Goal: Task Accomplishment & Management: Use online tool/utility

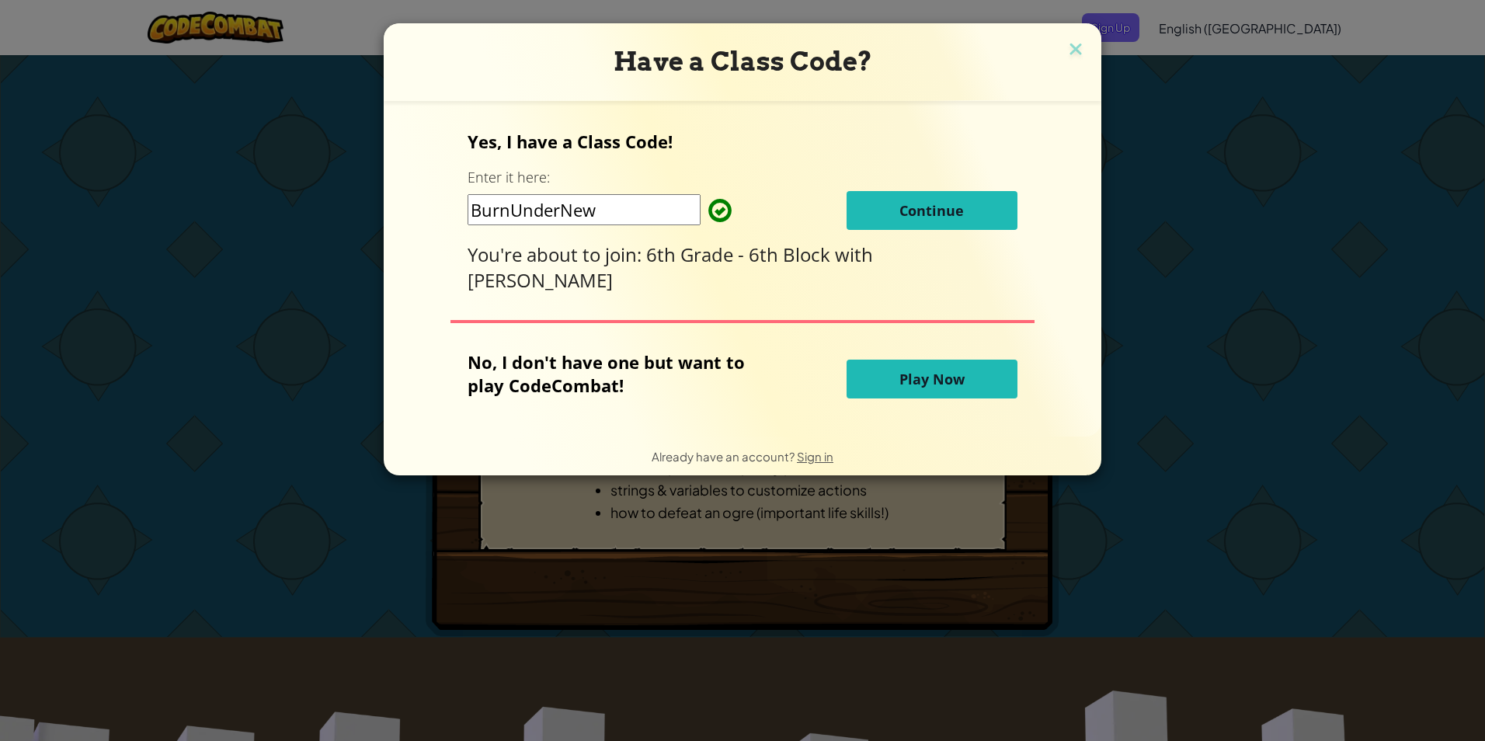
click at [867, 221] on button "Continue" at bounding box center [932, 210] width 171 height 39
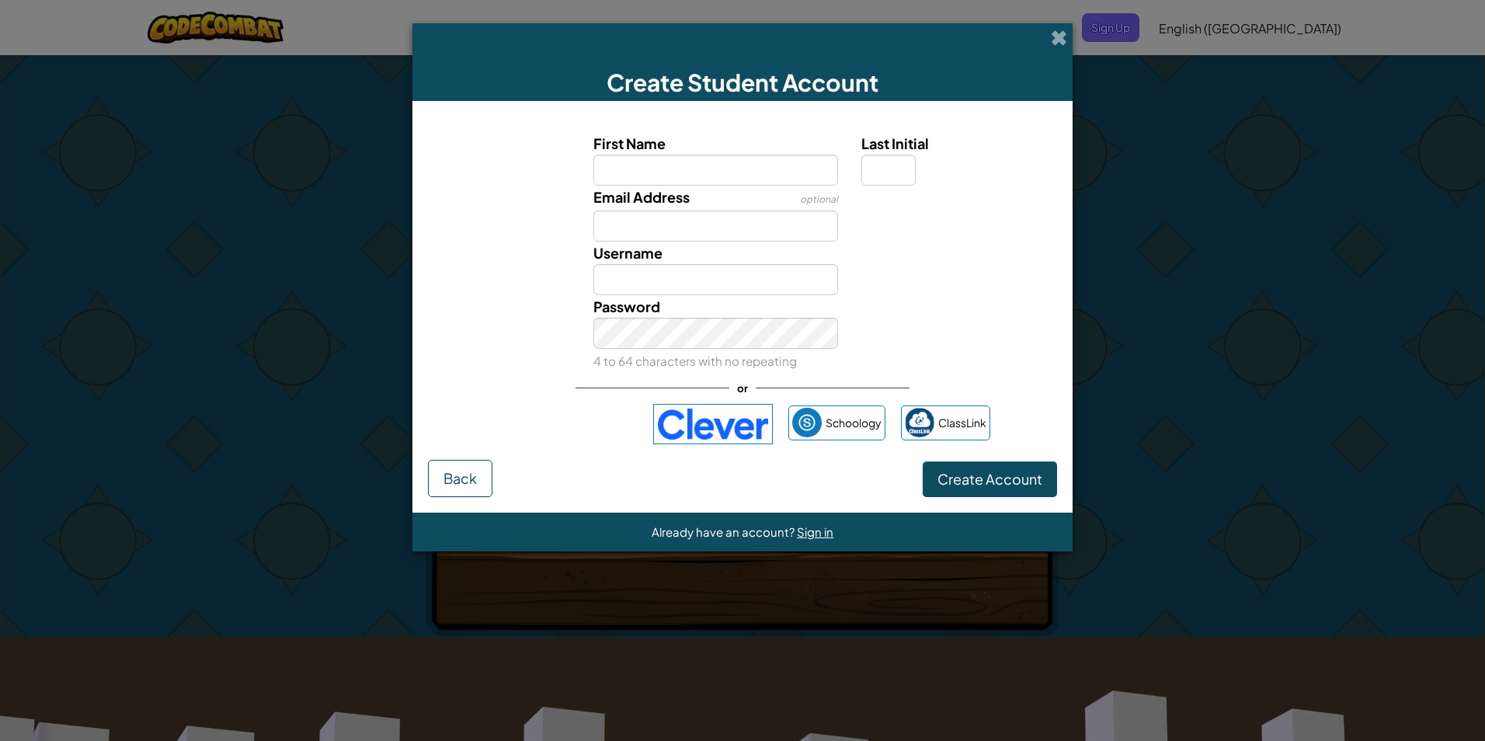
click at [734, 177] on input "First Name" at bounding box center [716, 170] width 245 height 31
type input "Mason Kornegay"
click at [757, 285] on input "Mason Kornegay" at bounding box center [716, 279] width 245 height 31
type input "M"
type input "180006812@"
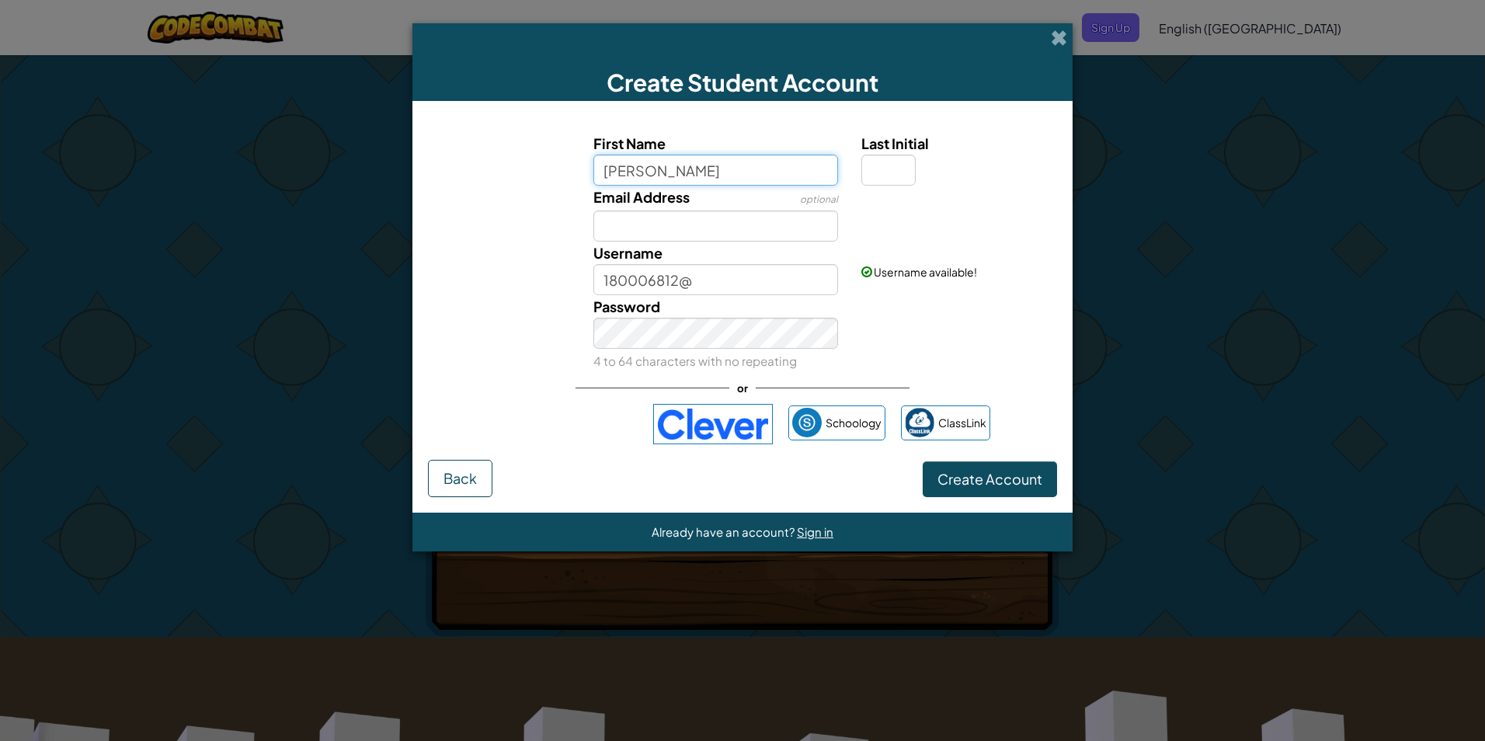
drag, startPoint x: 720, startPoint y: 169, endPoint x: 653, endPoint y: 181, distance: 68.0
click at [653, 181] on input "Mason Kornegay" at bounding box center [716, 170] width 245 height 31
type input "Mason"
click at [865, 176] on input "Last Initial" at bounding box center [889, 170] width 54 height 31
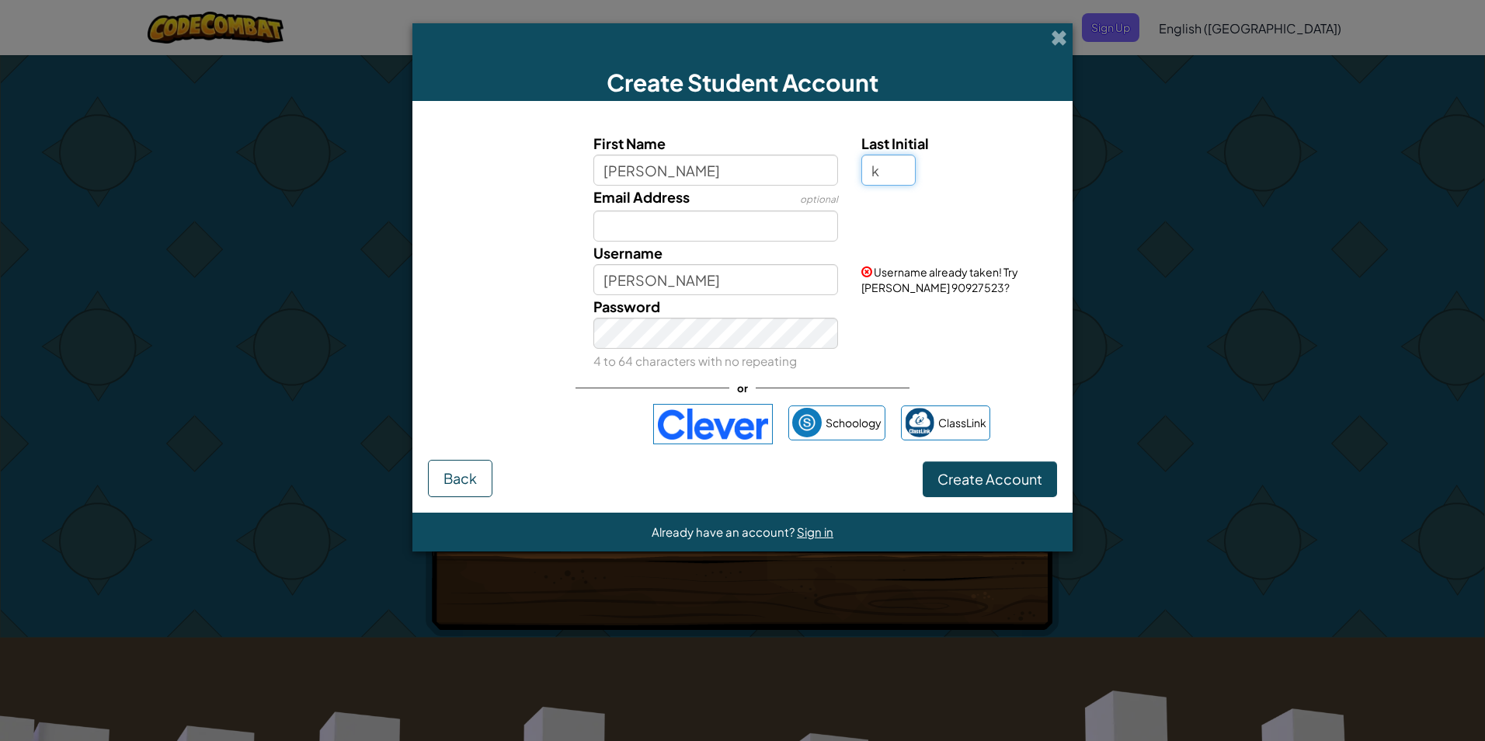
type input "k"
click at [726, 287] on input "Mason K" at bounding box center [716, 279] width 245 height 31
type input "Mason k"
click at [734, 228] on input "Email Address" at bounding box center [716, 226] width 245 height 31
type input "180006812@edu.leonschools.net"
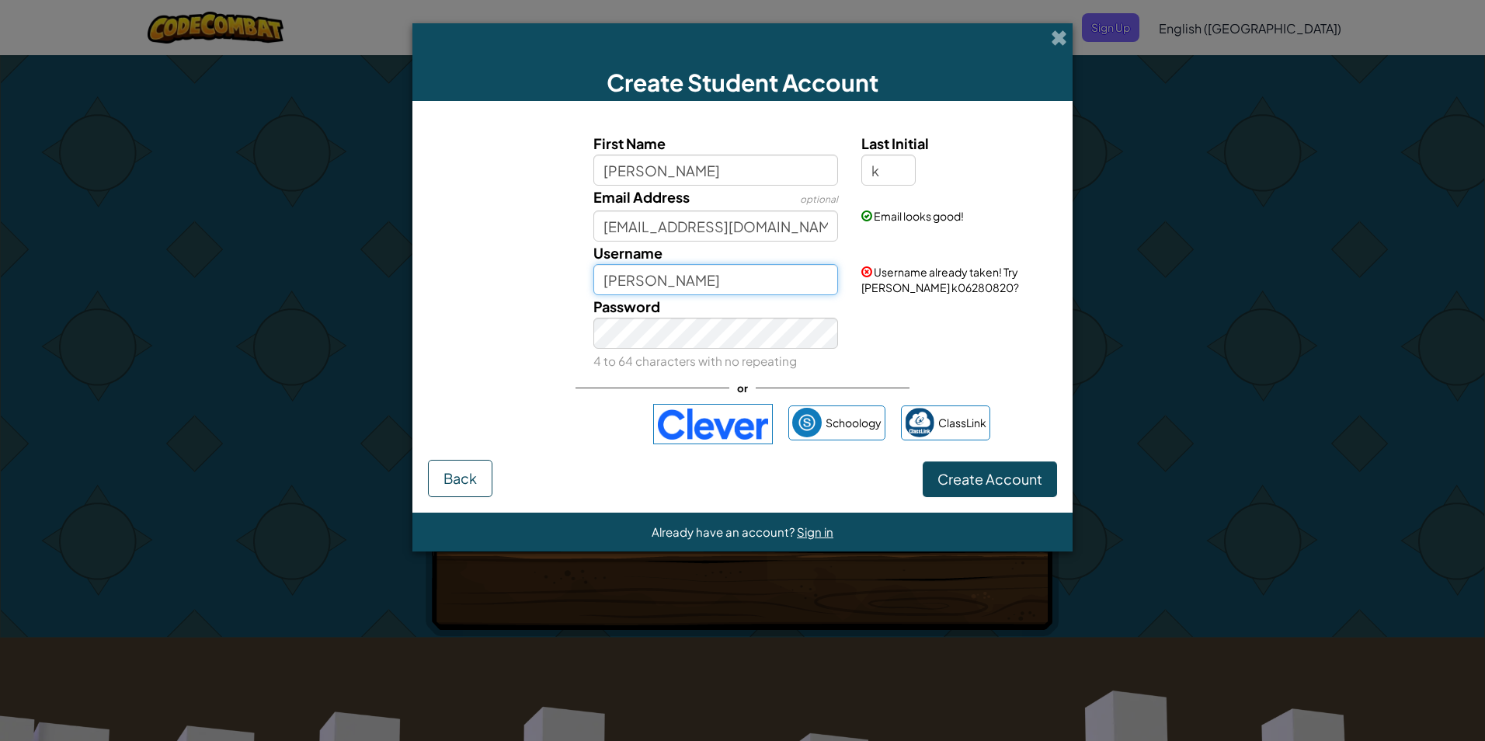
click at [736, 285] on input "Mason k" at bounding box center [716, 279] width 245 height 31
type input "Mason k180006812"
click at [1039, 517] on div "Already have an account? Sign in" at bounding box center [743, 532] width 660 height 39
click at [1032, 499] on form "First Name Mason Last Initial k Email Address optional 180006812@edu.leonschool…" at bounding box center [743, 307] width 660 height 412
click at [1028, 484] on span "Create Account" at bounding box center [990, 479] width 105 height 18
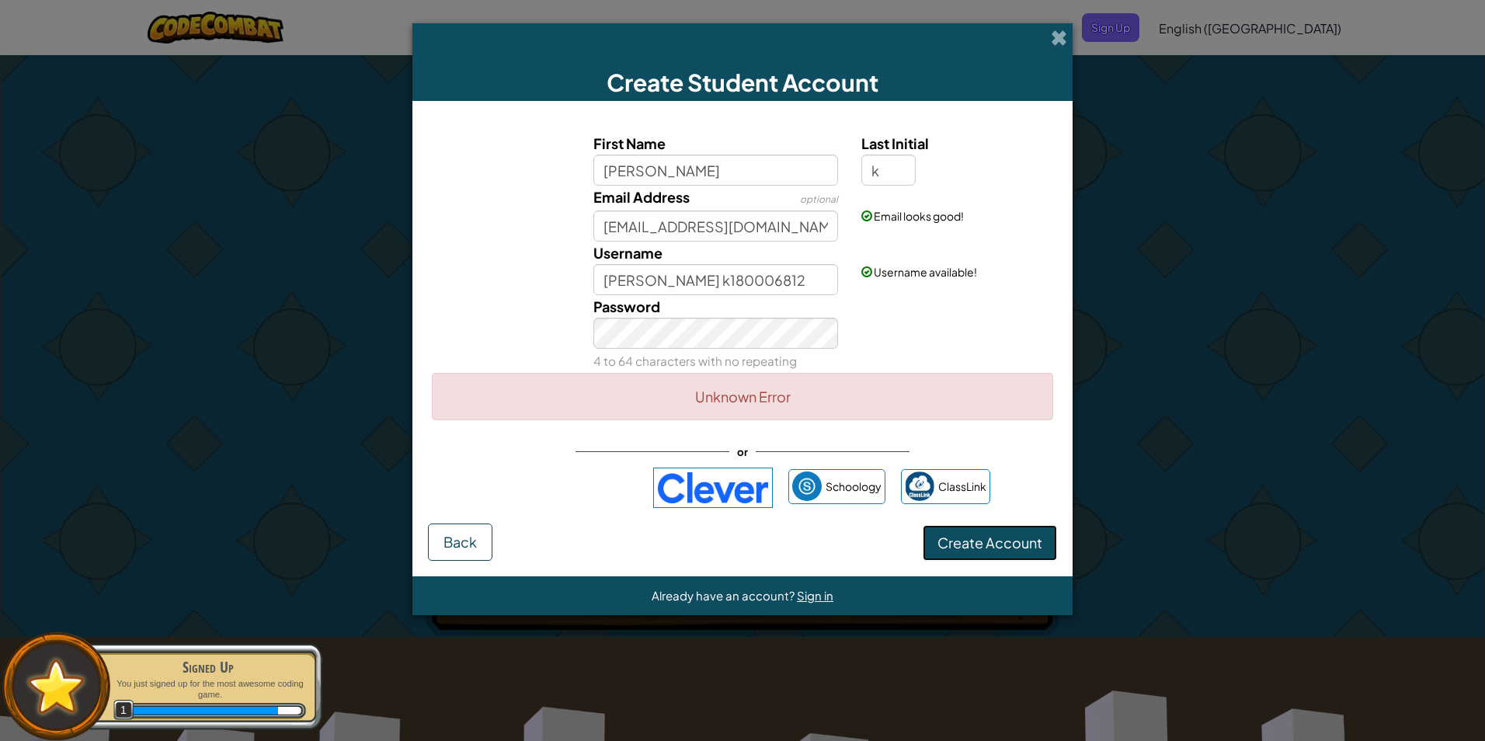
click at [1011, 547] on button "Create Account" at bounding box center [990, 543] width 134 height 36
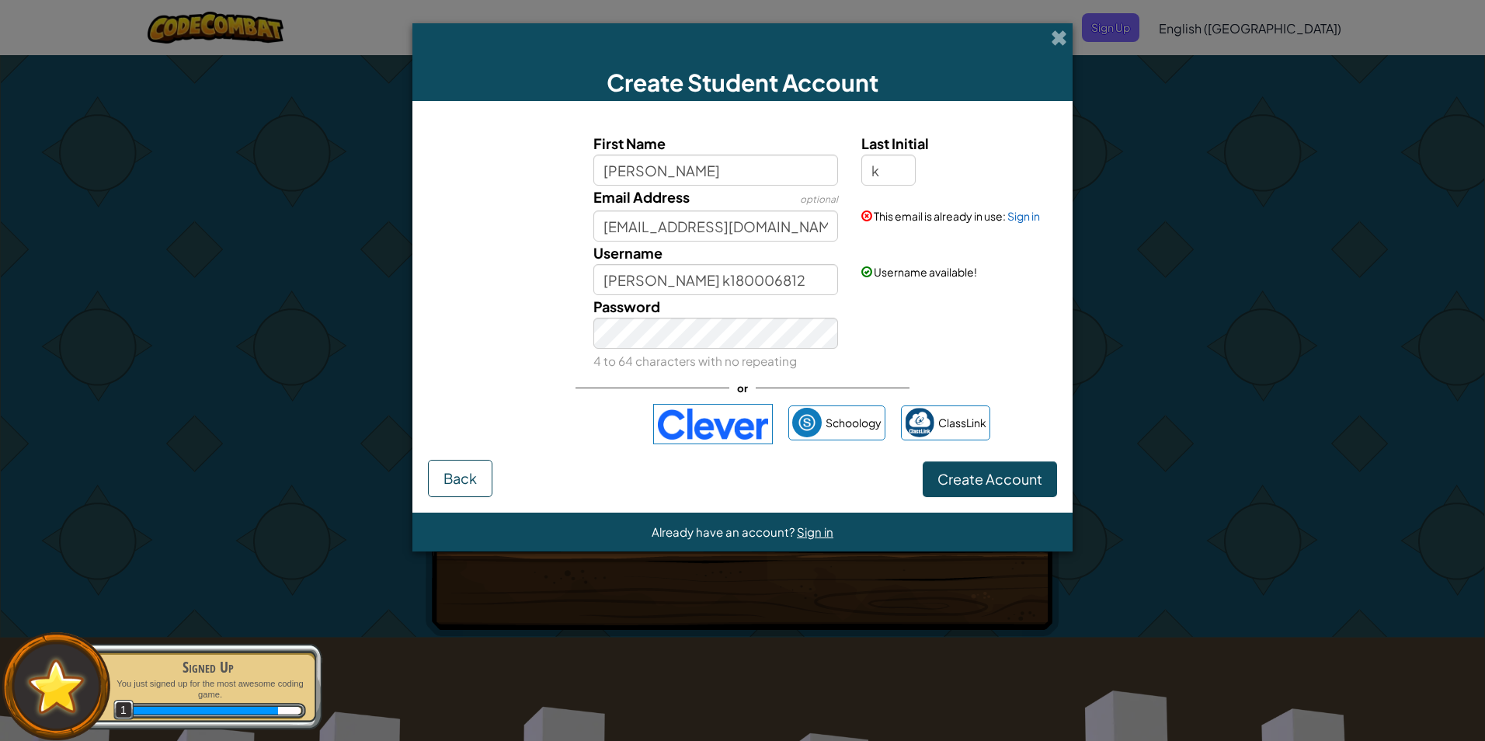
click at [1046, 32] on div "Create Student Account" at bounding box center [743, 62] width 660 height 78
click at [1053, 35] on span at bounding box center [1059, 38] width 16 height 16
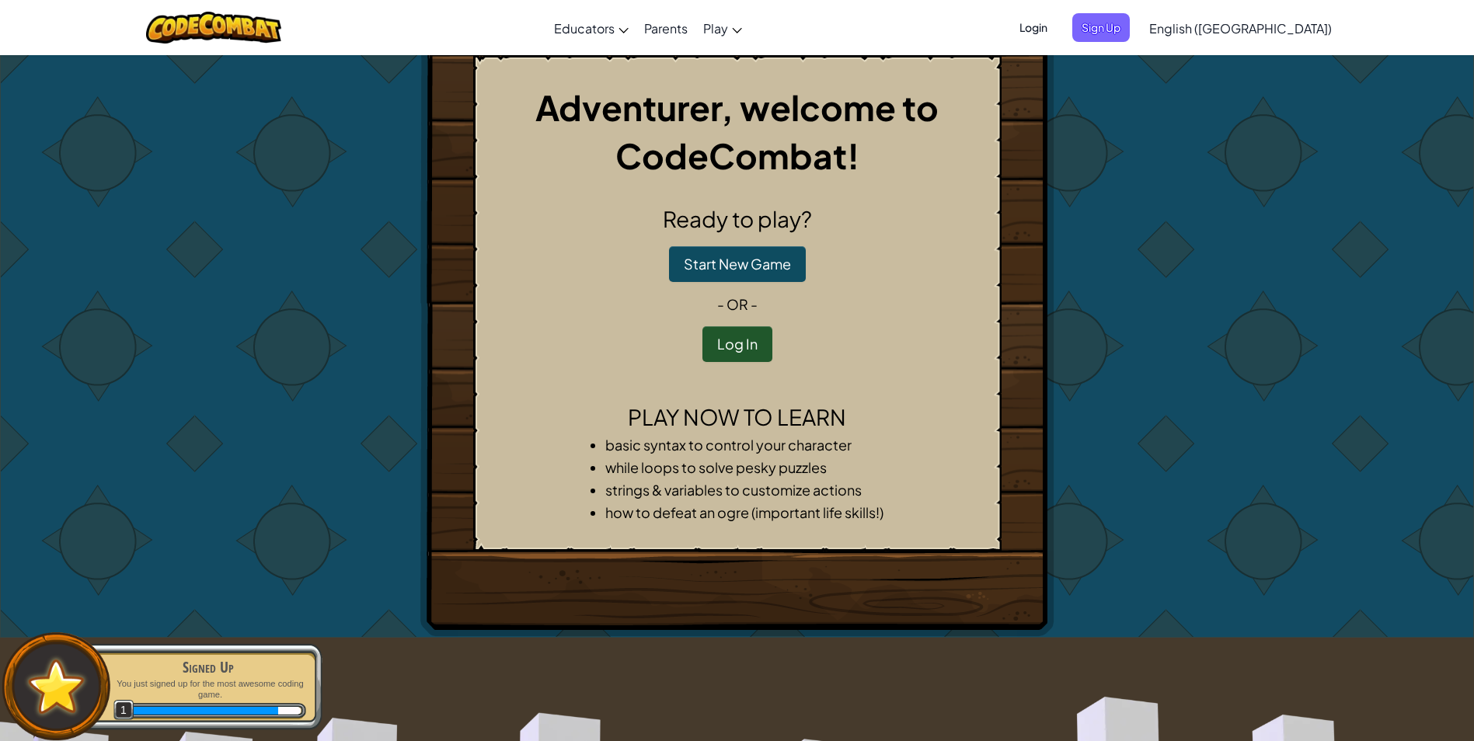
click at [1057, 32] on span "Login" at bounding box center [1033, 27] width 47 height 29
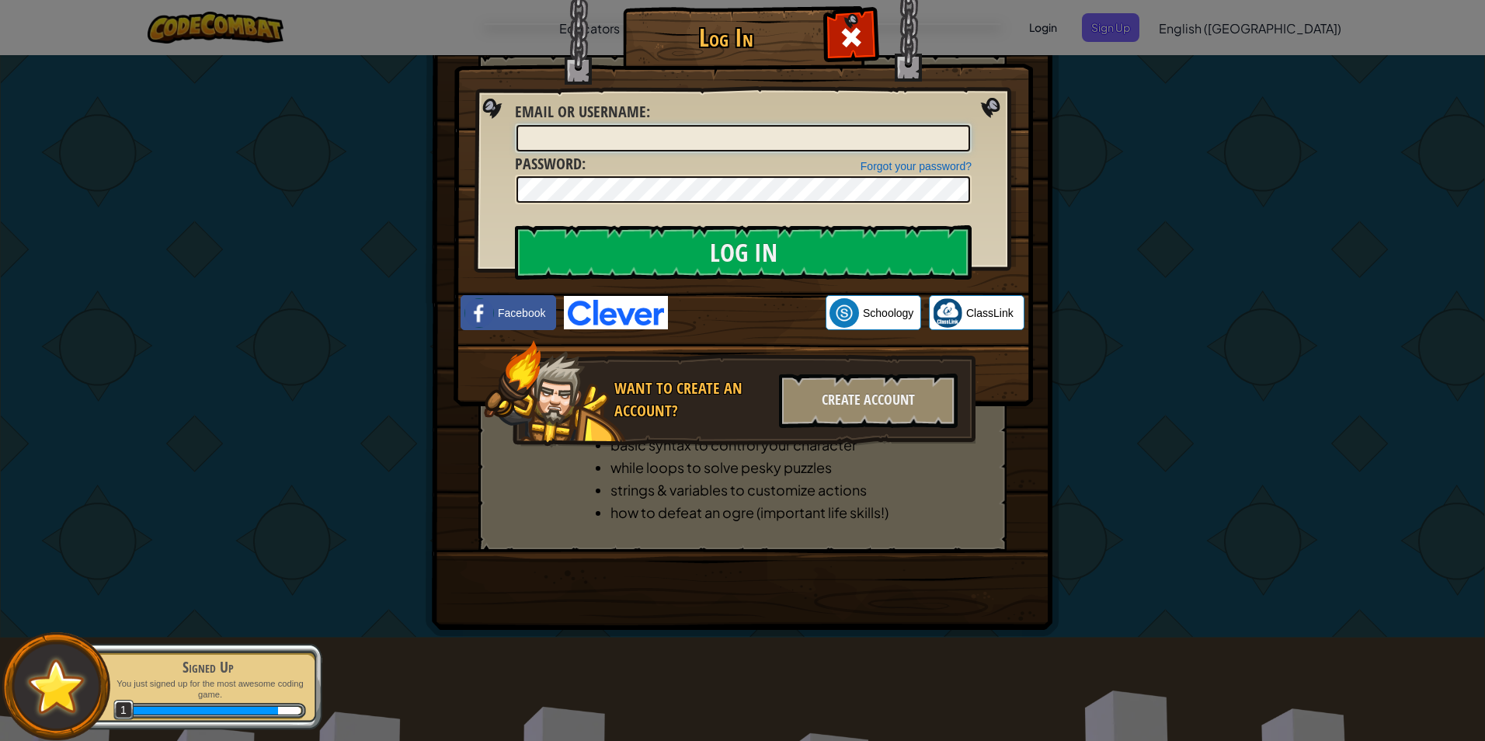
type input "Mason k180006812"
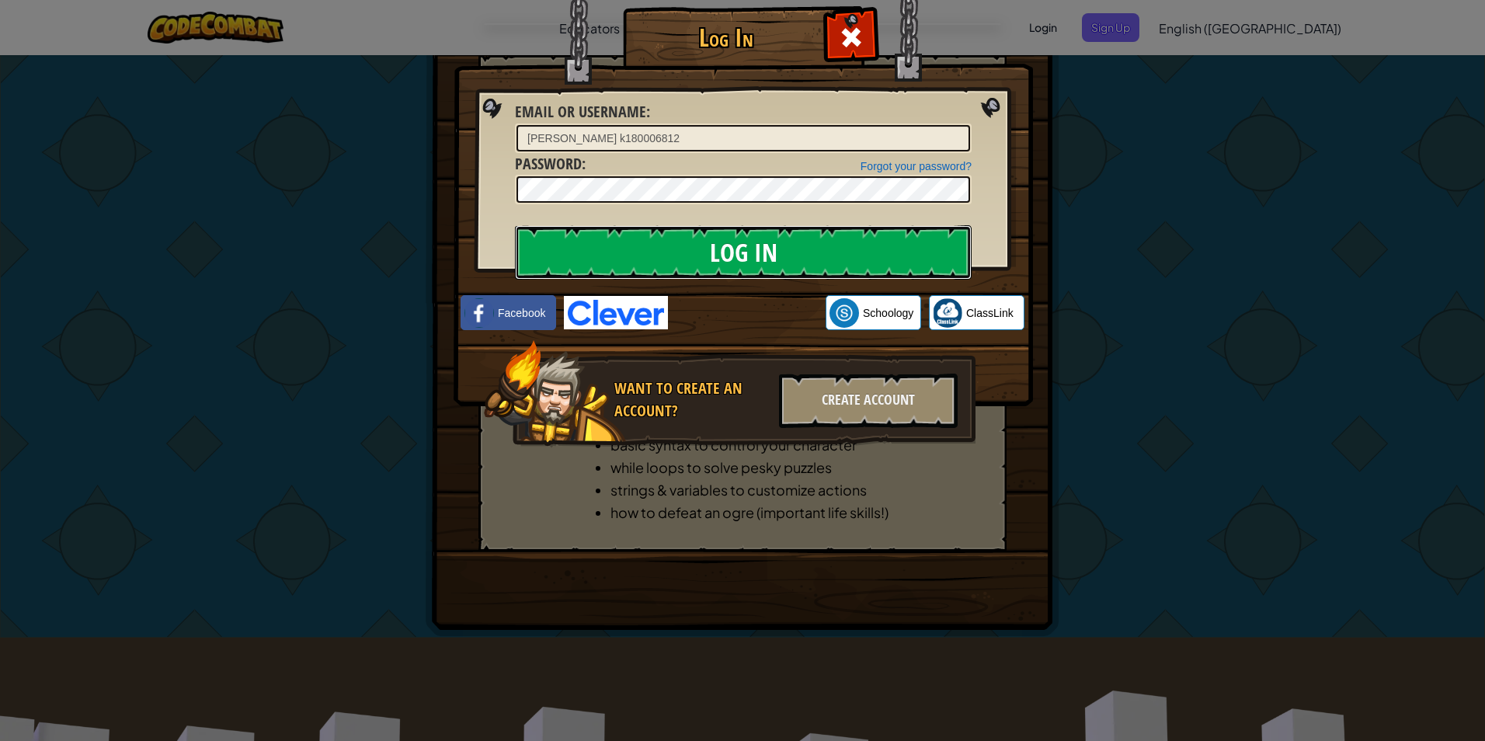
click at [745, 244] on input "Log In" at bounding box center [743, 252] width 457 height 54
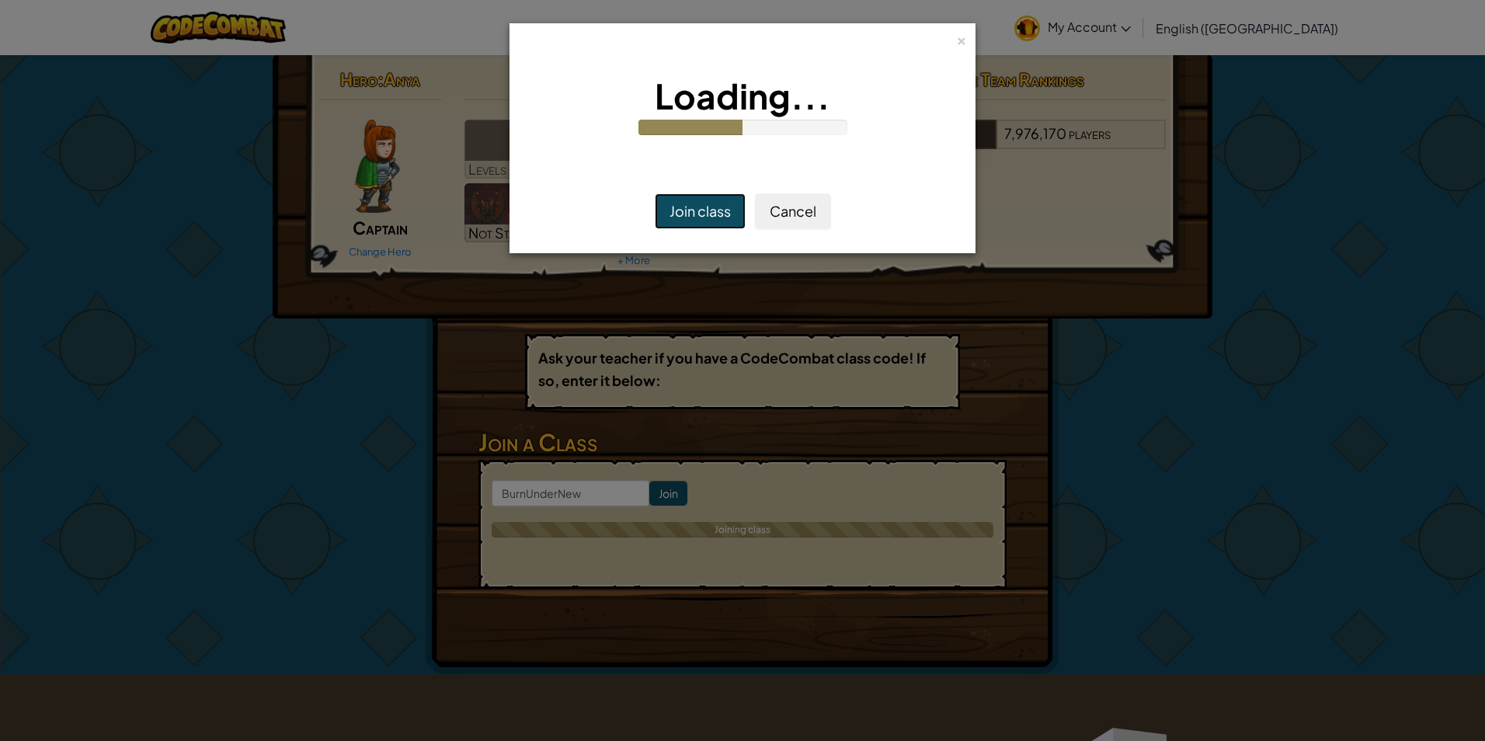
click at [696, 204] on button "Join class" at bounding box center [700, 211] width 91 height 36
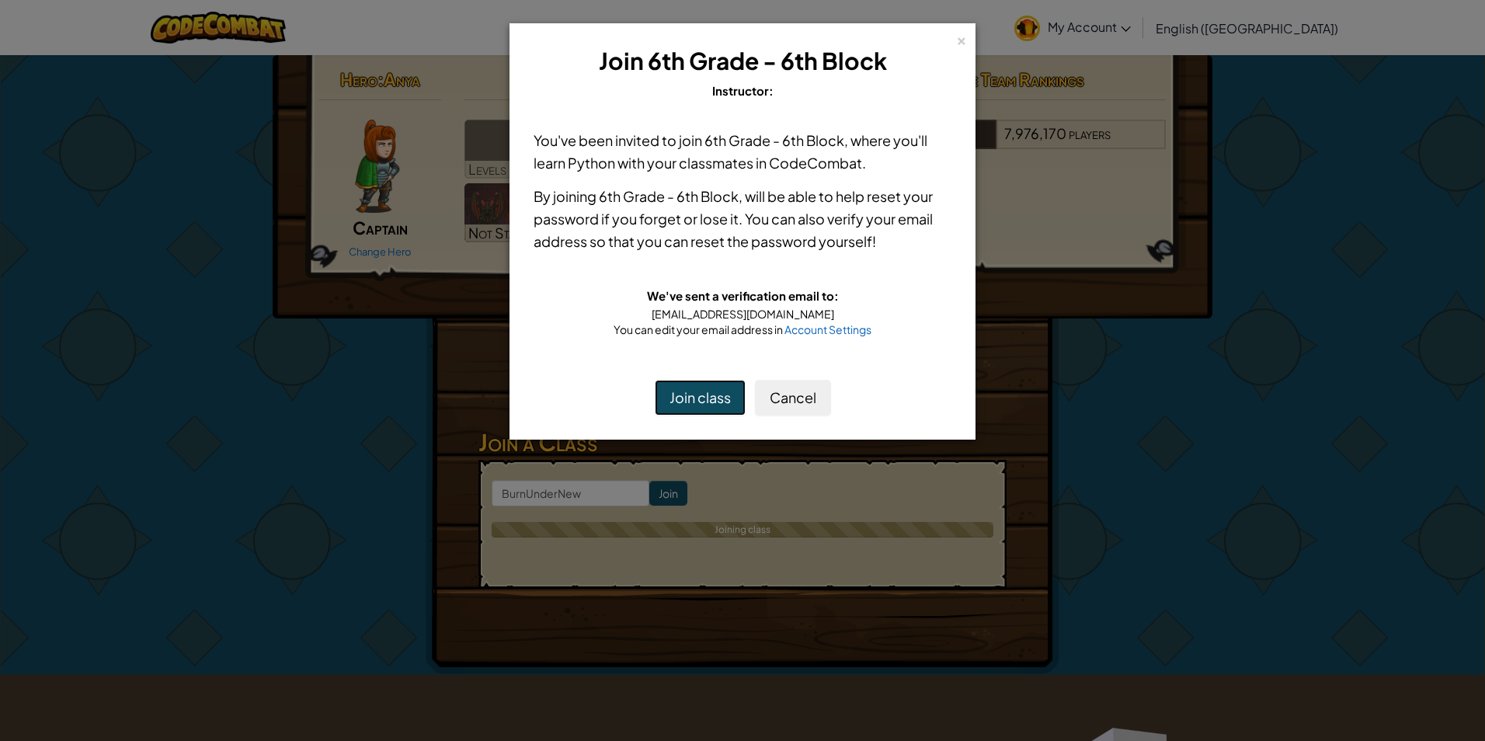
click at [729, 388] on button "Join class" at bounding box center [700, 398] width 91 height 36
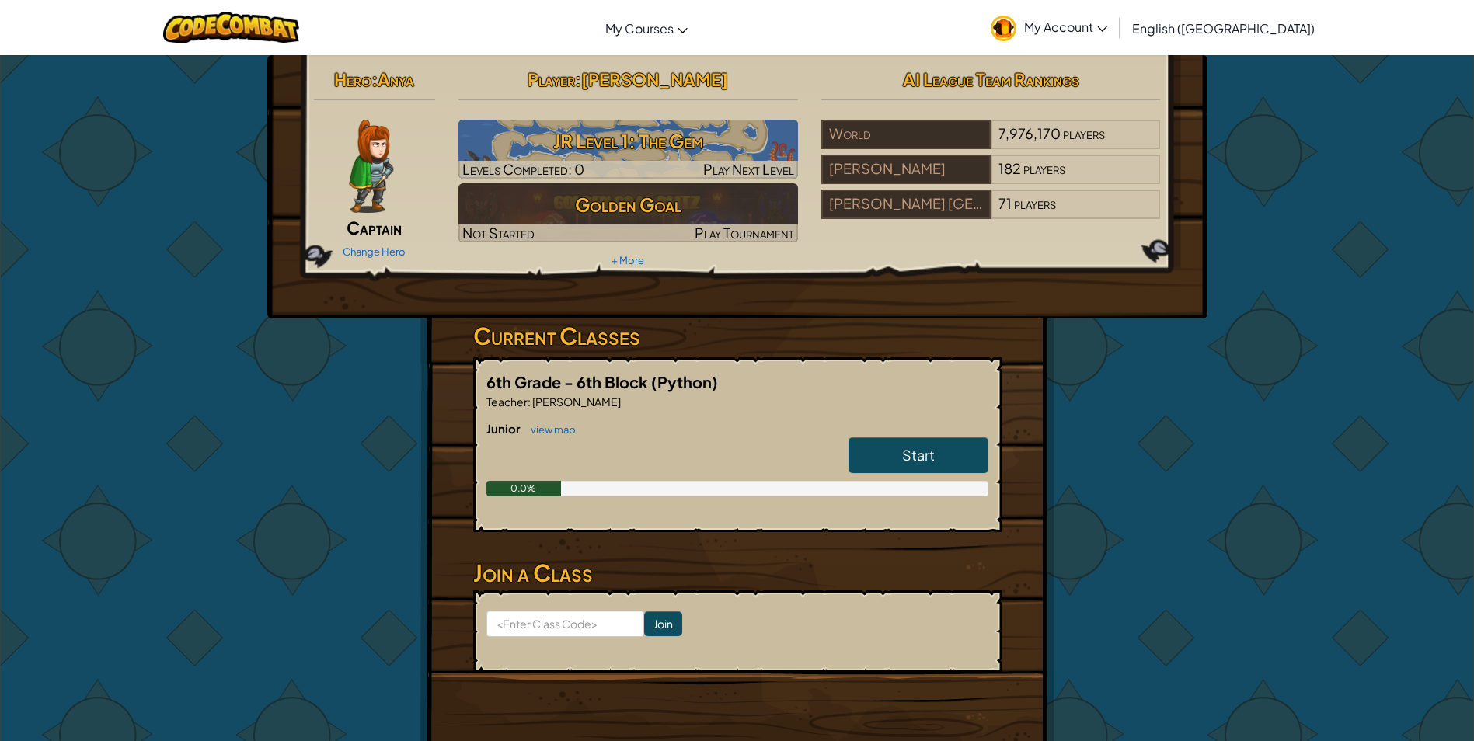
click at [369, 178] on img at bounding box center [371, 166] width 44 height 93
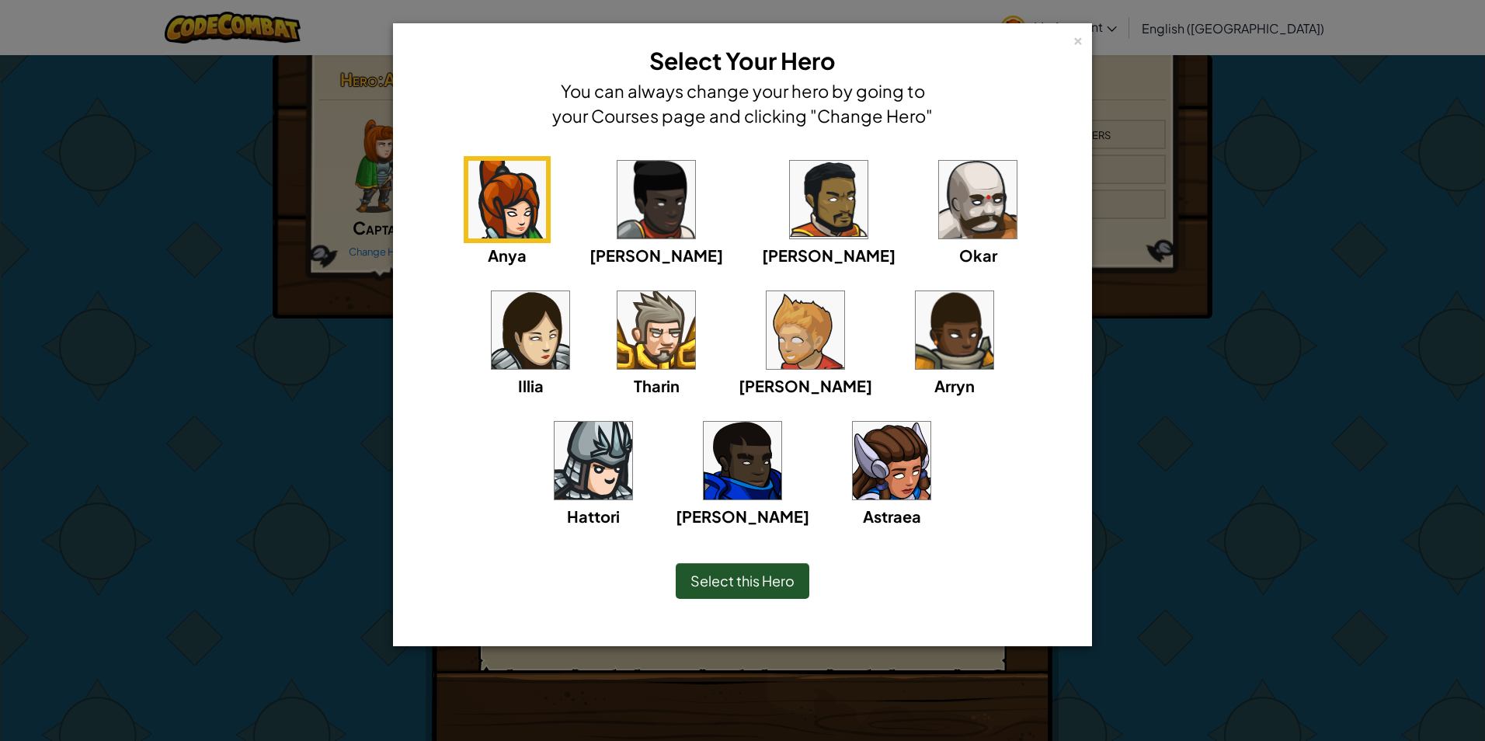
click at [632, 422] on img at bounding box center [594, 461] width 78 height 78
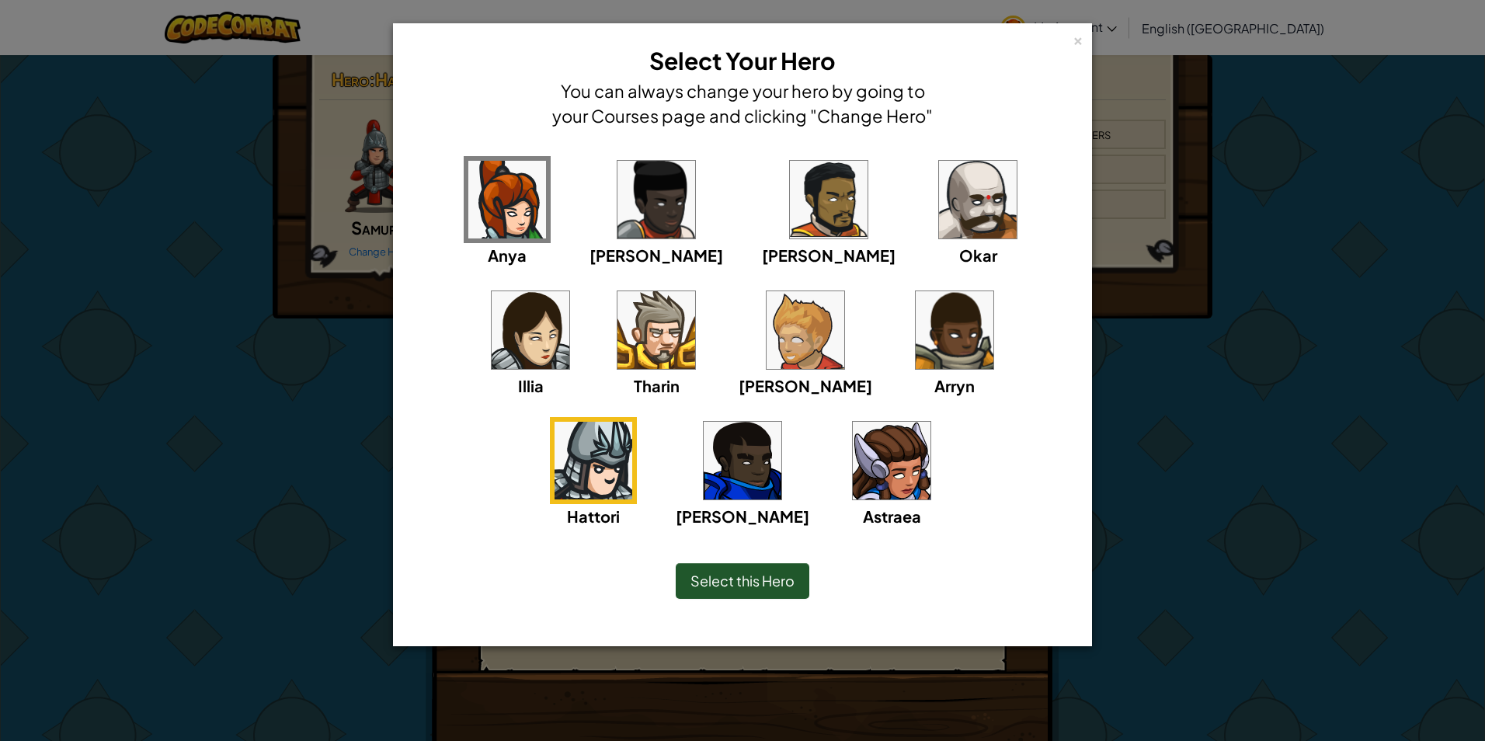
click at [618, 336] on img at bounding box center [657, 330] width 78 height 78
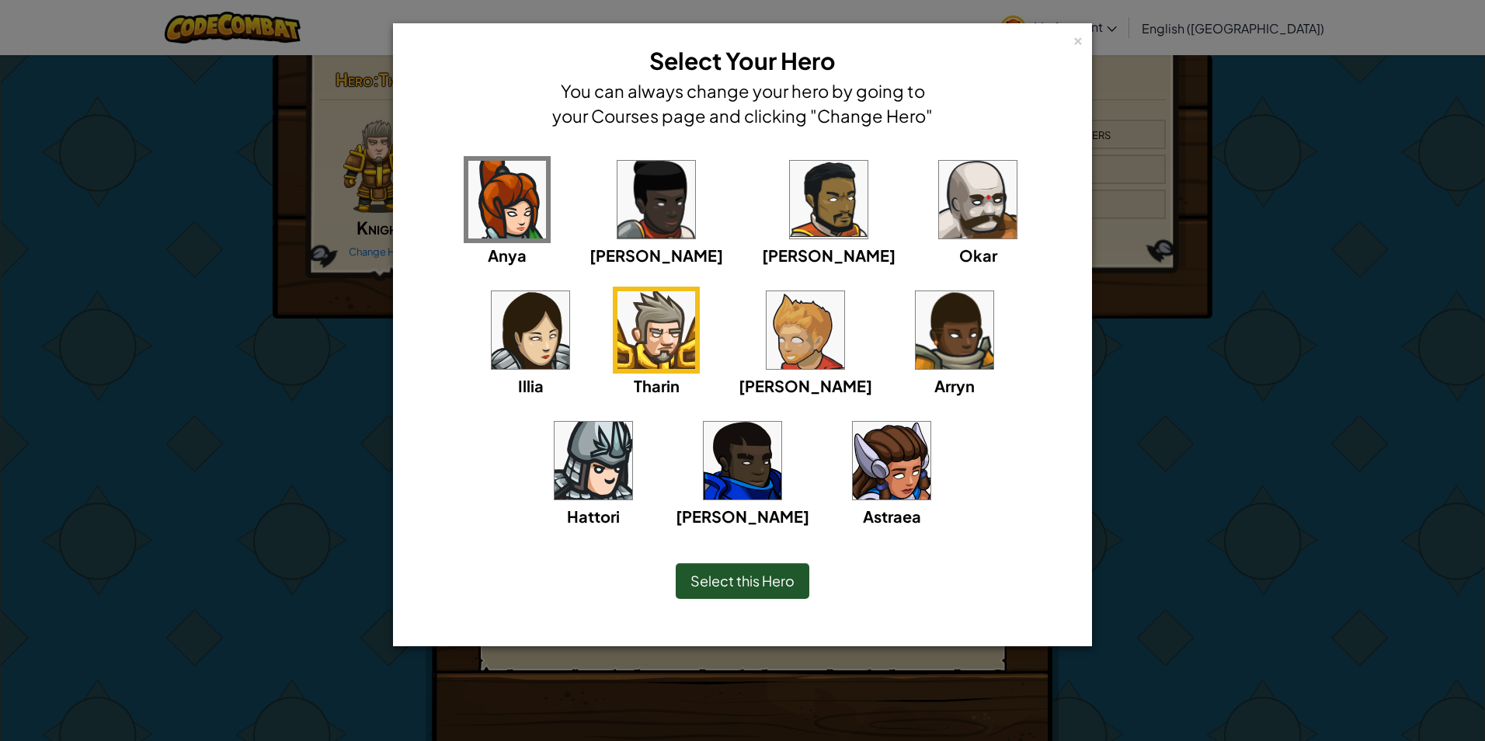
click at [753, 578] on span "Select this Hero" at bounding box center [743, 581] width 104 height 18
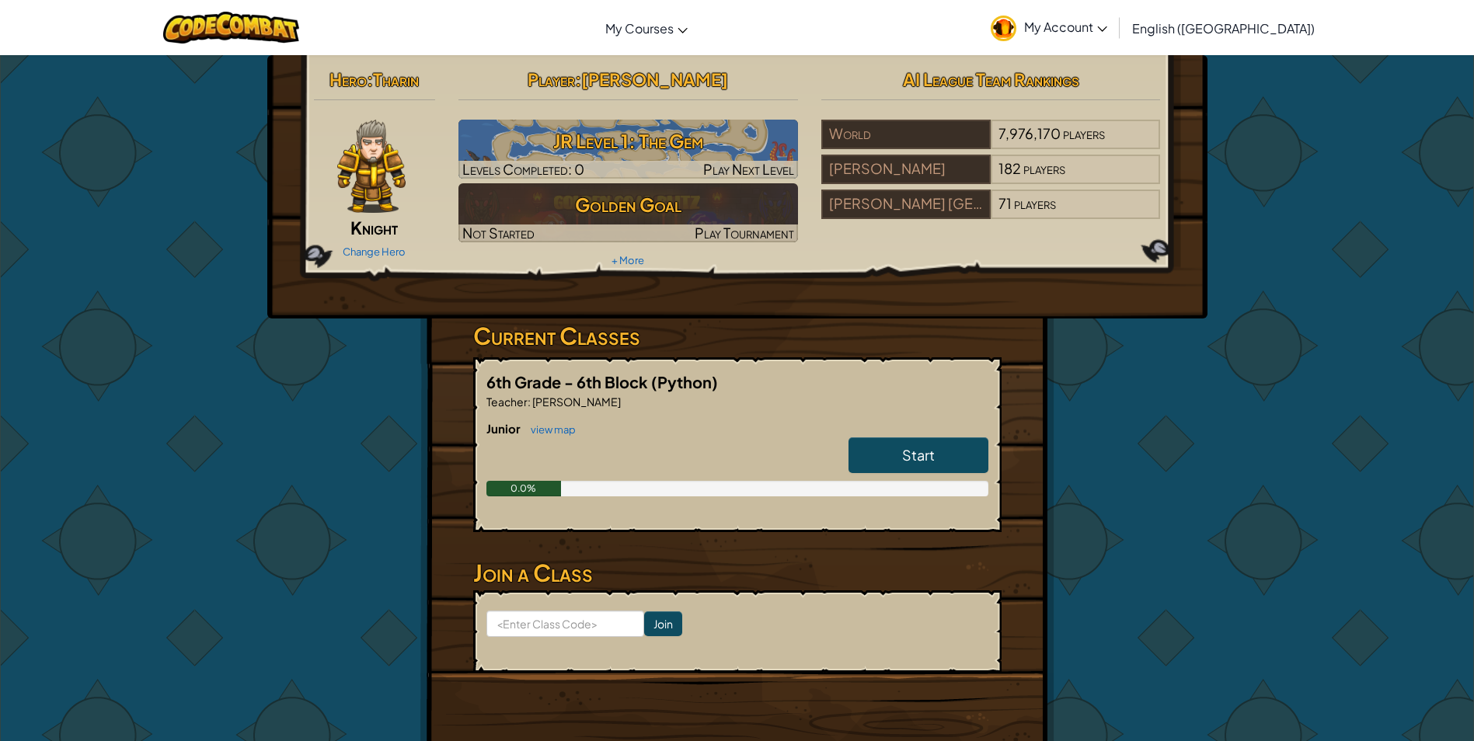
click at [362, 210] on img at bounding box center [371, 166] width 68 height 93
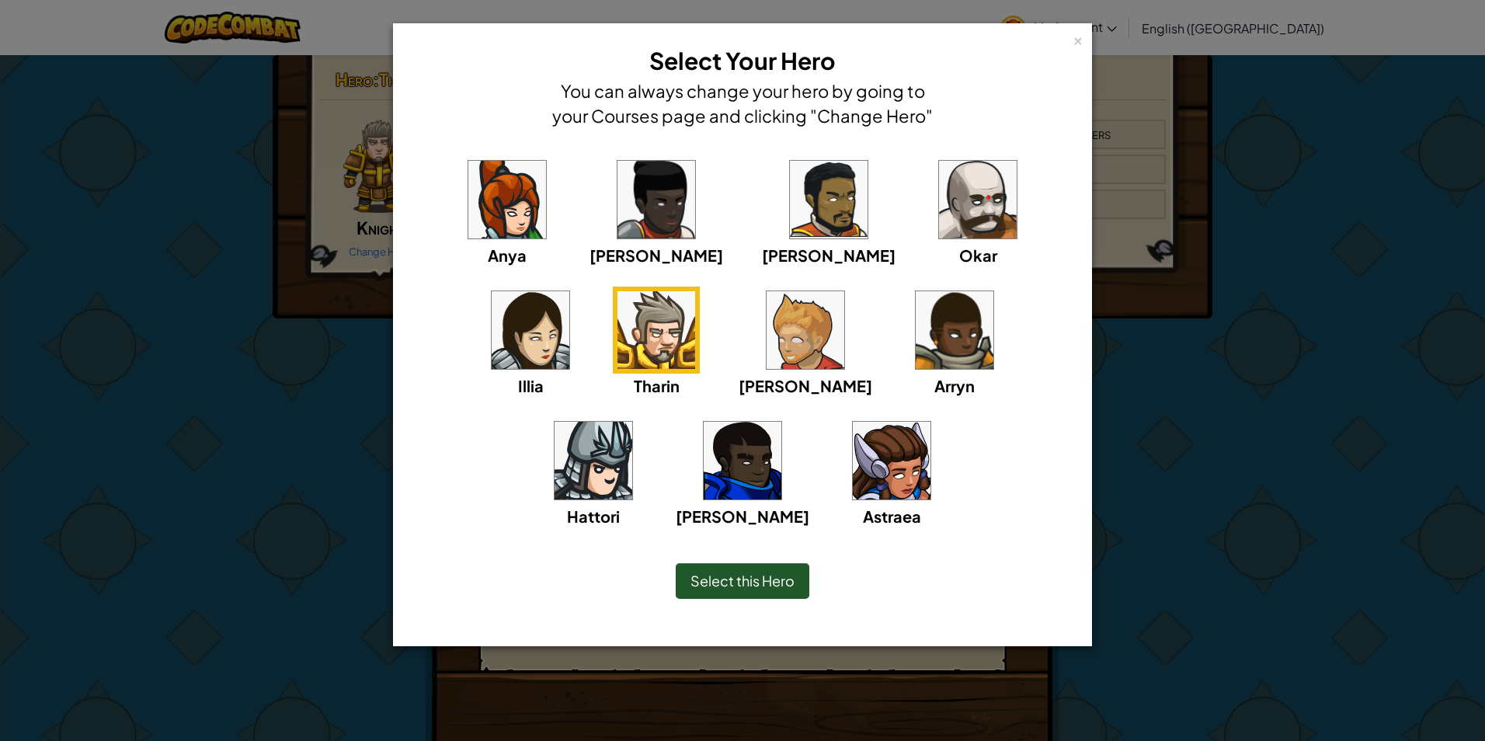
click at [632, 422] on img at bounding box center [594, 461] width 78 height 78
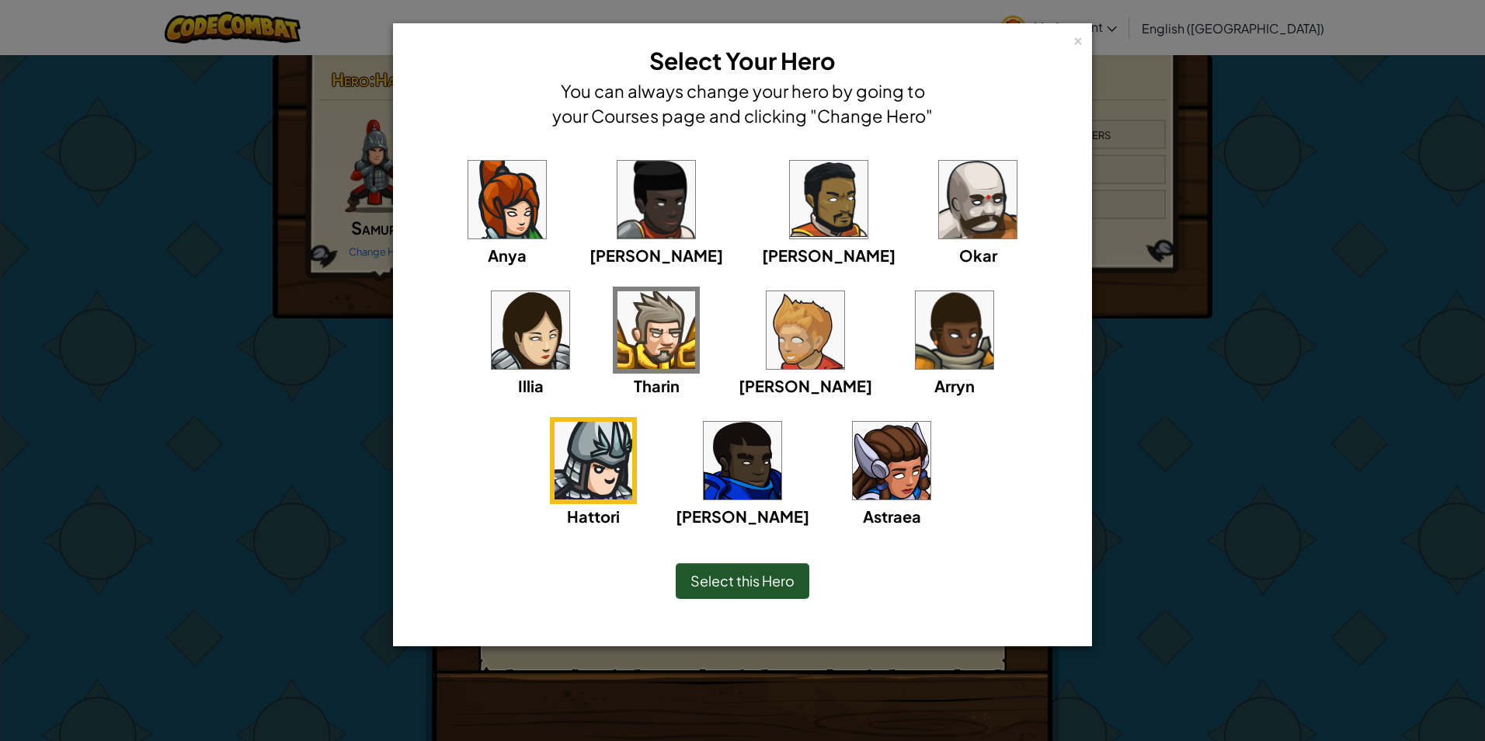
click at [775, 583] on span "Select this Hero" at bounding box center [743, 581] width 104 height 18
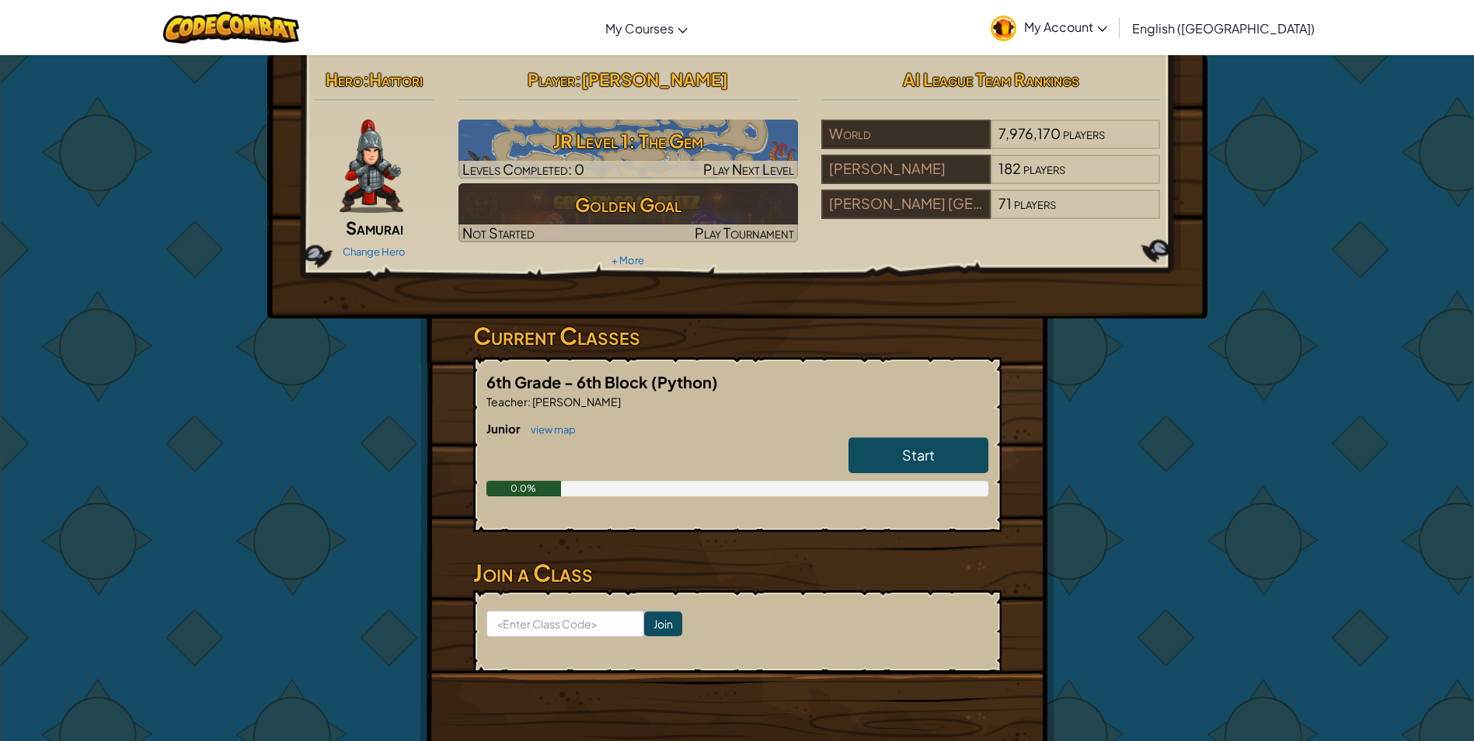
click at [366, 189] on img at bounding box center [371, 166] width 64 height 93
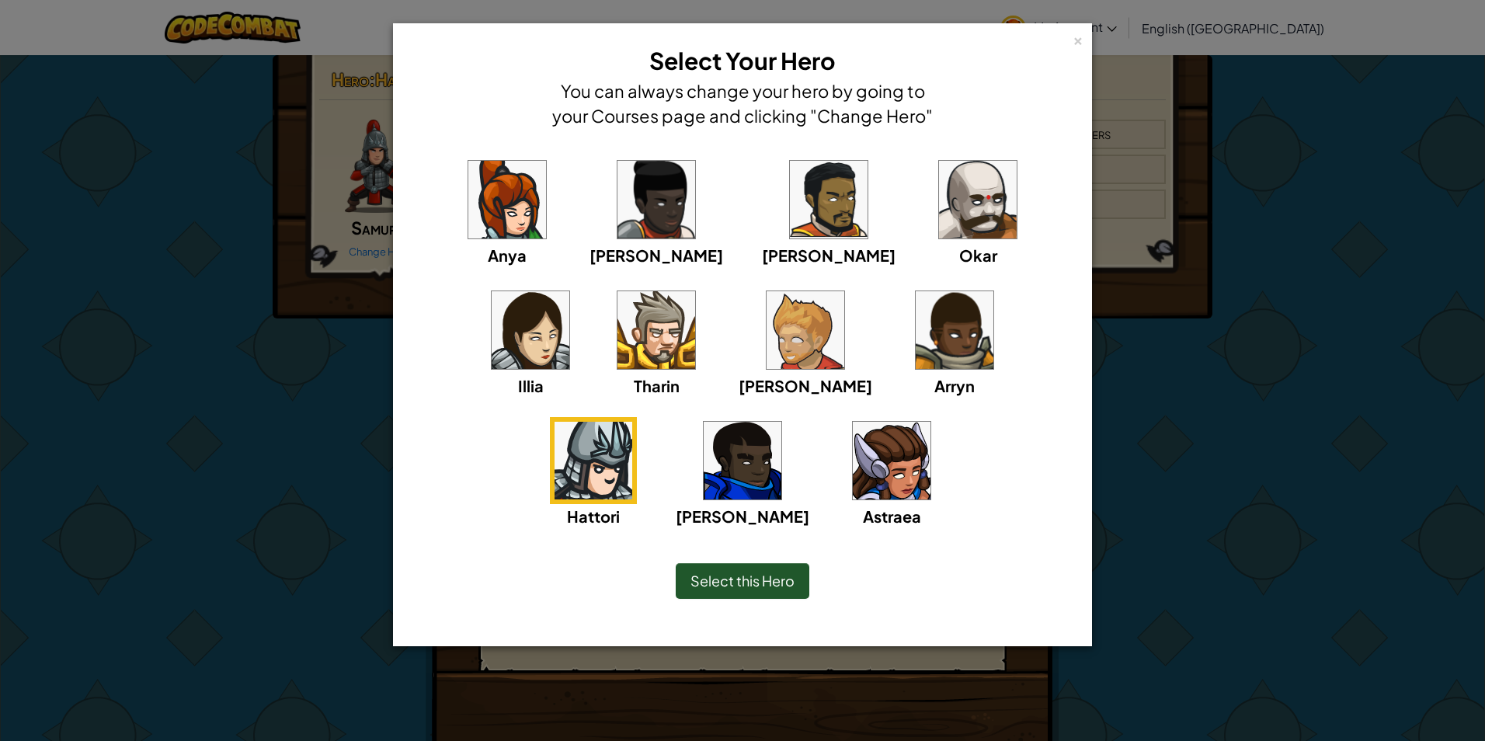
click at [767, 342] on img at bounding box center [806, 330] width 78 height 78
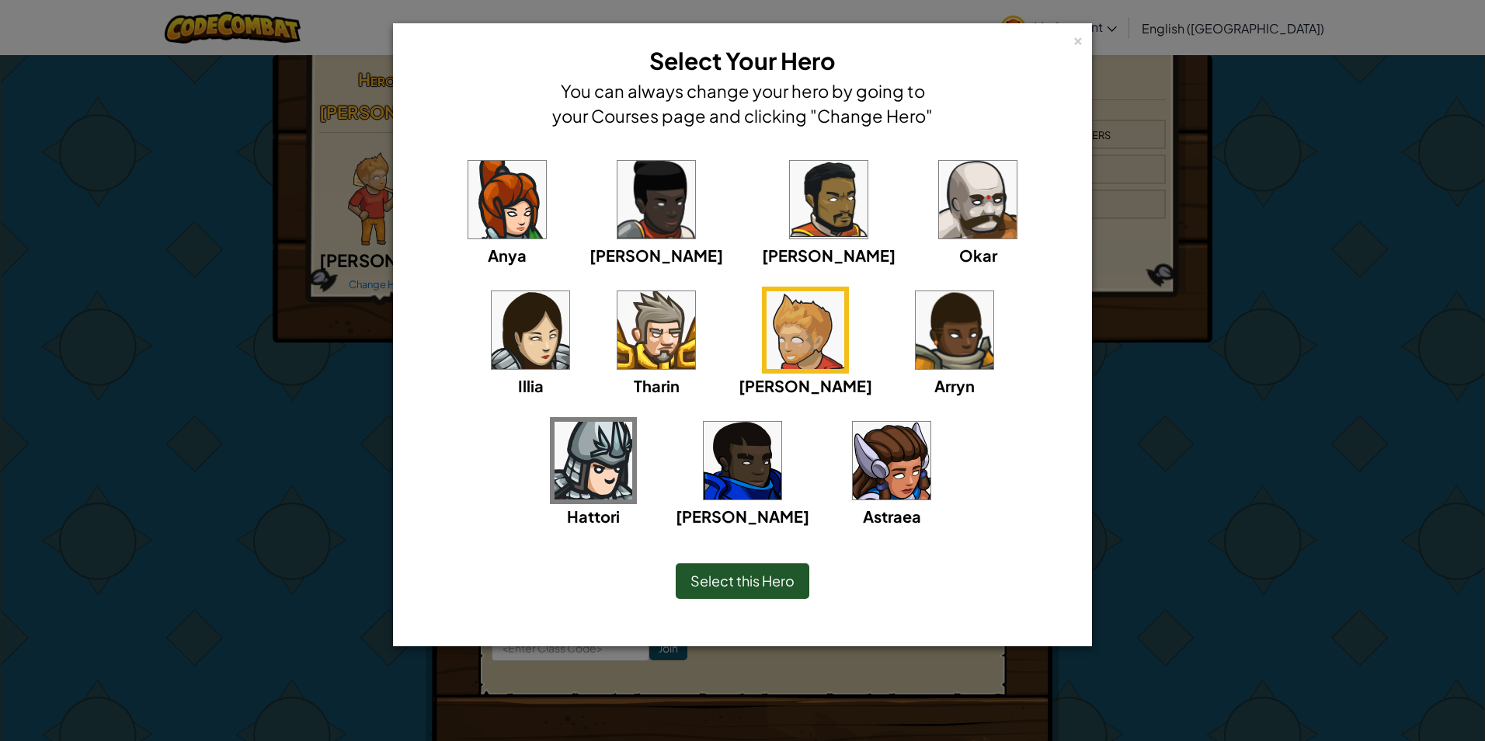
drag, startPoint x: 685, startPoint y: 579, endPoint x: 688, endPoint y: 565, distance: 14.2
click at [687, 569] on div "Select this Hero" at bounding box center [743, 581] width 134 height 36
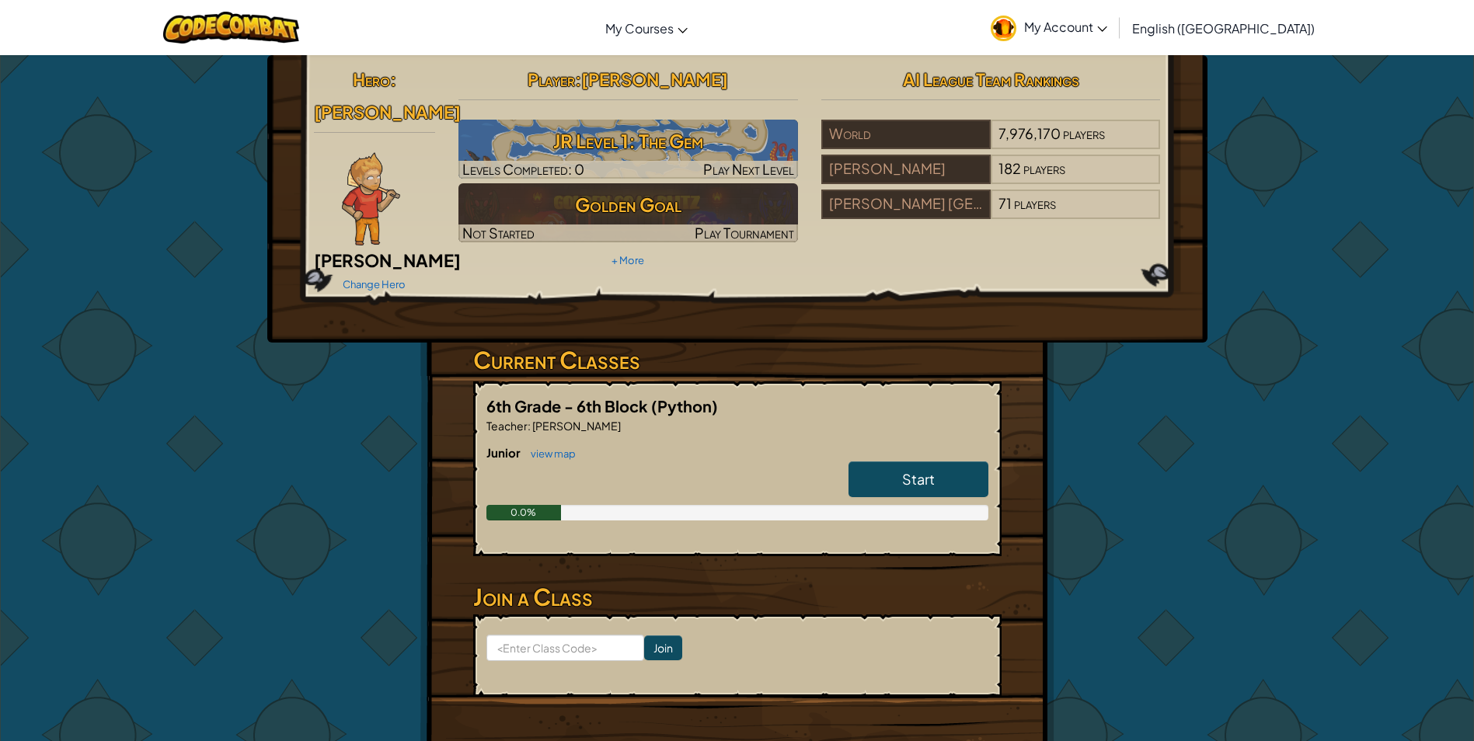
click at [392, 249] on span "Ned Fulmer" at bounding box center [387, 260] width 147 height 22
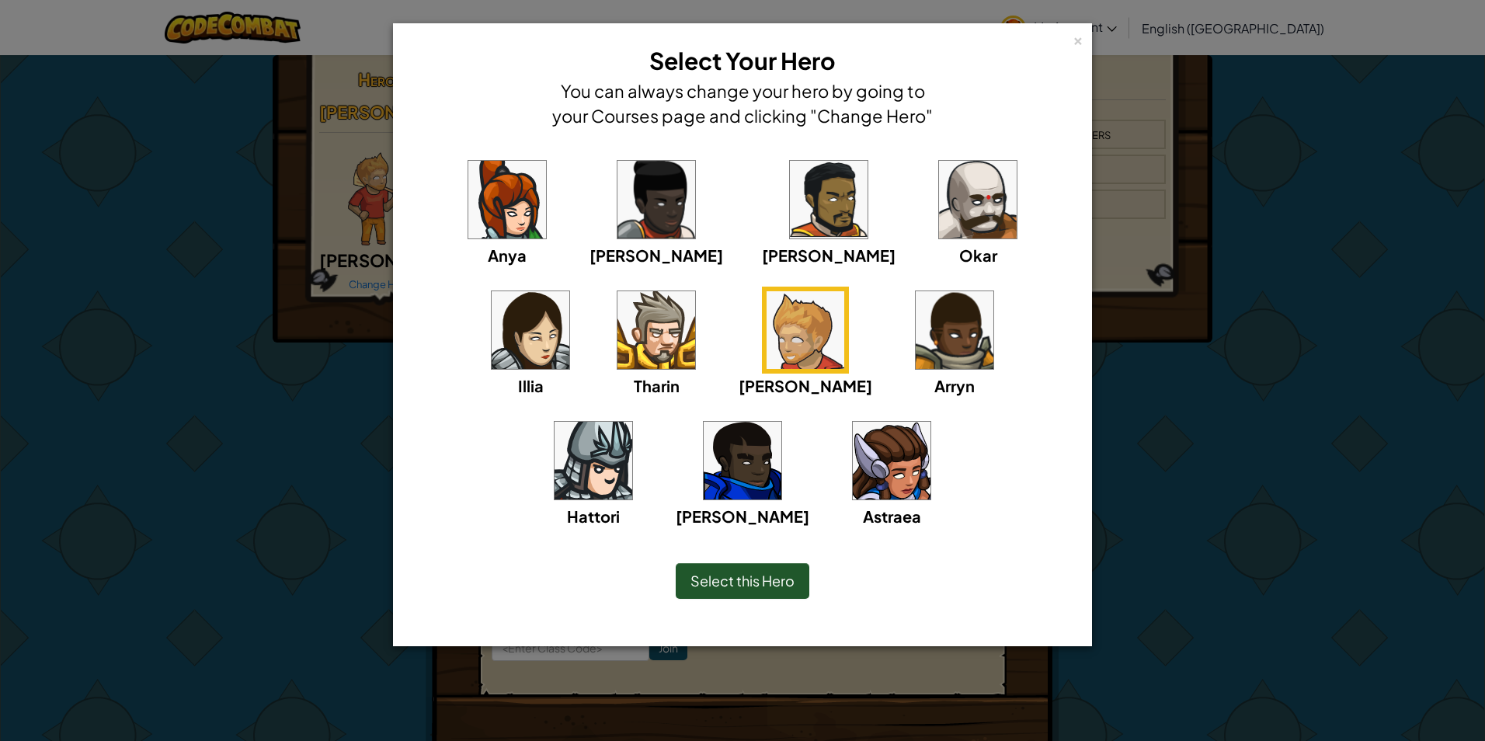
click at [506, 214] on img at bounding box center [507, 200] width 78 height 78
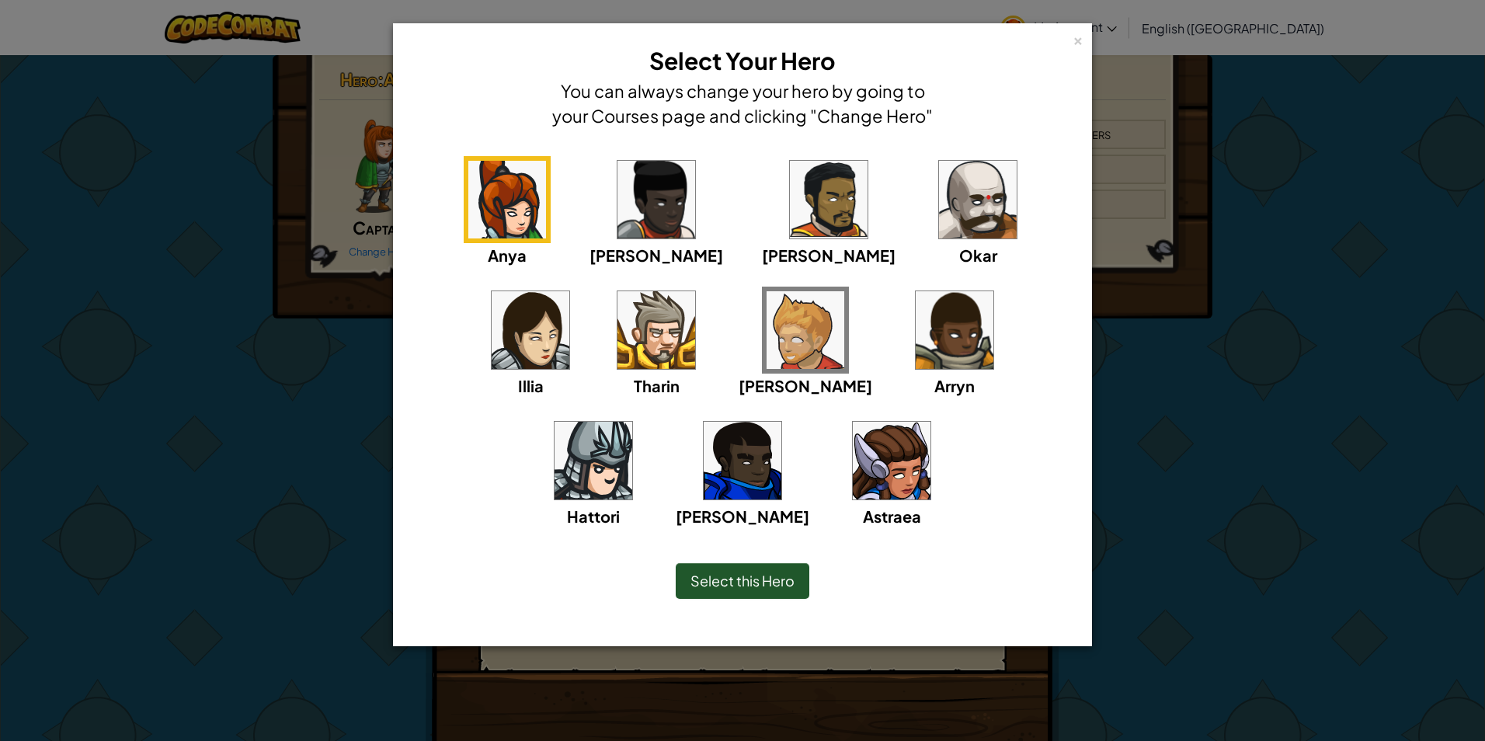
click at [742, 578] on span "Select this Hero" at bounding box center [743, 581] width 104 height 18
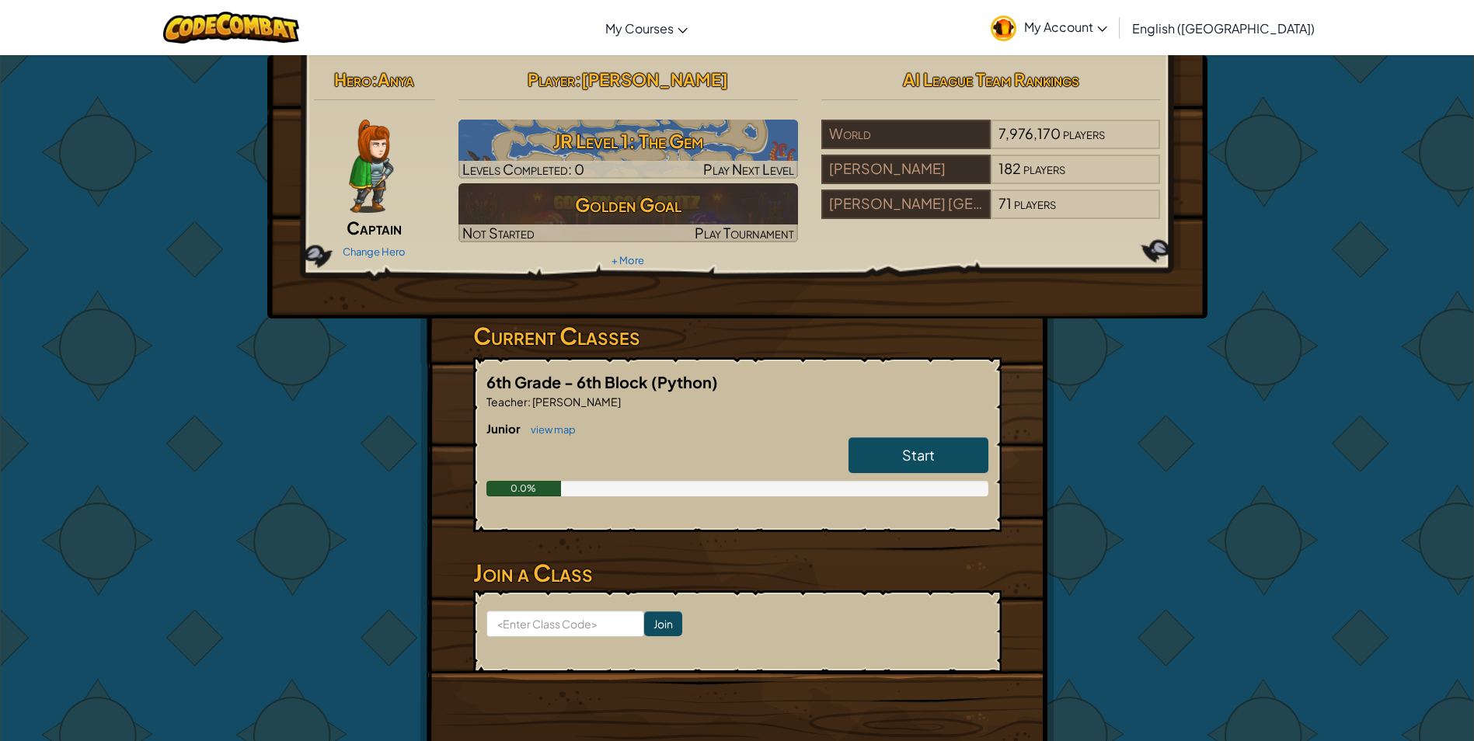
click at [392, 179] on img at bounding box center [371, 166] width 44 height 93
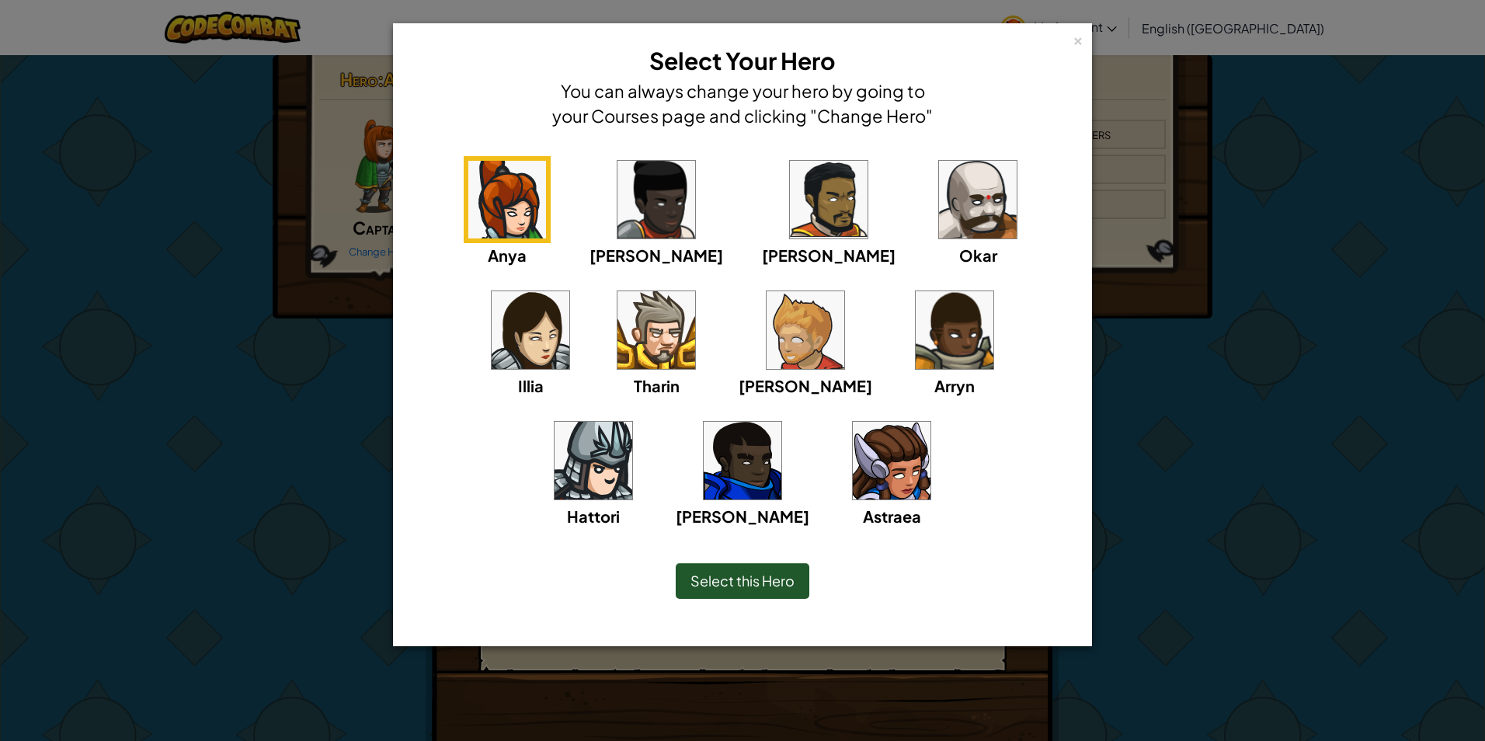
click at [939, 200] on img at bounding box center [978, 200] width 78 height 78
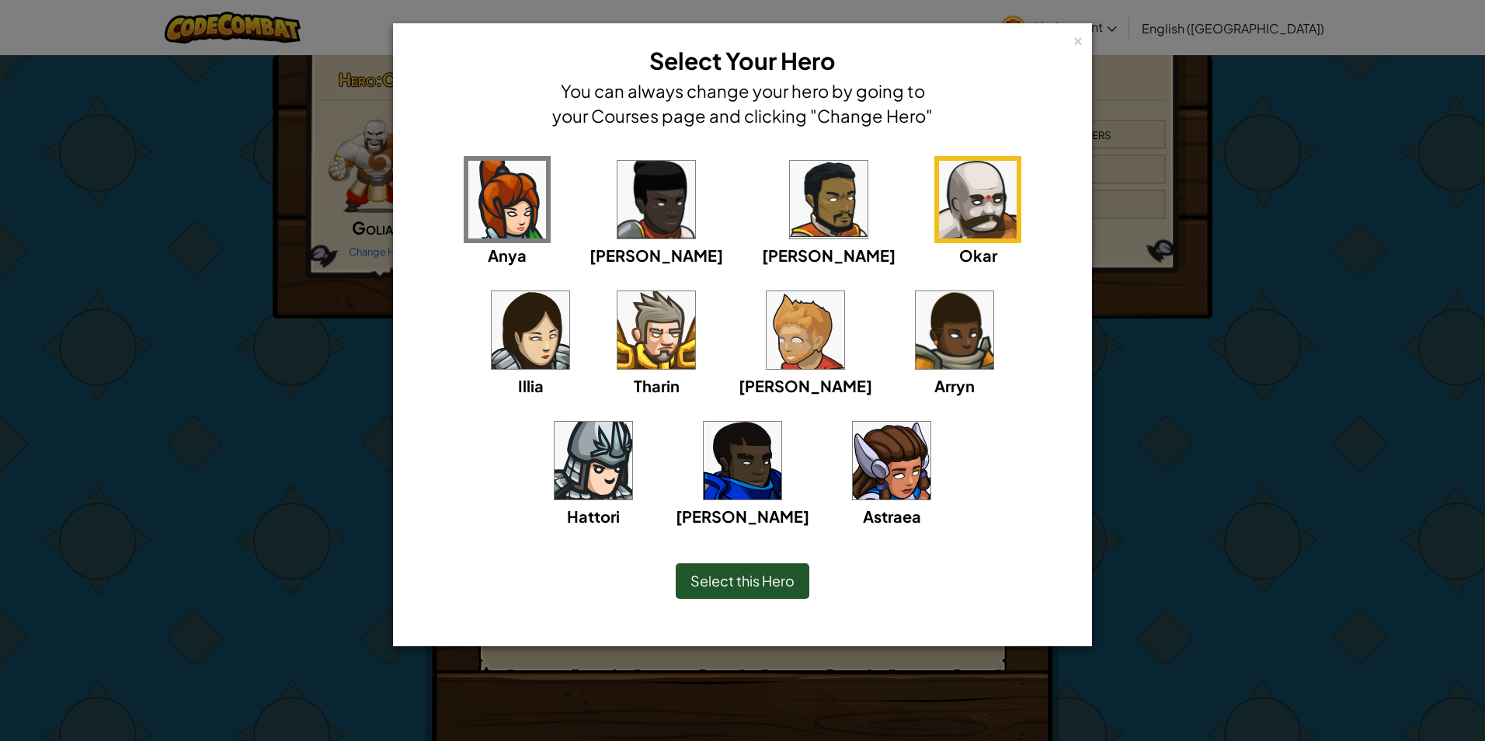
click at [762, 570] on div "Select this Hero" at bounding box center [743, 581] width 134 height 36
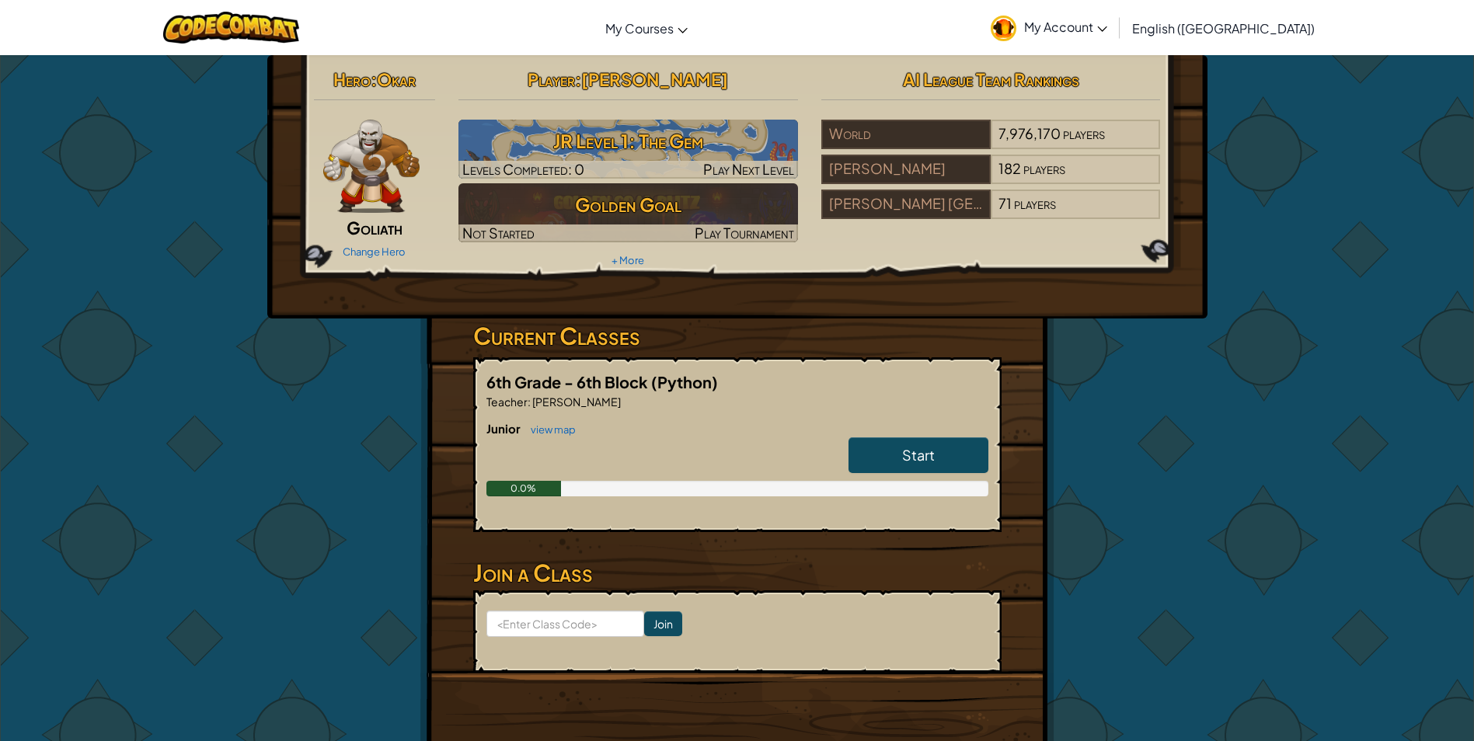
click at [352, 149] on img at bounding box center [371, 166] width 97 height 93
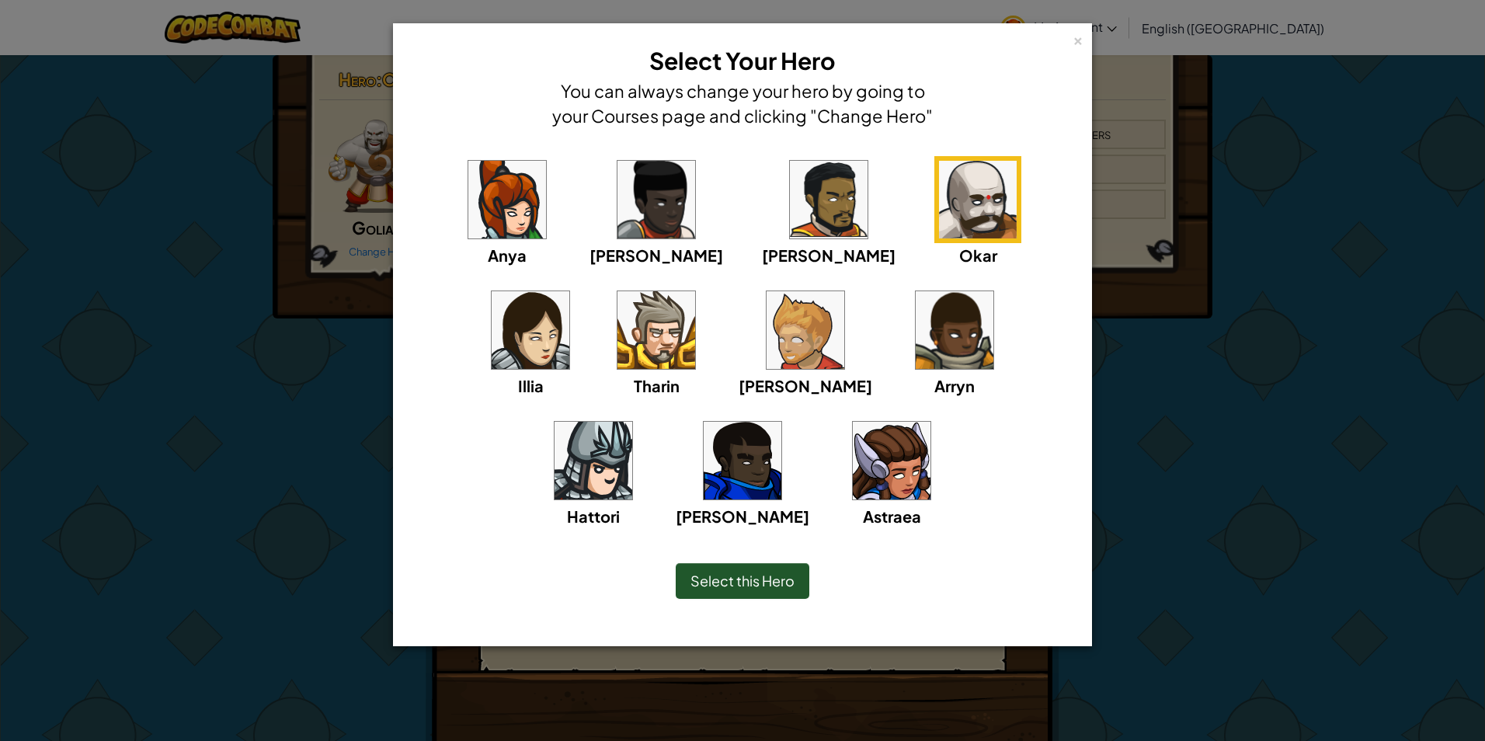
click at [949, 181] on div "Anya Ida Alejandro Okar Illia Tharin Ned Arryn Hattori Gordon Astraea" at bounding box center [742, 352] width 651 height 392
click at [569, 291] on img at bounding box center [531, 330] width 78 height 78
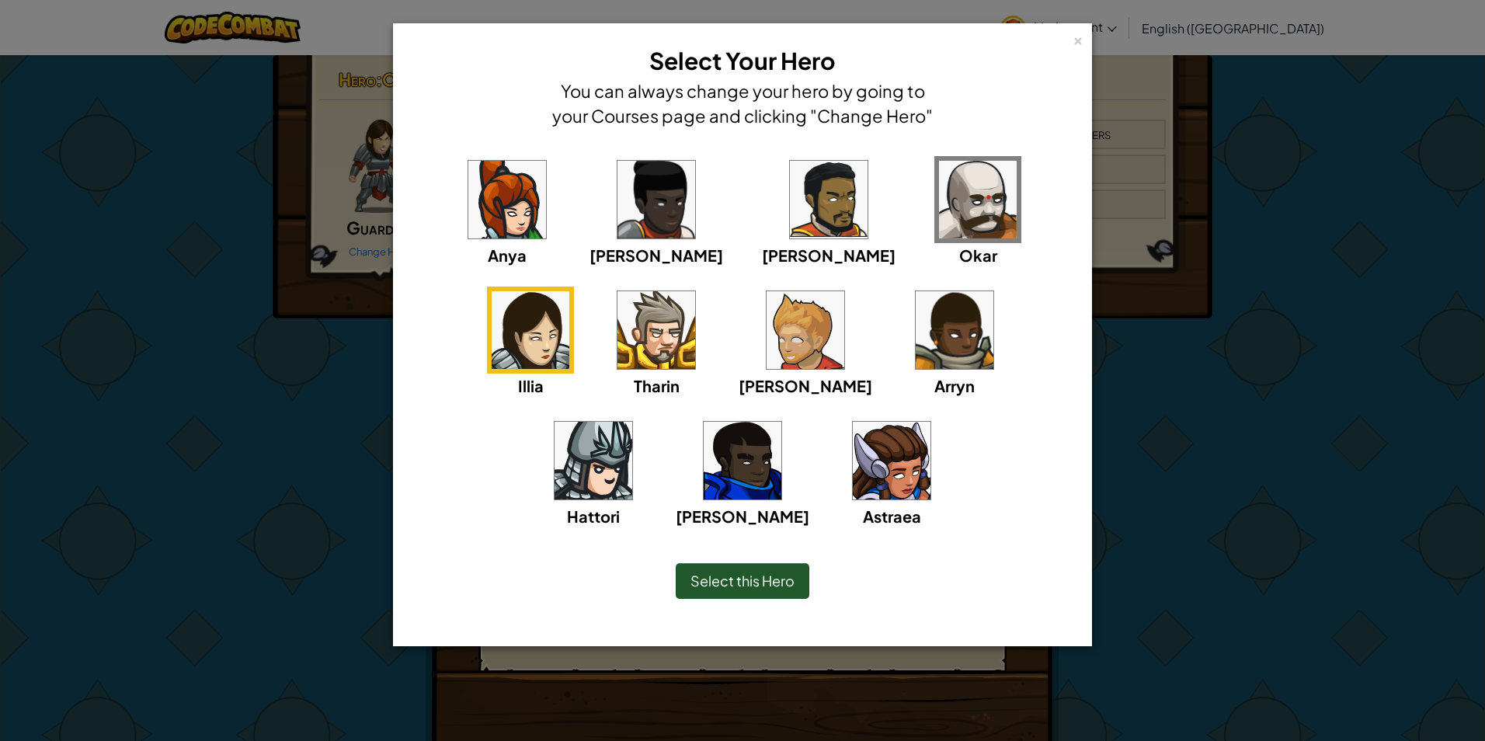
click at [626, 183] on img at bounding box center [657, 200] width 78 height 78
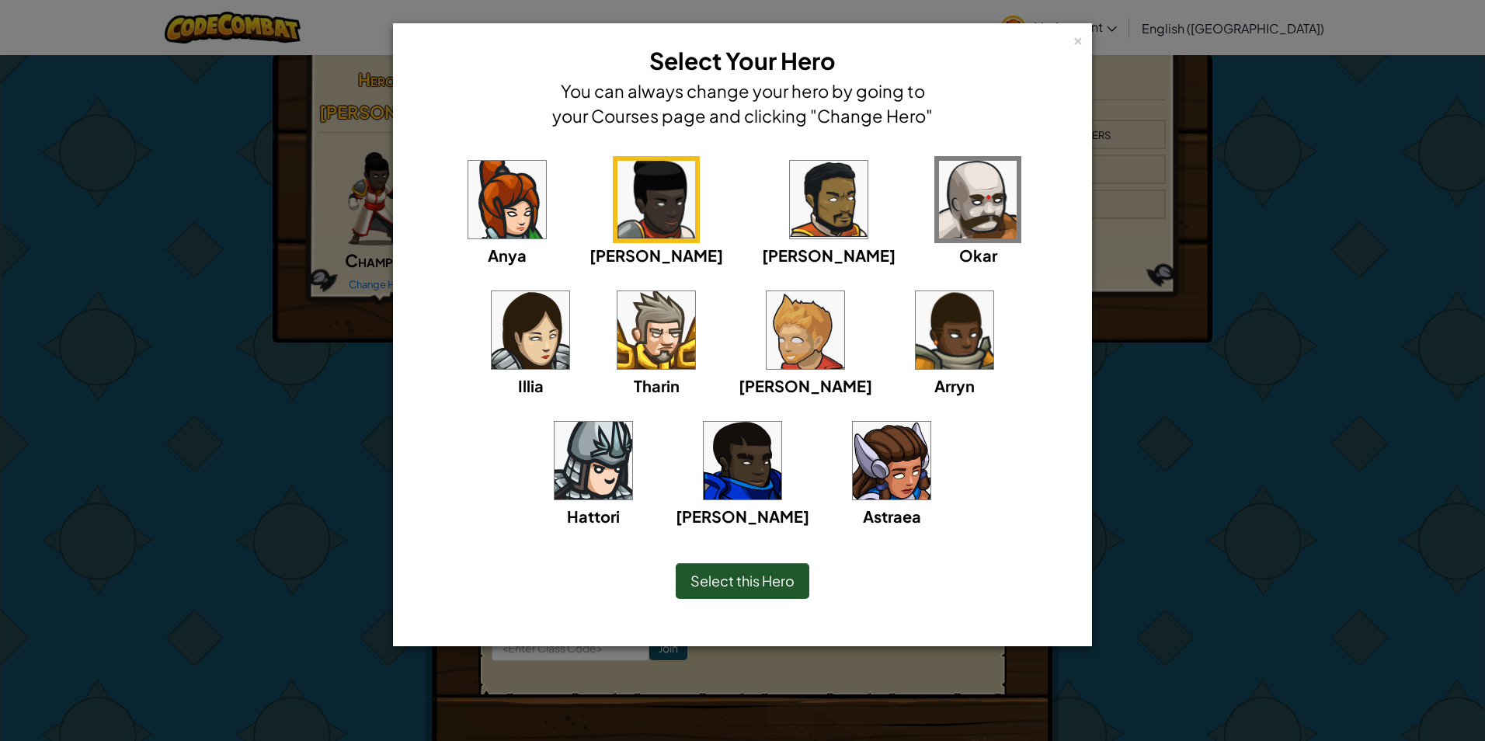
click at [790, 193] on img at bounding box center [829, 200] width 78 height 78
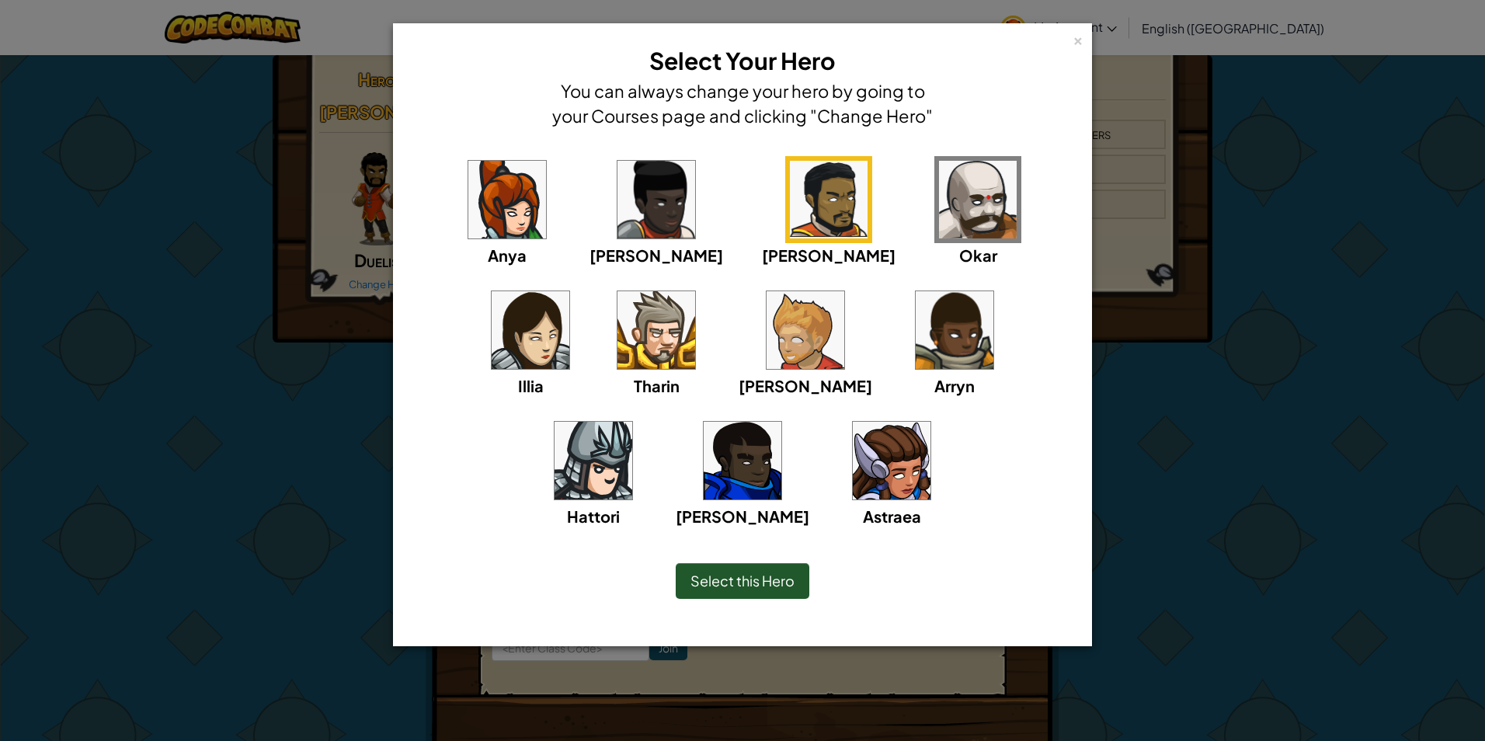
click at [853, 484] on img at bounding box center [892, 461] width 78 height 78
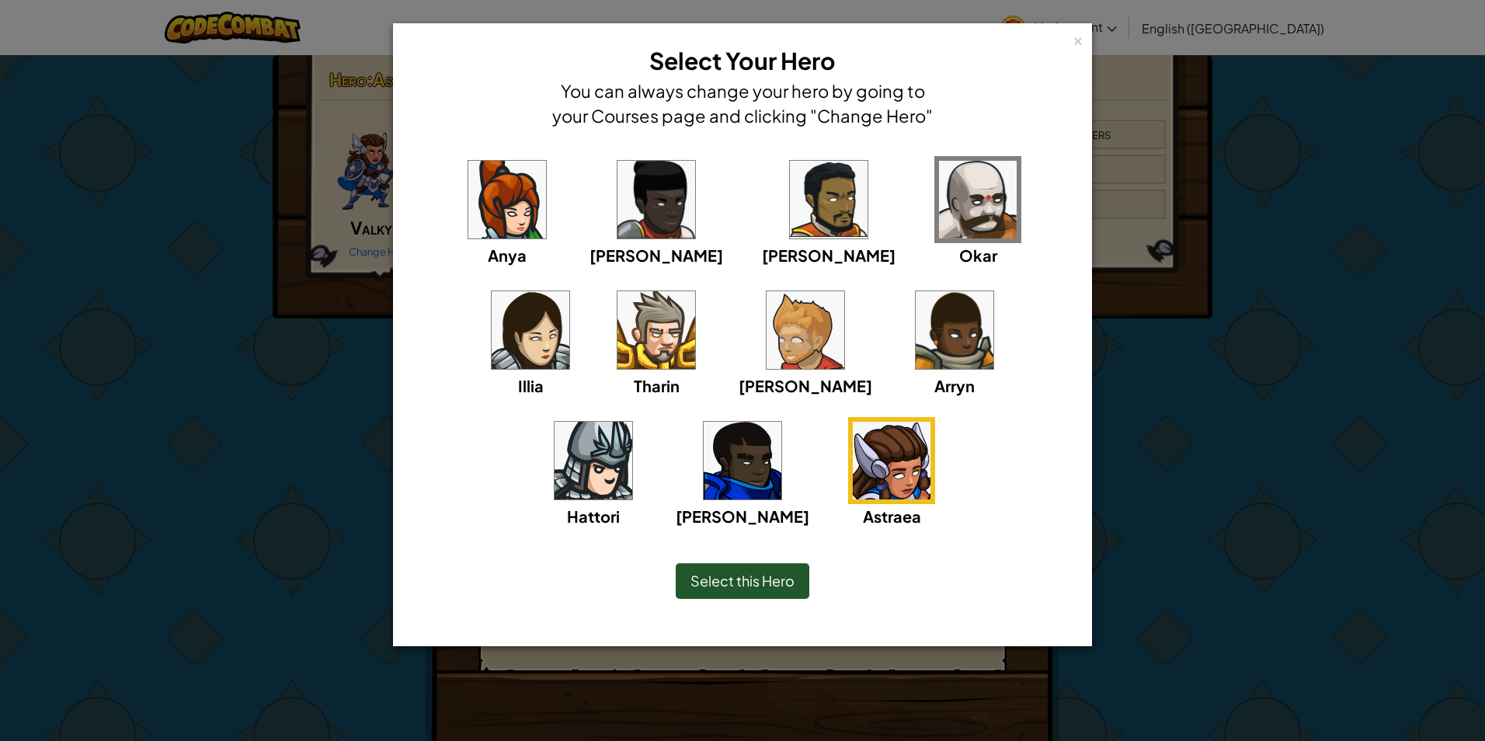
click at [780, 574] on span "Select this Hero" at bounding box center [743, 581] width 104 height 18
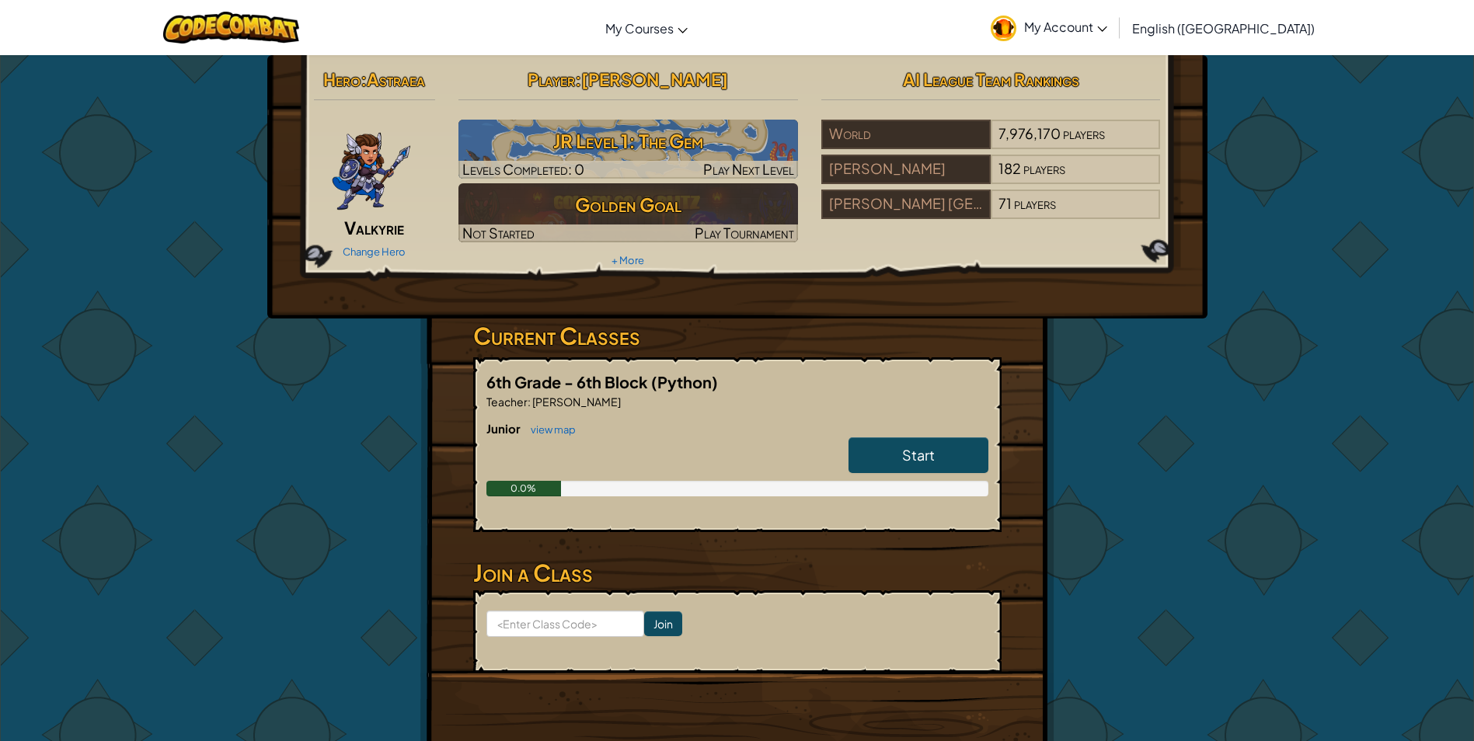
click at [357, 172] on img at bounding box center [371, 166] width 81 height 93
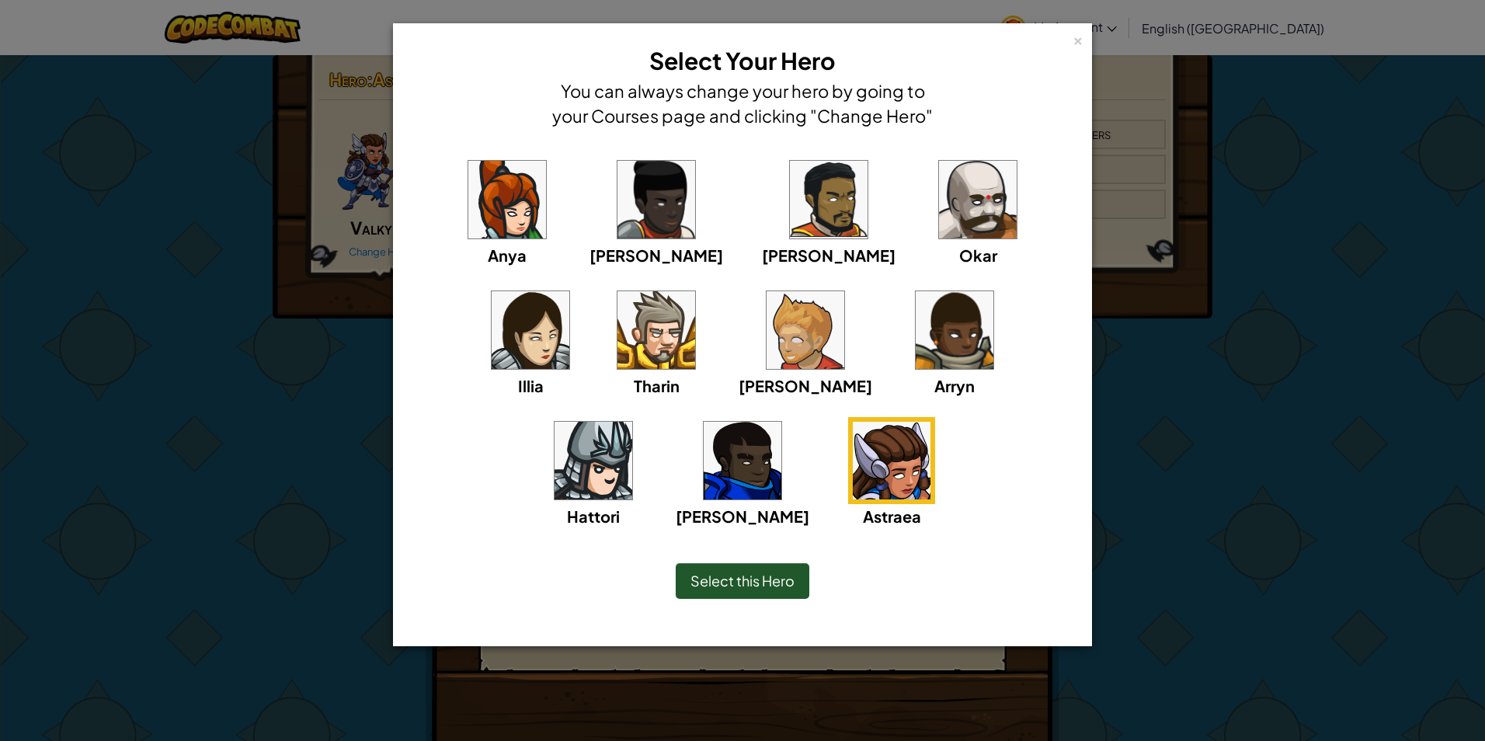
click at [824, 200] on div "Anya Ida Alejandro Okar Illia Tharin Ned Arryn Hattori Gordon Astraea" at bounding box center [742, 352] width 651 height 392
click at [939, 205] on img at bounding box center [978, 200] width 78 height 78
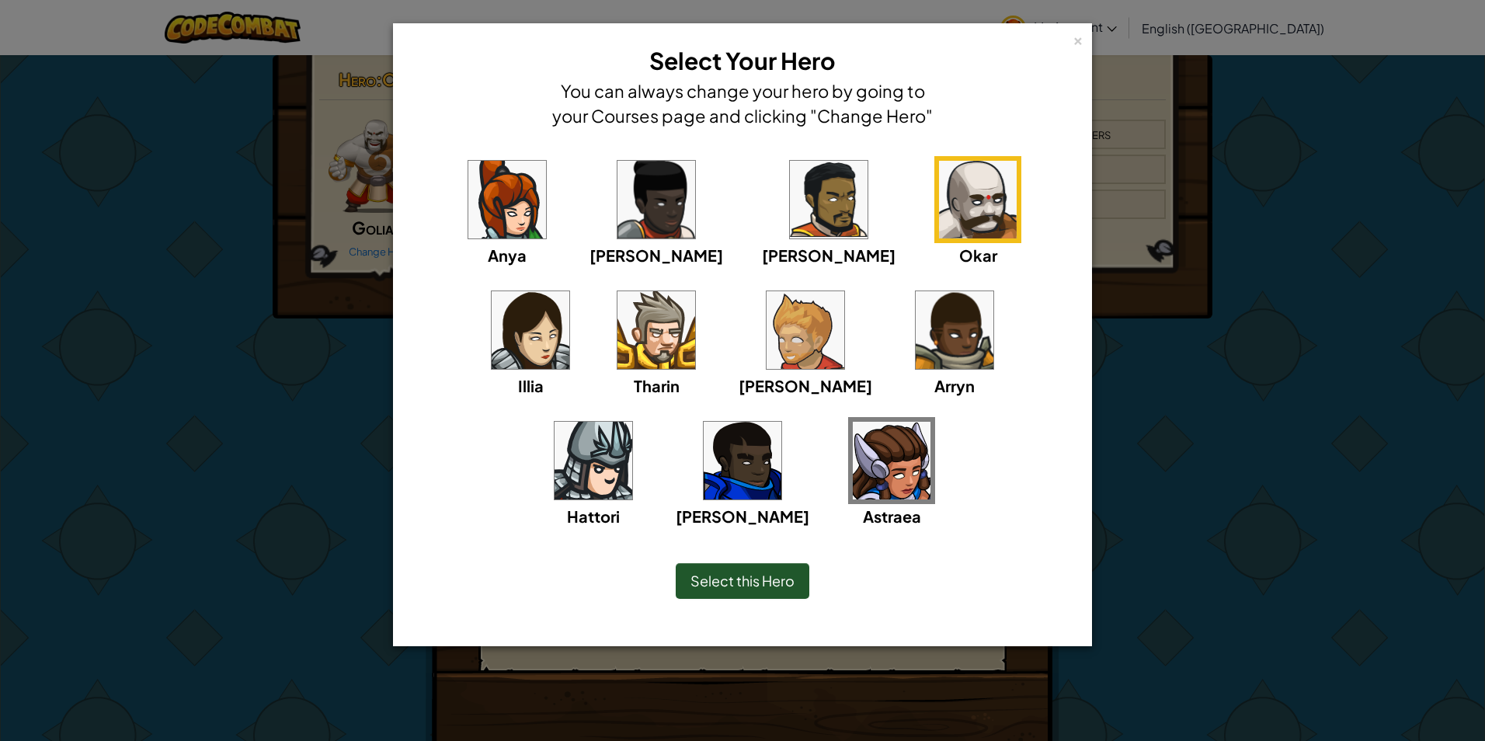
click at [618, 326] on img at bounding box center [657, 330] width 78 height 78
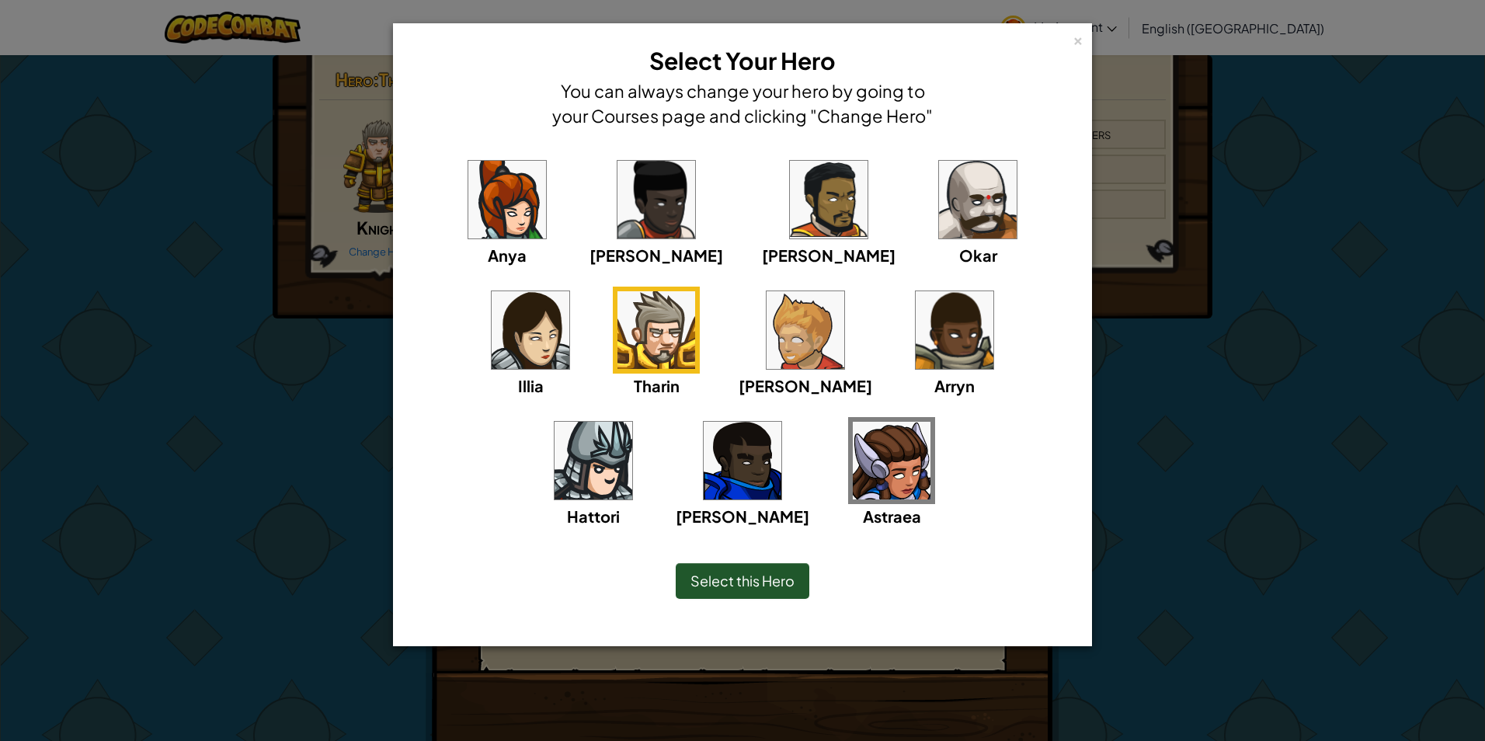
click at [632, 422] on img at bounding box center [594, 461] width 78 height 78
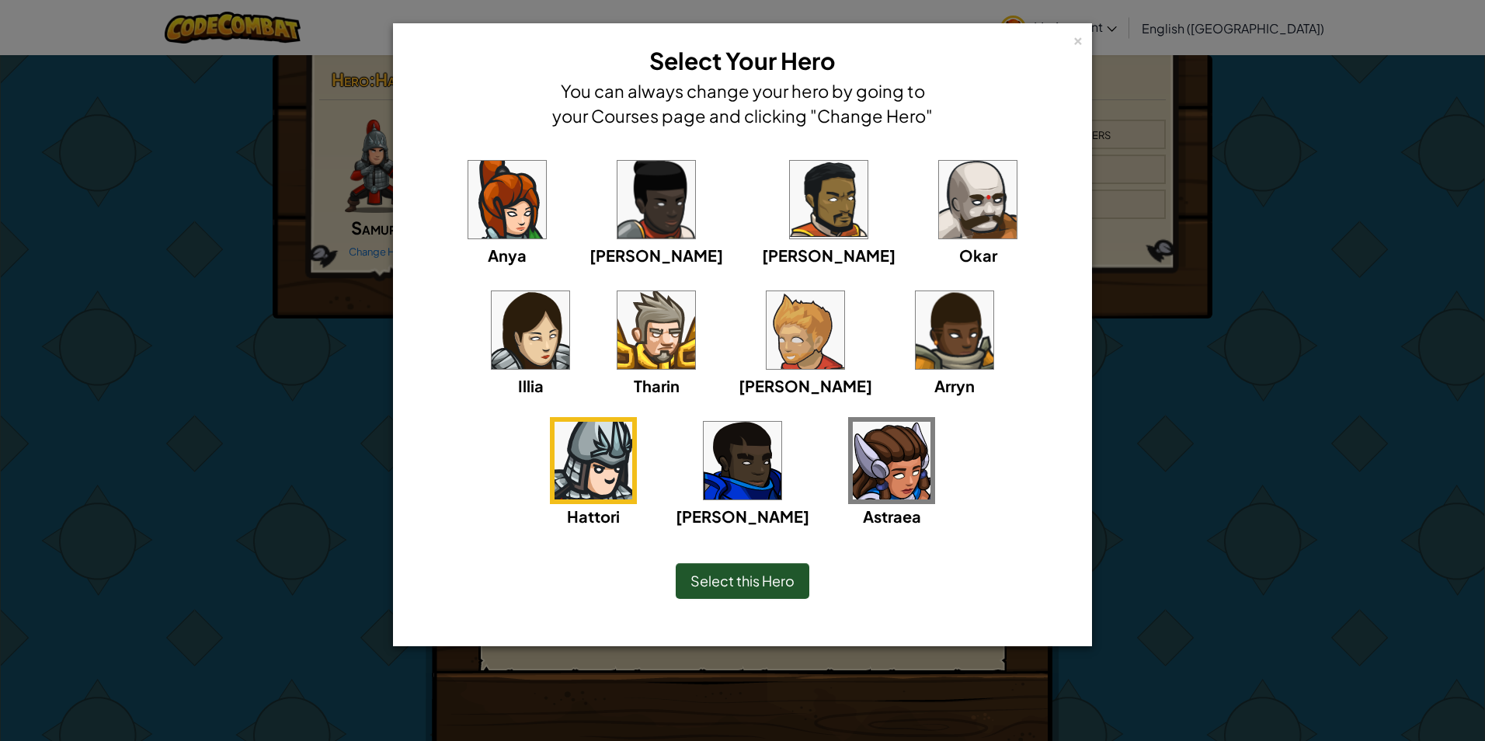
click at [916, 325] on img at bounding box center [955, 330] width 78 height 78
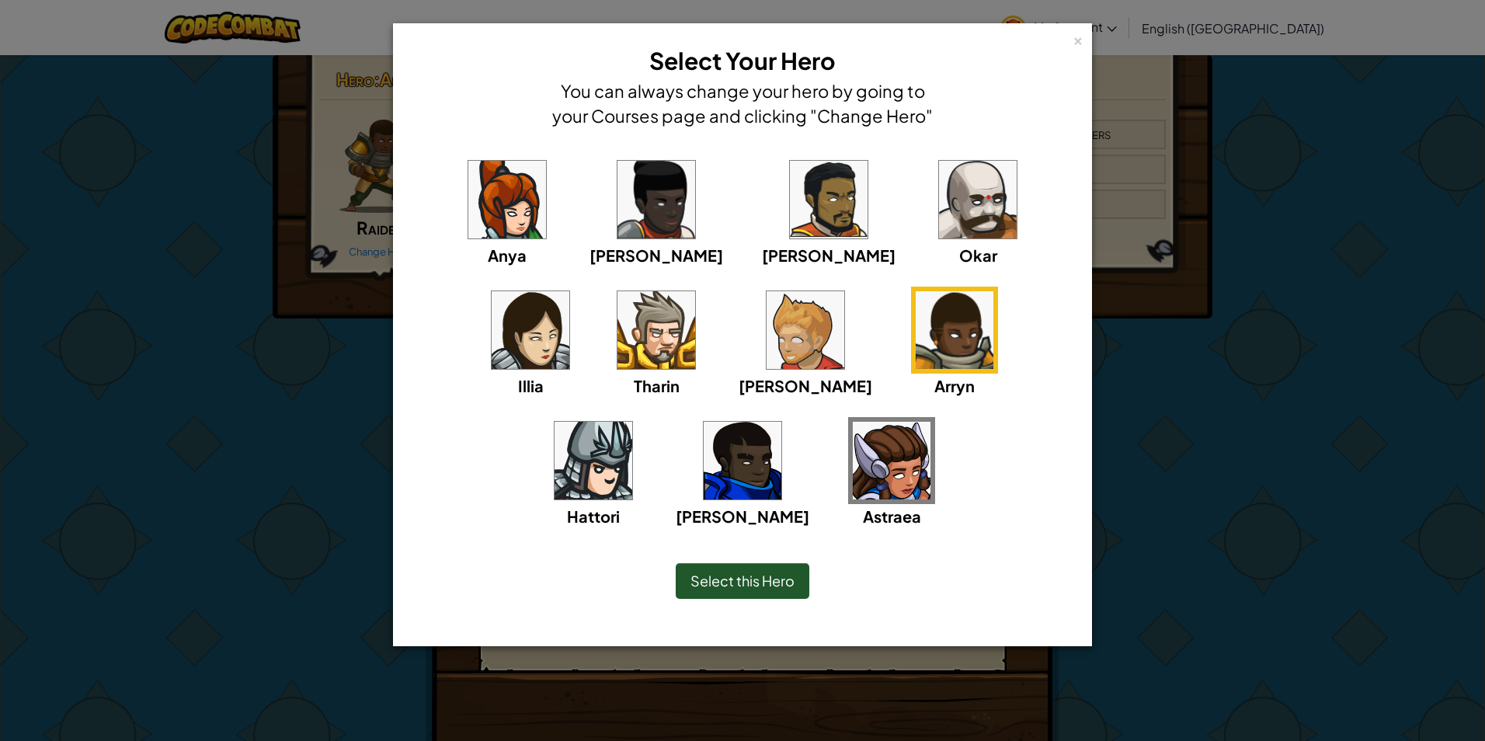
click at [632, 422] on img at bounding box center [594, 461] width 78 height 78
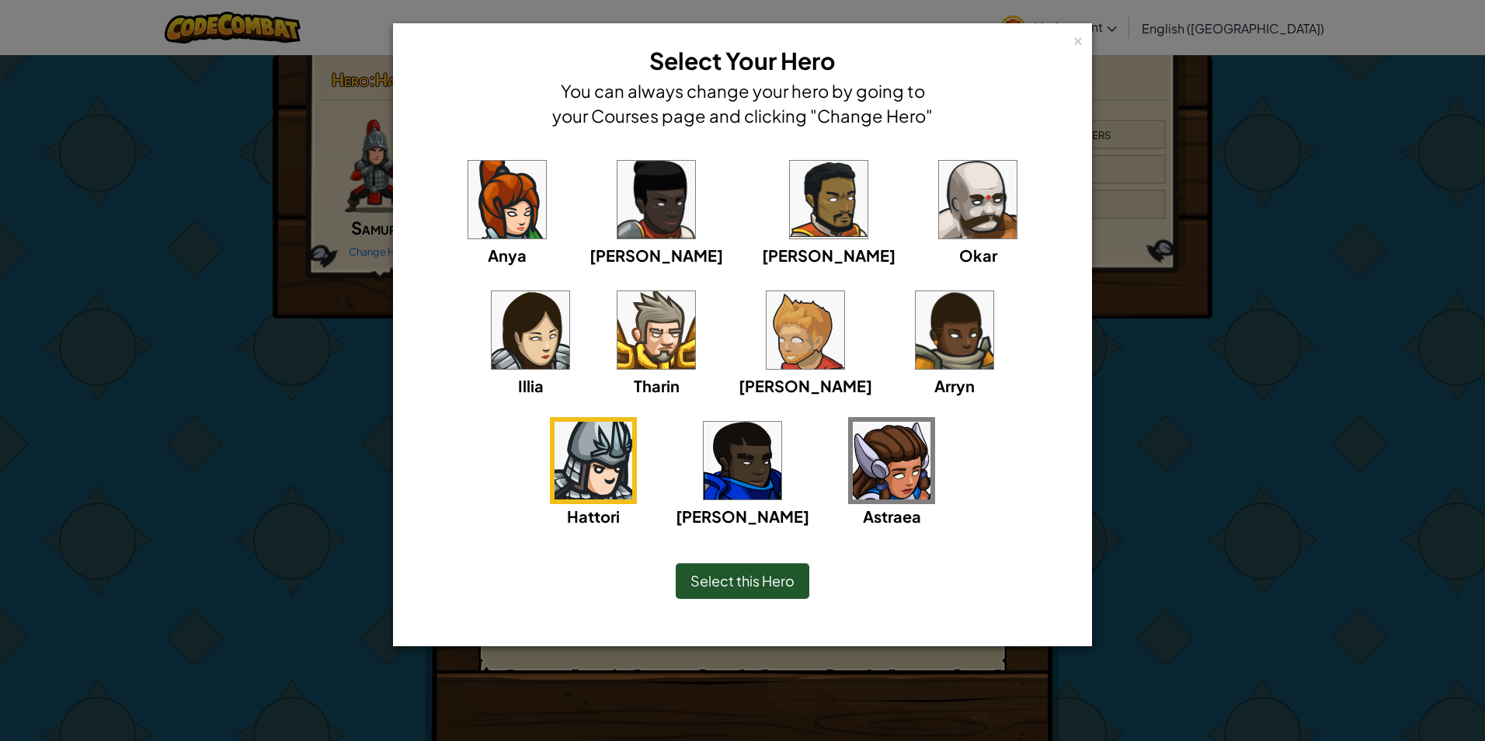
click at [810, 417] on div "Gordon" at bounding box center [743, 472] width 134 height 111
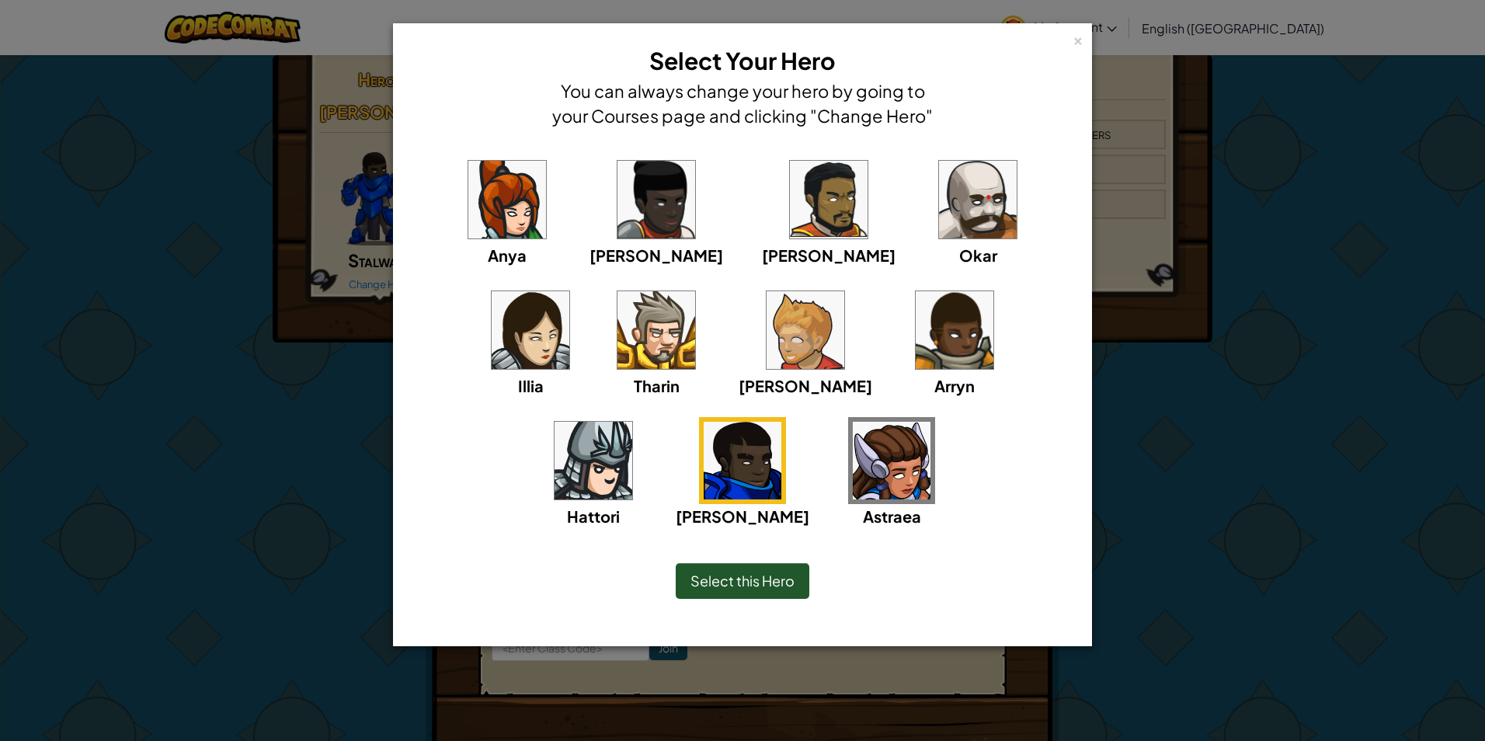
drag, startPoint x: 810, startPoint y: 559, endPoint x: 806, endPoint y: 567, distance: 9.4
click at [810, 564] on div "Select this Hero" at bounding box center [742, 581] width 635 height 67
drag, startPoint x: 806, startPoint y: 571, endPoint x: 797, endPoint y: 566, distance: 10.4
click at [806, 572] on div "Select this Hero" at bounding box center [743, 581] width 134 height 36
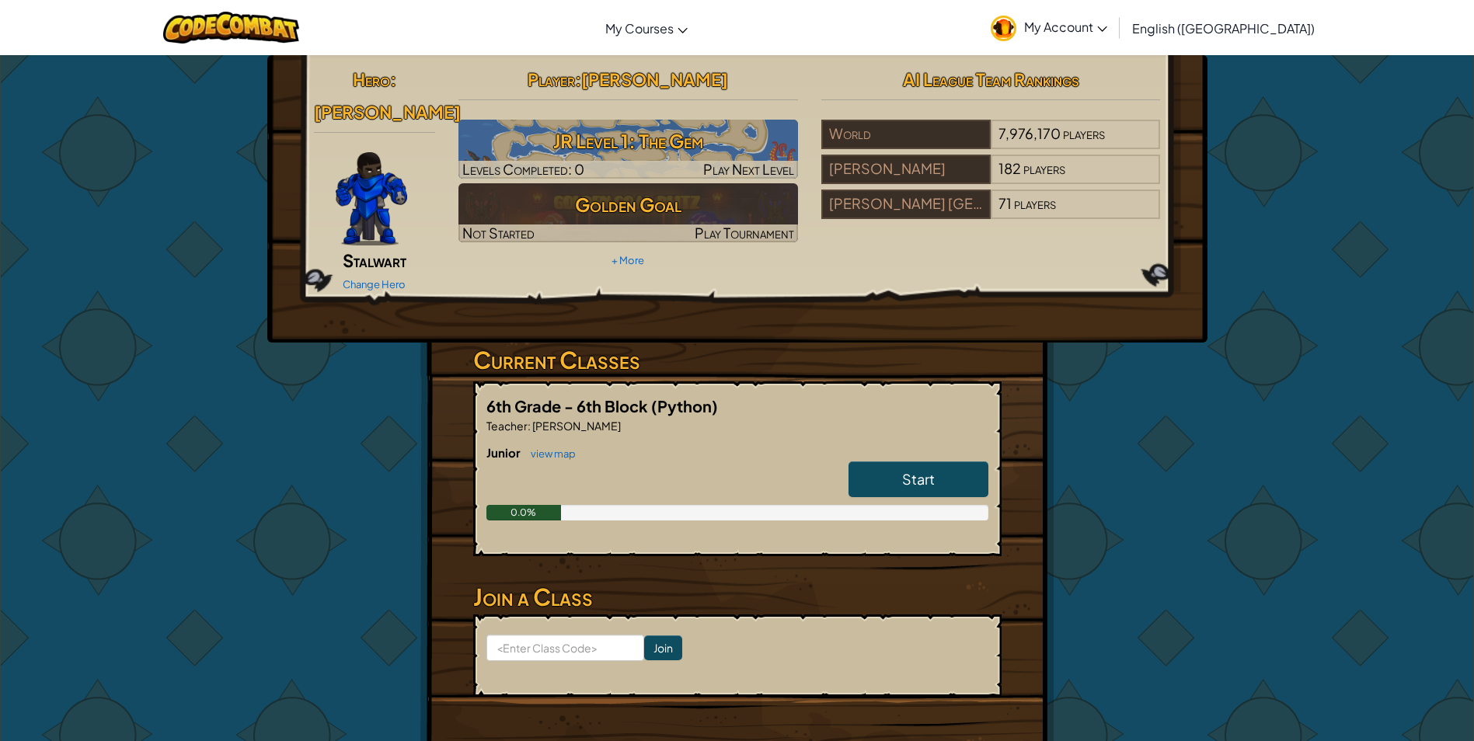
click at [397, 166] on img at bounding box center [371, 198] width 71 height 93
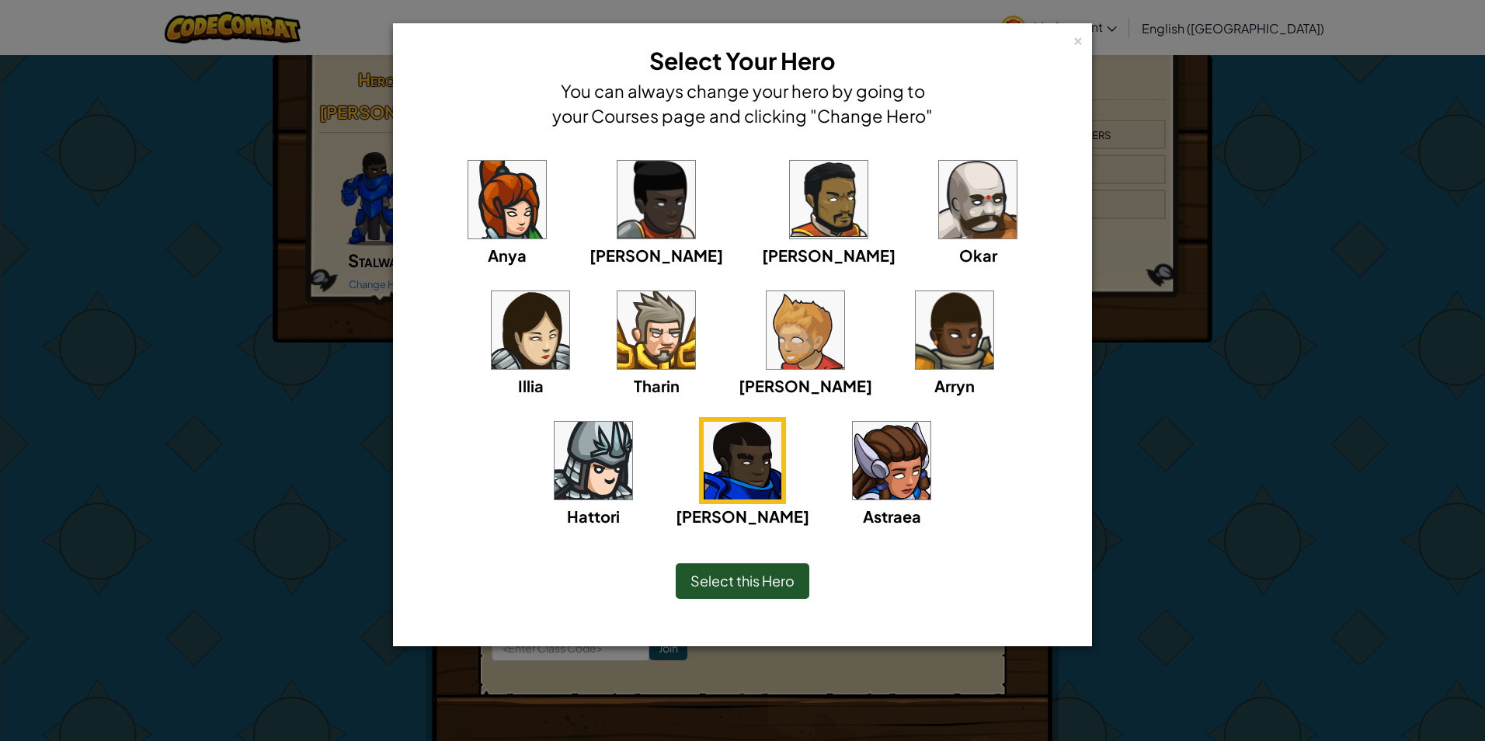
click at [939, 192] on img at bounding box center [978, 200] width 78 height 78
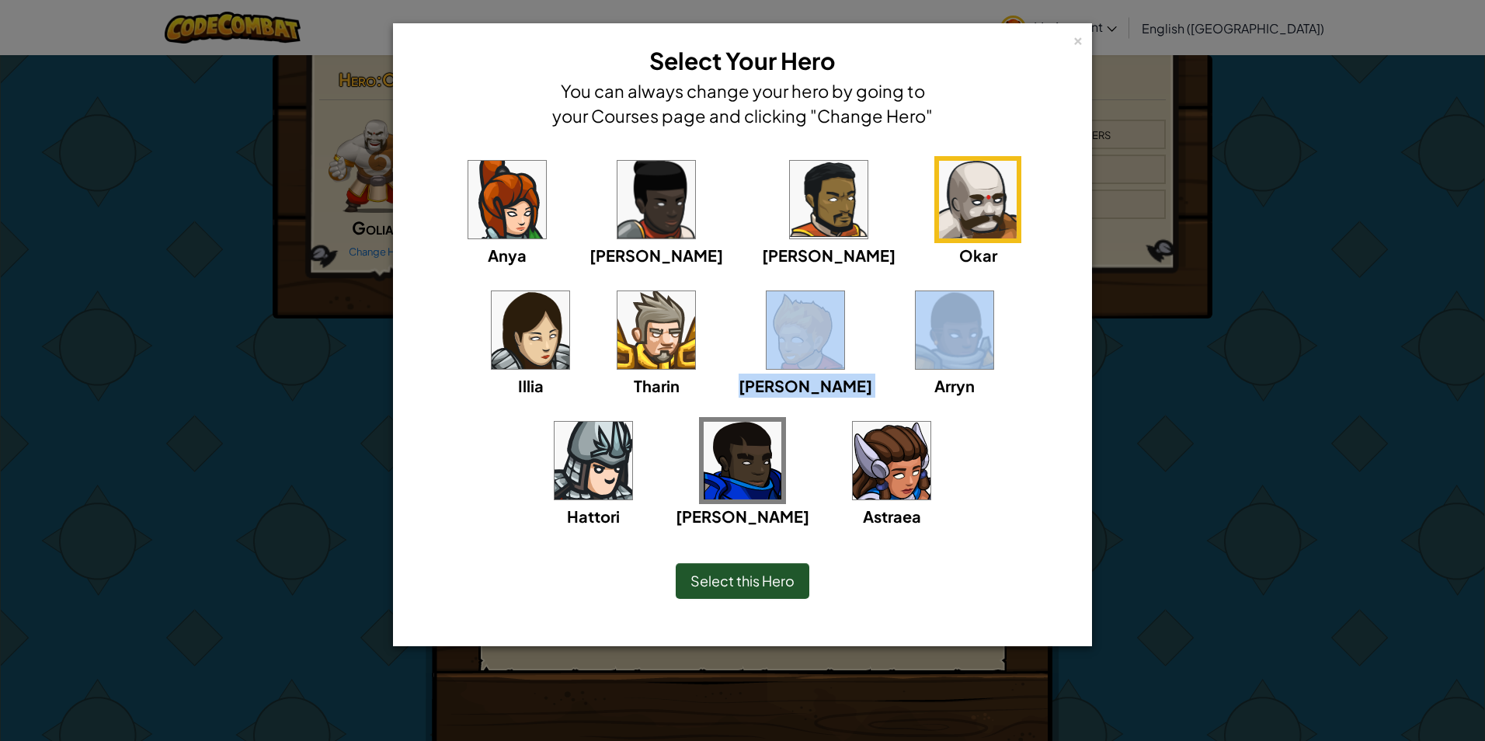
click at [680, 312] on div "Anya Ida Alejandro Okar Illia Tharin Ned Arryn Hattori Gordon Astraea" at bounding box center [742, 352] width 651 height 392
drag, startPoint x: 680, startPoint y: 312, endPoint x: 648, endPoint y: 230, distance: 88.3
click at [648, 230] on img at bounding box center [657, 200] width 78 height 78
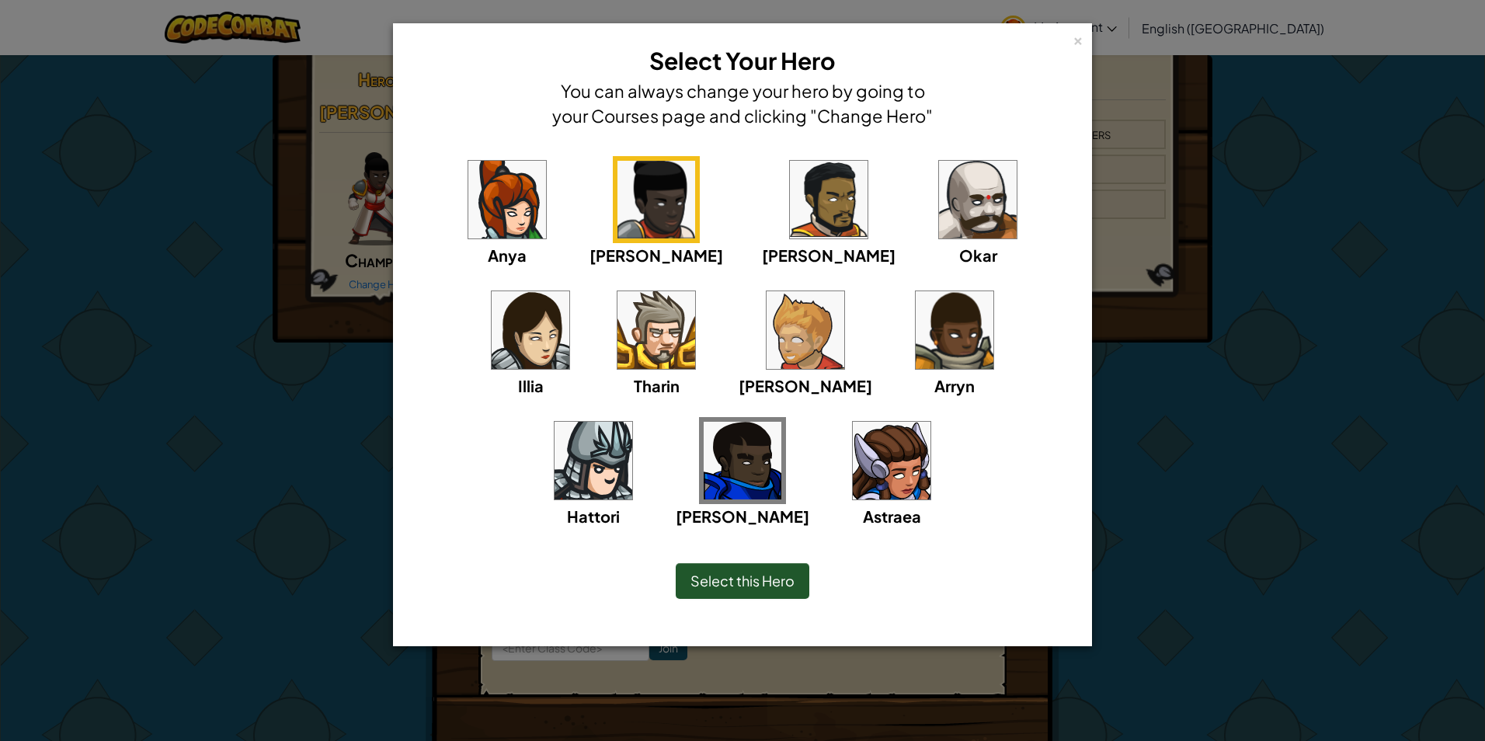
click at [790, 221] on img at bounding box center [829, 200] width 78 height 78
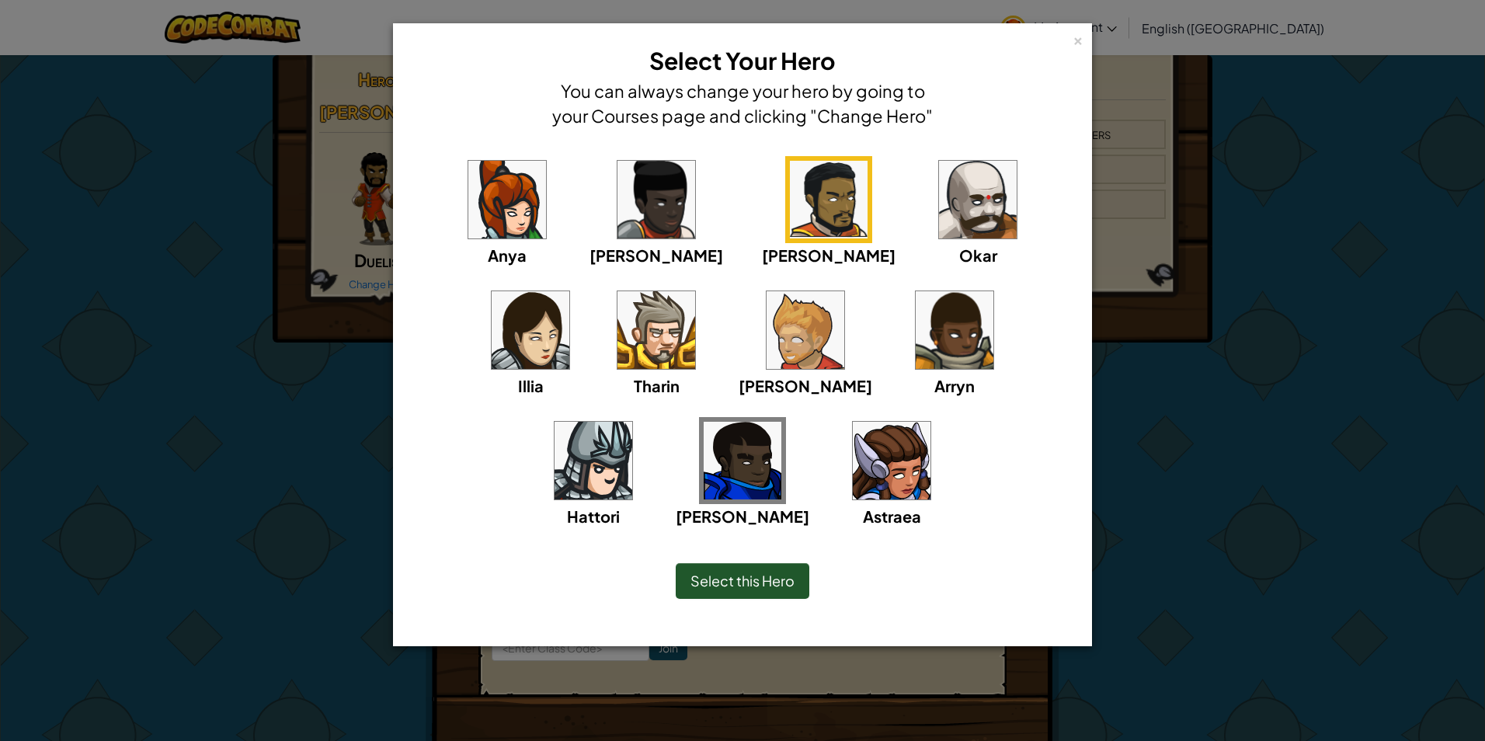
click at [939, 213] on img at bounding box center [978, 200] width 78 height 78
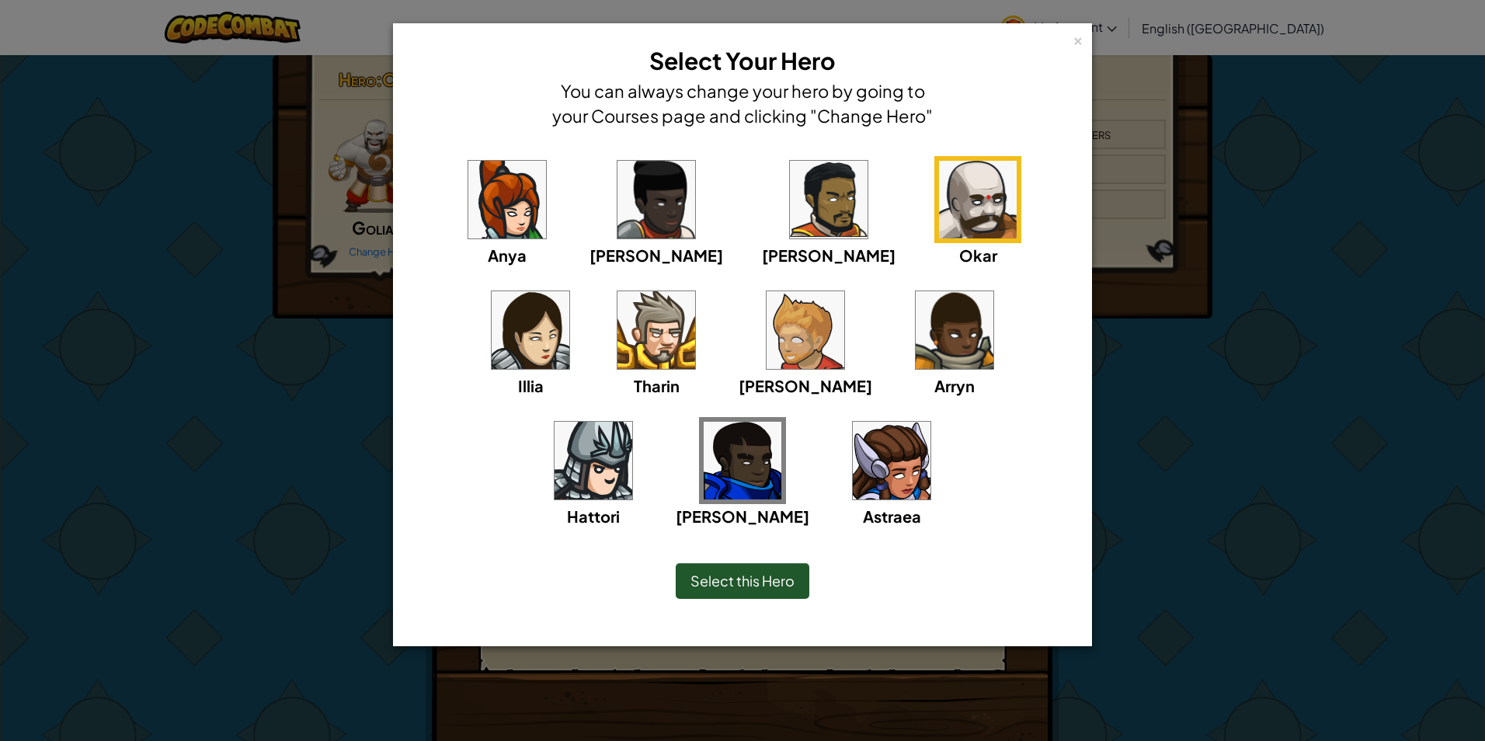
click at [771, 582] on span "Select this Hero" at bounding box center [743, 581] width 104 height 18
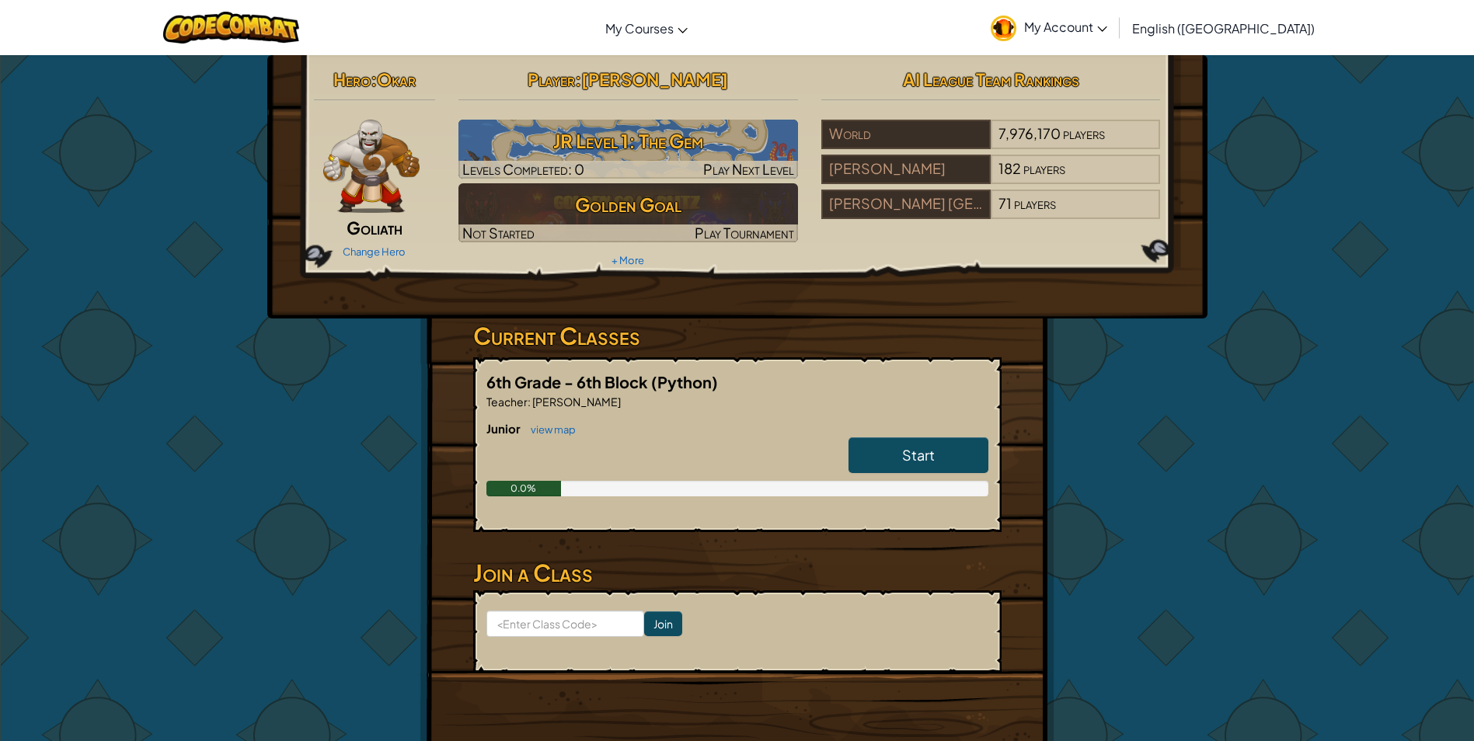
click at [371, 174] on img at bounding box center [371, 166] width 97 height 93
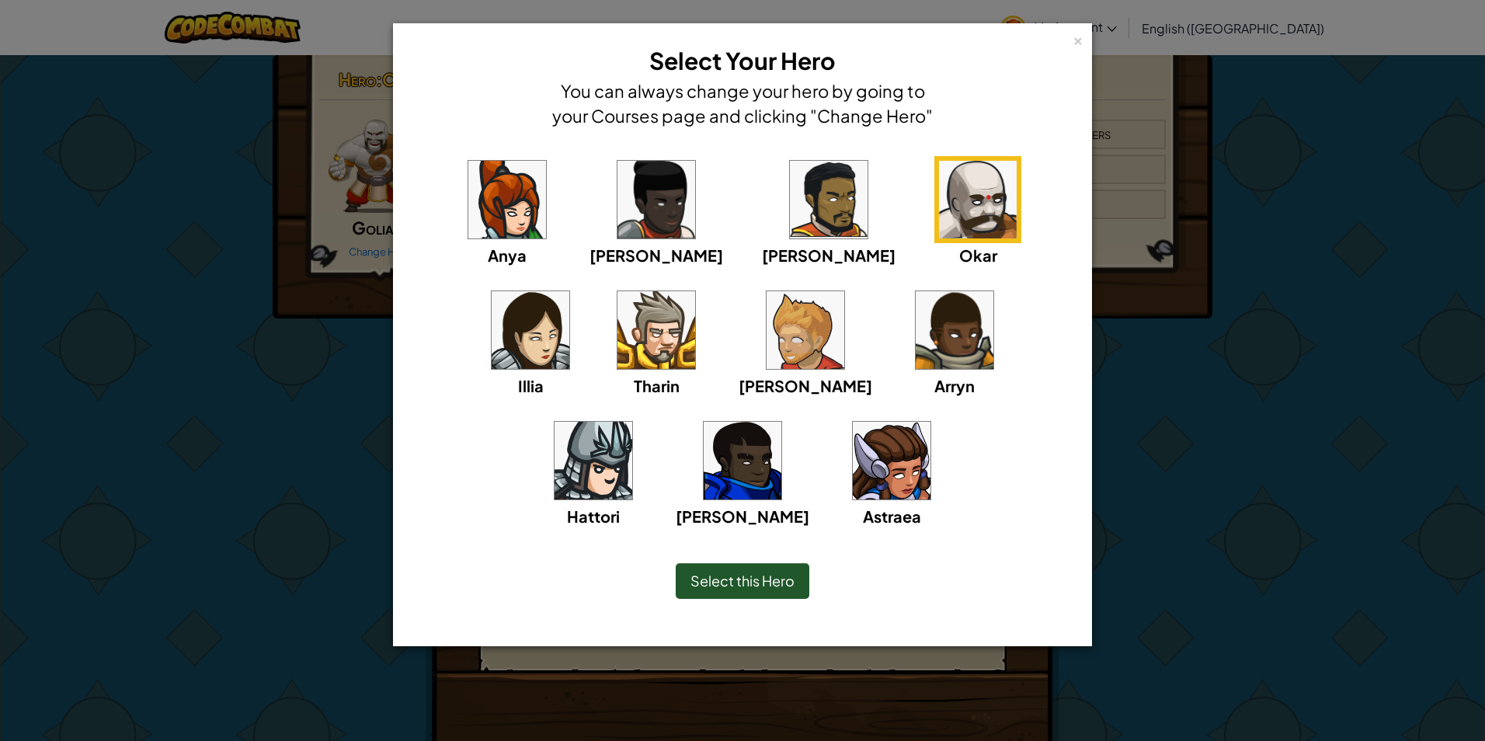
click at [739, 338] on div "Ned" at bounding box center [806, 342] width 134 height 111
click at [767, 340] on img at bounding box center [806, 330] width 78 height 78
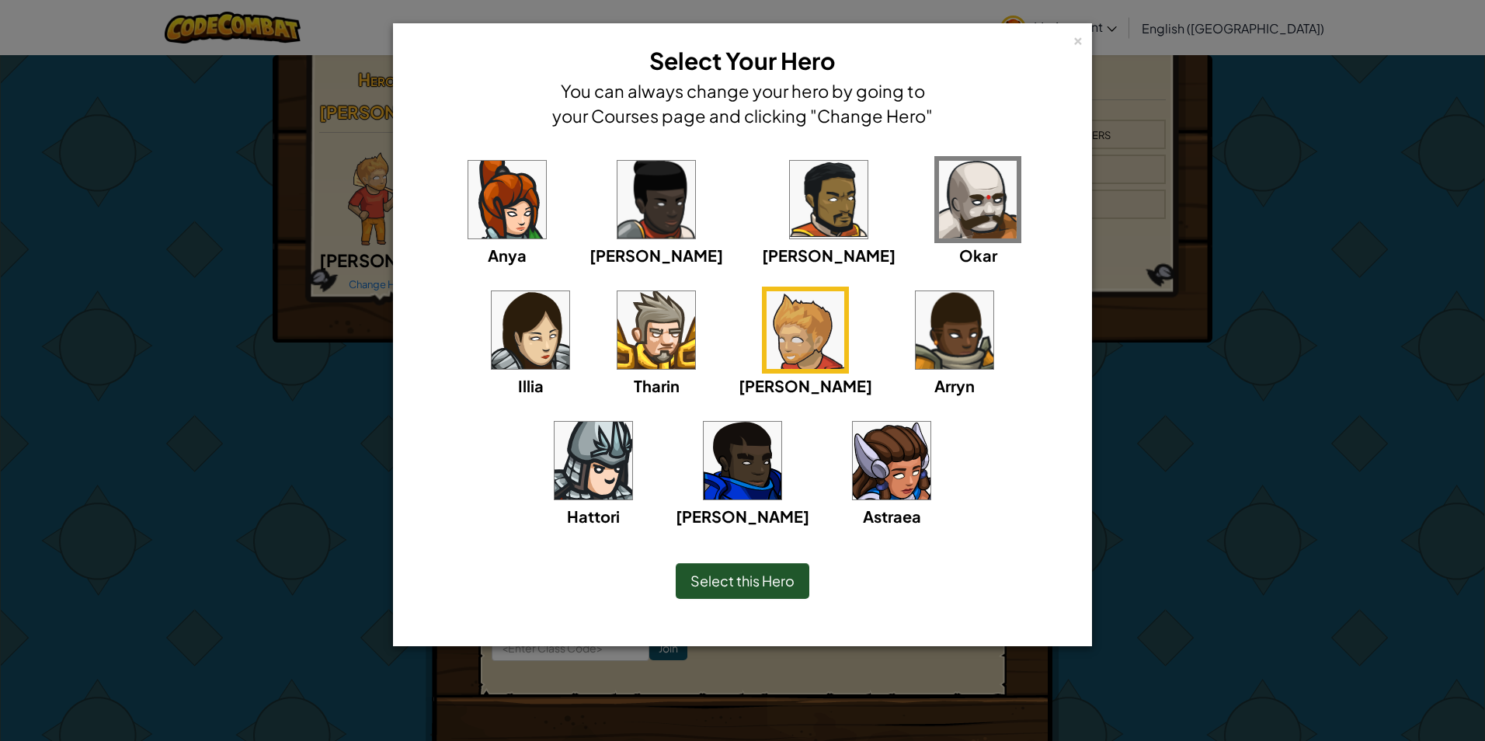
drag, startPoint x: 772, startPoint y: 580, endPoint x: 747, endPoint y: 564, distance: 30.0
click at [771, 580] on span "Select this Hero" at bounding box center [743, 581] width 104 height 18
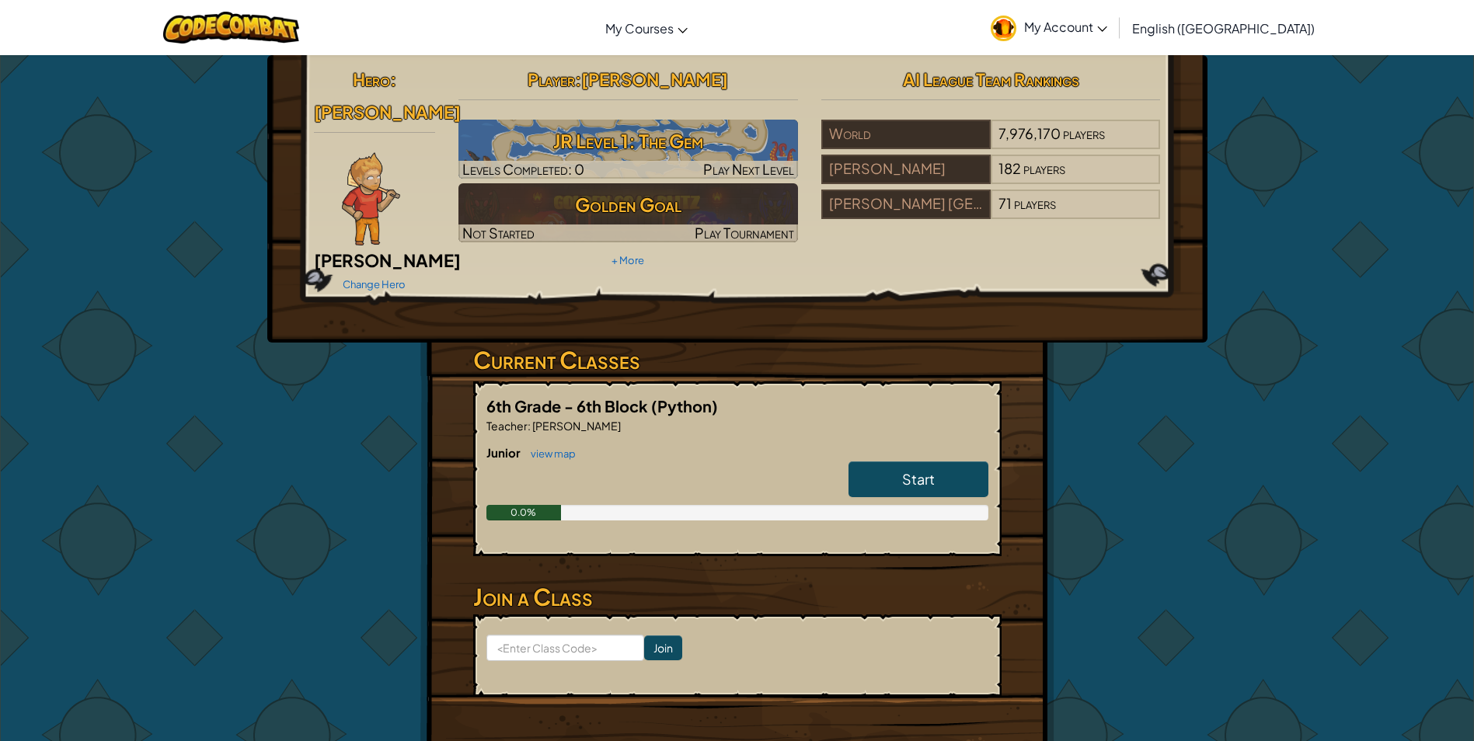
click at [891, 461] on link "Start" at bounding box center [918, 479] width 140 height 36
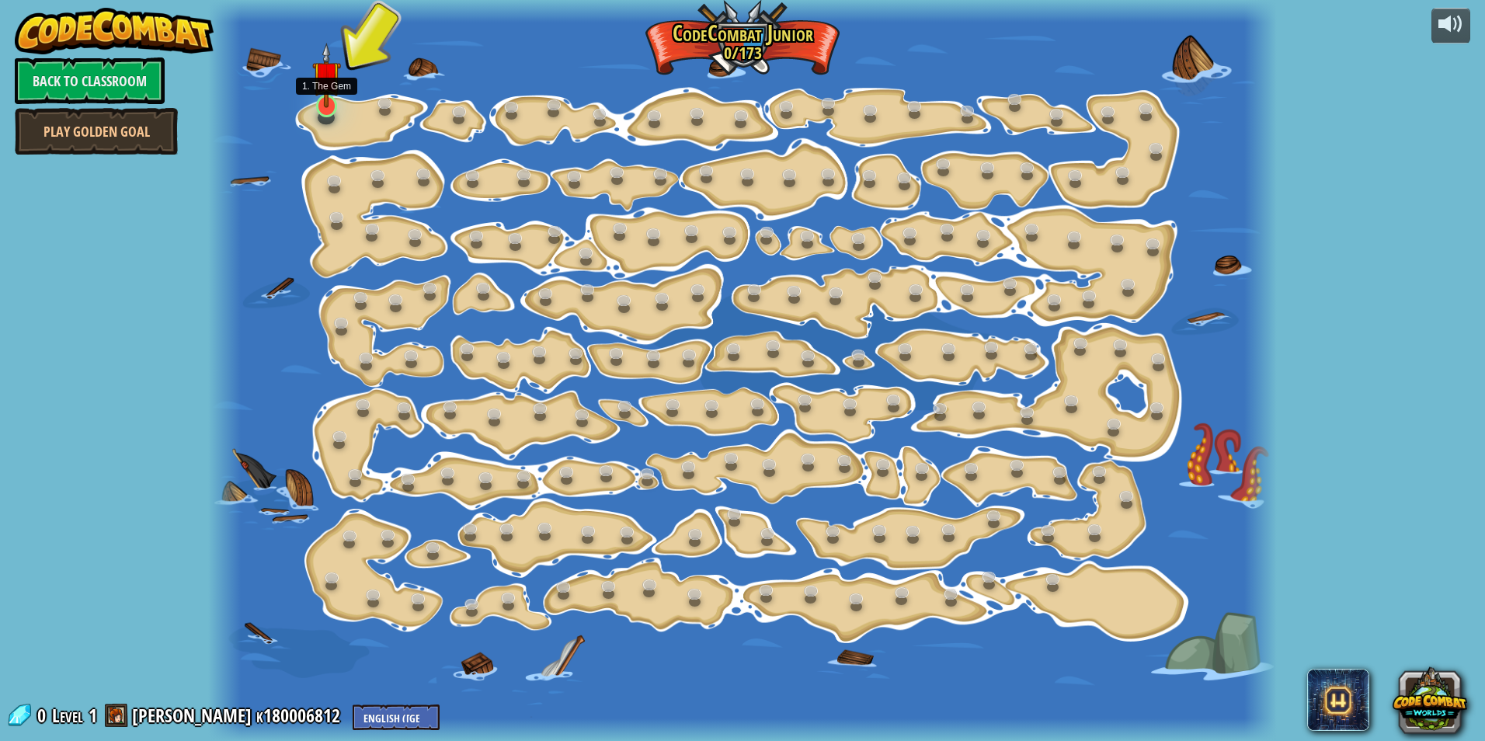
click at [326, 99] on img at bounding box center [326, 75] width 29 height 65
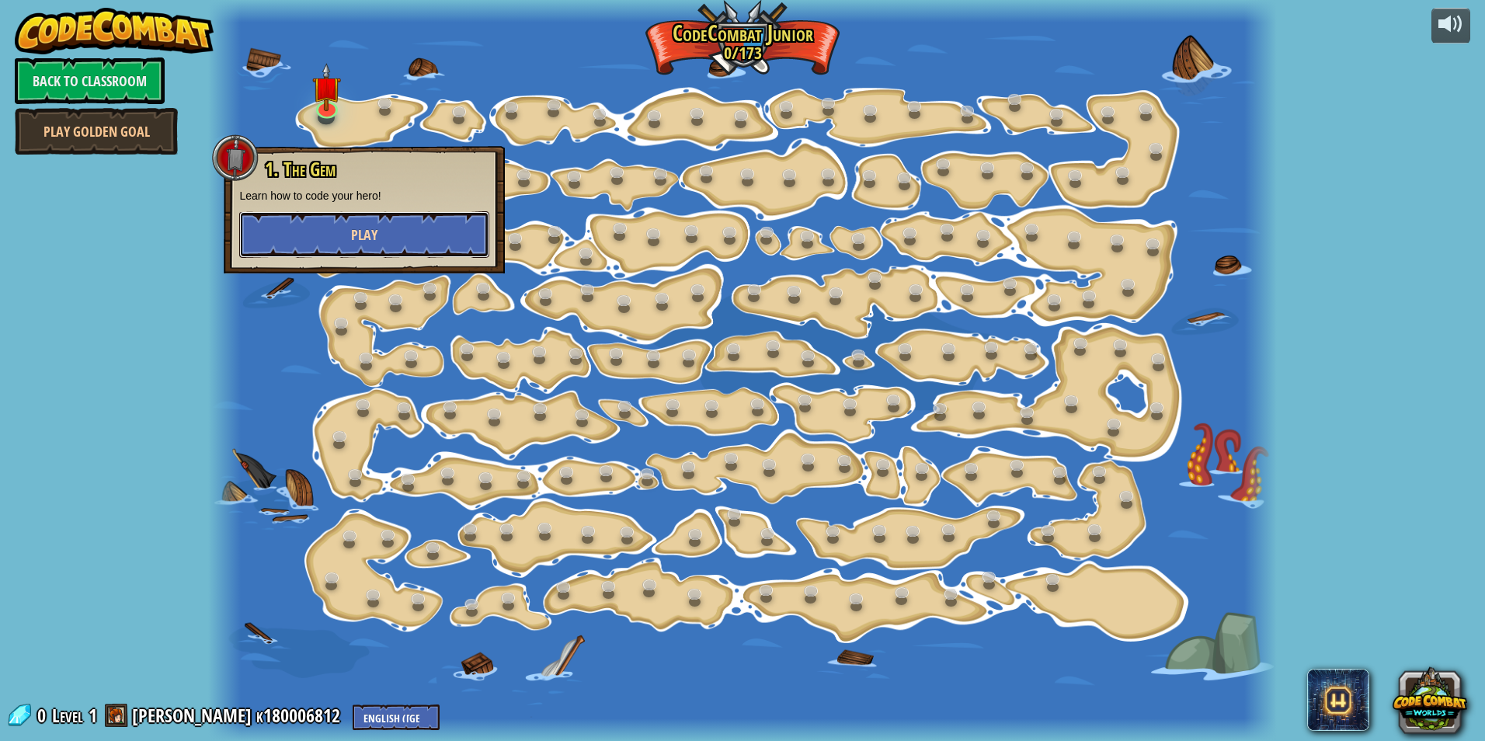
click at [365, 242] on span "Play" at bounding box center [364, 234] width 26 height 19
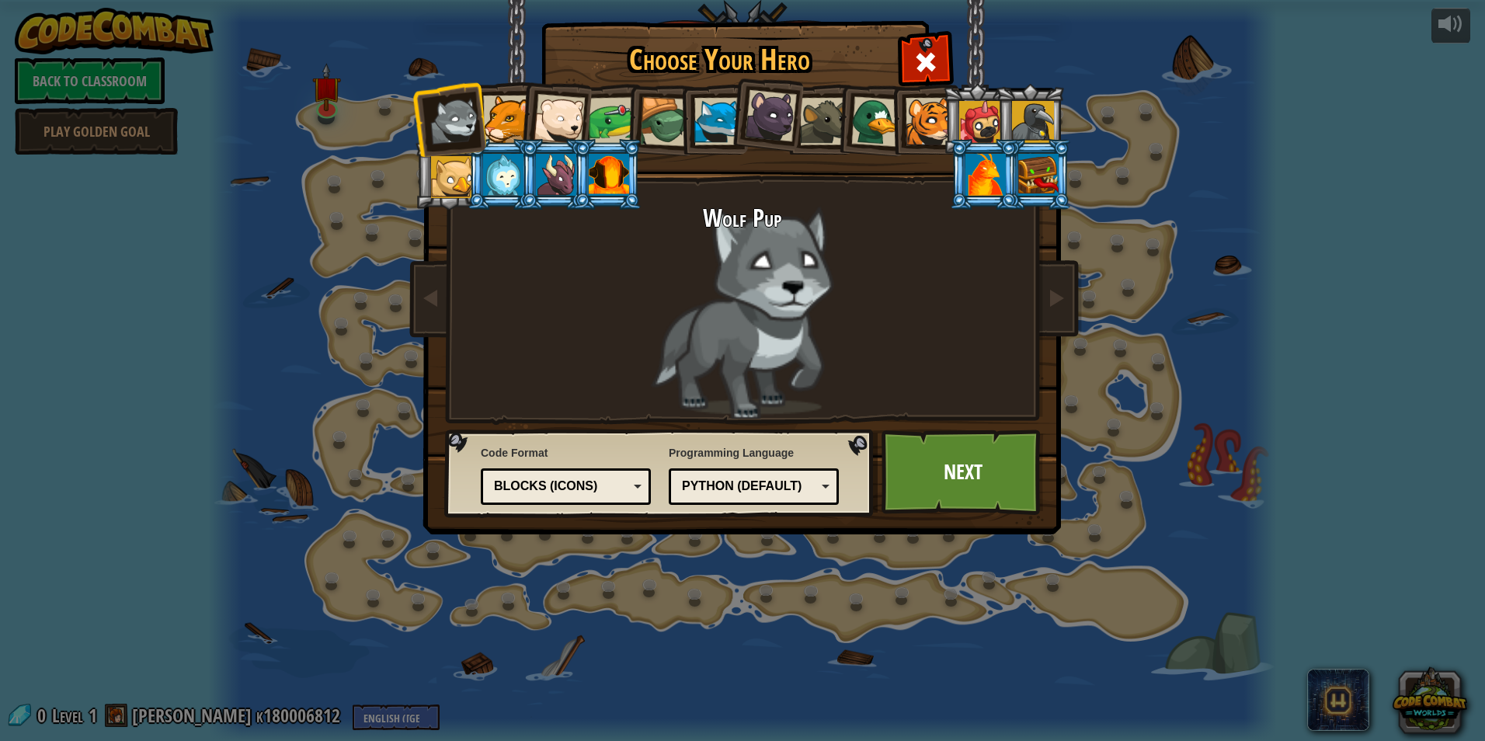
click at [664, 117] on div at bounding box center [665, 122] width 50 height 50
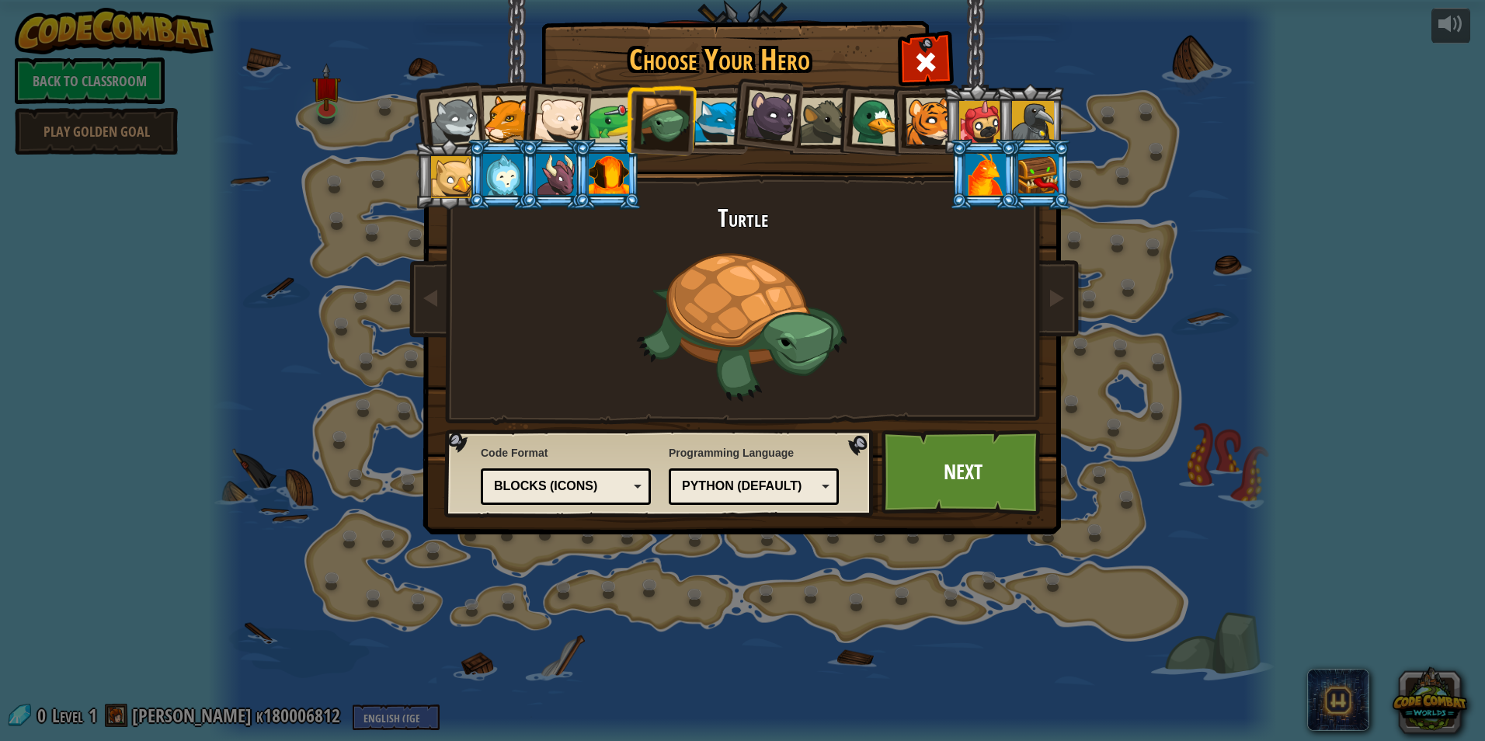
drag, startPoint x: 626, startPoint y: 169, endPoint x: 627, endPoint y: 179, distance: 10.1
click at [627, 177] on div at bounding box center [609, 175] width 40 height 42
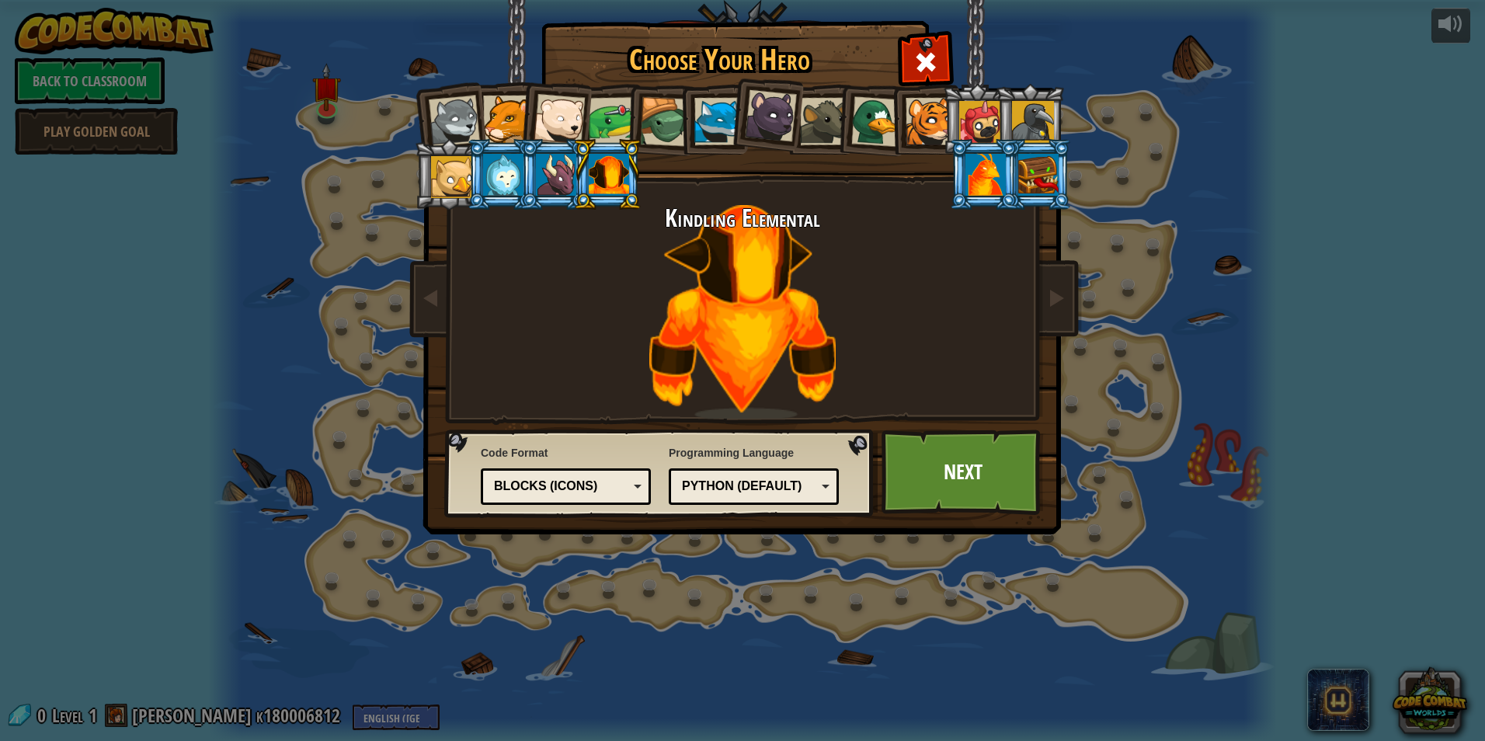
click at [1027, 172] on div at bounding box center [1038, 175] width 40 height 42
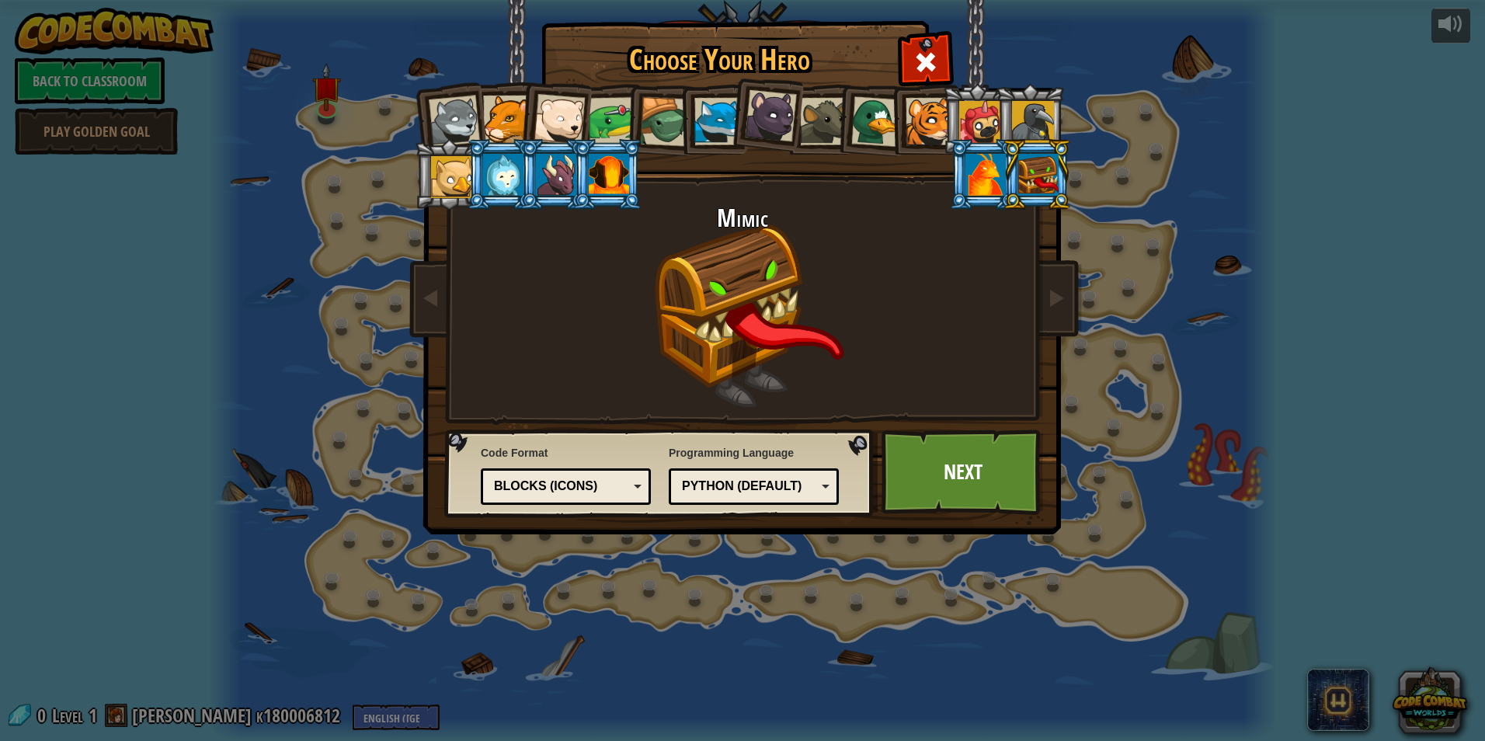
drag, startPoint x: 984, startPoint y: 185, endPoint x: 987, endPoint y: 177, distance: 8.7
click at [987, 184] on div at bounding box center [986, 175] width 40 height 42
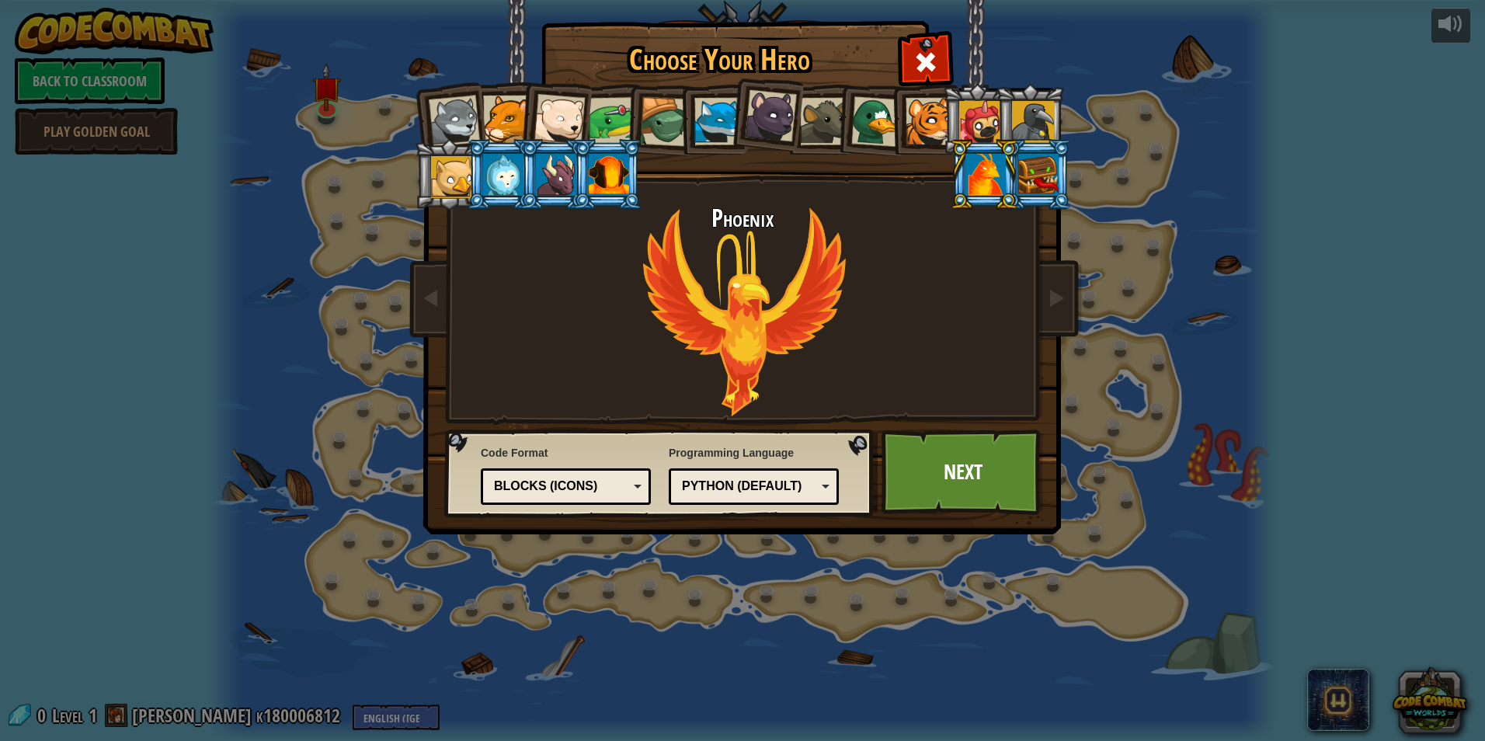
click at [984, 125] on div at bounding box center [980, 122] width 42 height 42
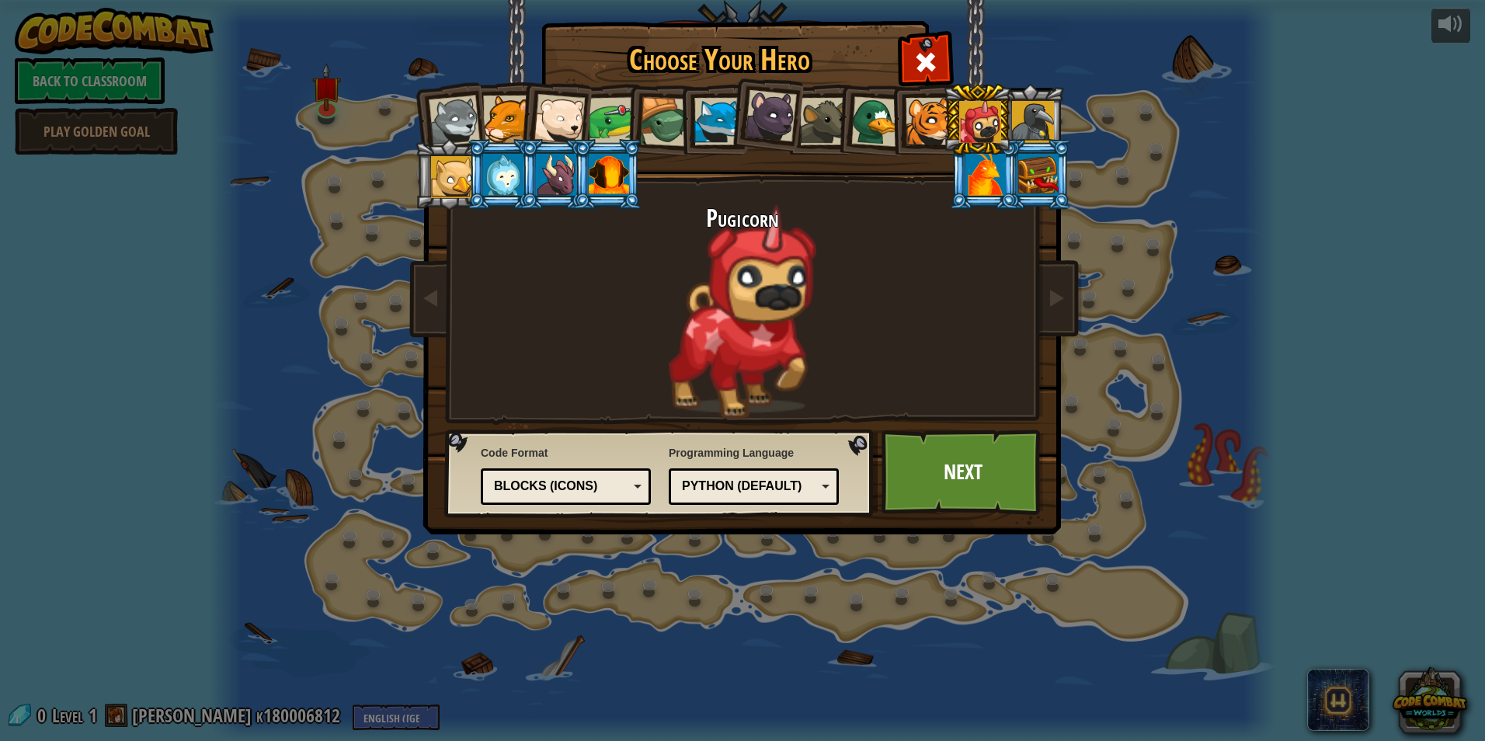
click at [1044, 109] on div at bounding box center [1033, 122] width 42 height 42
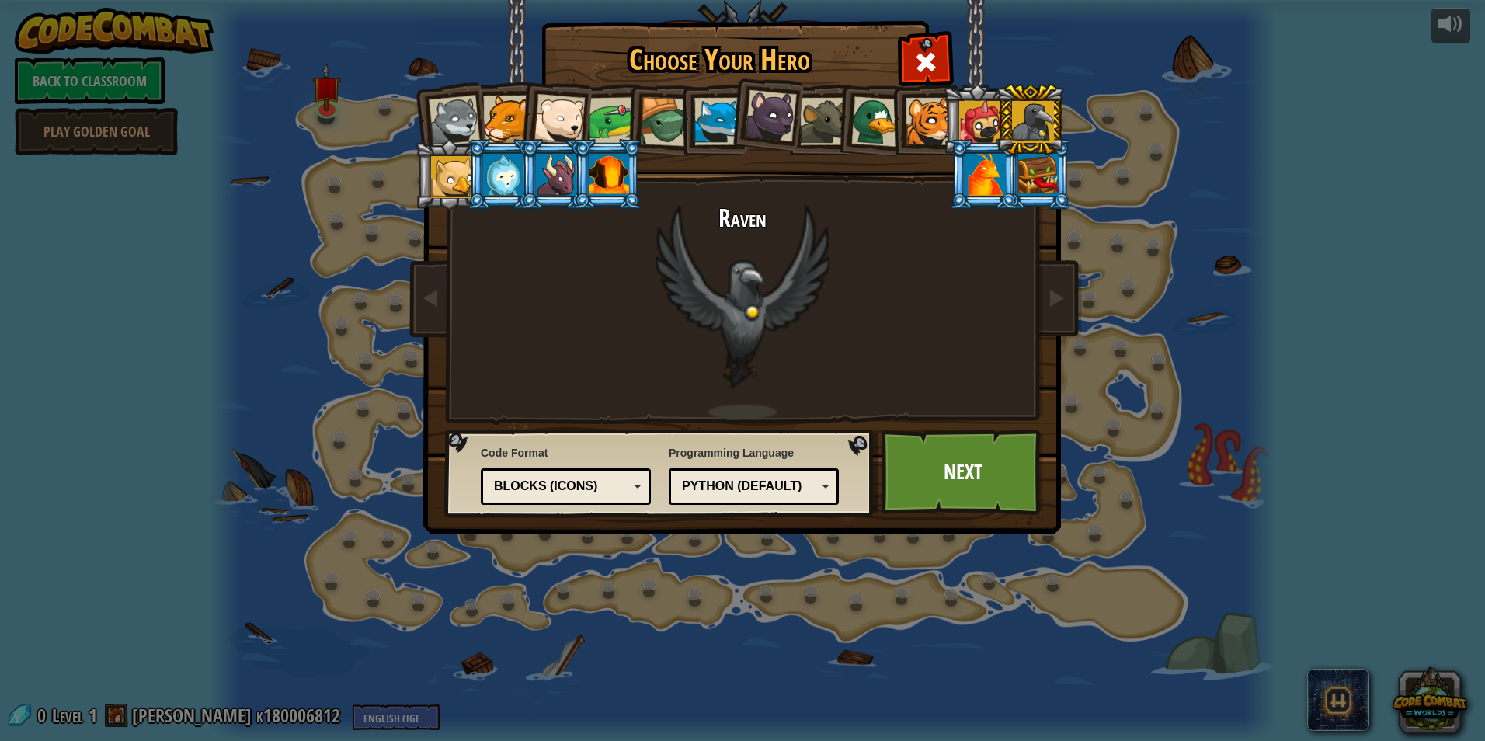
click at [617, 172] on div at bounding box center [609, 175] width 40 height 42
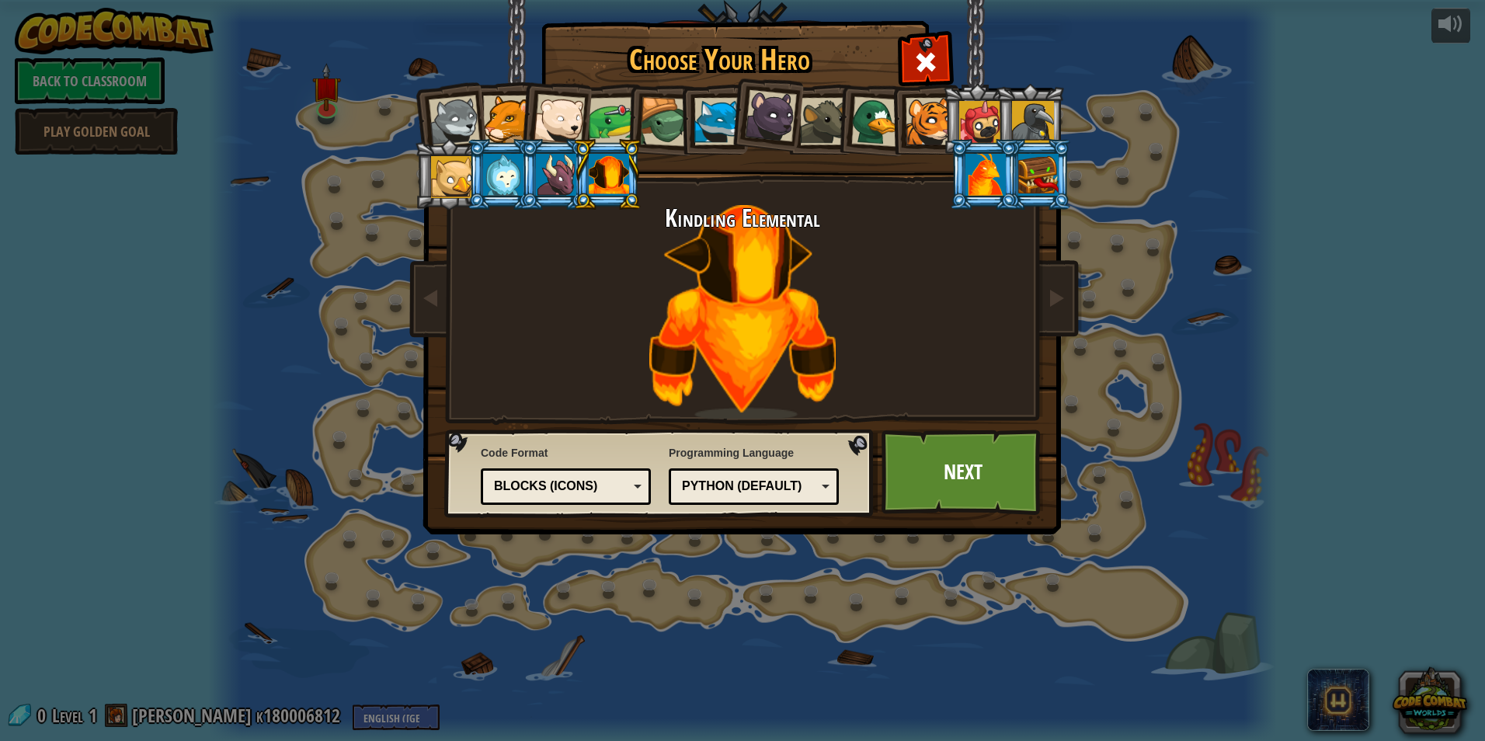
click at [554, 164] on div at bounding box center [556, 175] width 40 height 42
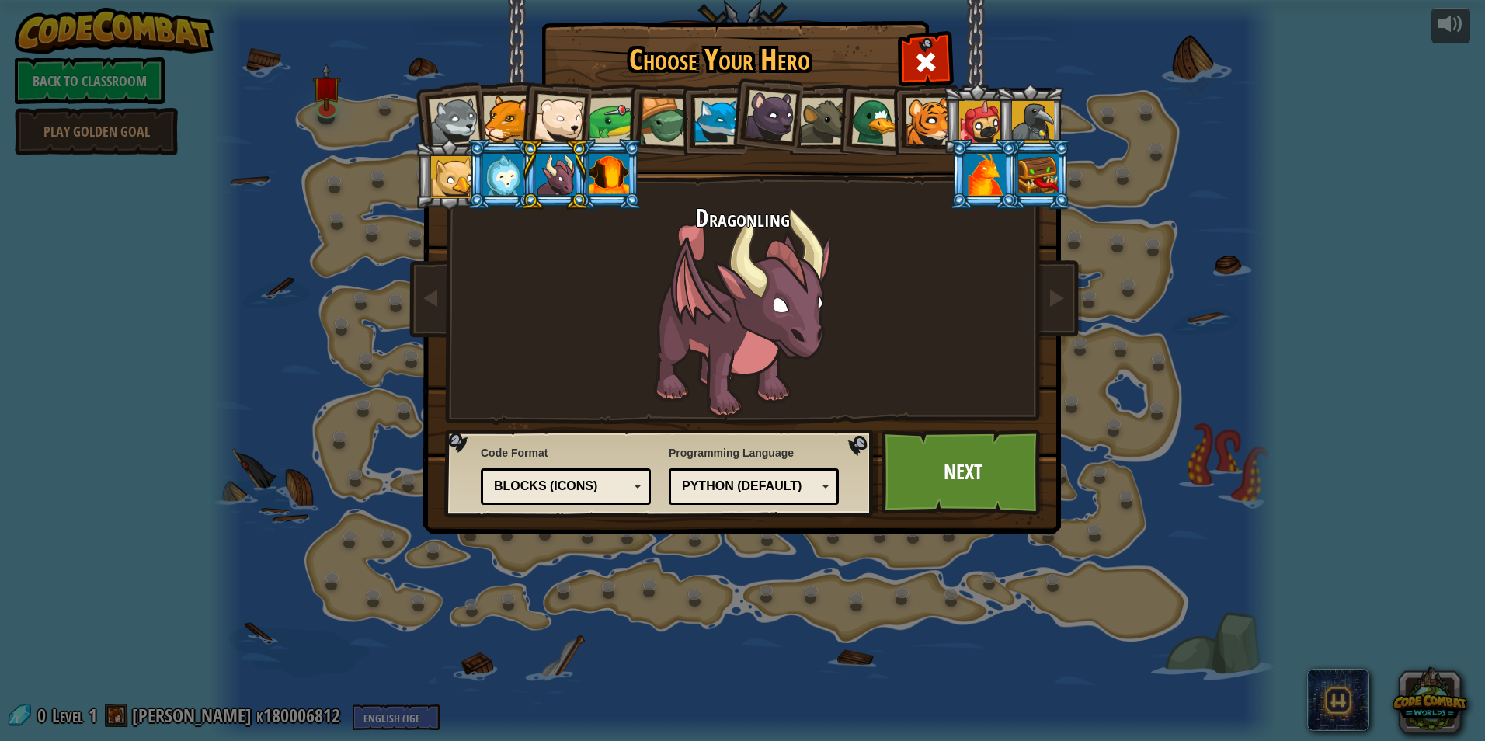
click at [526, 176] on li at bounding box center [555, 174] width 70 height 71
click at [506, 186] on div at bounding box center [503, 175] width 40 height 42
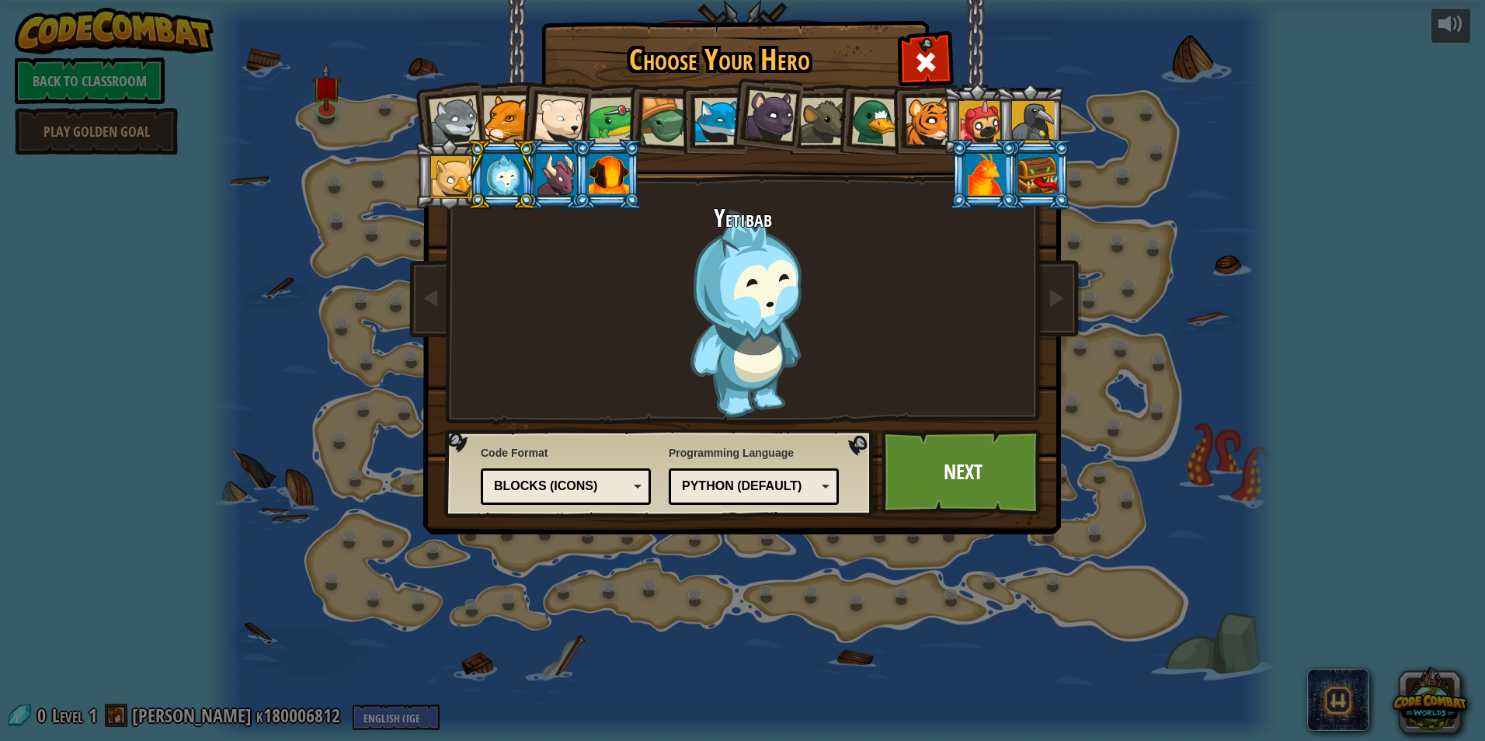
click at [602, 179] on div at bounding box center [609, 175] width 40 height 42
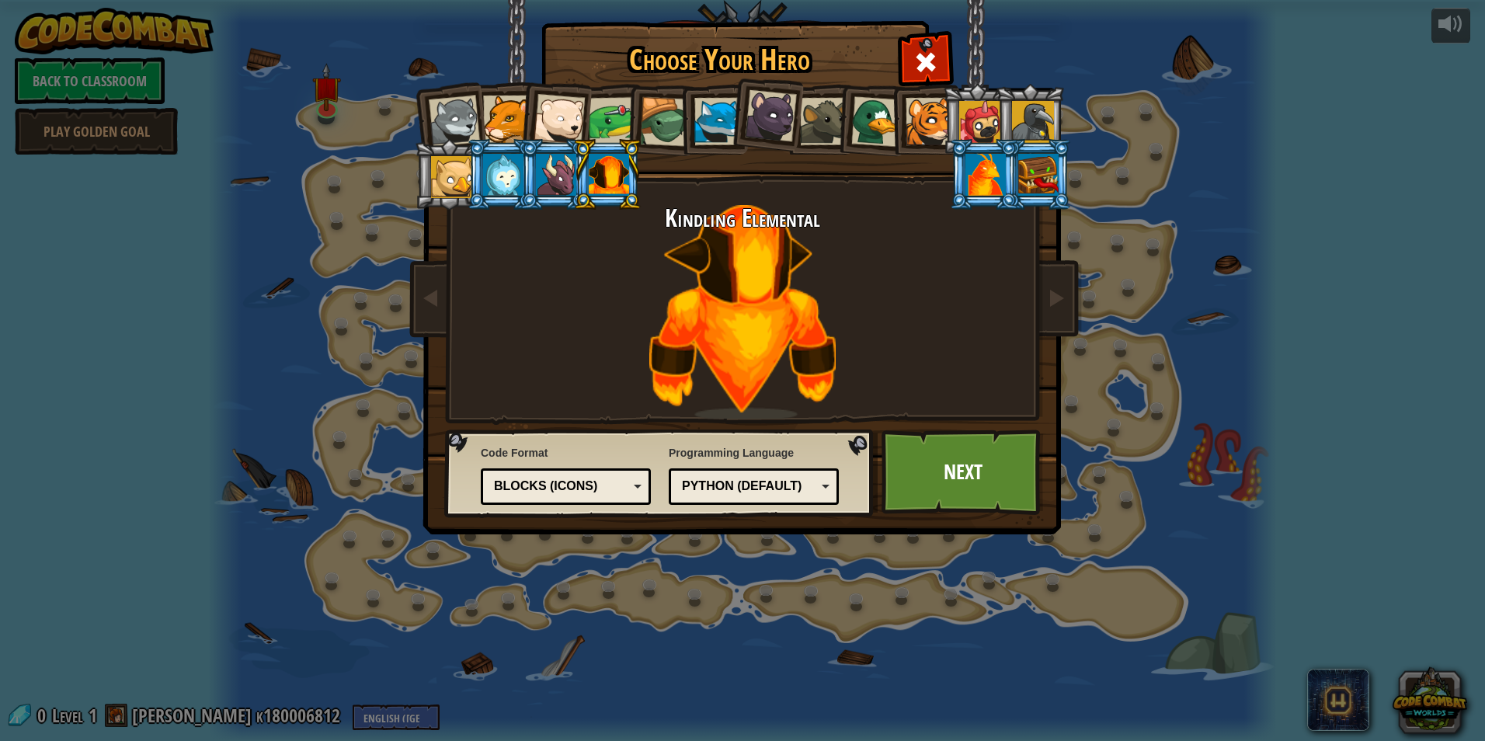
click at [695, 492] on div "Python (Default)" at bounding box center [749, 487] width 134 height 18
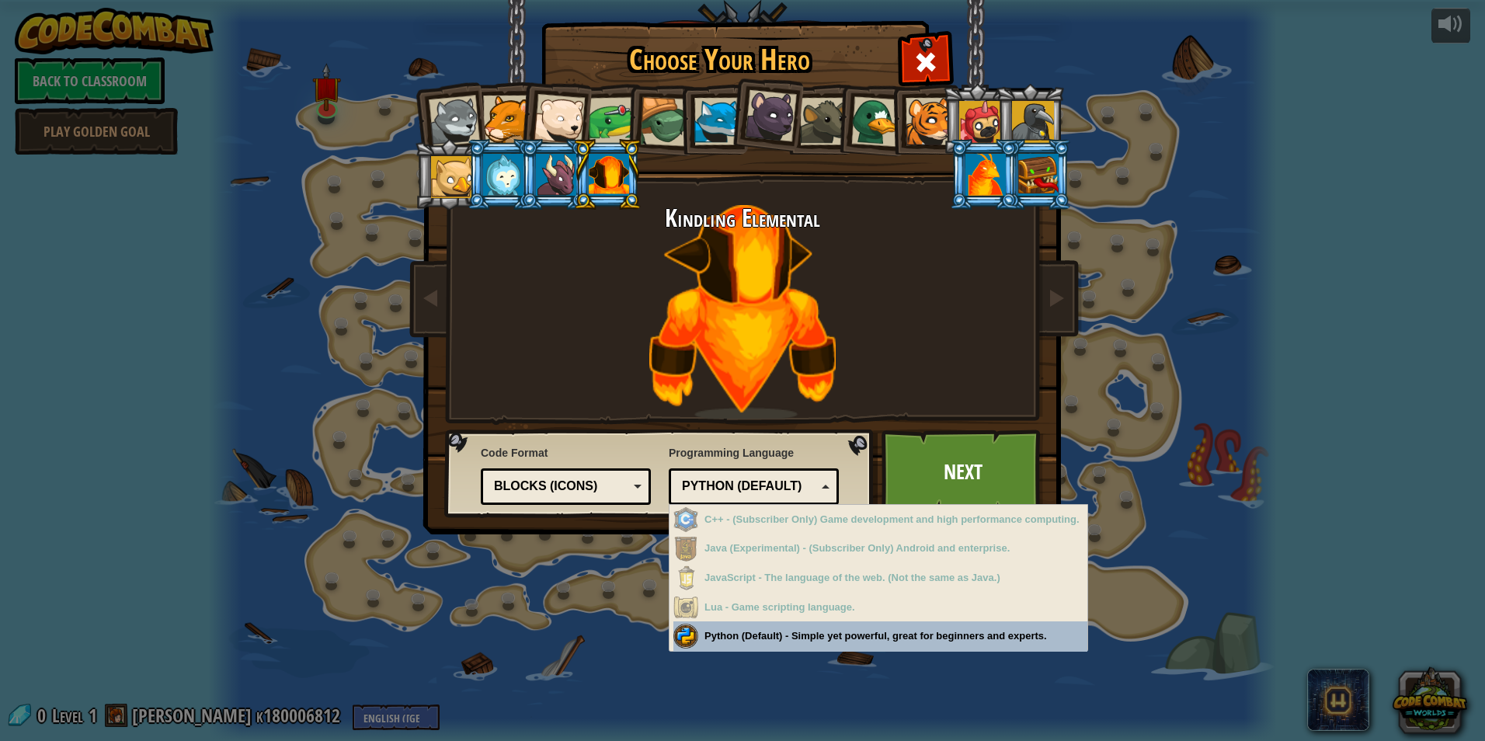
click at [701, 483] on div "Python (Default)" at bounding box center [749, 487] width 134 height 18
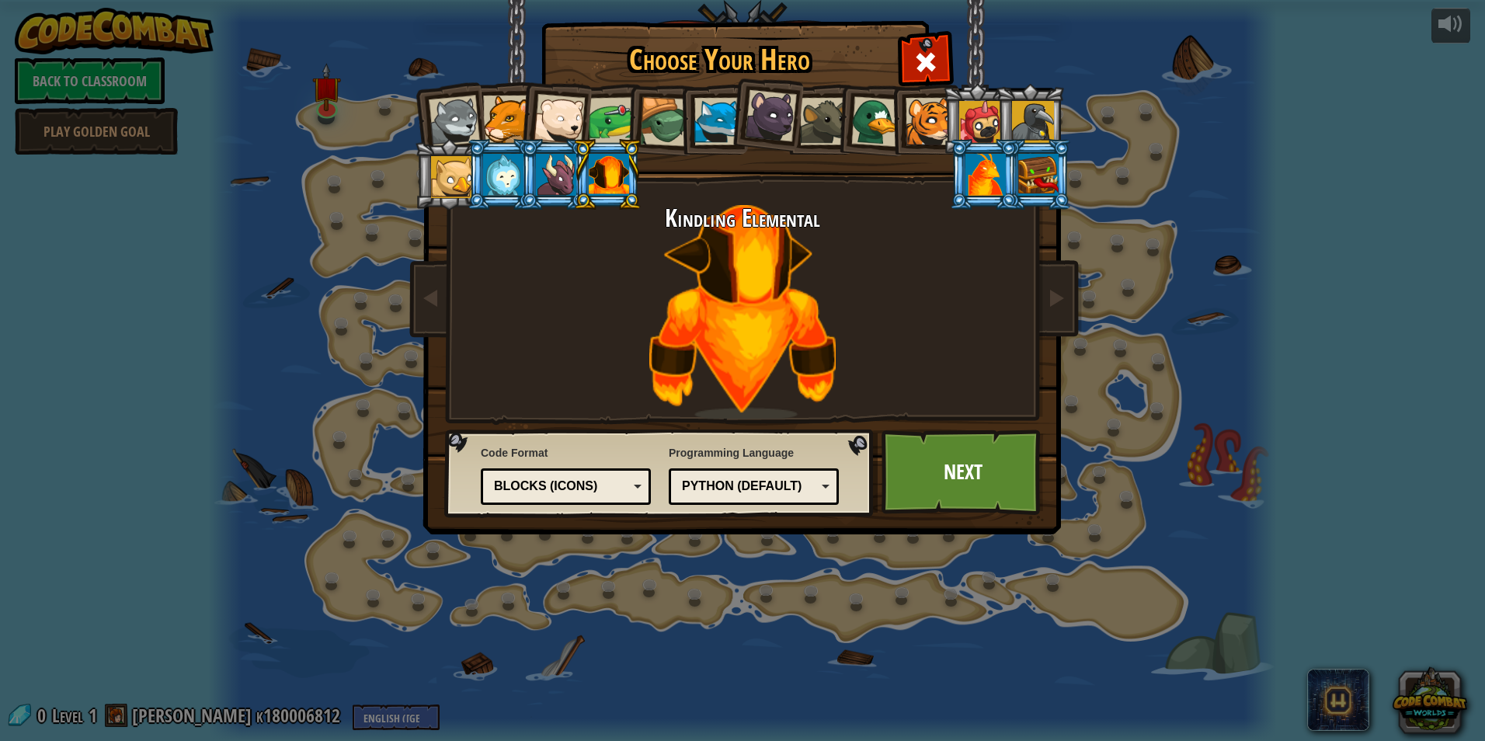
click at [629, 472] on div "Text code Blocks and code Blocks Blocks (Icons) Blocks (Icons)" at bounding box center [566, 486] width 170 height 37
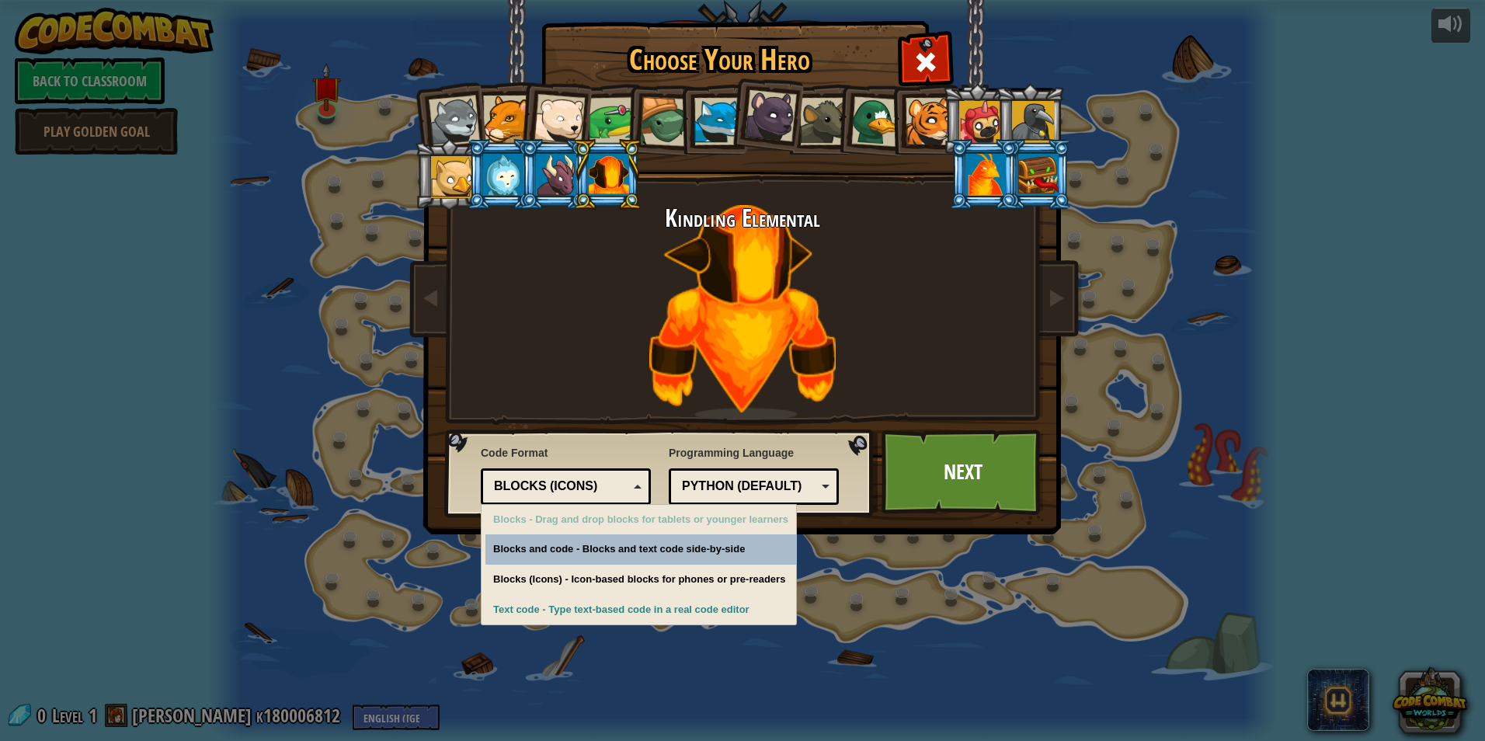
click at [632, 472] on div "Text code Blocks and code Blocks Blocks (Icons) Blocks (Icons)" at bounding box center [566, 486] width 170 height 37
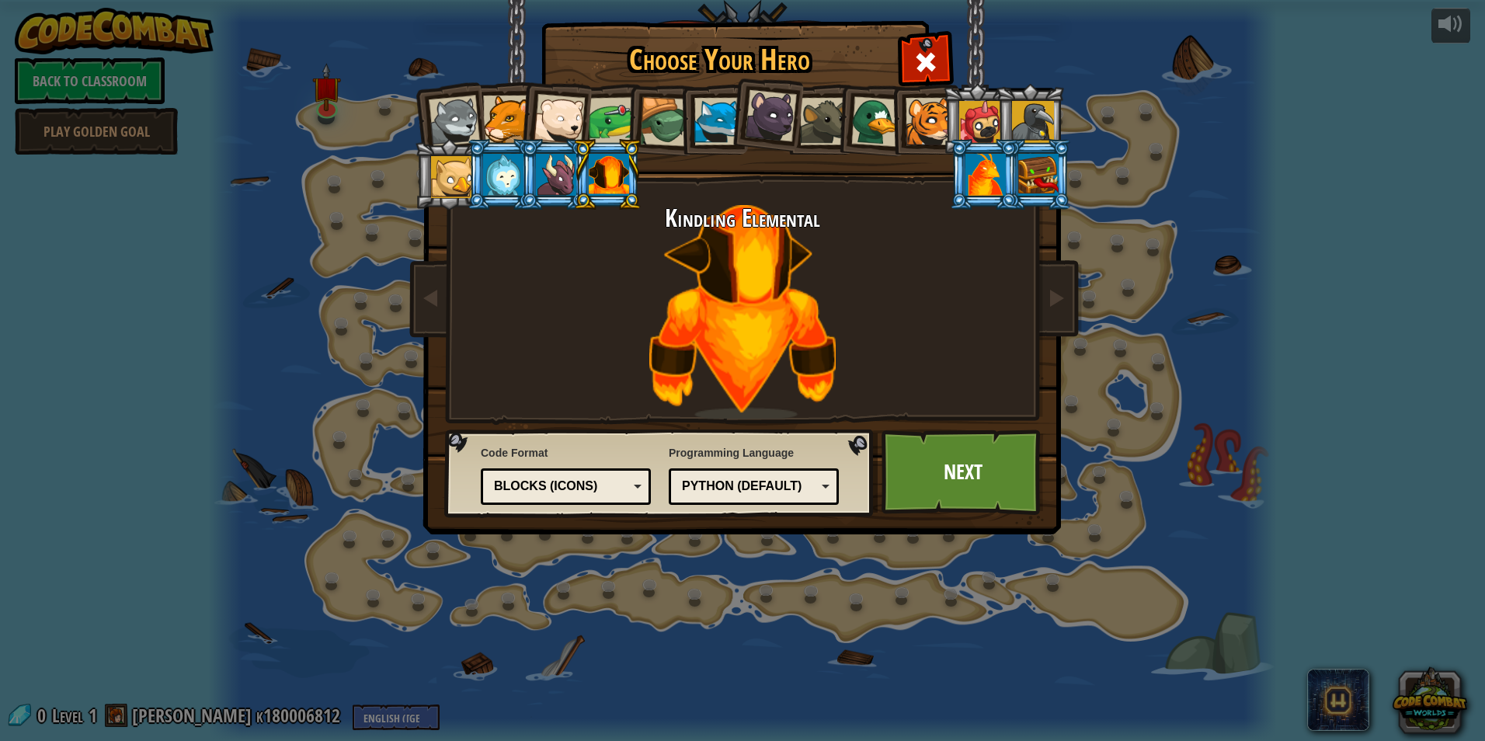
click at [1029, 173] on div at bounding box center [1038, 175] width 40 height 42
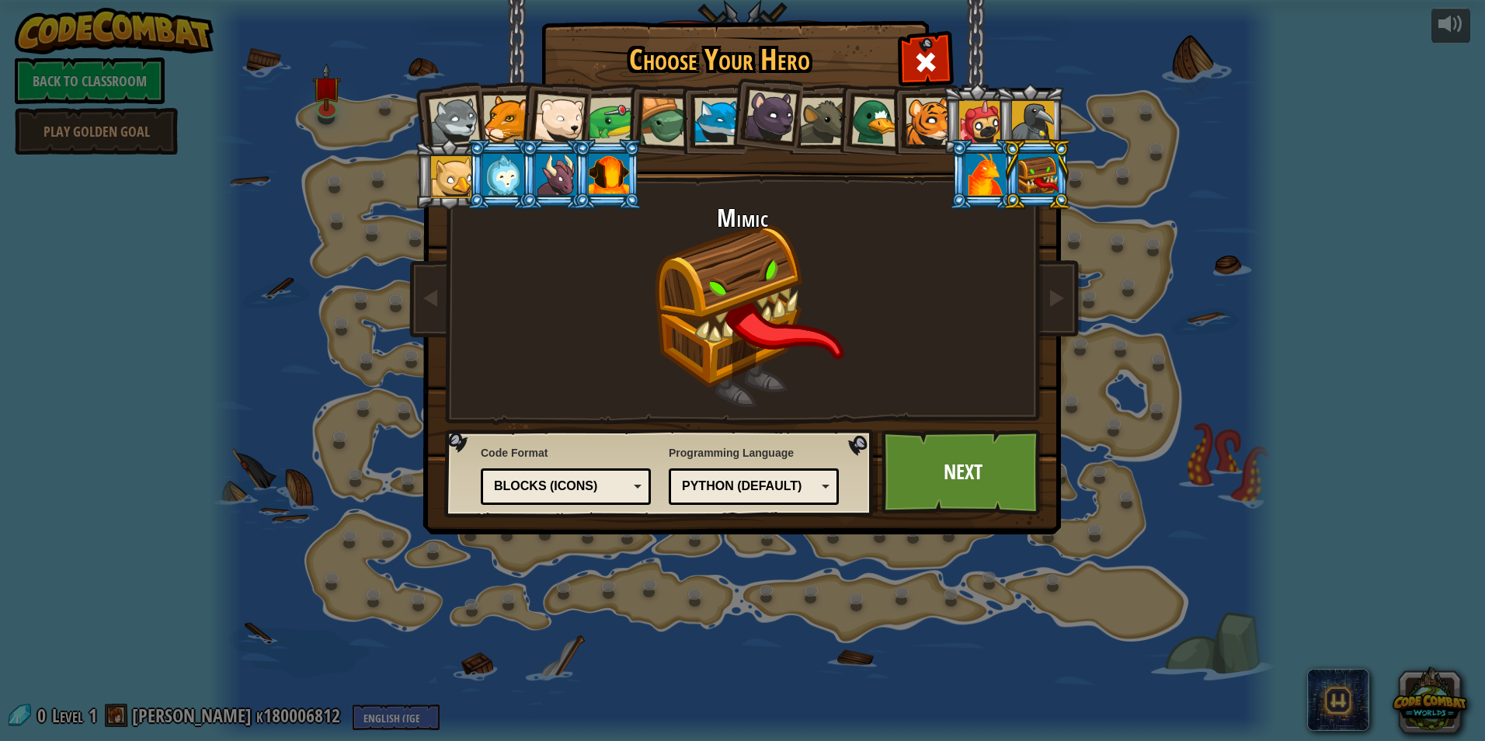
click at [992, 160] on div at bounding box center [986, 175] width 40 height 42
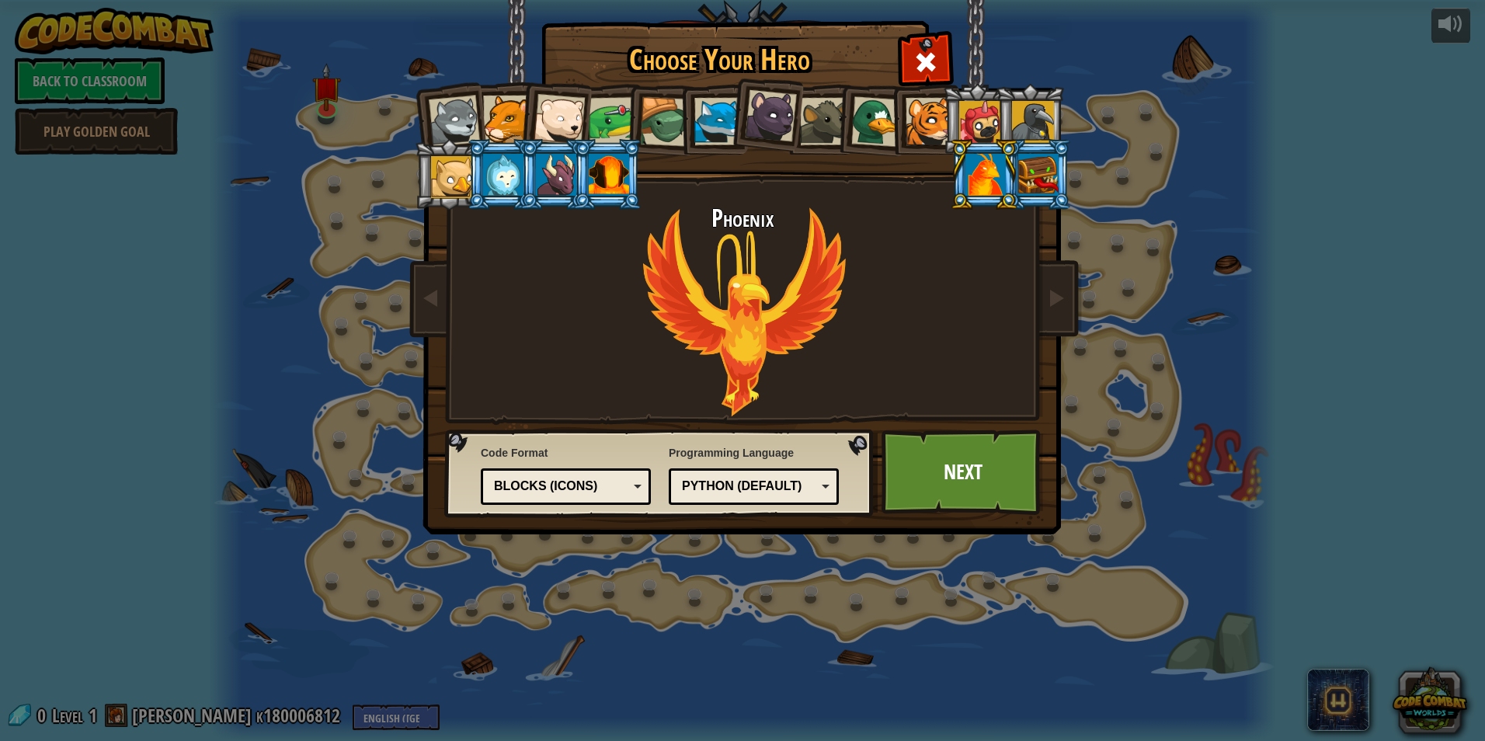
click at [611, 202] on li at bounding box center [608, 174] width 70 height 71
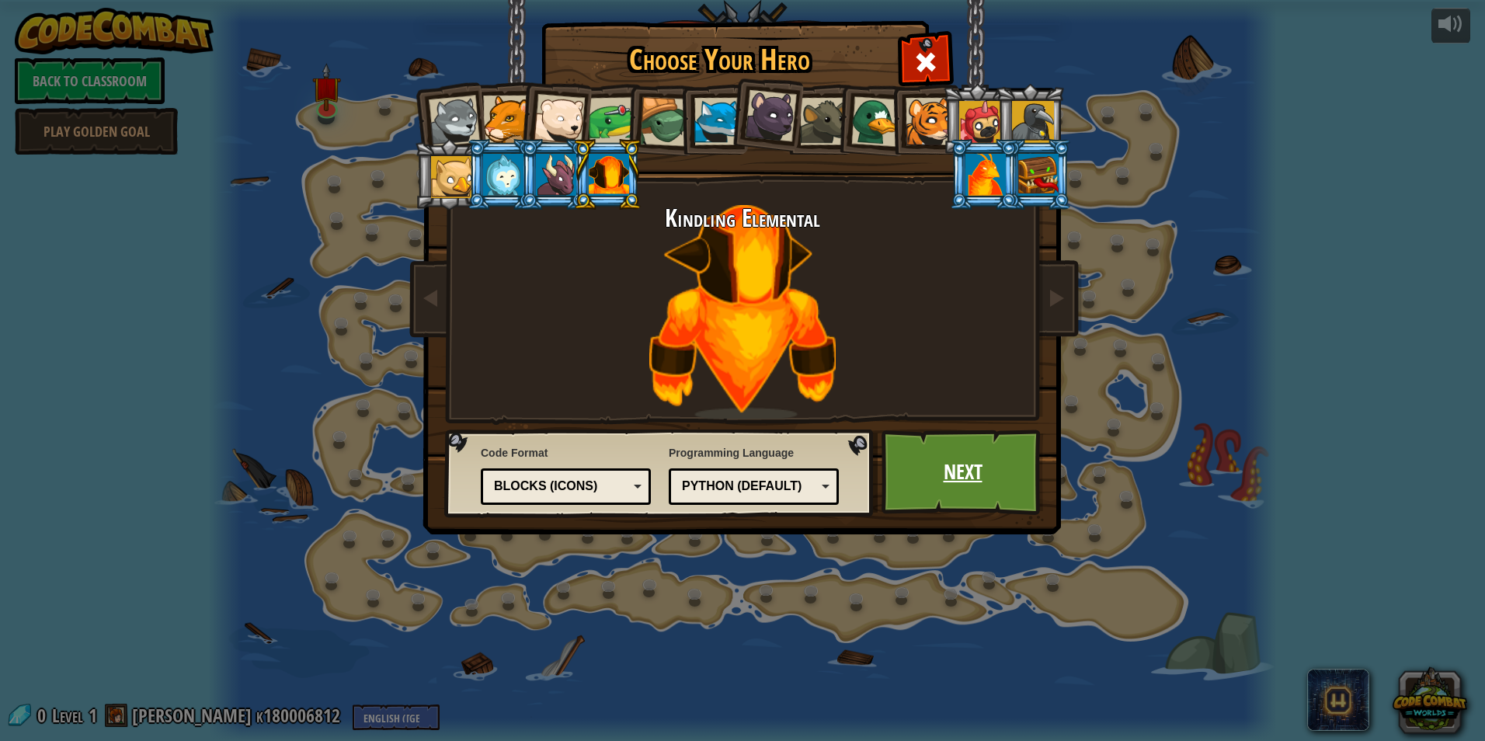
click at [951, 447] on link "Next" at bounding box center [963, 472] width 162 height 85
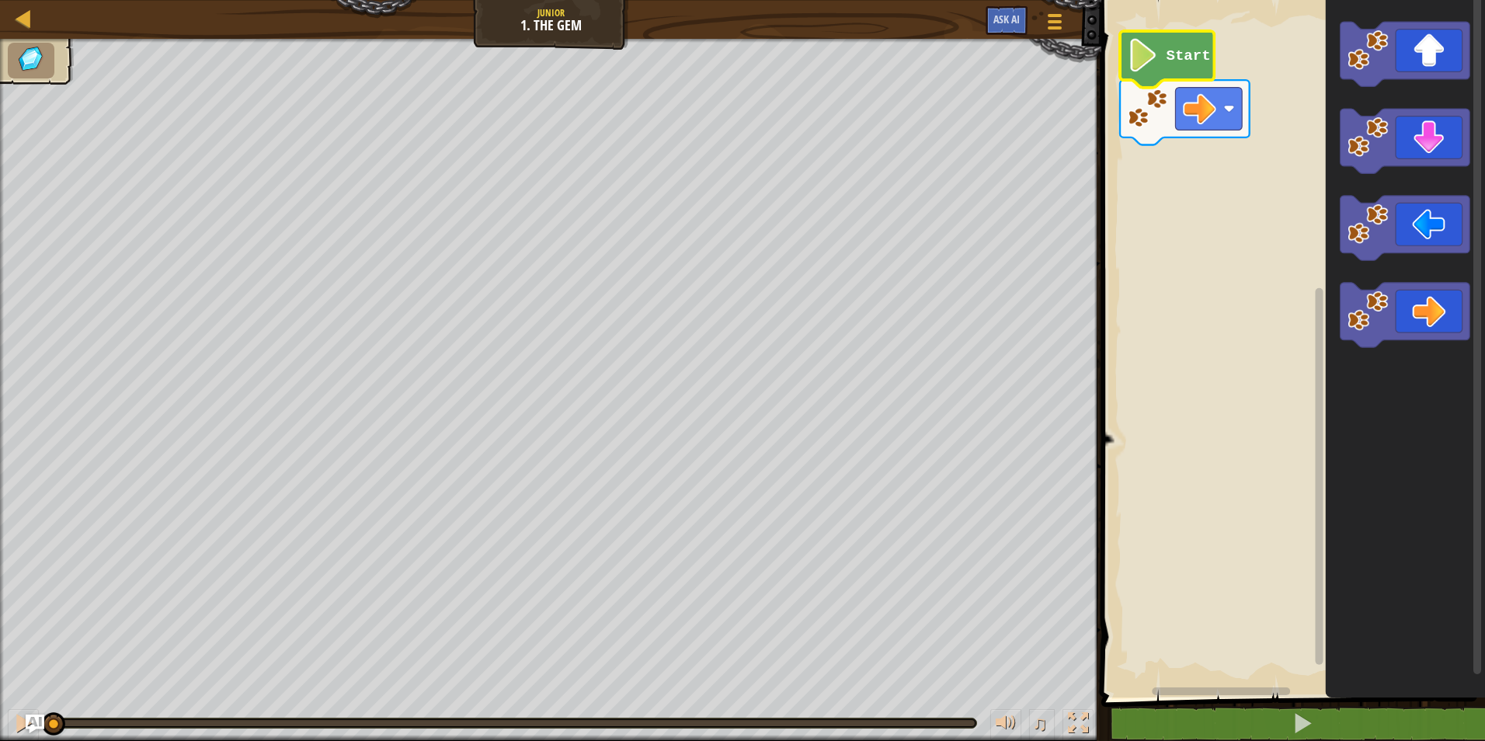
click at [1125, 51] on icon "Blockly Workspace" at bounding box center [1167, 59] width 94 height 57
click at [1153, 71] on image "Blockly Workspace" at bounding box center [1143, 55] width 31 height 33
click at [1158, 55] on image "Blockly Workspace" at bounding box center [1143, 55] width 31 height 33
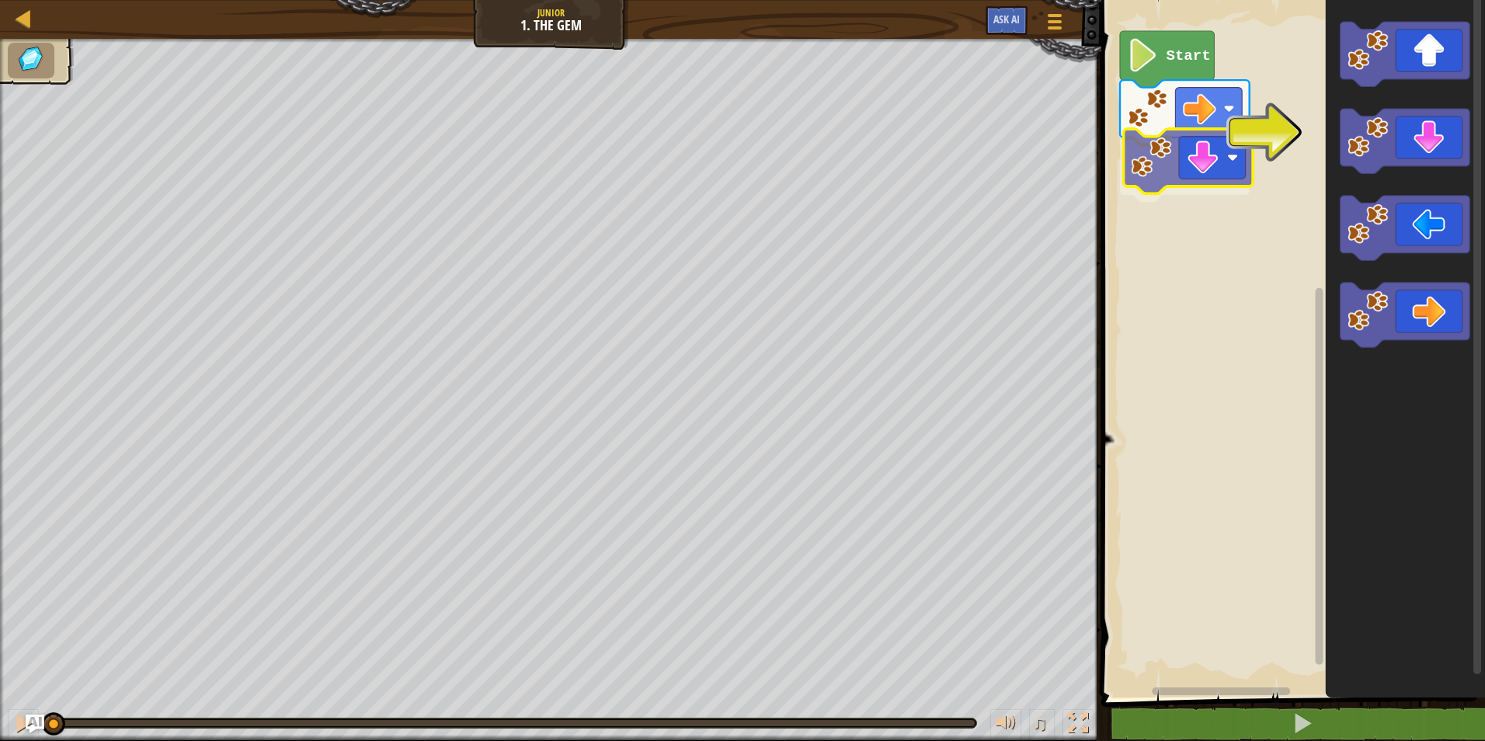
click at [1184, 166] on div "Start" at bounding box center [1291, 344] width 388 height 705
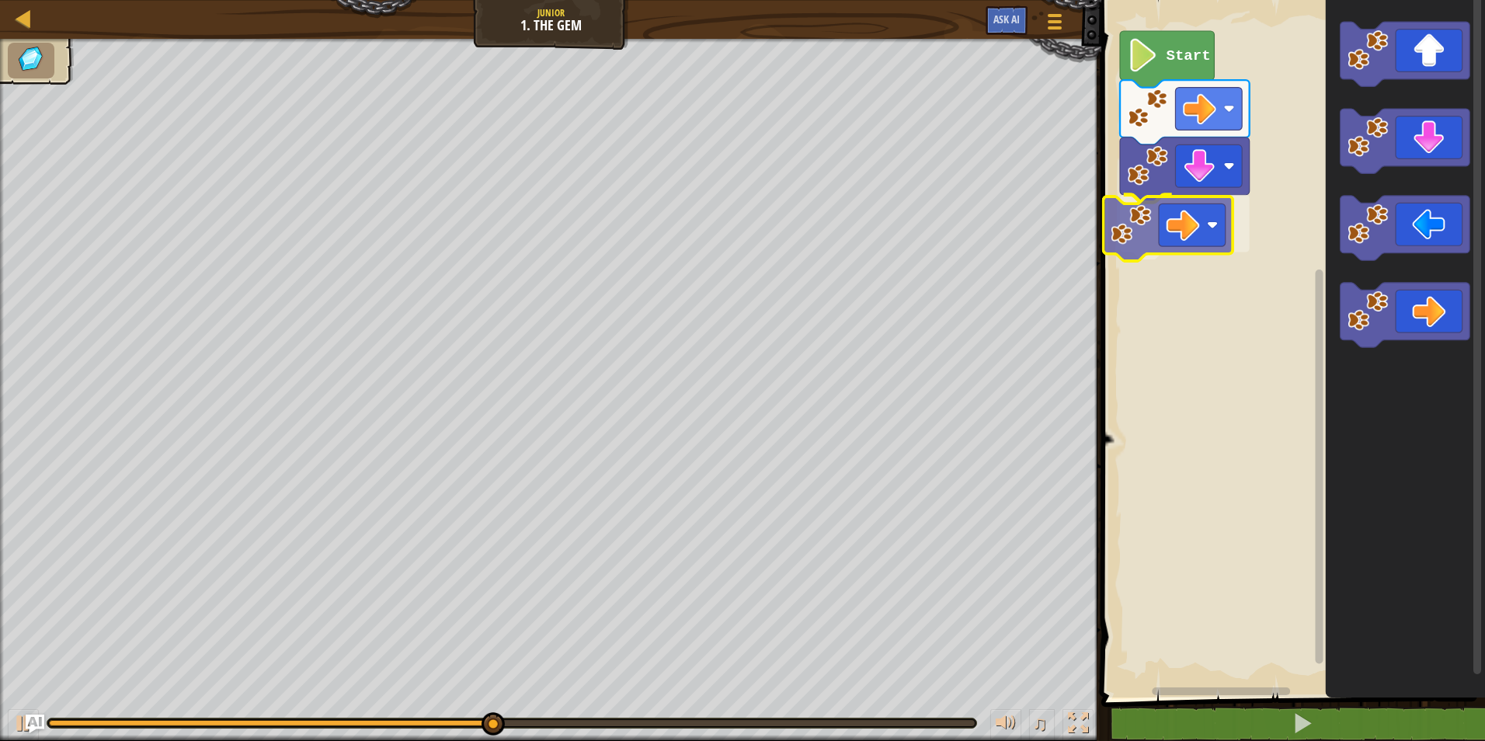
click at [1166, 228] on div "Start" at bounding box center [1291, 344] width 388 height 705
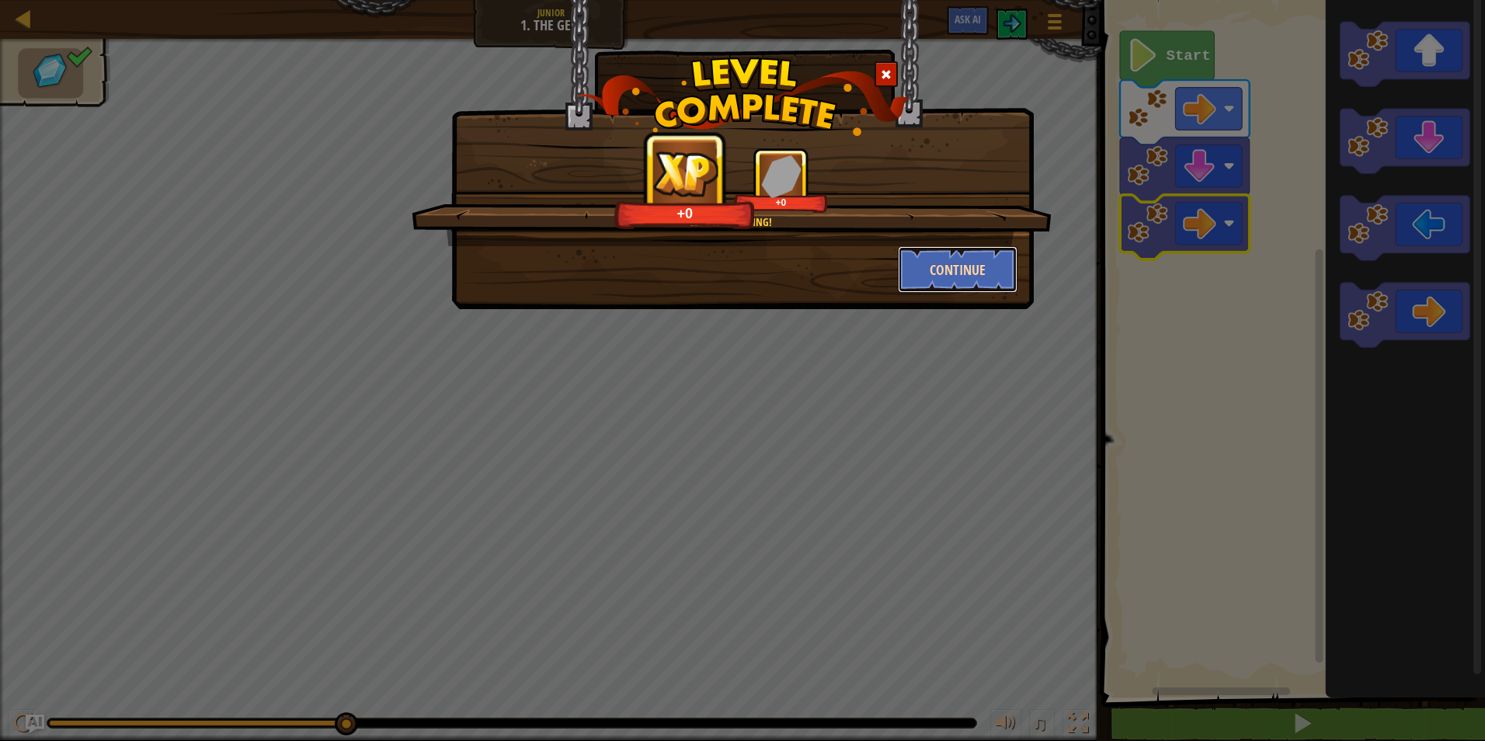
click at [986, 266] on button "Continue" at bounding box center [958, 269] width 120 height 47
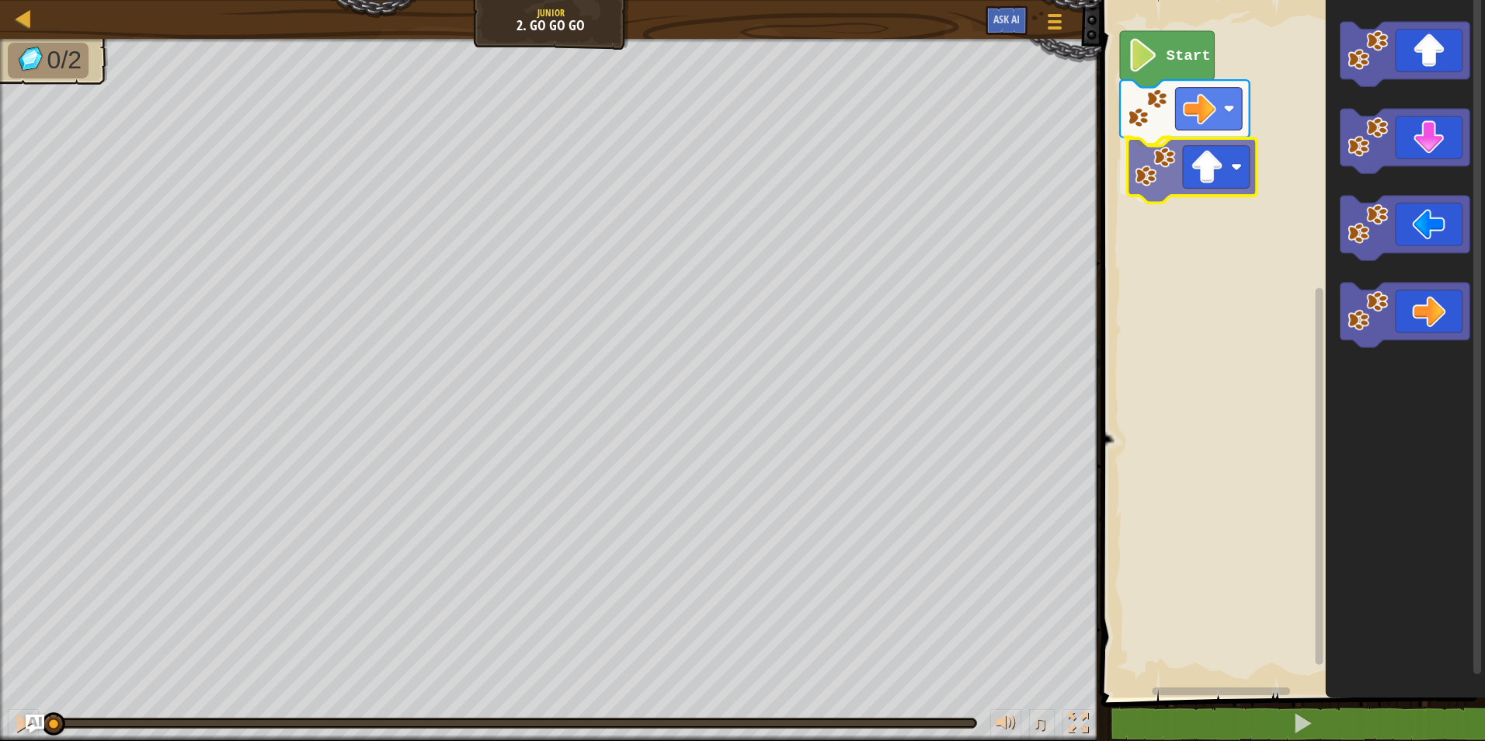
click at [1168, 169] on div "Start" at bounding box center [1291, 344] width 388 height 705
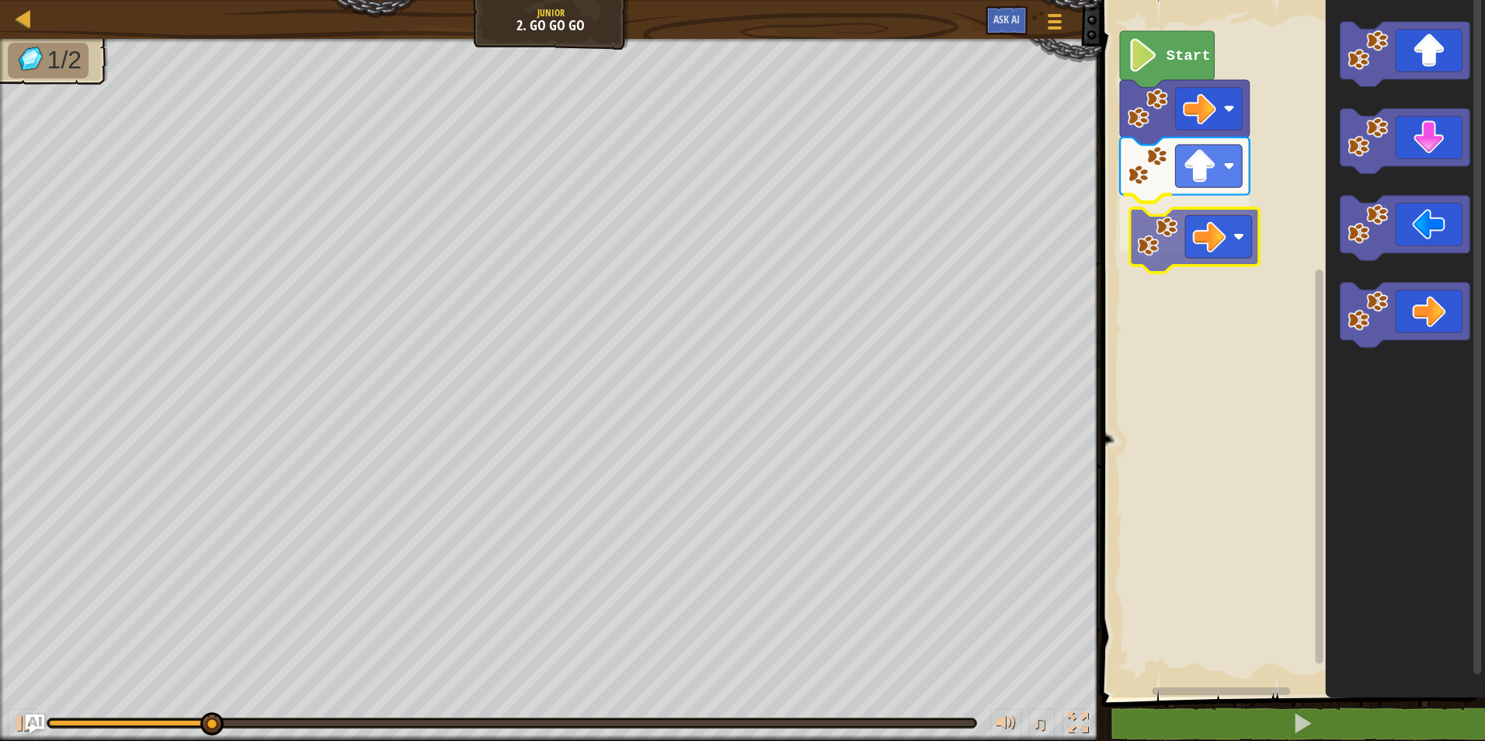
click at [1198, 225] on div "Start" at bounding box center [1291, 344] width 388 height 705
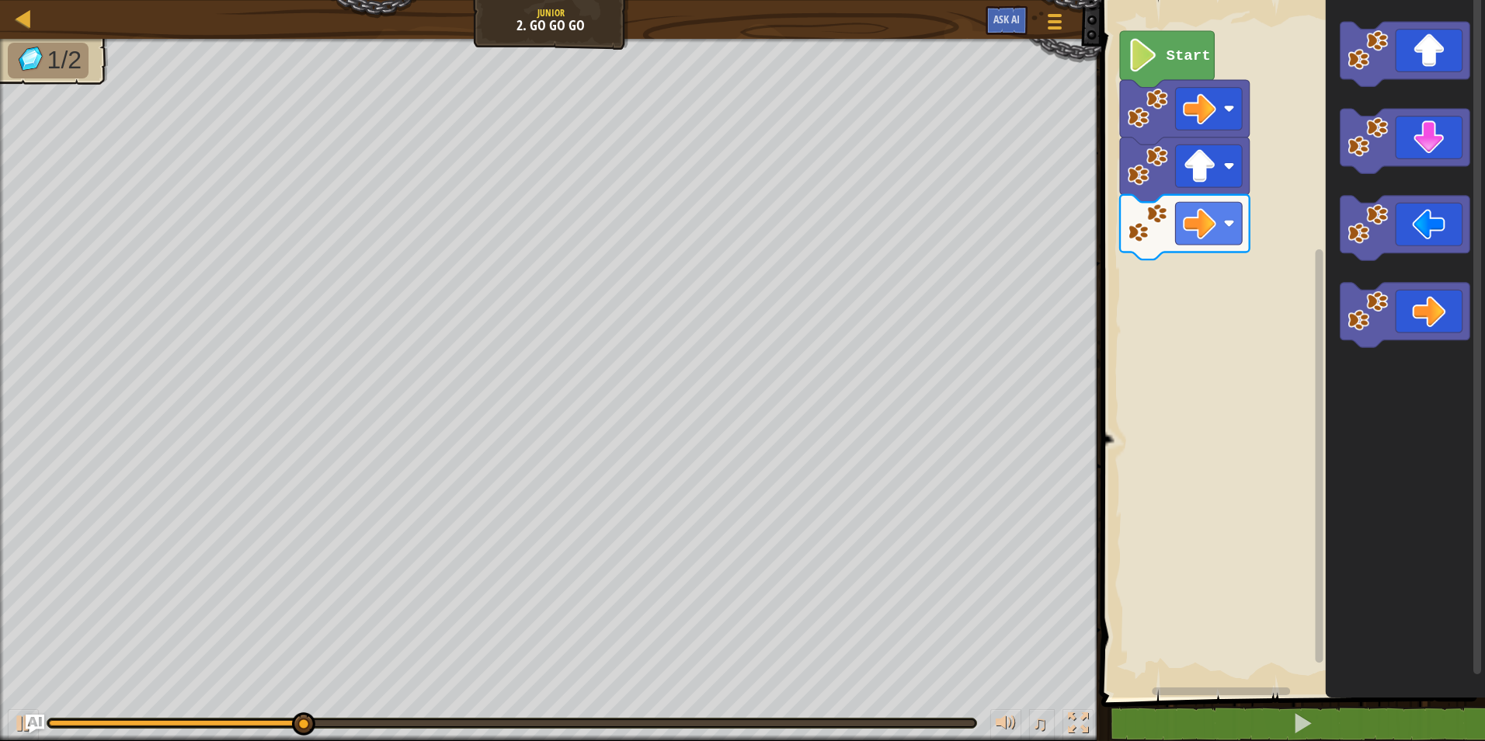
click at [1328, 286] on icon "Blockly Workspace" at bounding box center [1405, 344] width 159 height 705
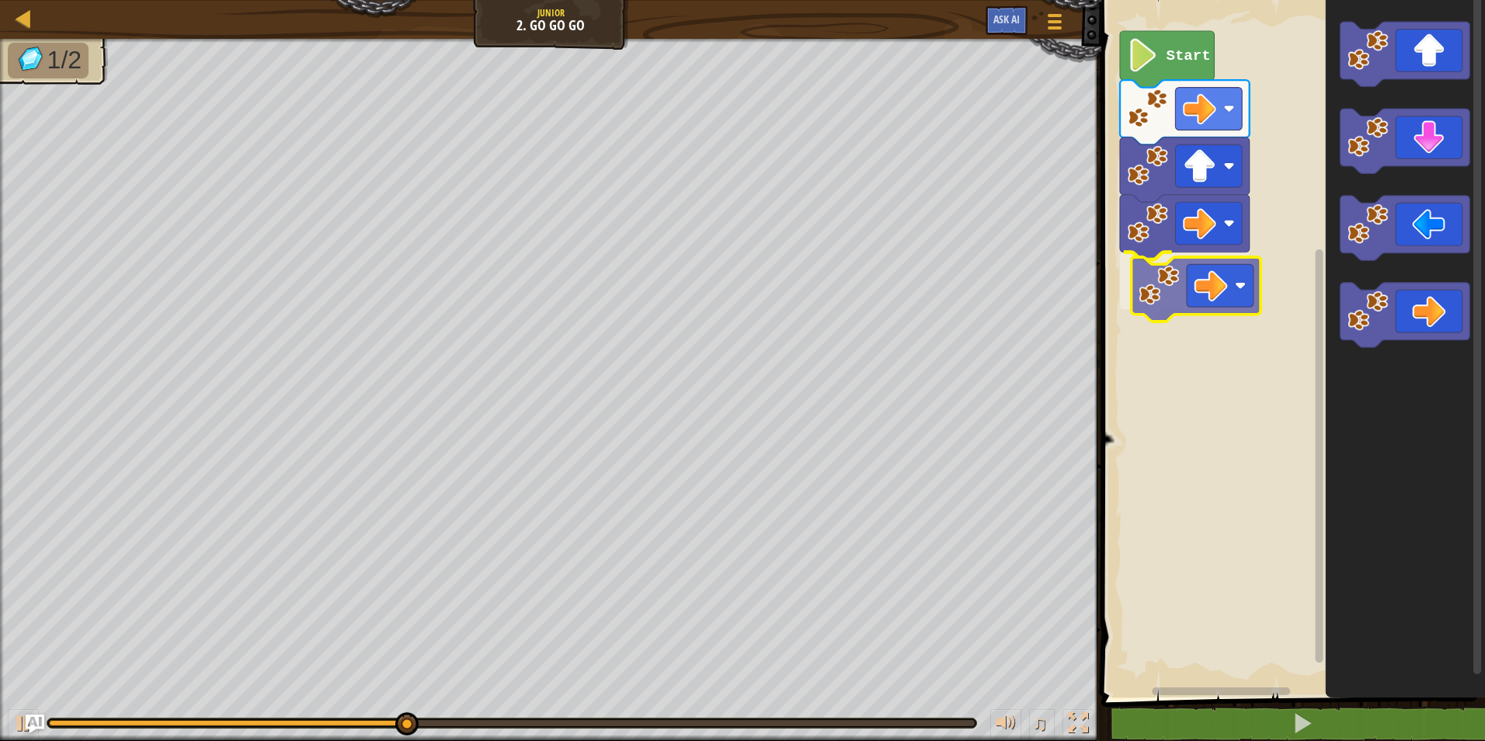
click at [1186, 288] on div "Start" at bounding box center [1291, 344] width 388 height 705
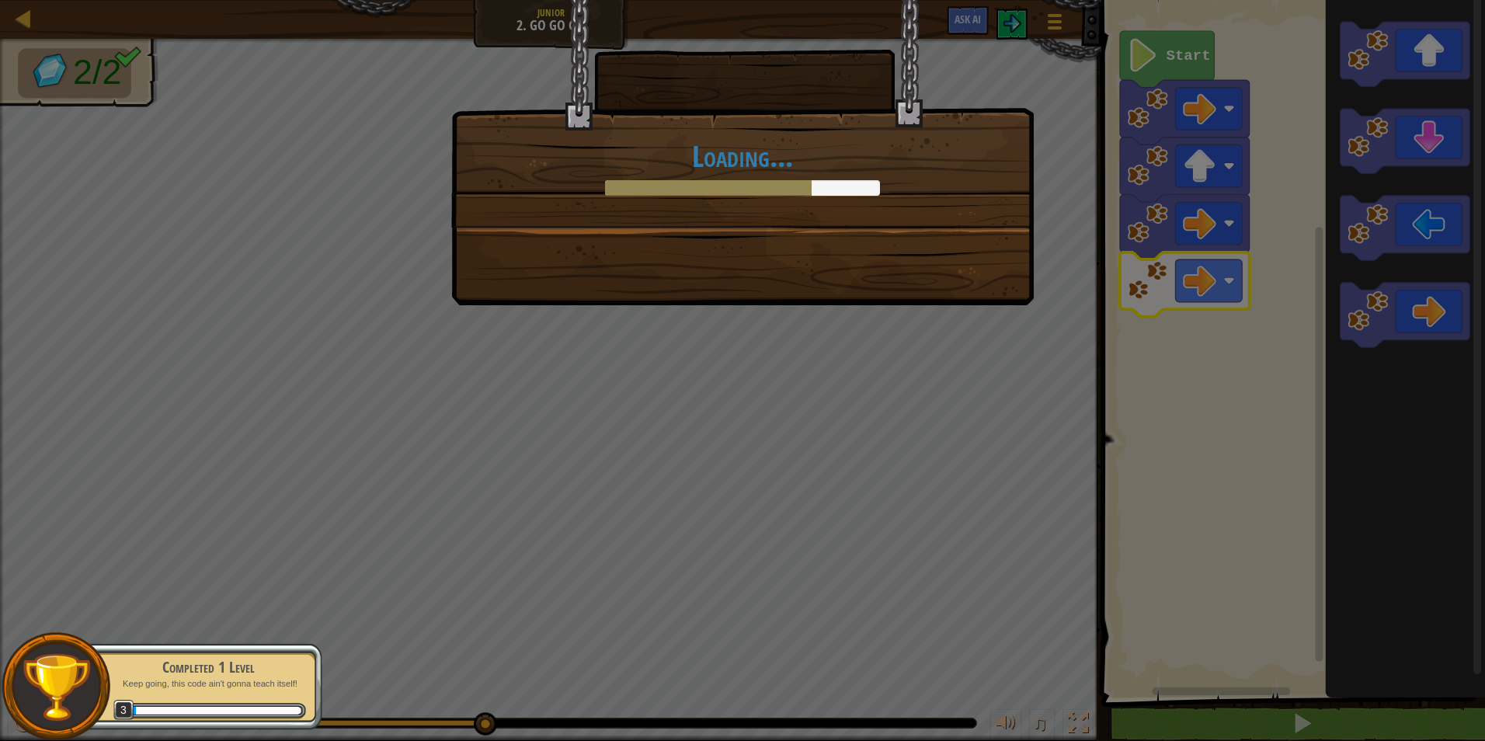
drag, startPoint x: 679, startPoint y: 482, endPoint x: 736, endPoint y: 479, distance: 56.8
click at [682, 488] on div "Loading..." at bounding box center [742, 370] width 1485 height 741
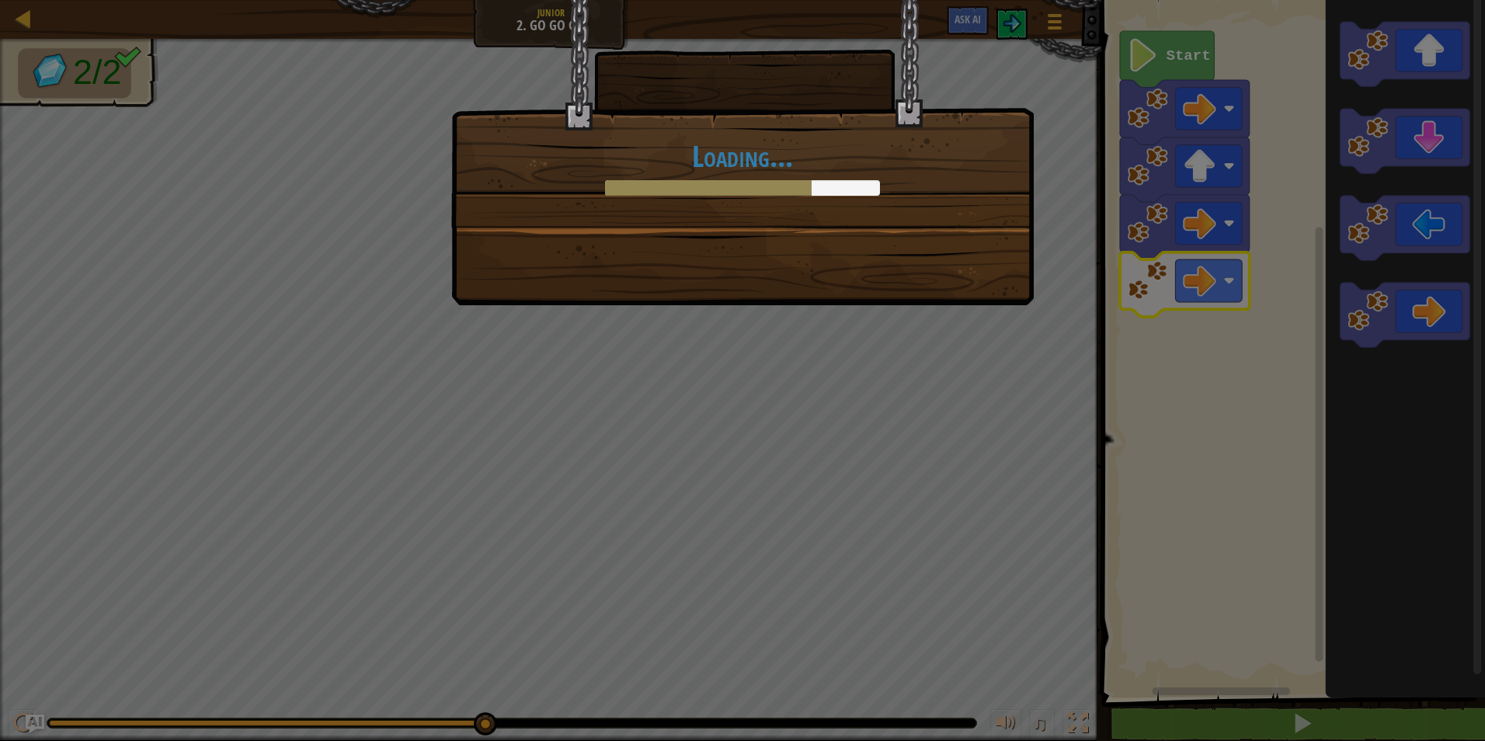
click at [662, 251] on div "Loading..." at bounding box center [742, 152] width 583 height 305
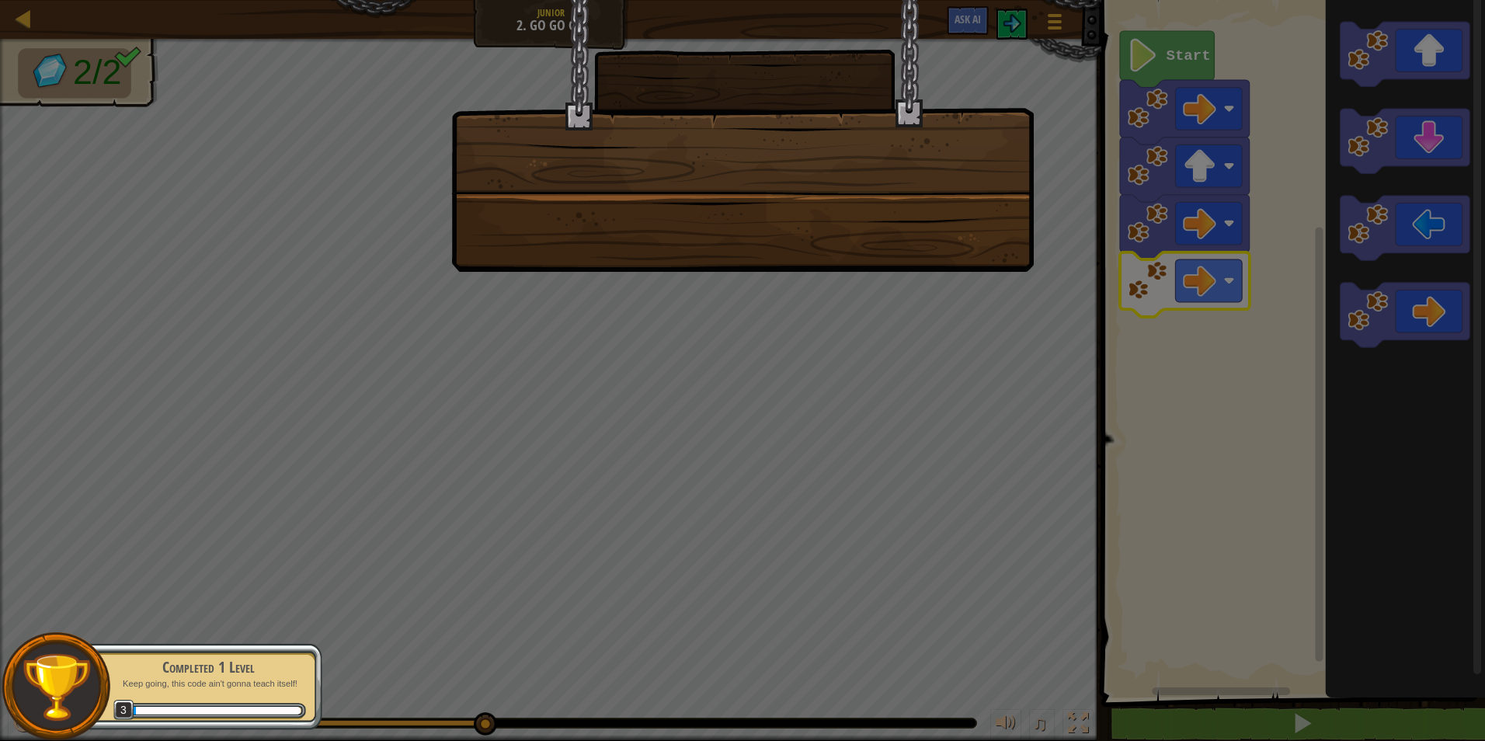
drag, startPoint x: 567, startPoint y: 479, endPoint x: 614, endPoint y: 553, distance: 87.9
click at [586, 521] on div at bounding box center [742, 370] width 1485 height 741
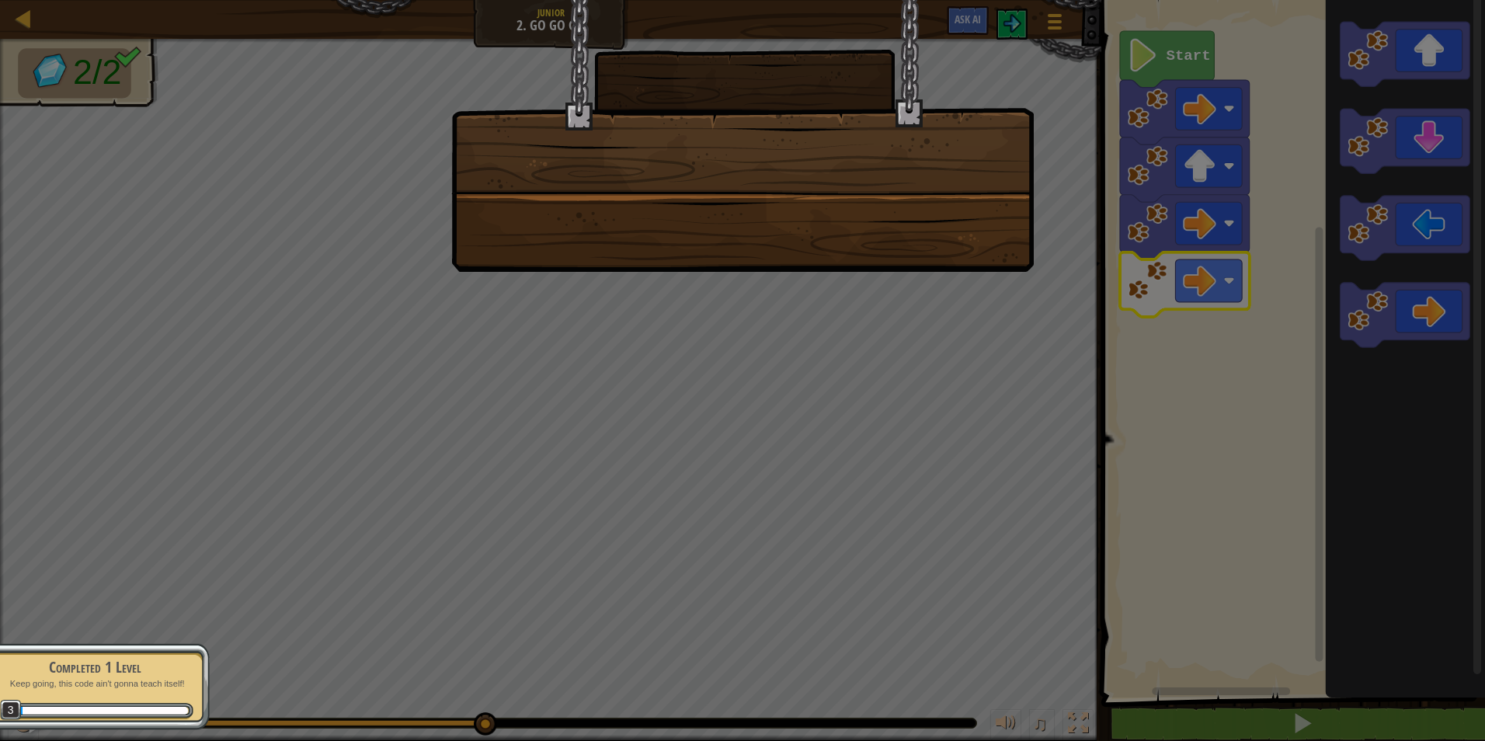
click at [618, 581] on div at bounding box center [742, 370] width 1485 height 741
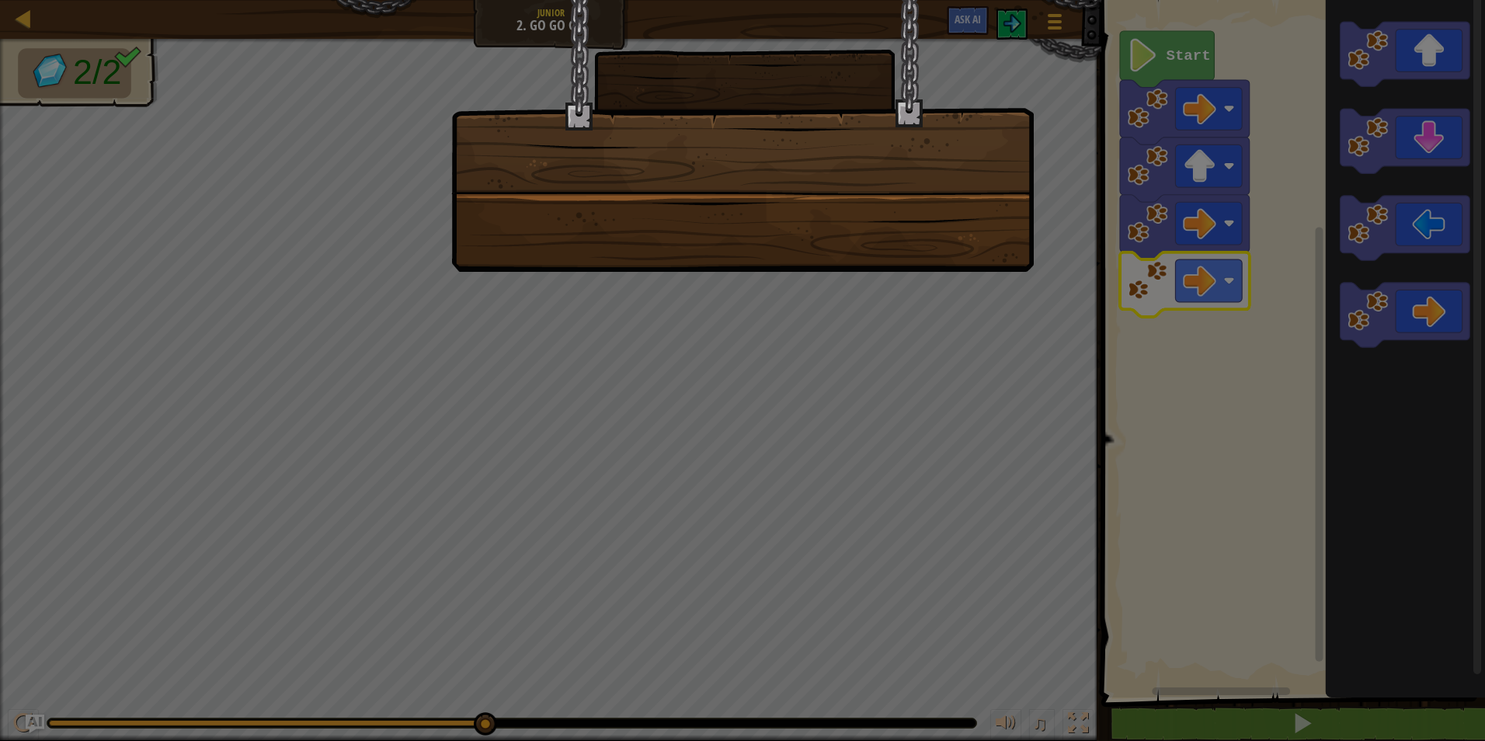
drag, startPoint x: 618, startPoint y: 581, endPoint x: 659, endPoint y: 515, distance: 77.8
click at [646, 525] on div at bounding box center [742, 370] width 1485 height 741
click at [455, 535] on div at bounding box center [742, 370] width 1485 height 741
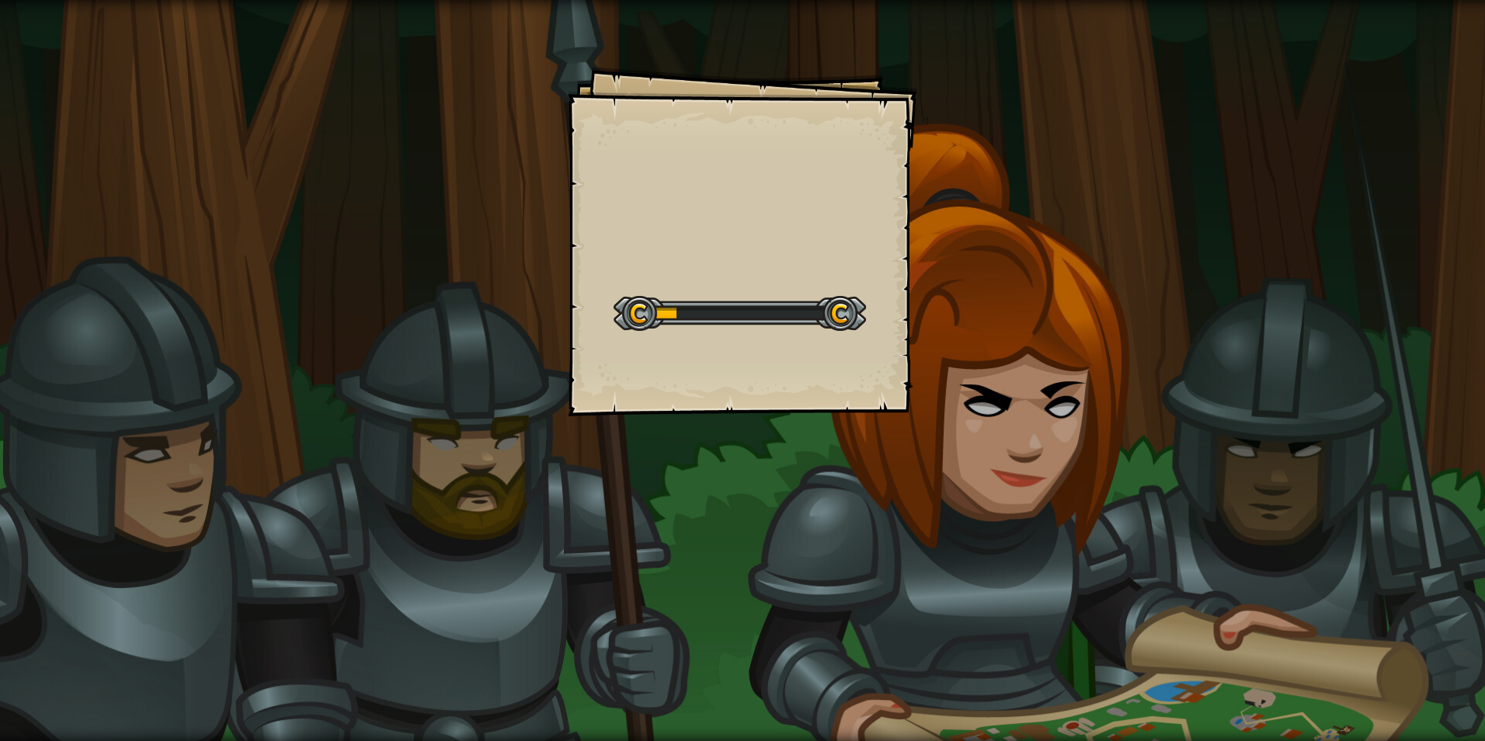
click at [973, 423] on div "Goals Start Level Error loading from server. Try refreshing the page. You'll ne…" at bounding box center [742, 370] width 1485 height 741
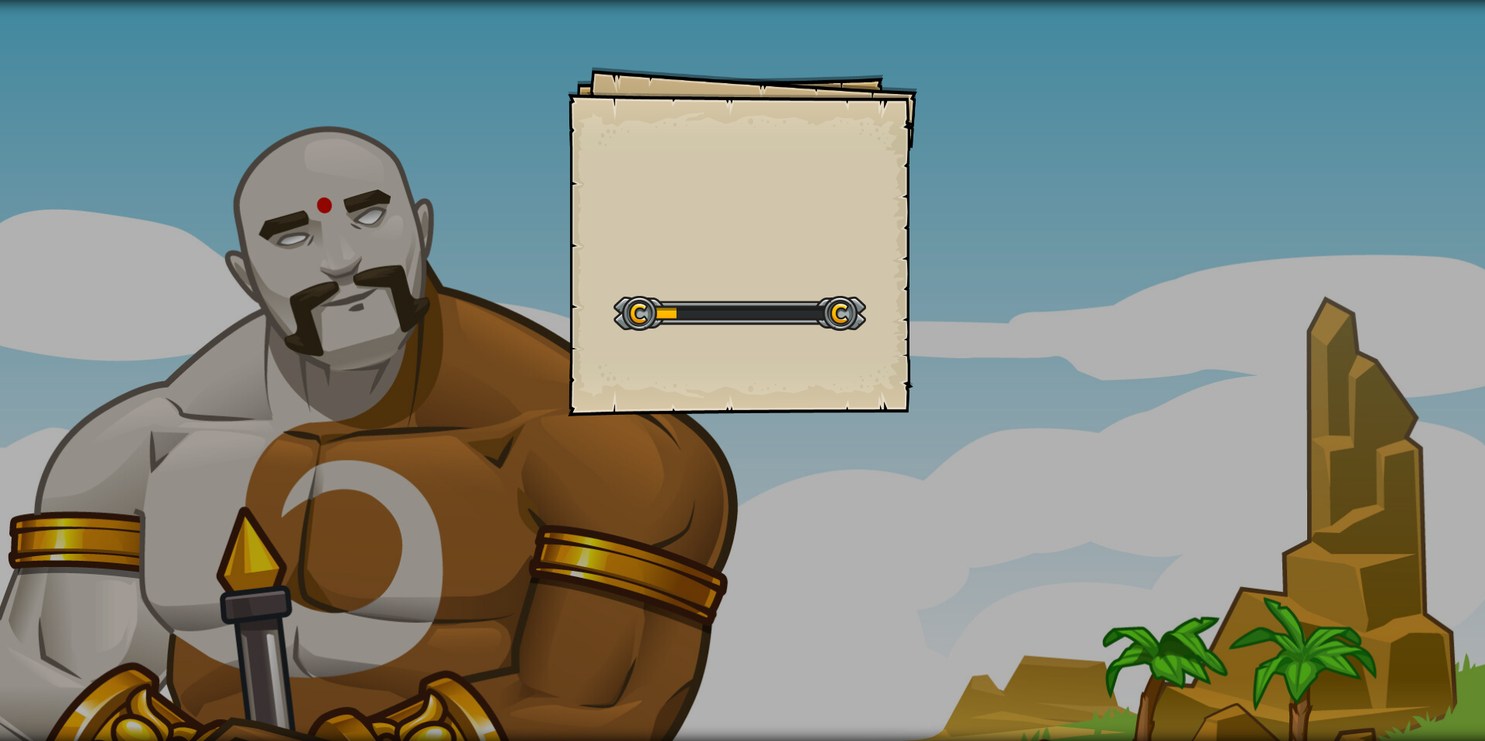
click at [36, 1] on div "Goals Start Level Error loading from server. Try refreshing the page. You'll ne…" at bounding box center [742, 370] width 1485 height 741
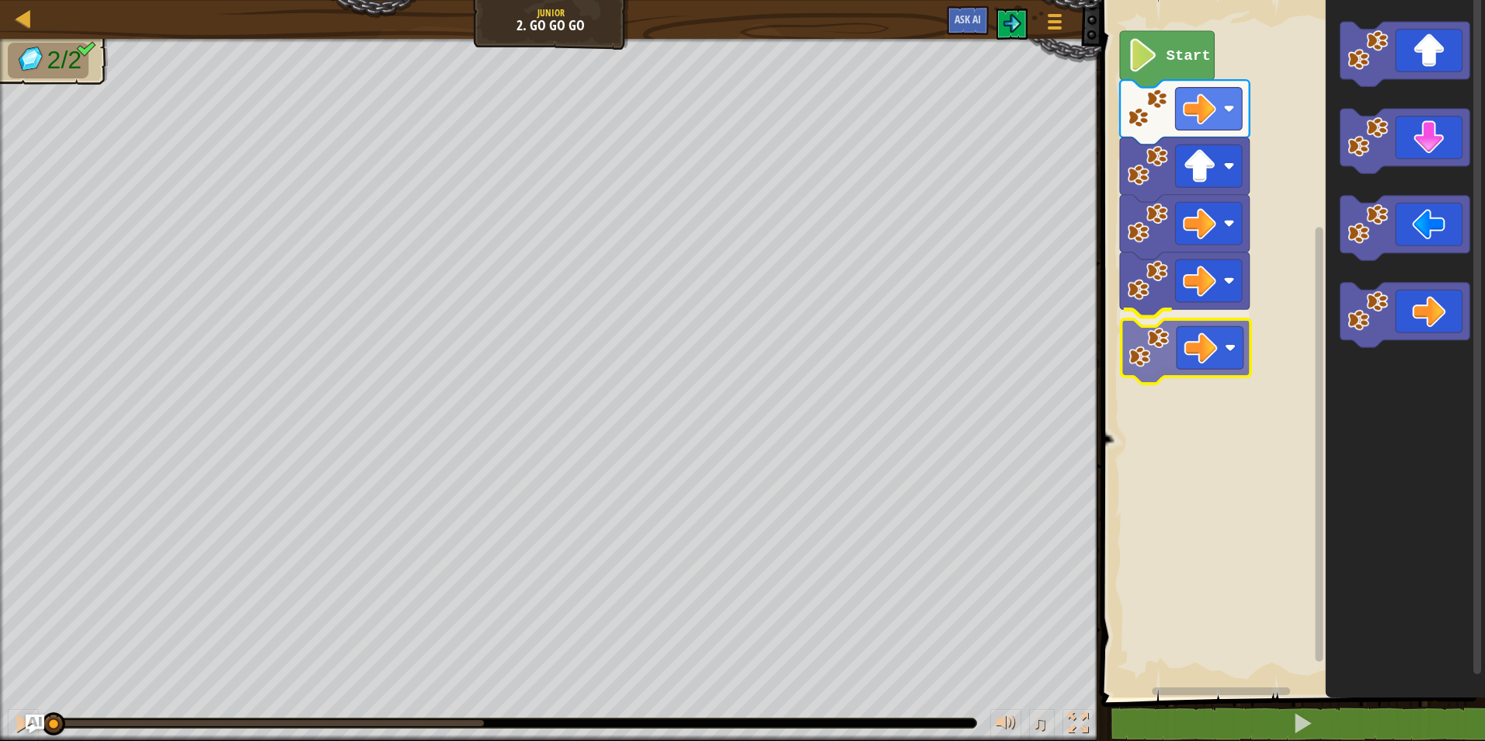
click at [1180, 338] on div "Start" at bounding box center [1291, 344] width 388 height 705
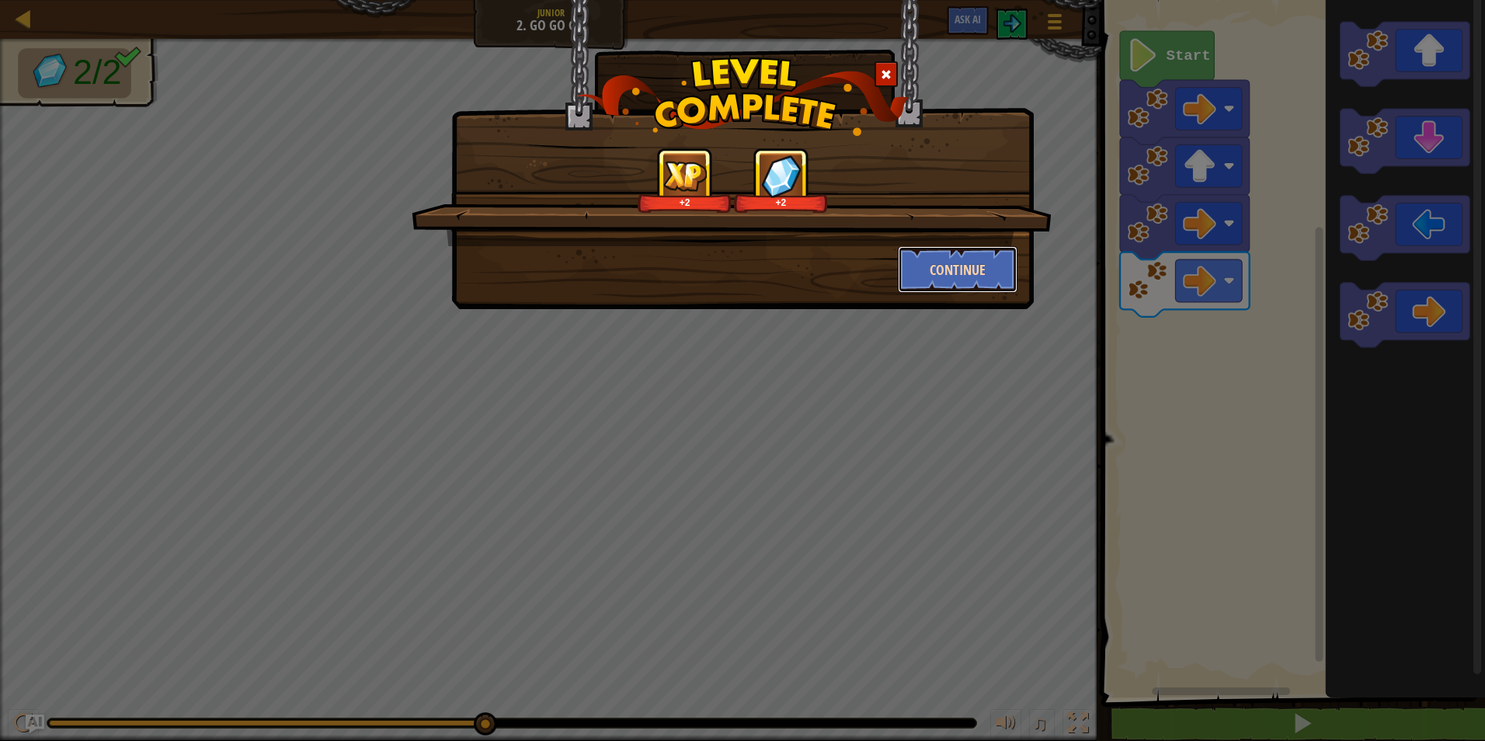
click at [946, 282] on button "Continue" at bounding box center [958, 269] width 120 height 47
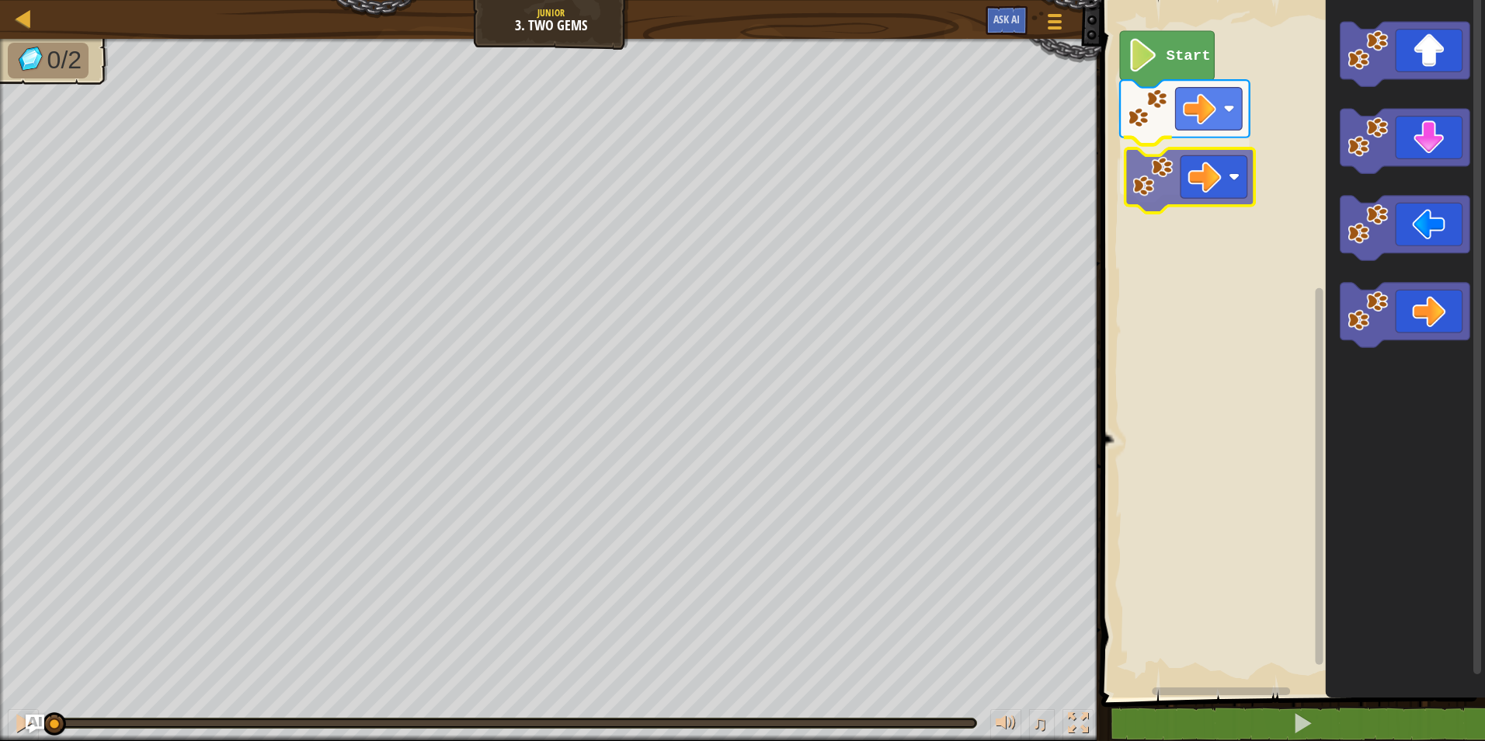
click at [1199, 157] on div "Start" at bounding box center [1291, 344] width 388 height 705
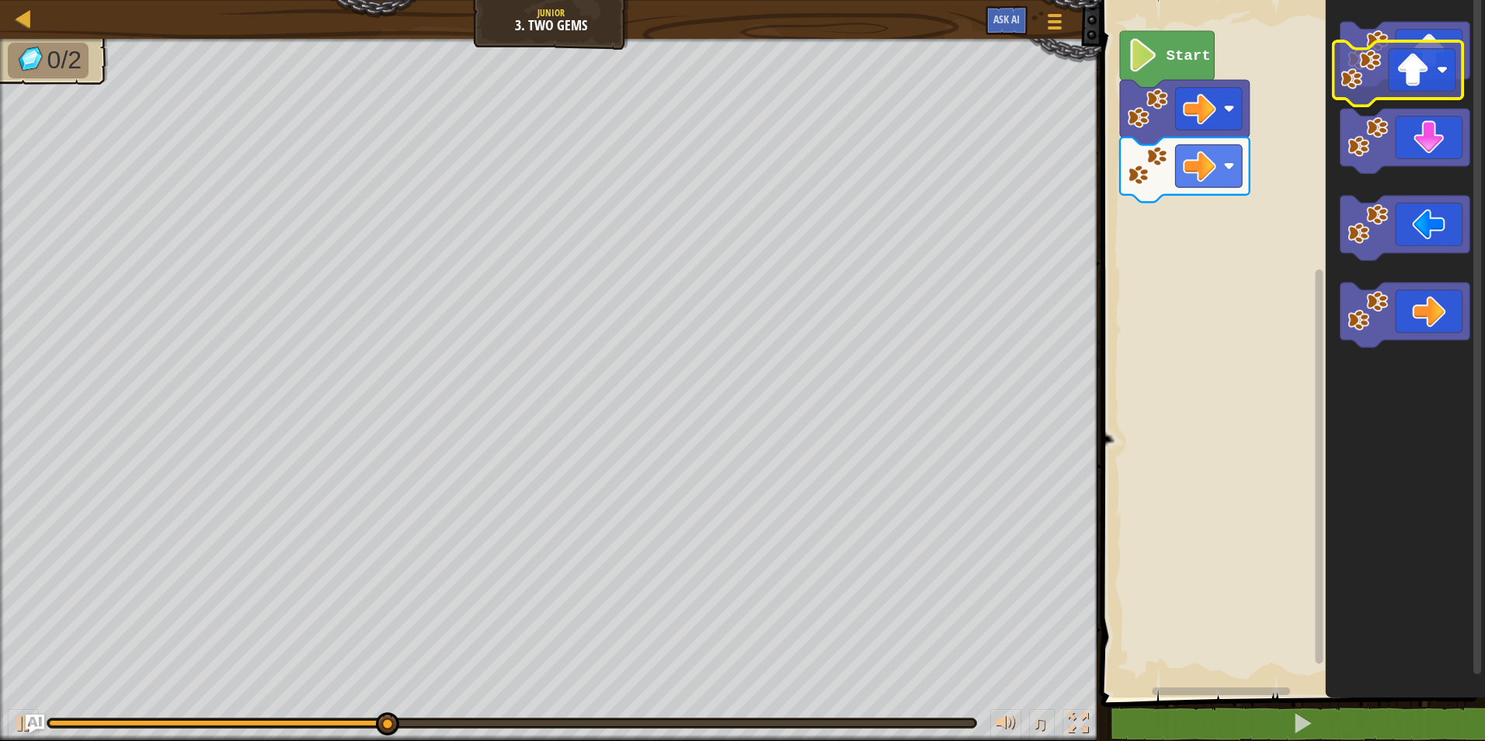
click at [1408, 88] on icon "Blockly Workspace" at bounding box center [1405, 344] width 159 height 705
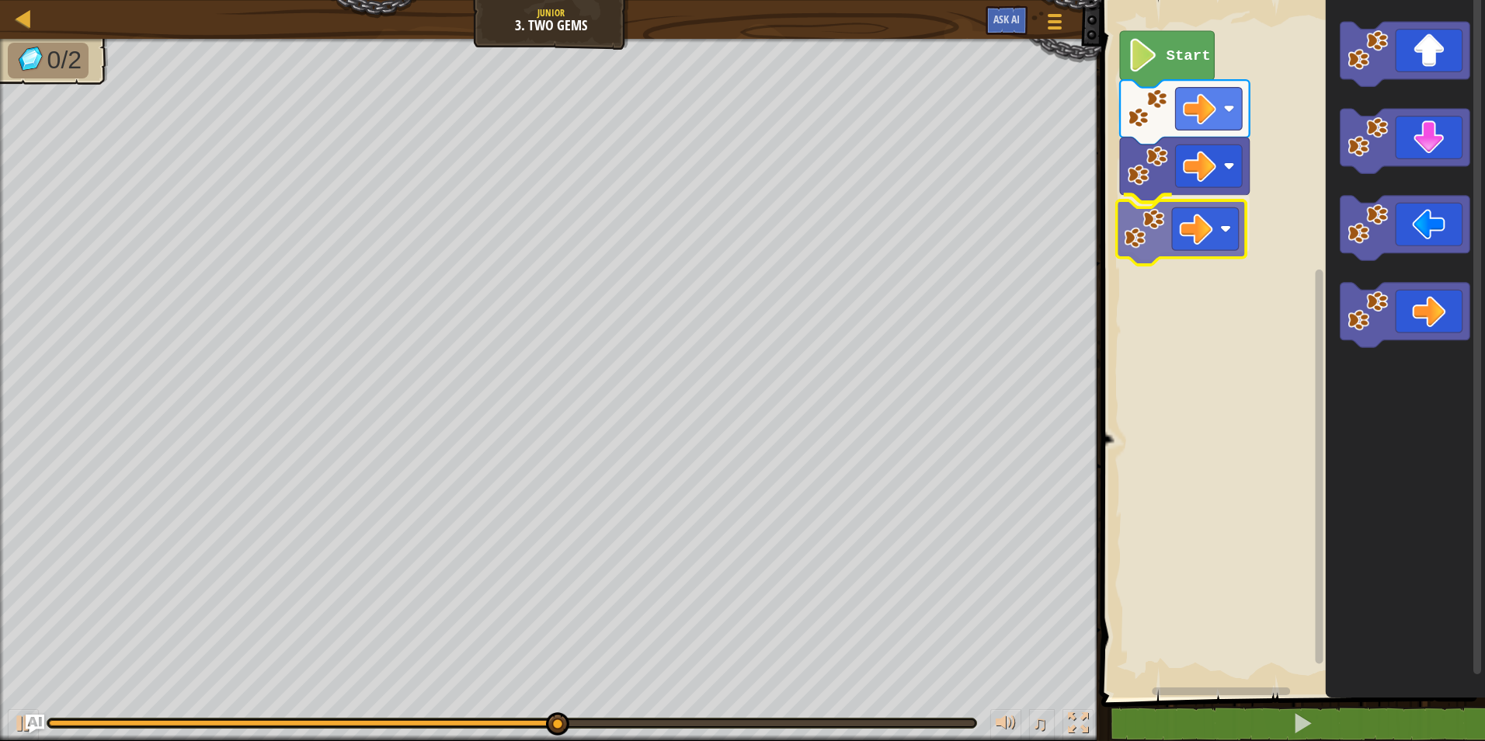
click at [1224, 242] on div "Start" at bounding box center [1291, 344] width 388 height 705
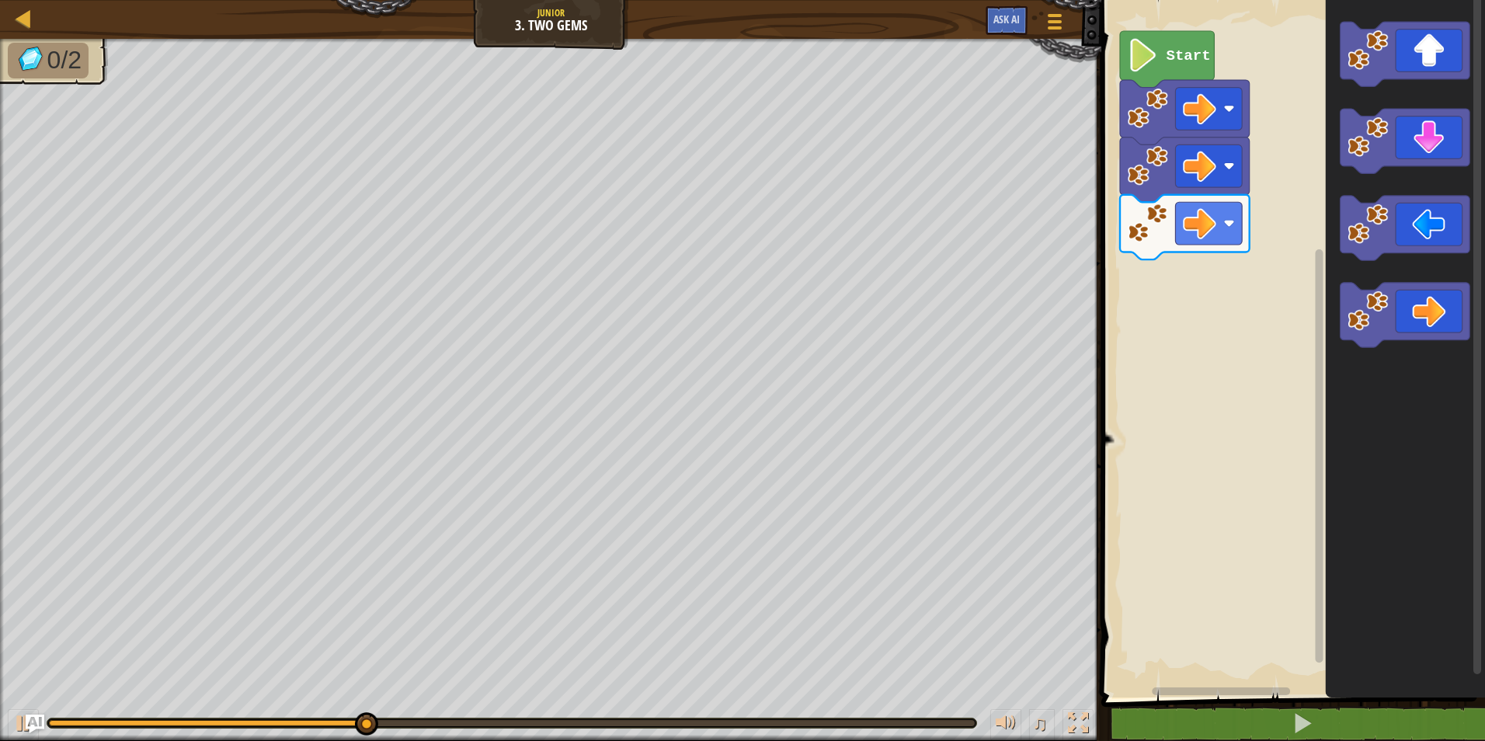
click at [1237, 207] on div "Start" at bounding box center [1291, 344] width 388 height 705
click at [1283, 171] on div "Start" at bounding box center [1291, 344] width 388 height 705
click at [1275, 157] on div "Start" at bounding box center [1291, 344] width 388 height 705
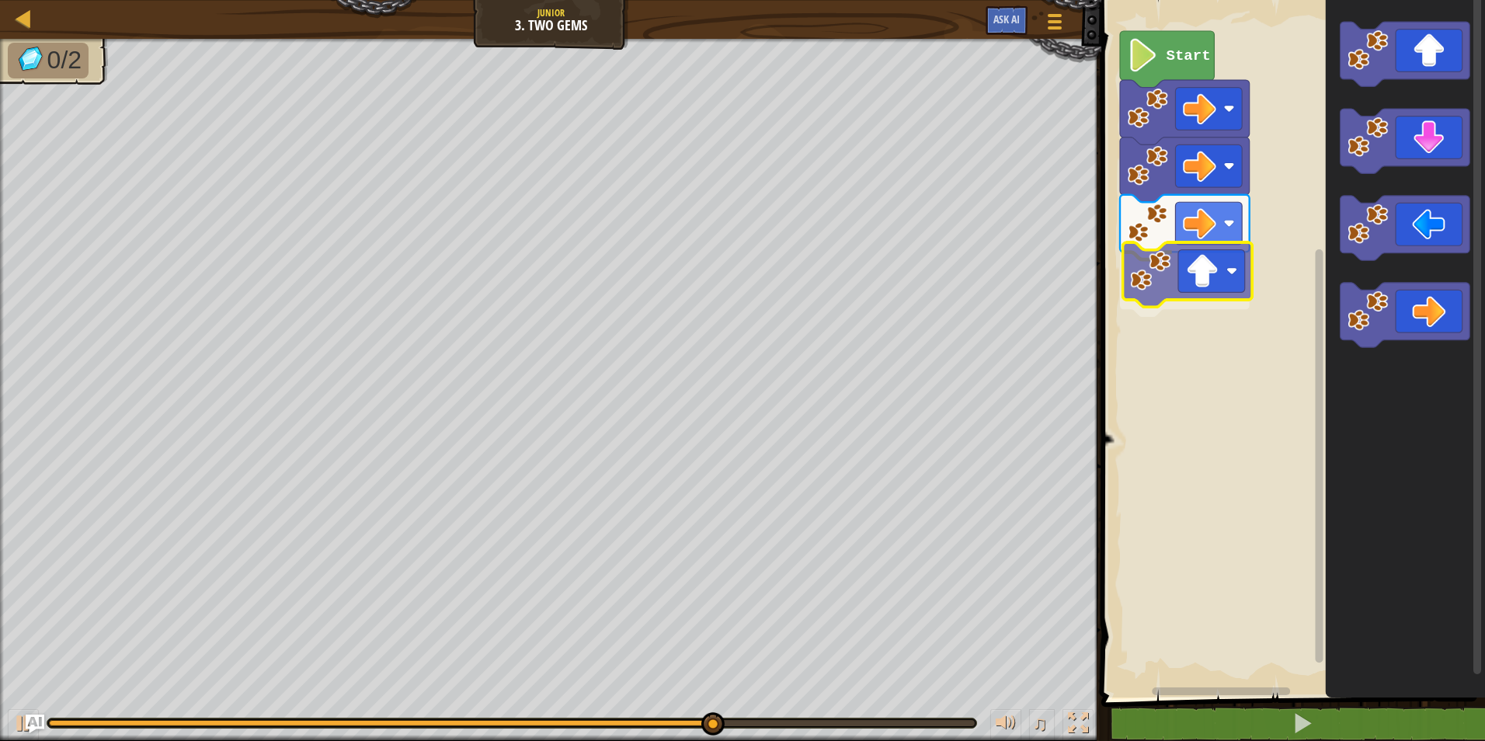
click at [1193, 283] on div "Start" at bounding box center [1291, 344] width 388 height 705
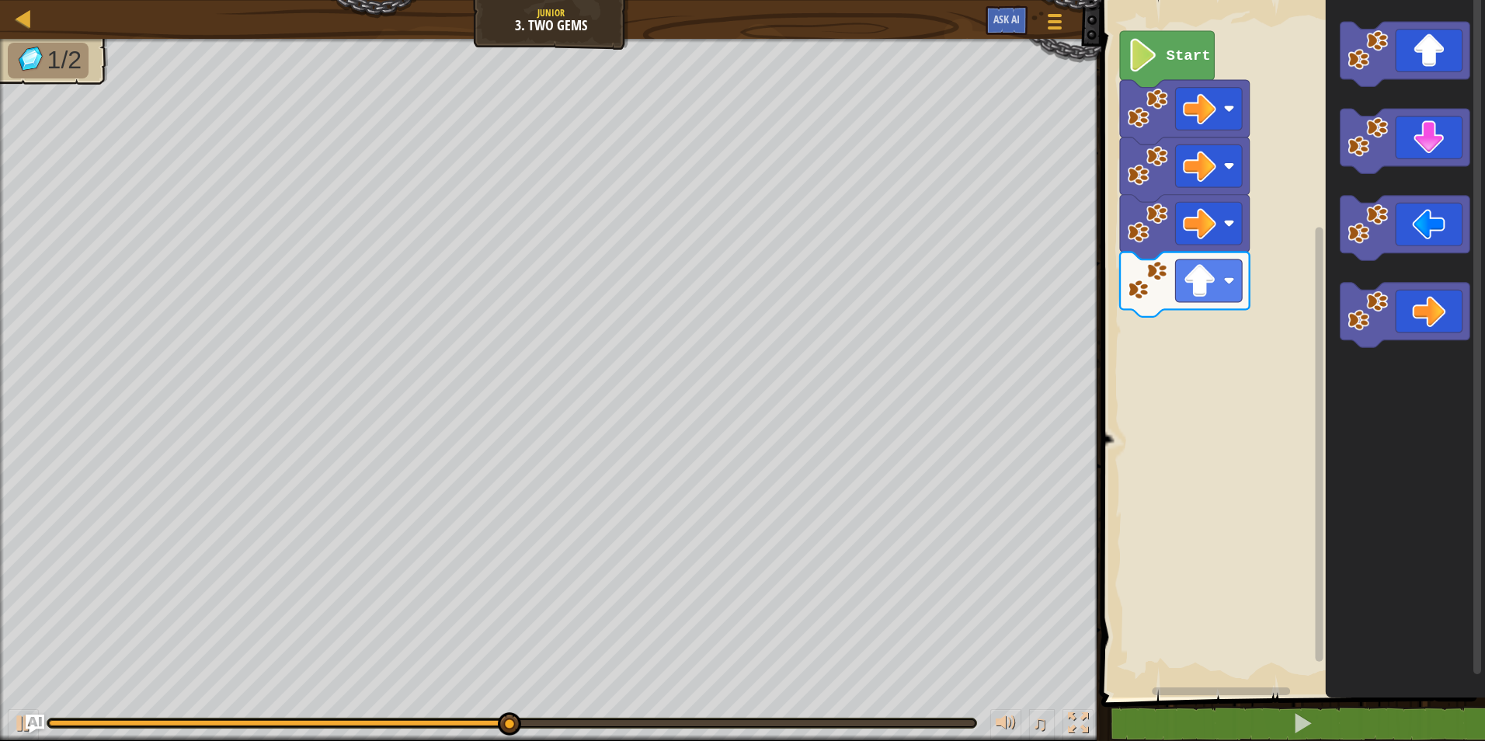
click at [1295, 193] on div "Start" at bounding box center [1291, 344] width 388 height 705
click at [1219, 247] on div "Start" at bounding box center [1291, 344] width 388 height 705
click at [1363, 159] on icon "Blockly Workspace" at bounding box center [1406, 141] width 130 height 64
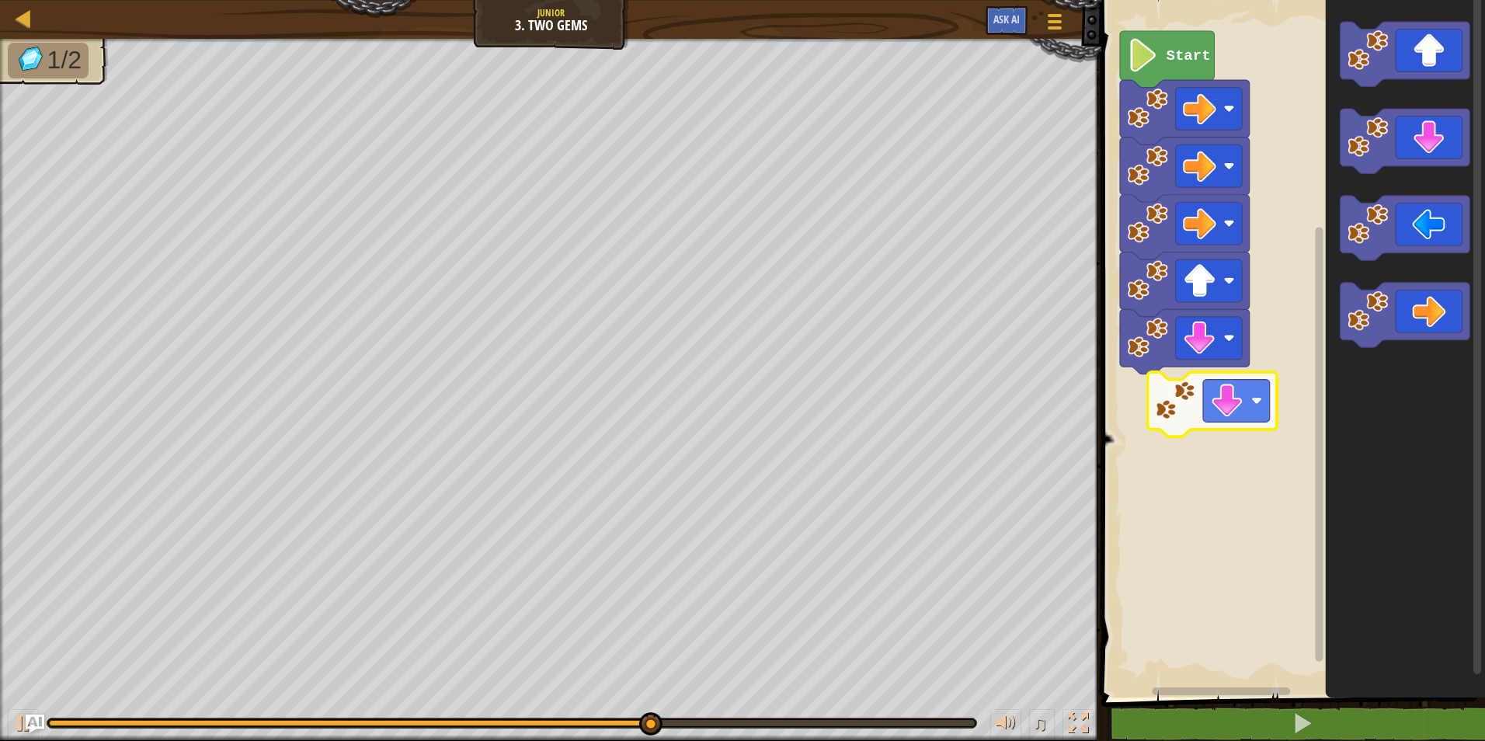
click at [1213, 398] on div "Start" at bounding box center [1291, 344] width 388 height 705
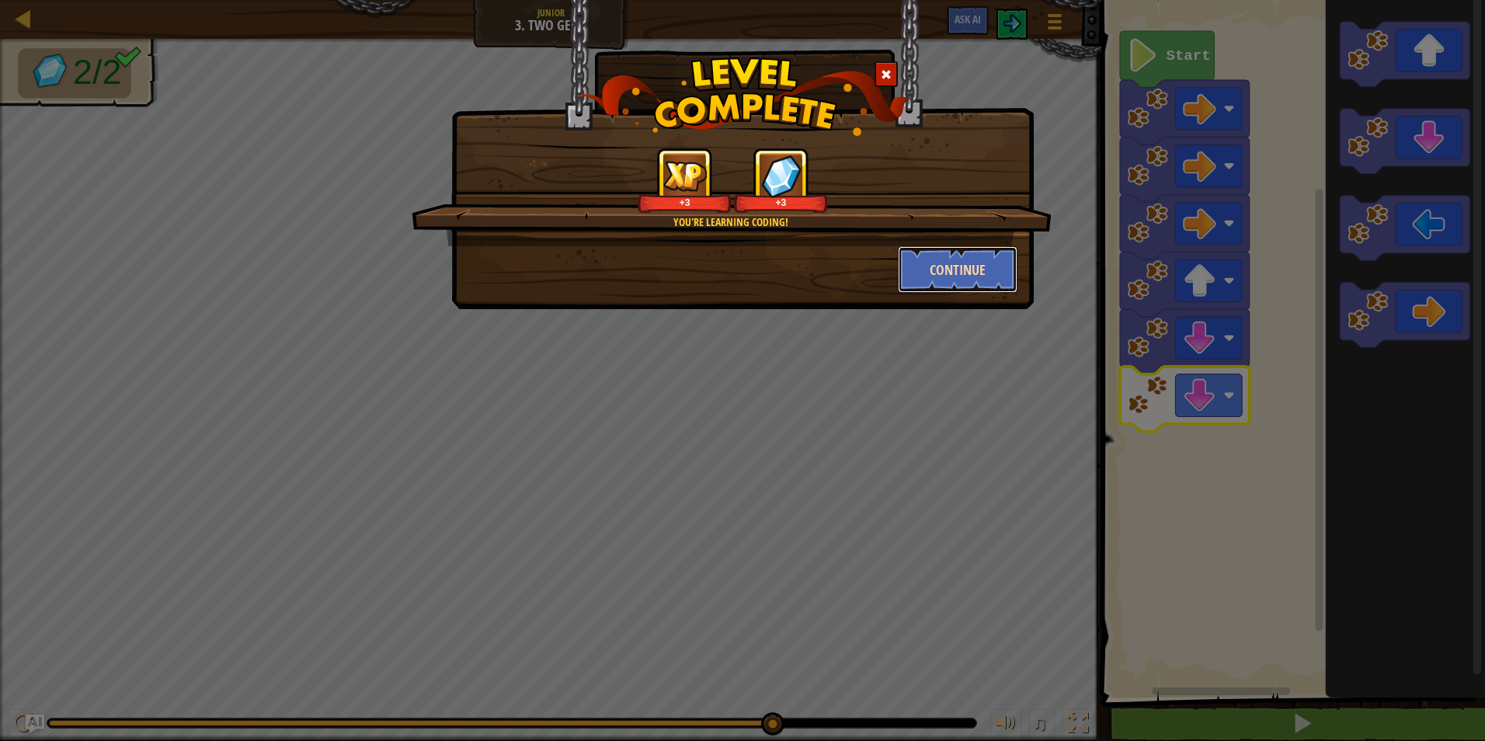
click at [956, 281] on button "Continue" at bounding box center [958, 269] width 120 height 47
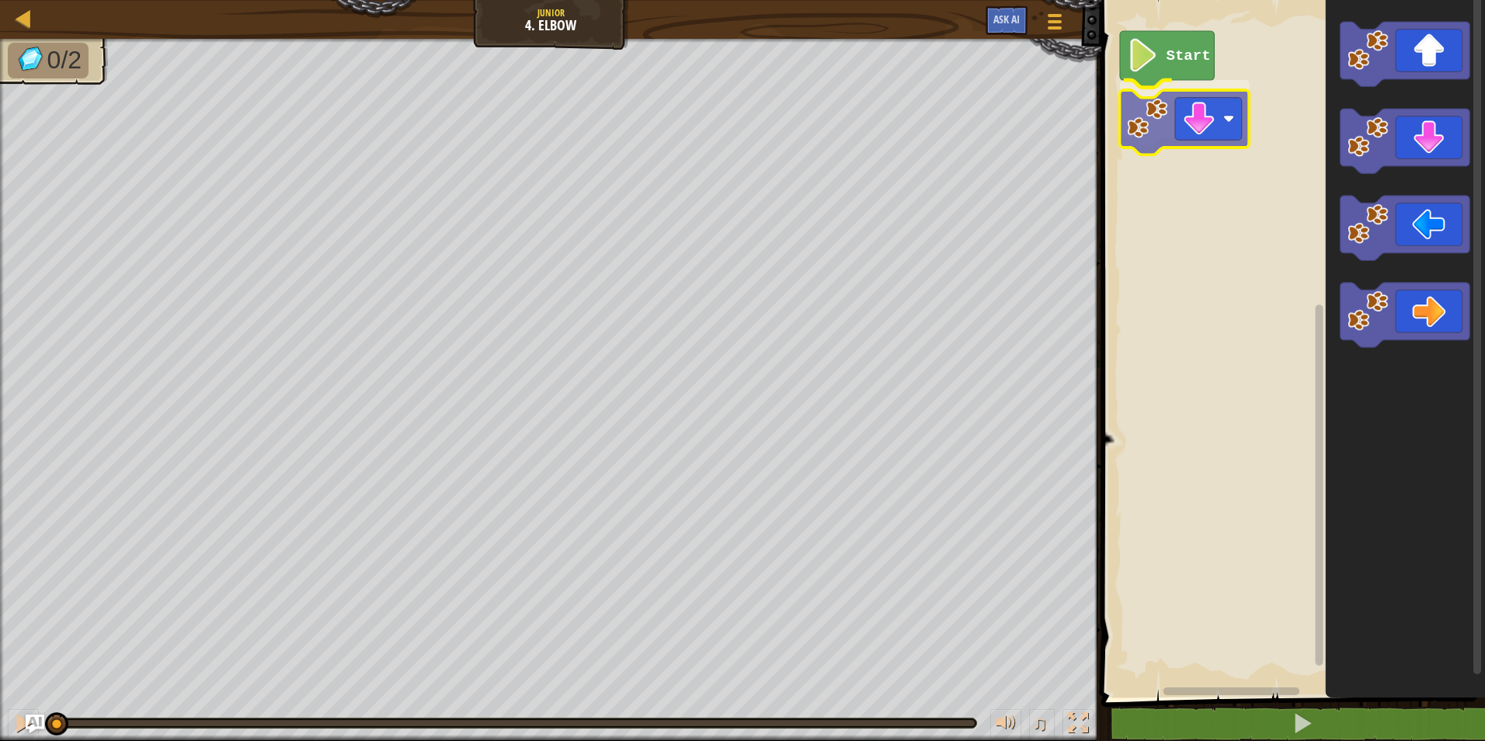
click at [1223, 113] on div "Start" at bounding box center [1291, 344] width 388 height 705
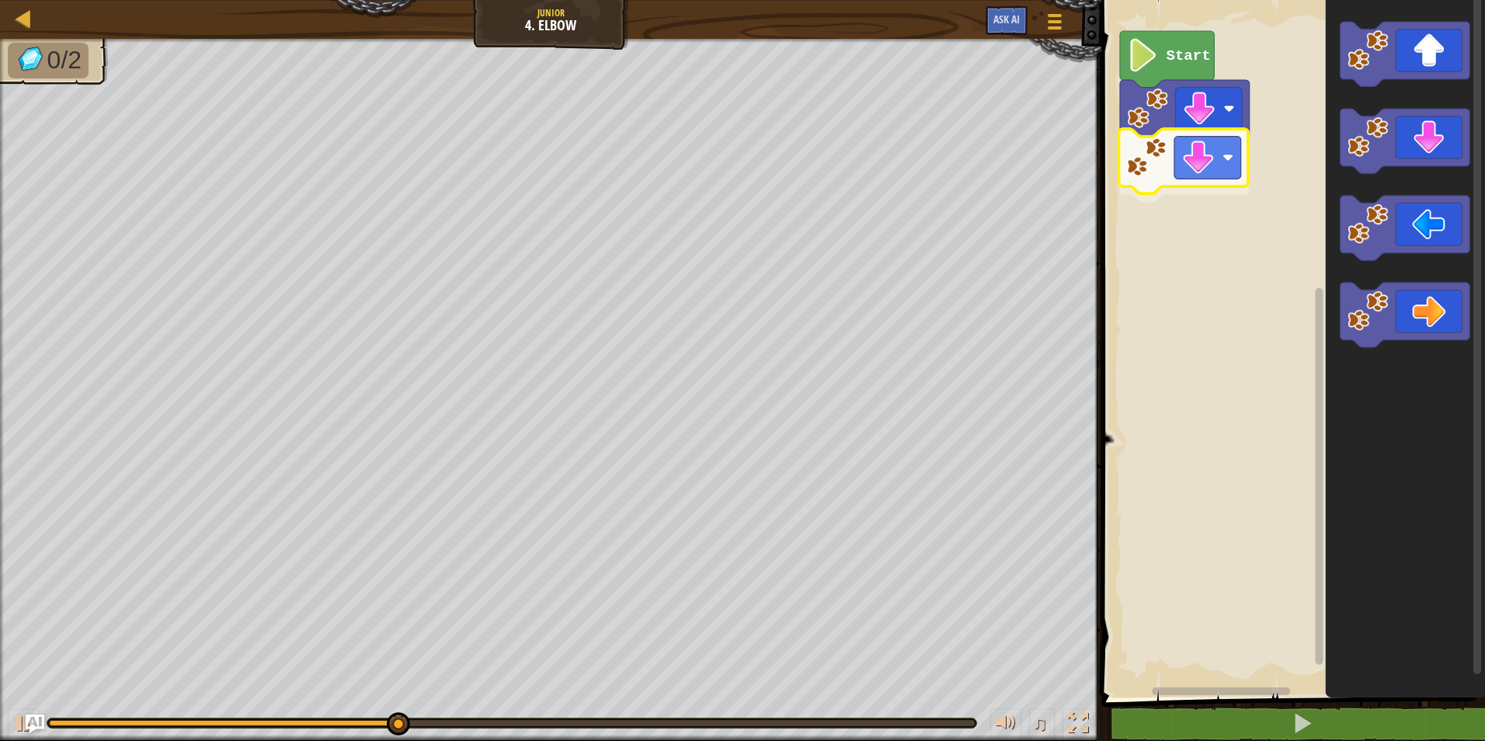
click at [1163, 176] on div "Start" at bounding box center [1291, 344] width 388 height 705
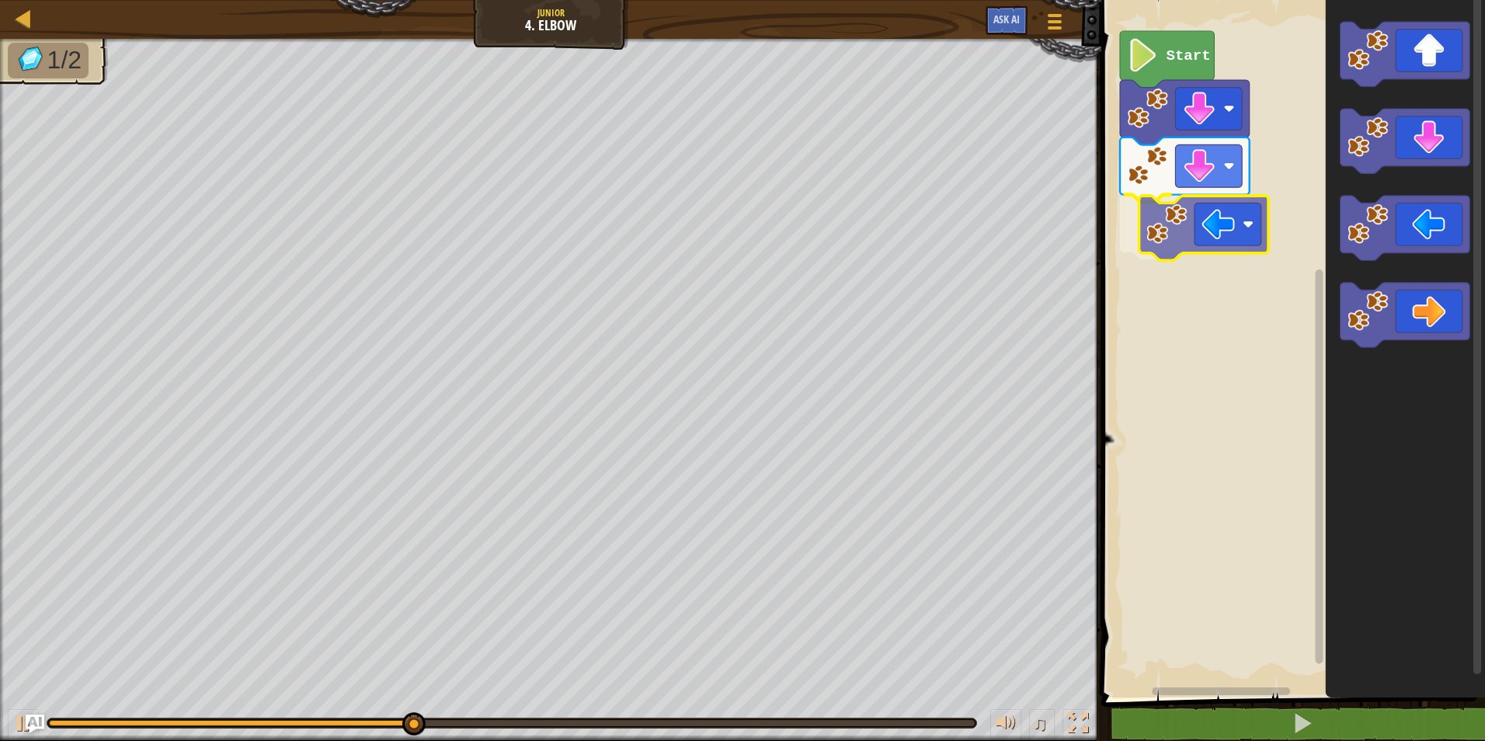
click at [1213, 246] on div "Start" at bounding box center [1291, 344] width 388 height 705
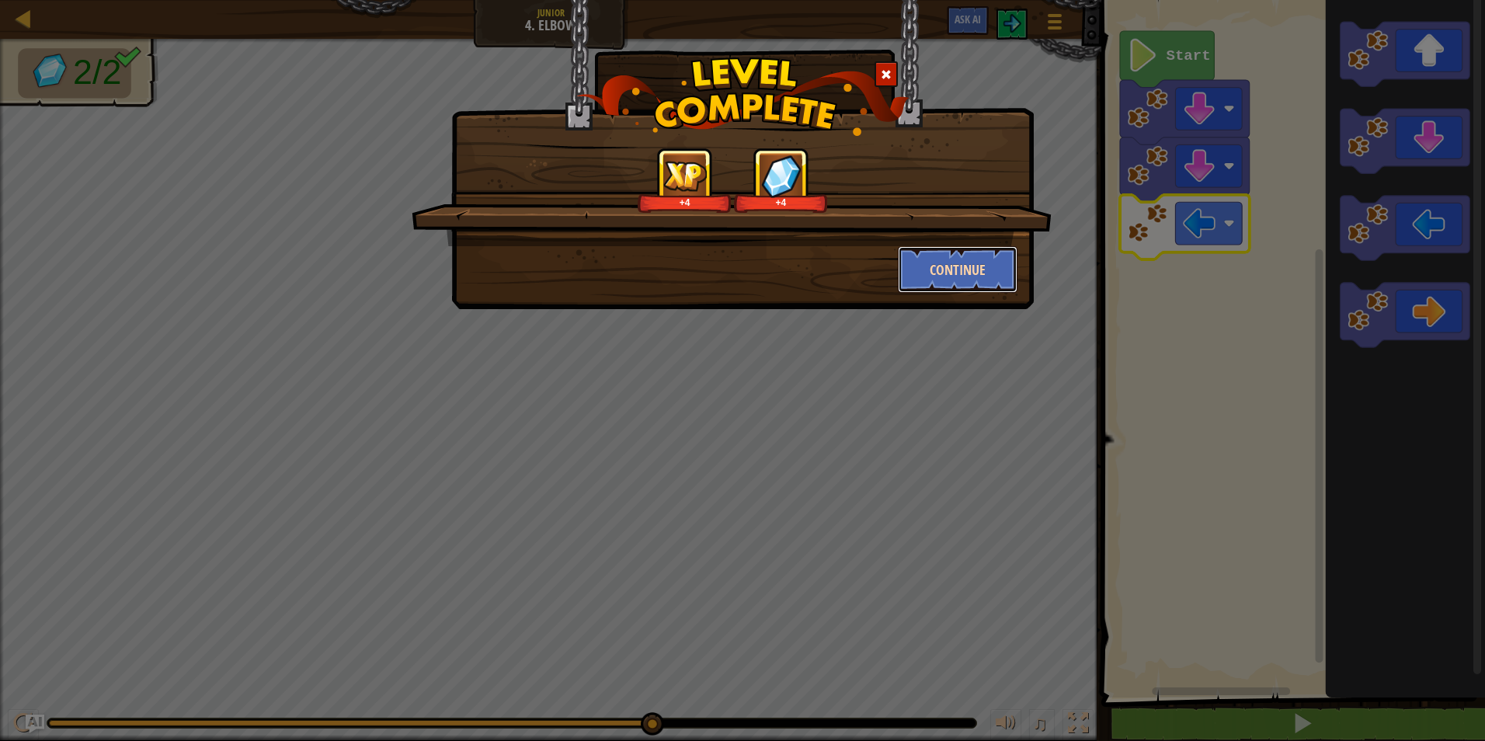
click at [965, 274] on button "Continue" at bounding box center [958, 269] width 120 height 47
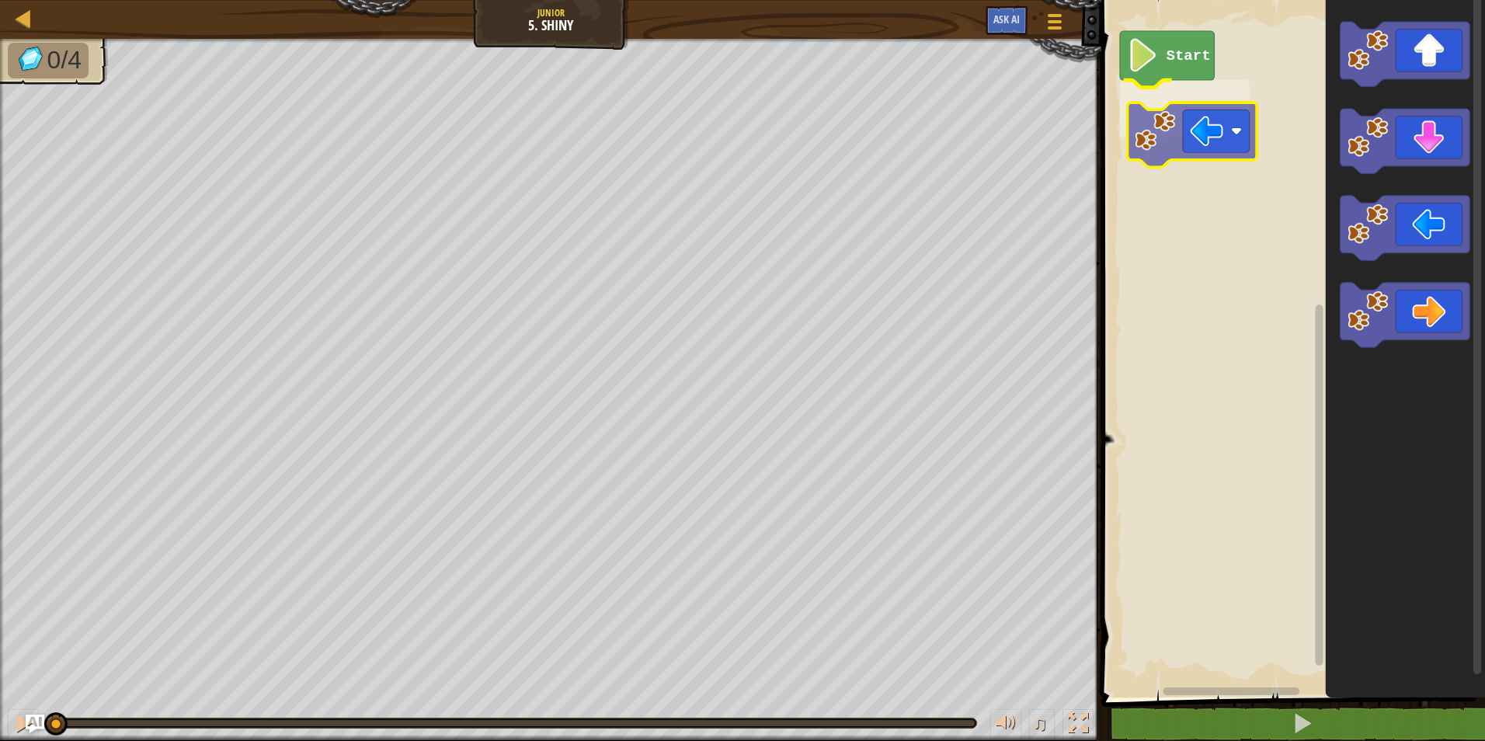
click at [1222, 128] on div "Start" at bounding box center [1291, 344] width 388 height 705
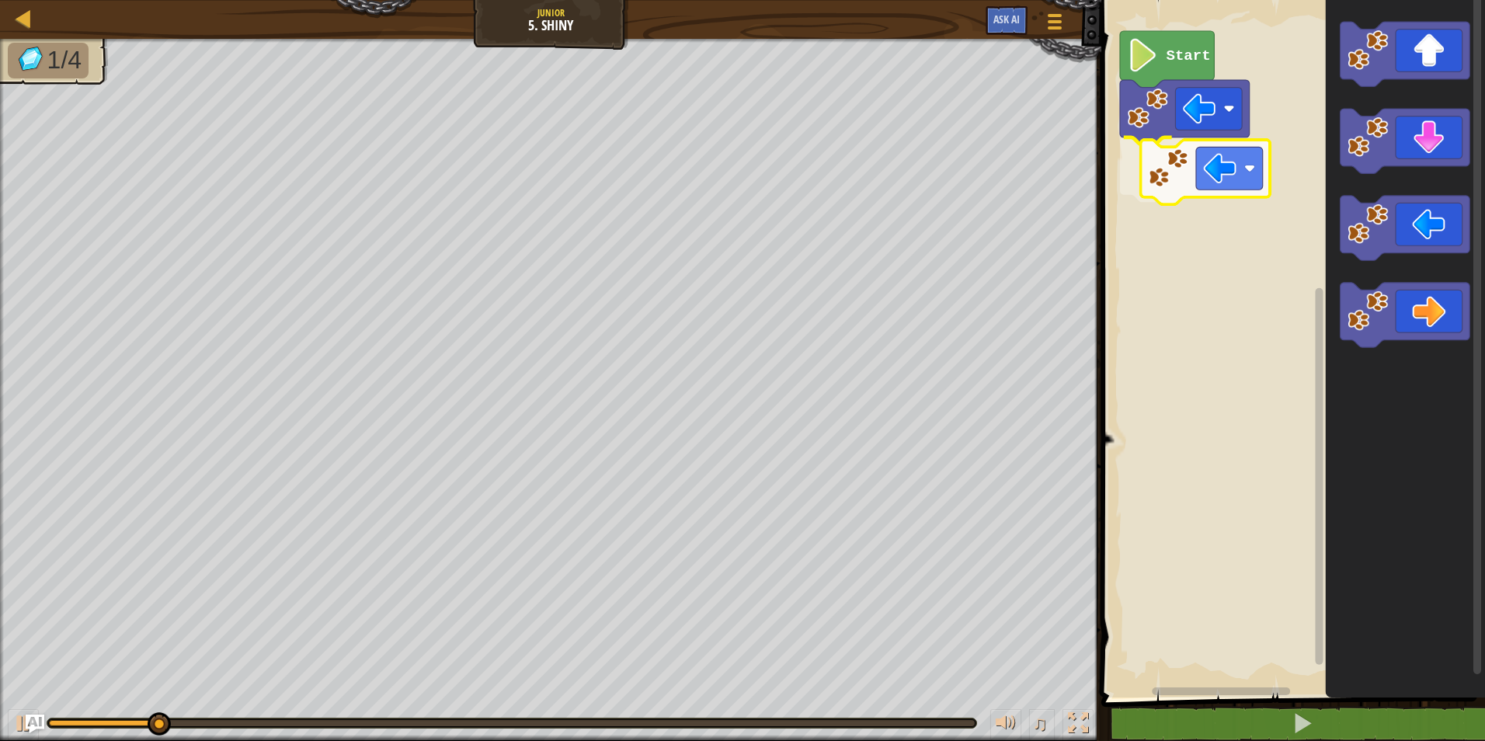
click at [1227, 183] on div "Start" at bounding box center [1291, 344] width 388 height 705
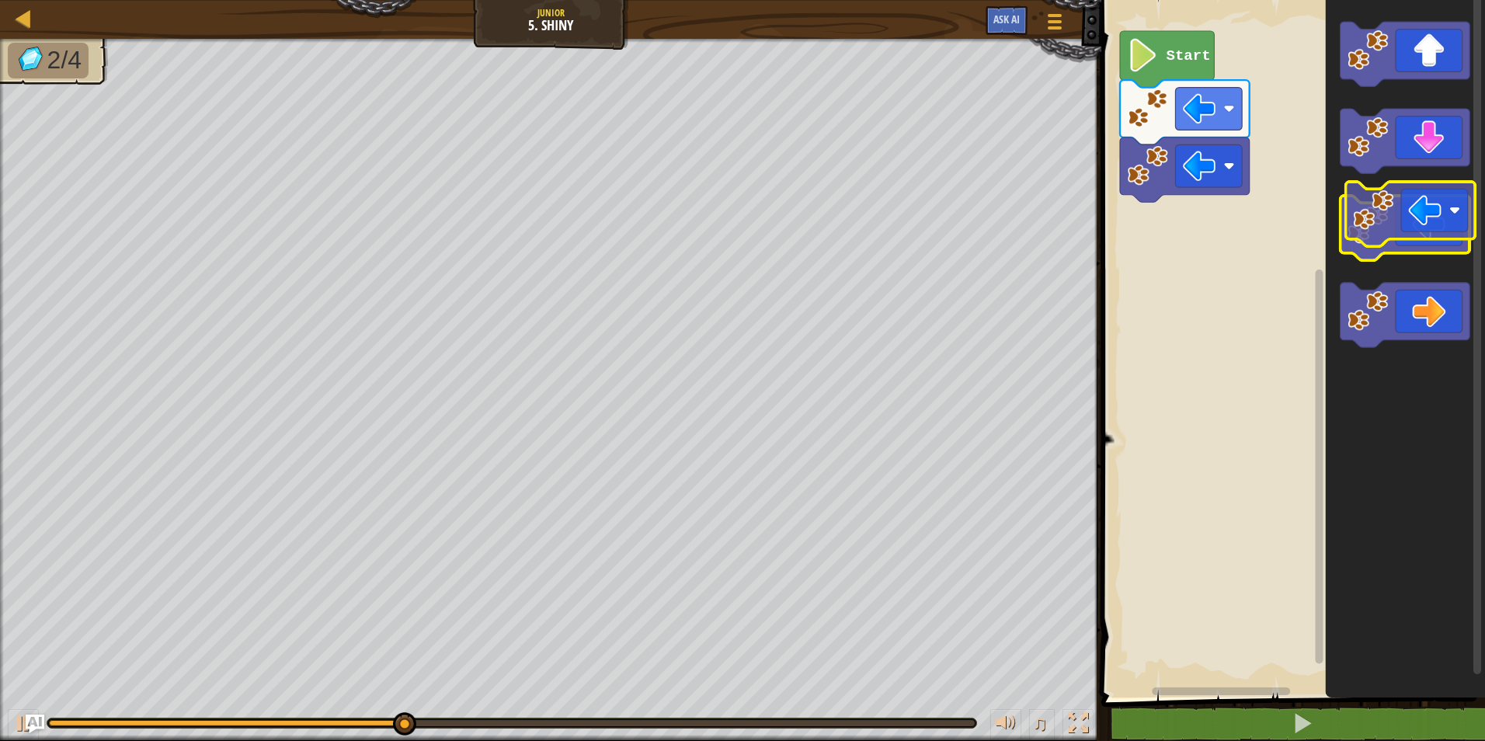
click at [1444, 214] on icon "Blockly Workspace" at bounding box center [1406, 228] width 130 height 64
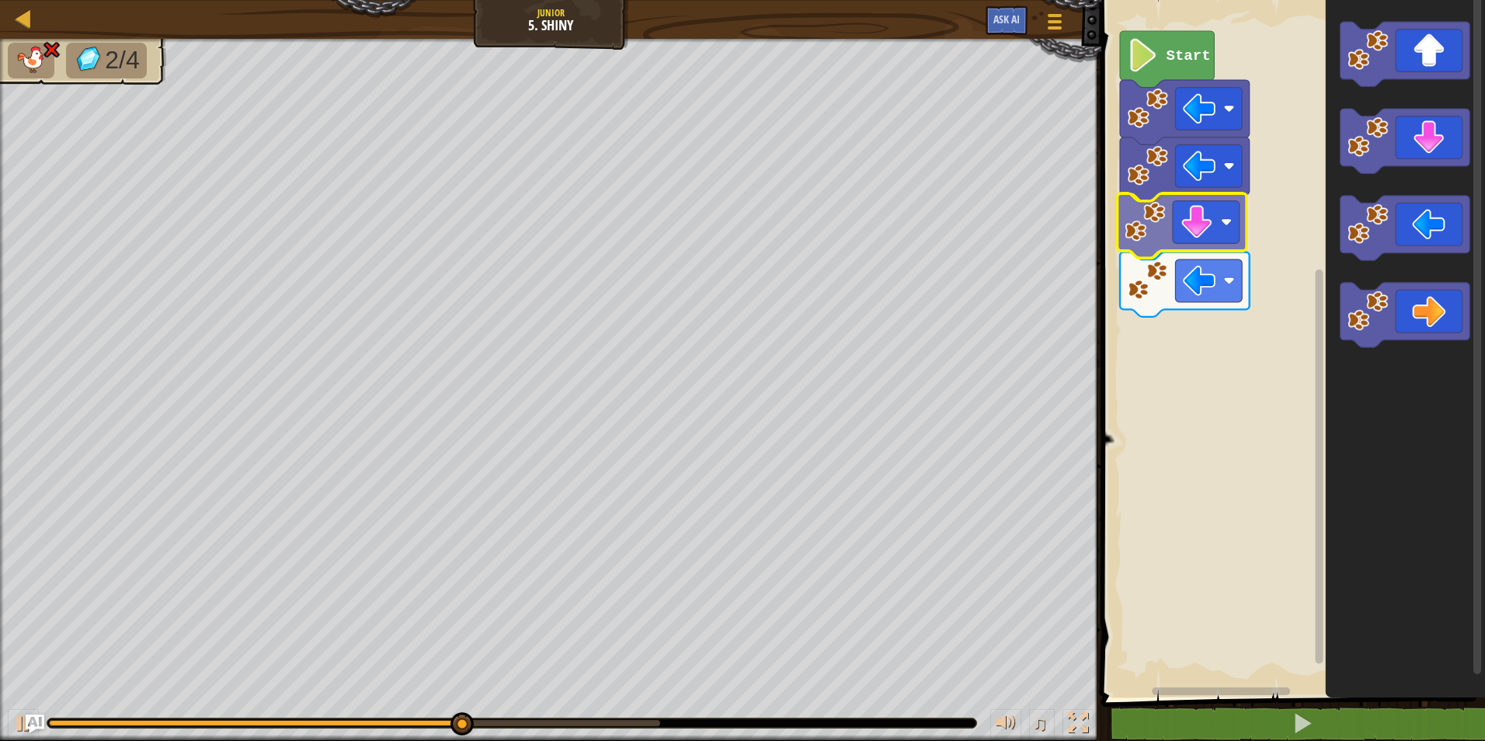
click at [1197, 215] on div "Start" at bounding box center [1291, 344] width 388 height 705
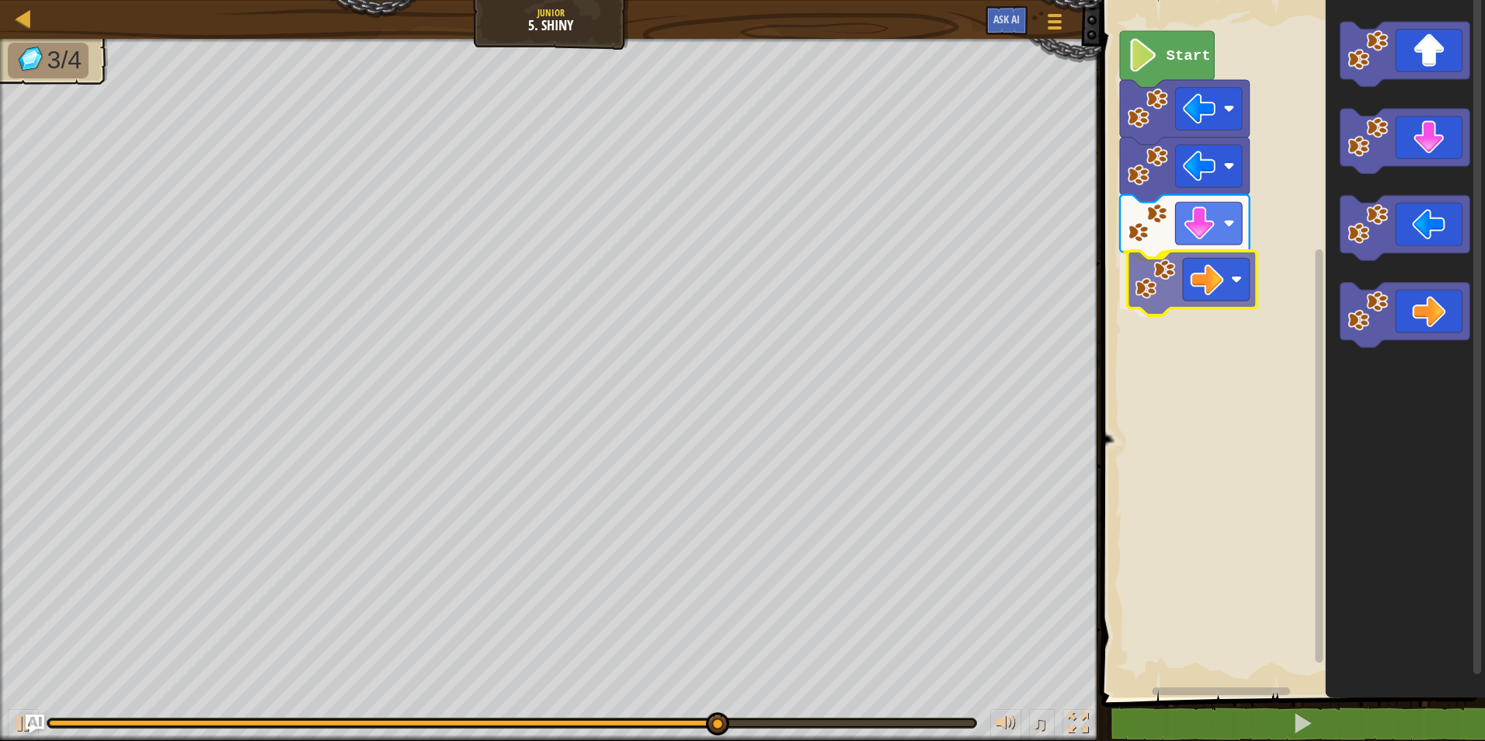
click at [1187, 281] on div "Start" at bounding box center [1291, 344] width 388 height 705
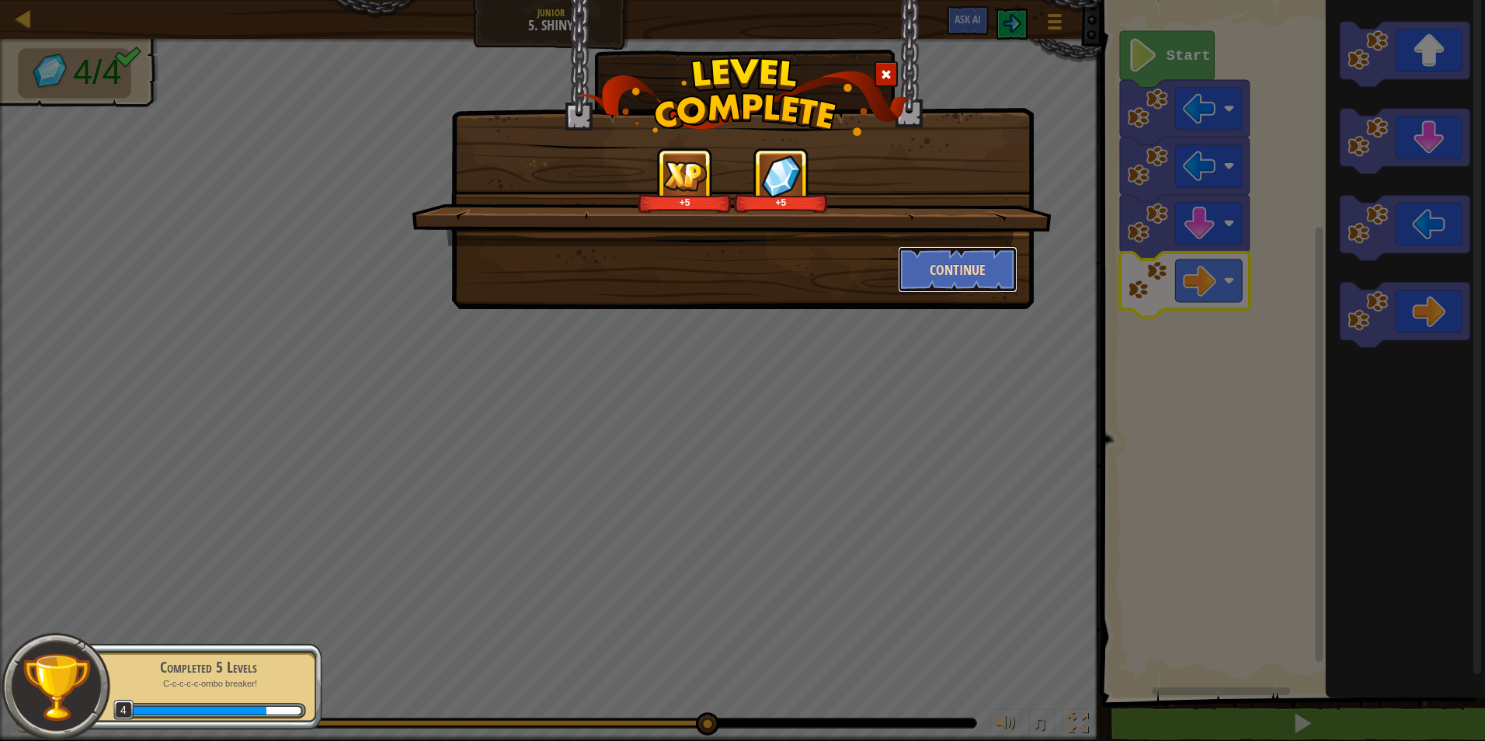
click at [961, 270] on button "Continue" at bounding box center [958, 269] width 120 height 47
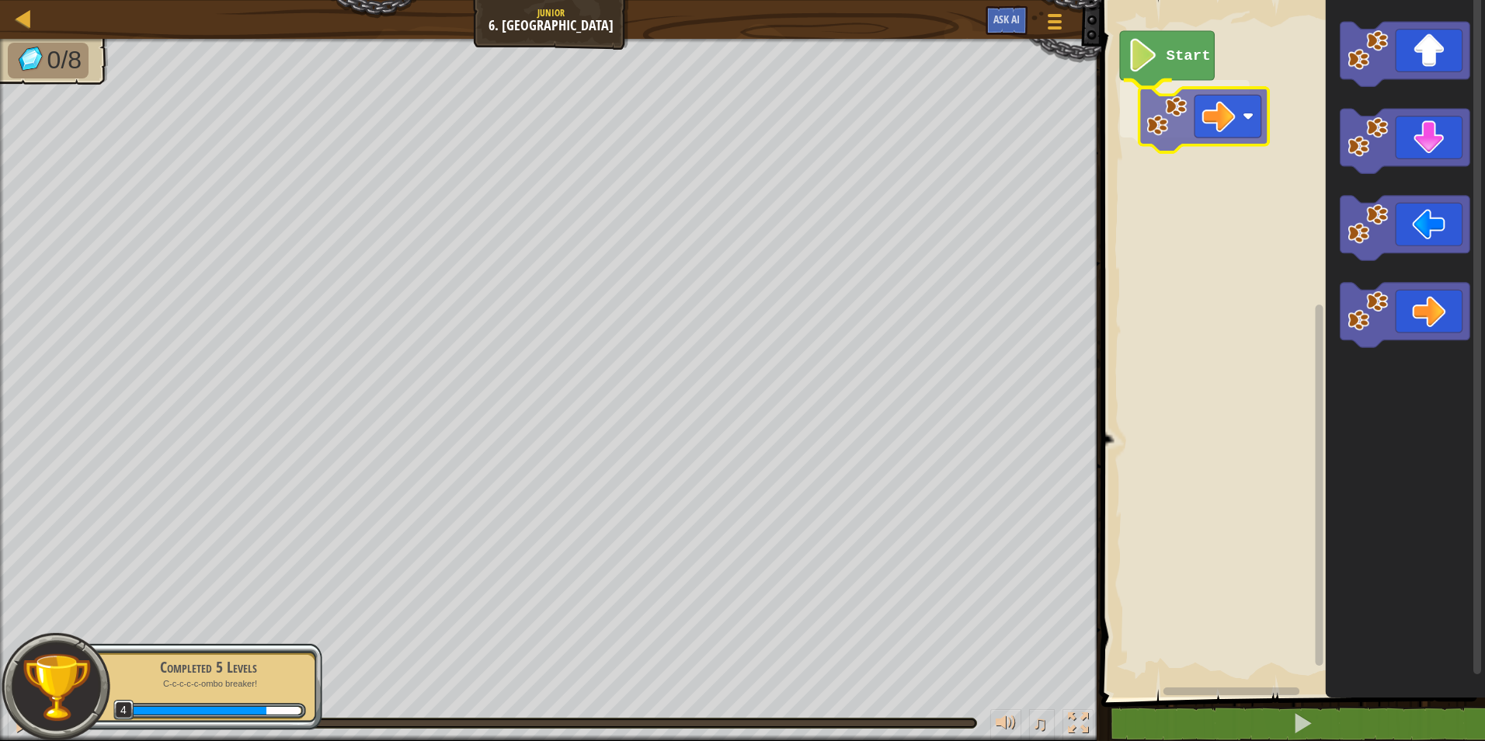
click at [1203, 91] on div "Start" at bounding box center [1291, 344] width 388 height 705
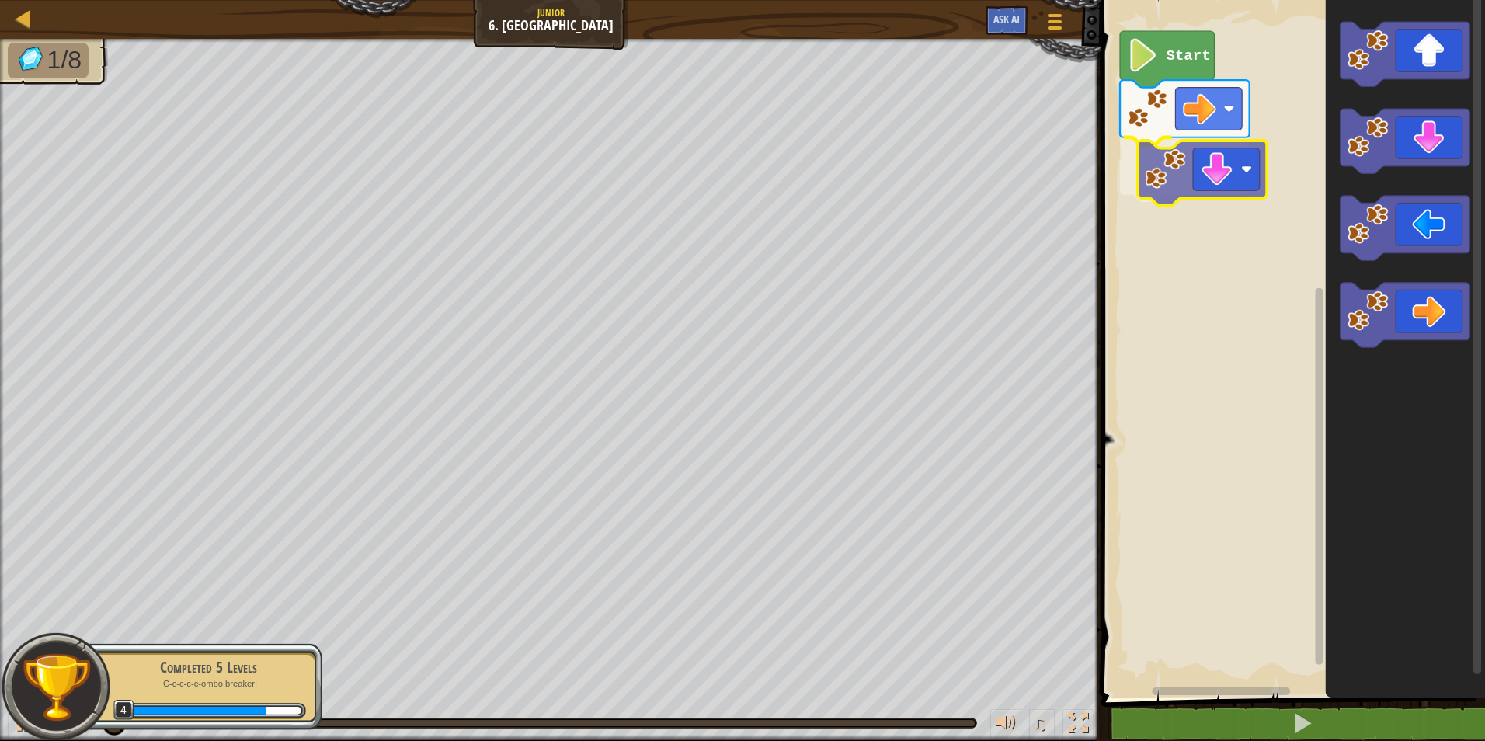
click at [1219, 180] on div "Start" at bounding box center [1291, 344] width 388 height 705
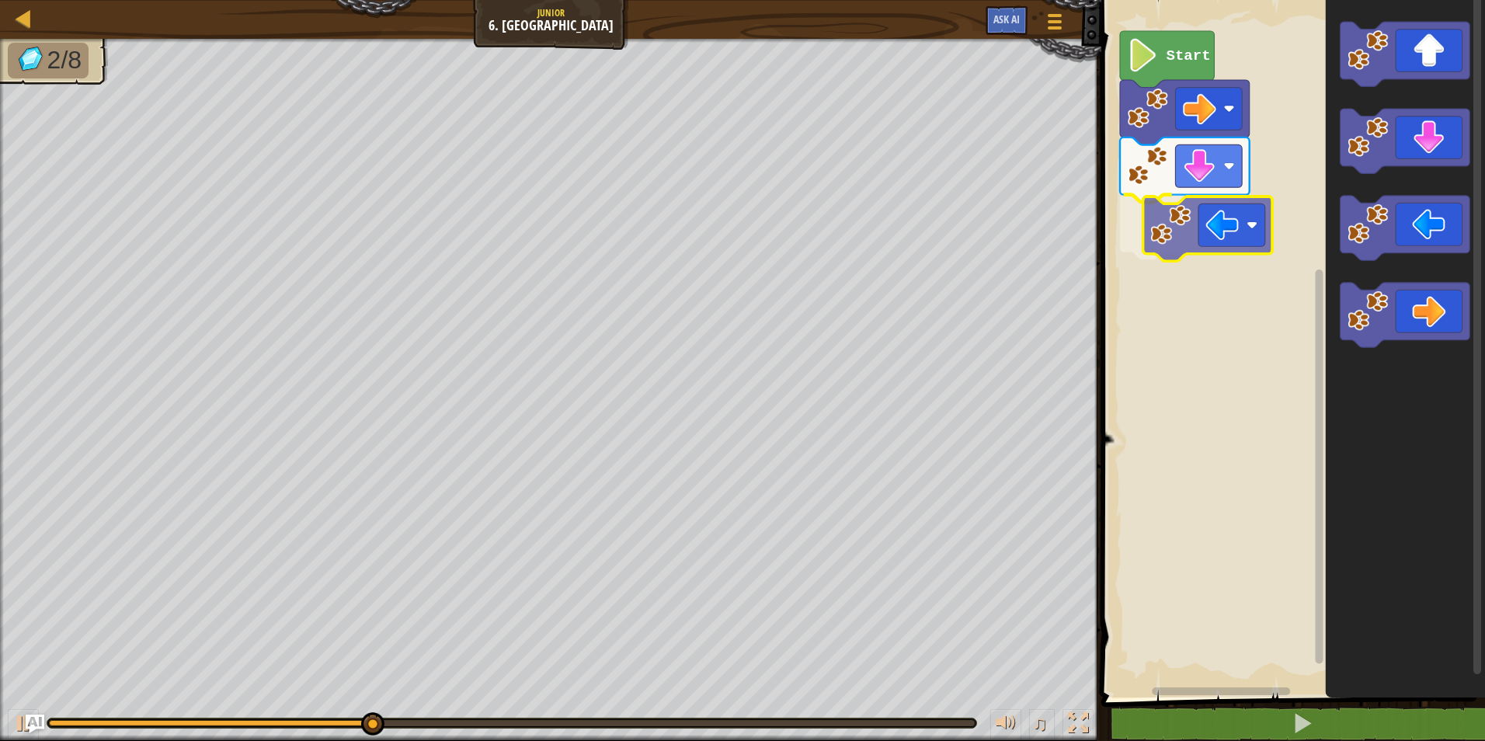
click at [1218, 215] on div "Start" at bounding box center [1291, 344] width 388 height 705
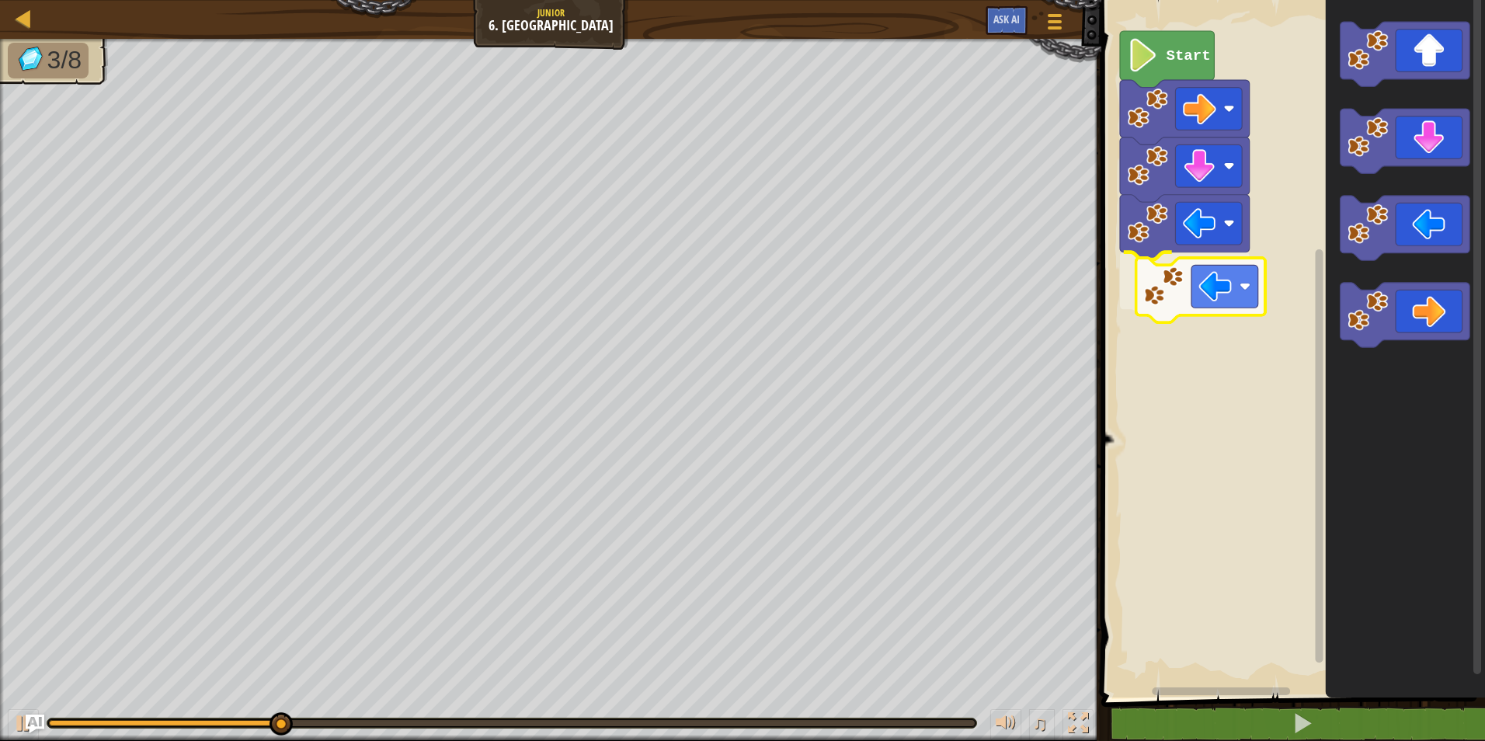
click at [1192, 282] on div "Start" at bounding box center [1291, 344] width 388 height 705
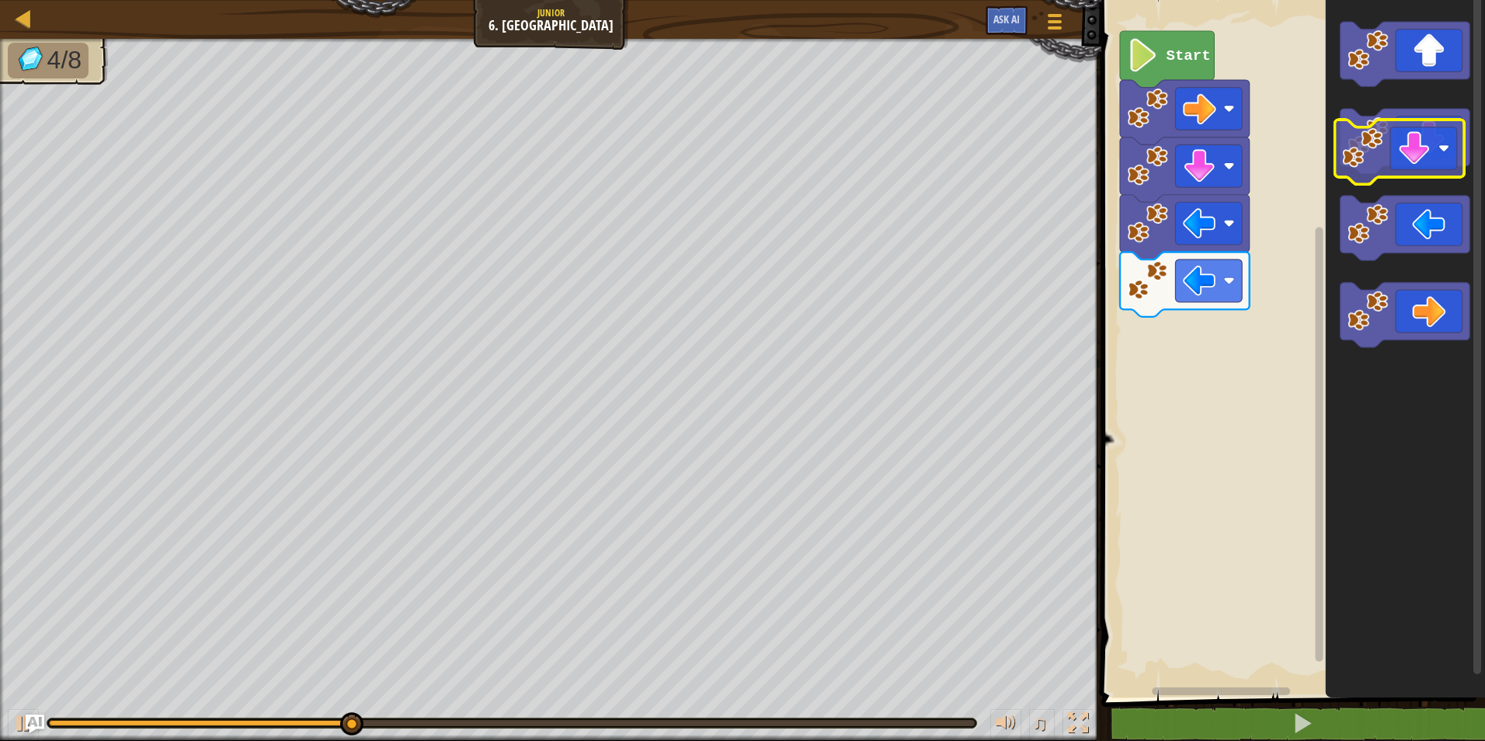
click at [1405, 153] on icon "Blockly Workspace" at bounding box center [1406, 141] width 130 height 64
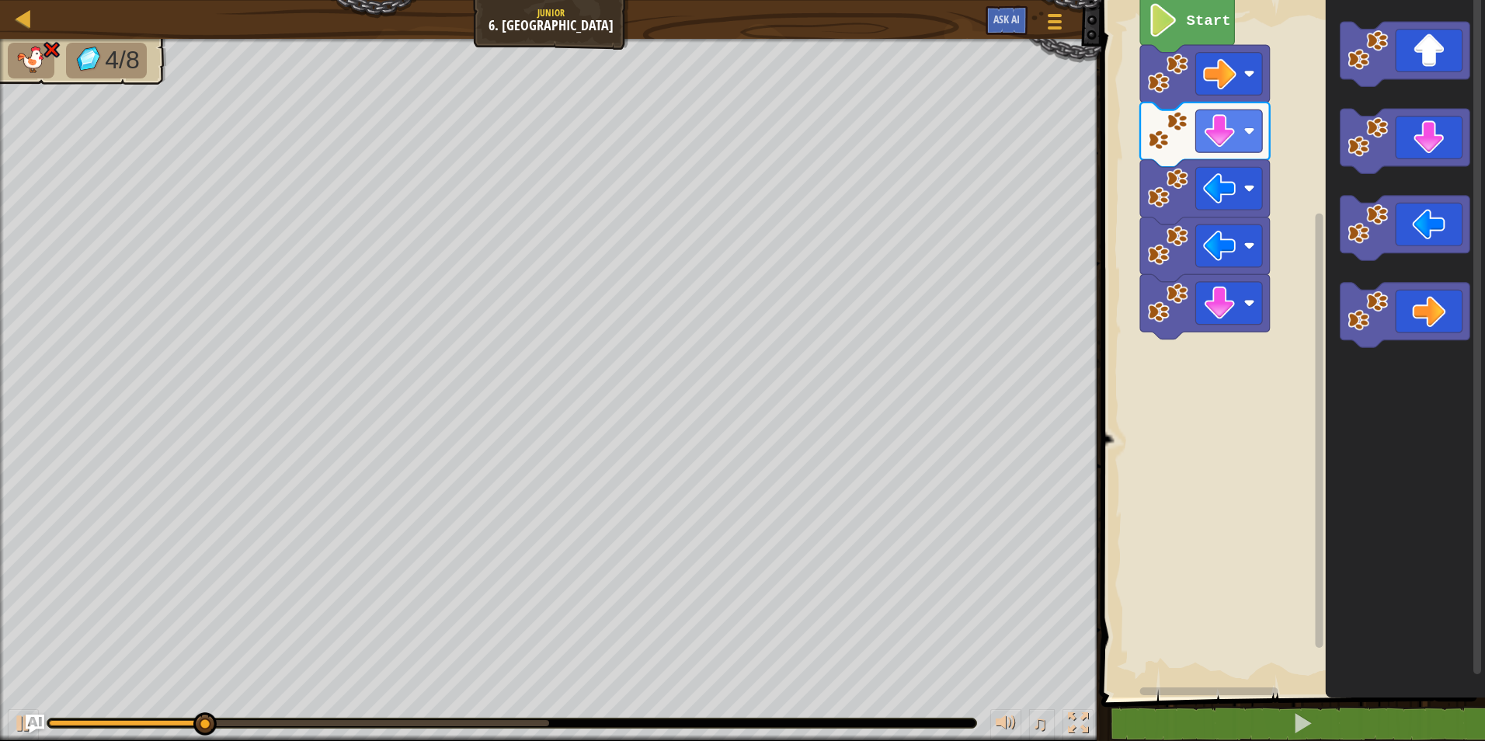
click at [1157, 351] on rect "Blockly Workspace" at bounding box center [1291, 344] width 388 height 705
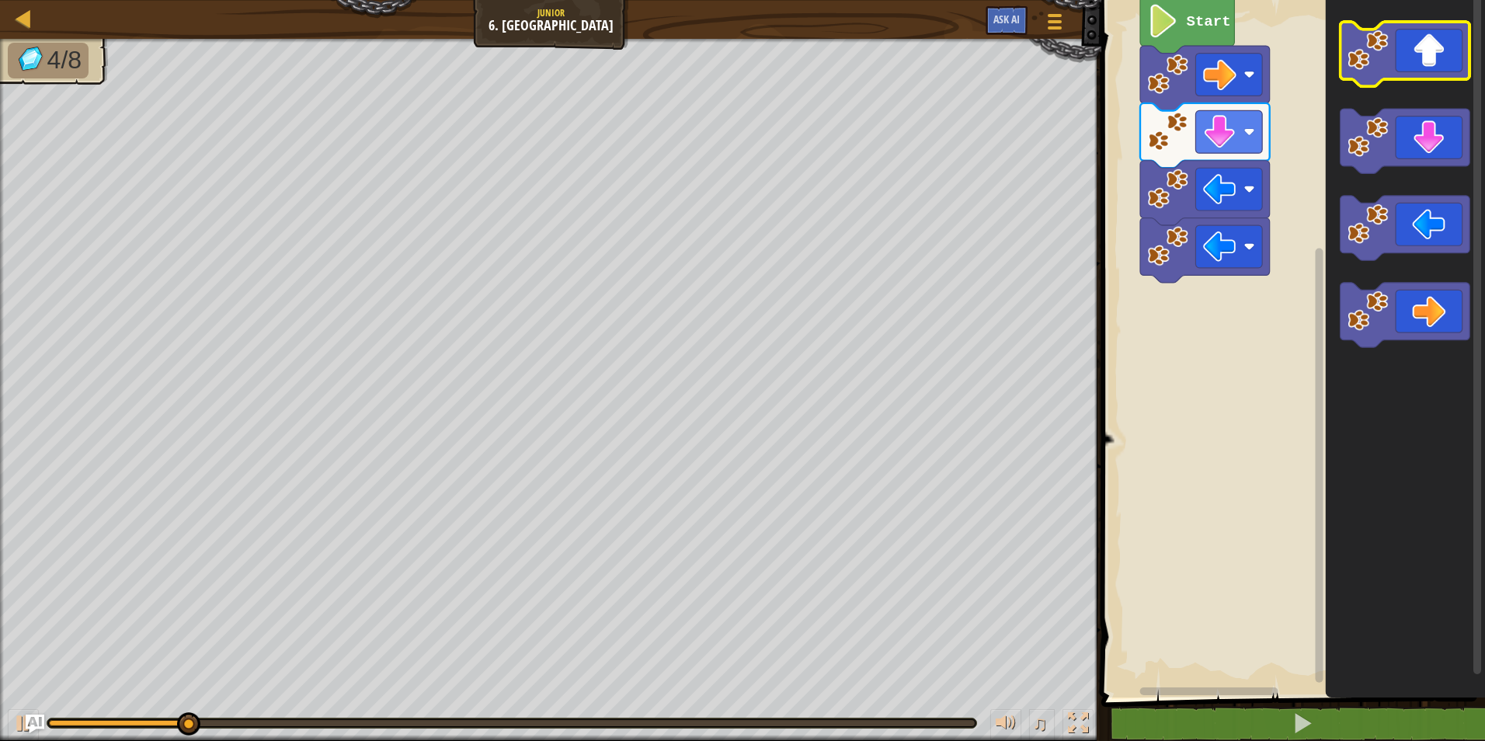
click at [1429, 69] on icon "Blockly Workspace" at bounding box center [1406, 54] width 130 height 64
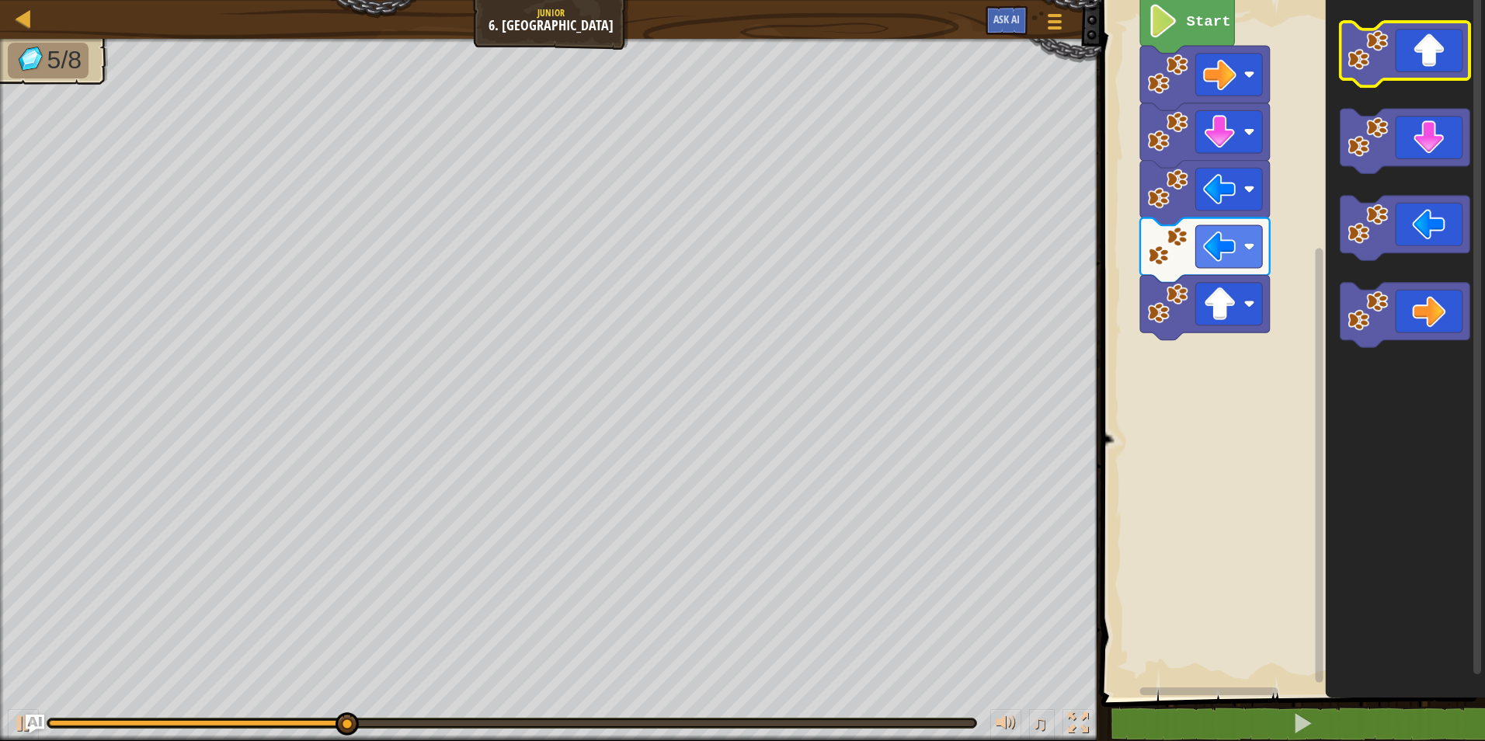
click at [1441, 61] on icon "Blockly Workspace" at bounding box center [1406, 54] width 130 height 64
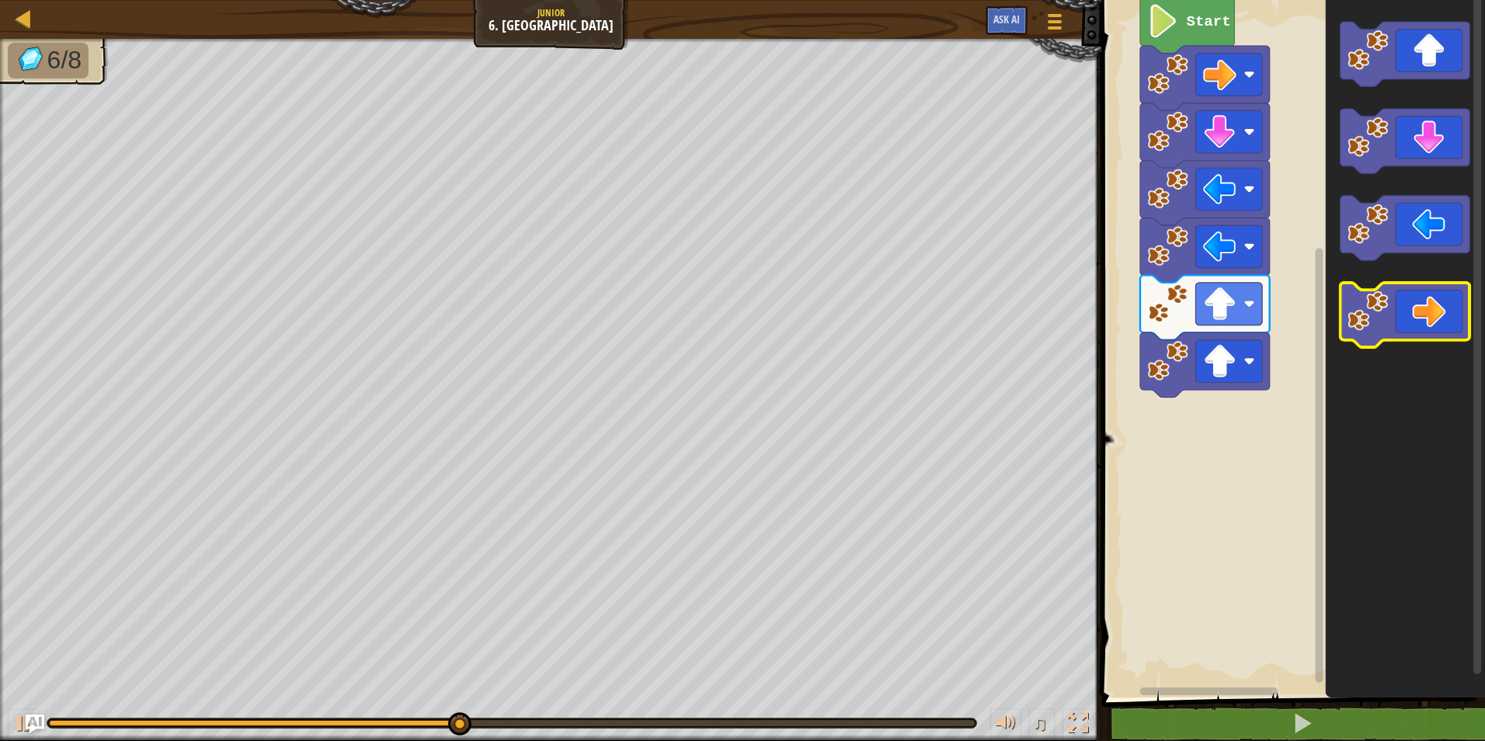
click at [1411, 294] on icon "Blockly Workspace" at bounding box center [1406, 315] width 130 height 64
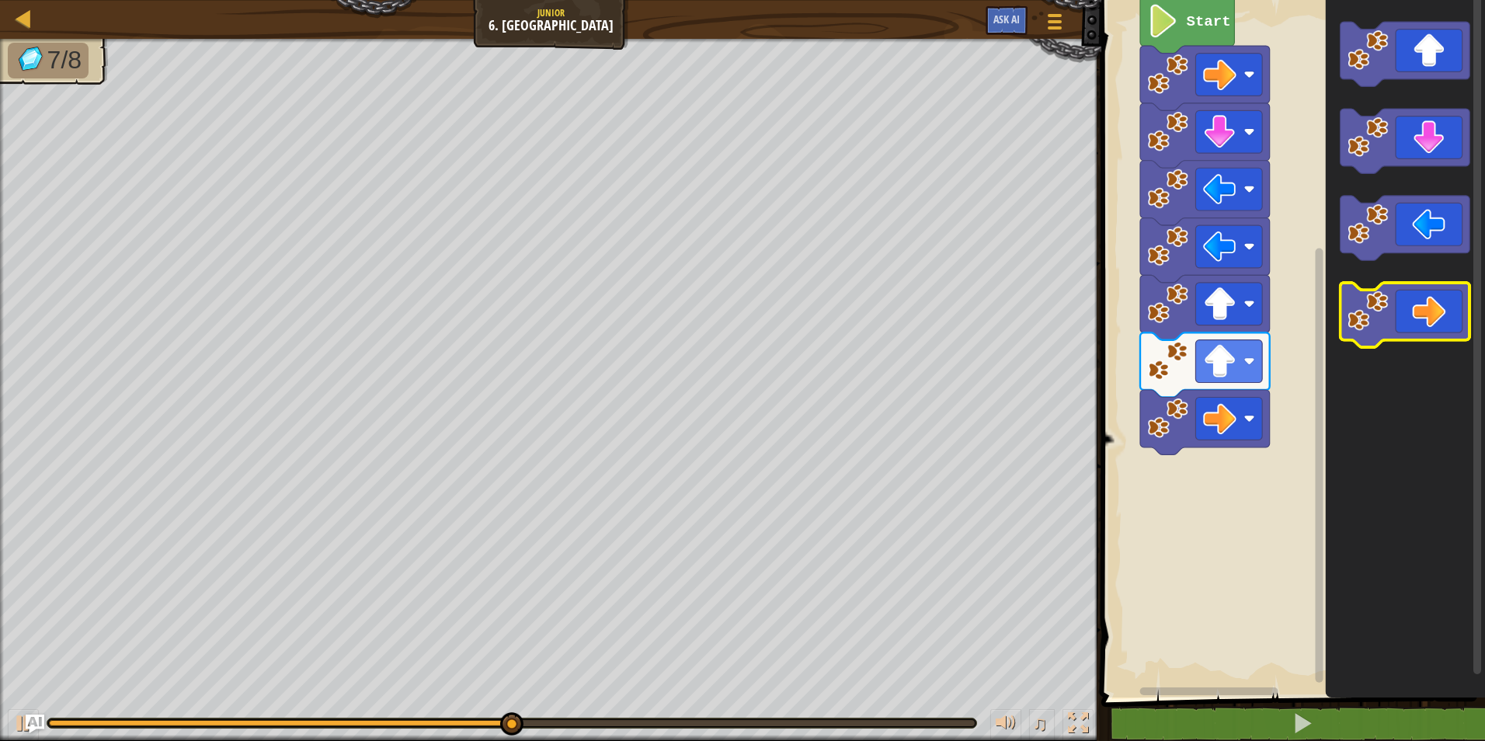
click at [1409, 312] on icon "Blockly Workspace" at bounding box center [1406, 315] width 130 height 64
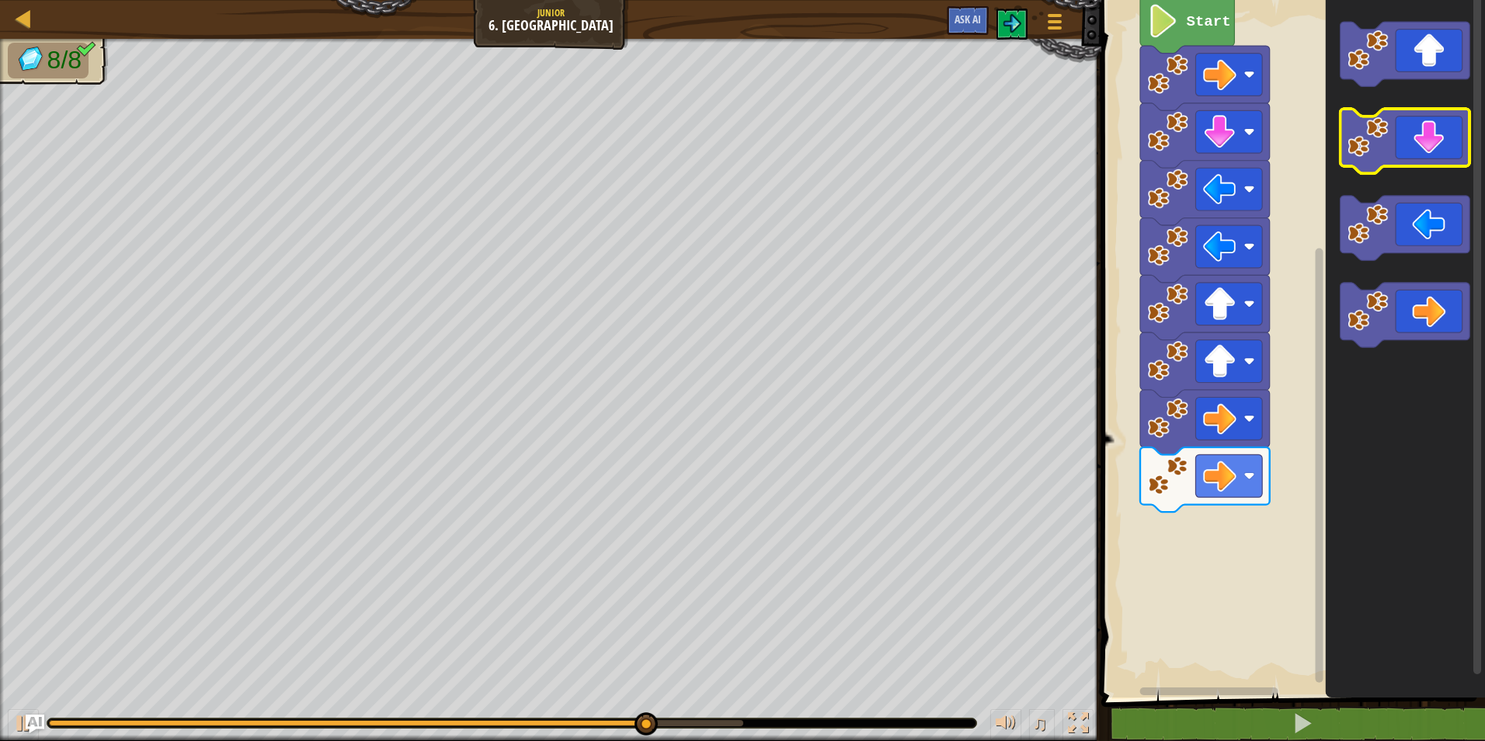
click at [1423, 147] on icon "Blockly Workspace" at bounding box center [1406, 141] width 130 height 64
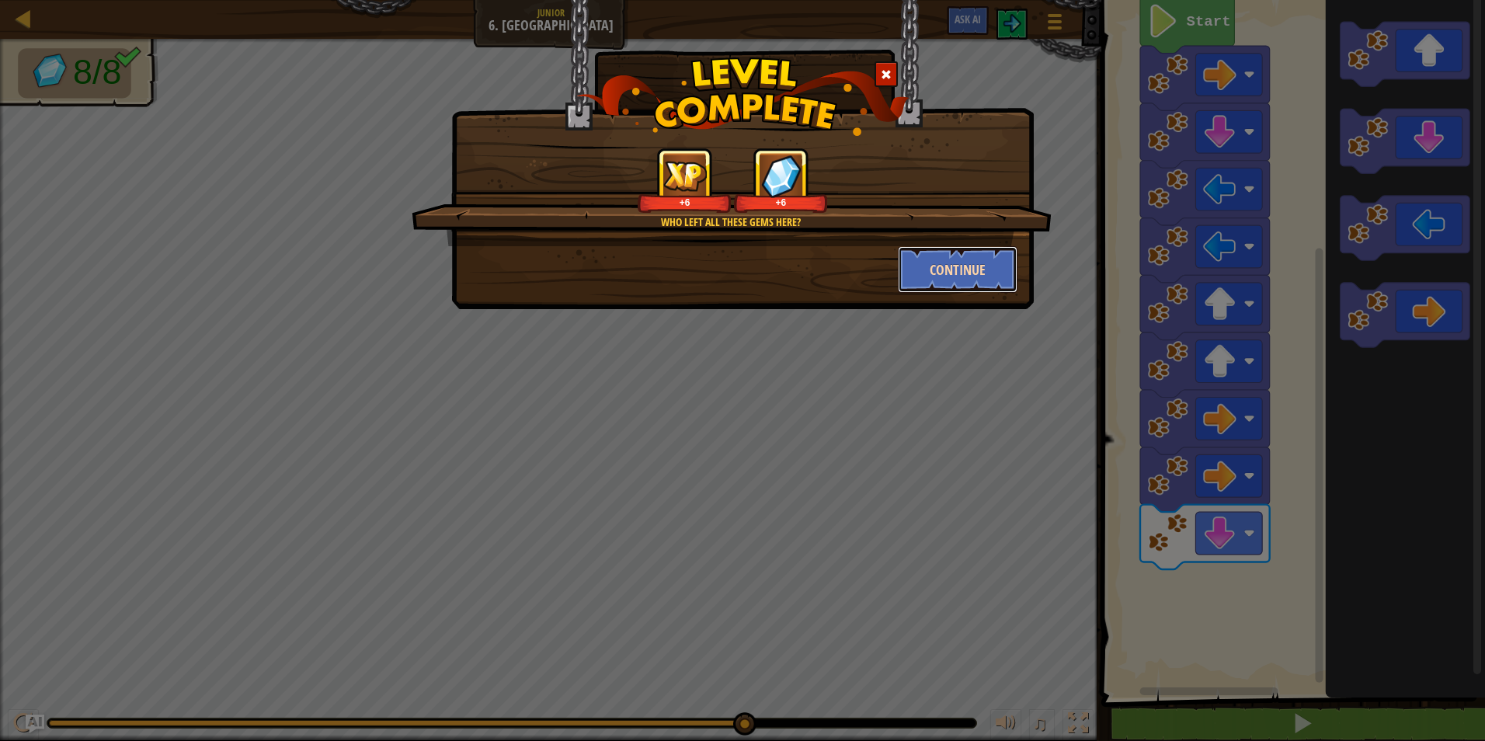
click at [972, 280] on button "Continue" at bounding box center [958, 269] width 120 height 47
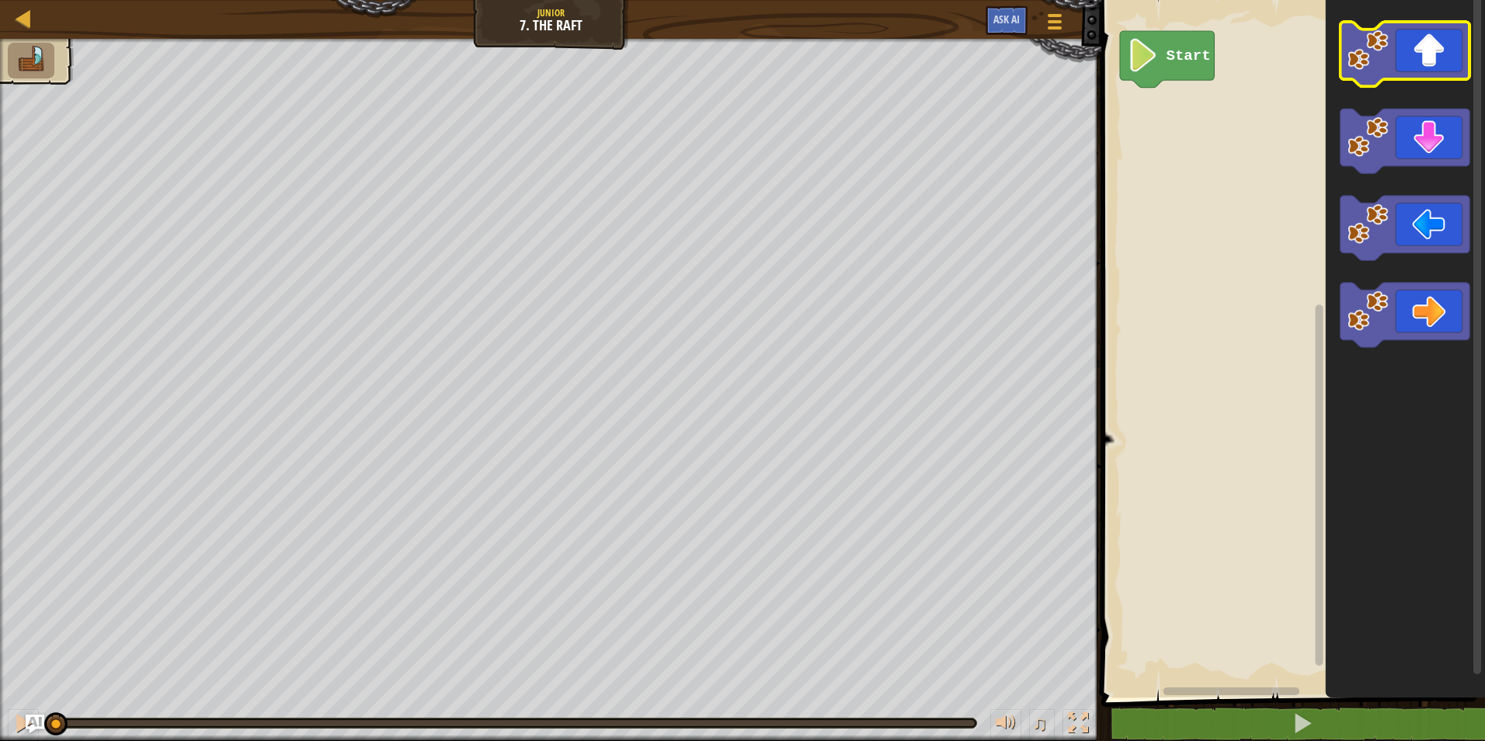
click at [1413, 77] on icon "Blockly Workspace" at bounding box center [1406, 54] width 130 height 64
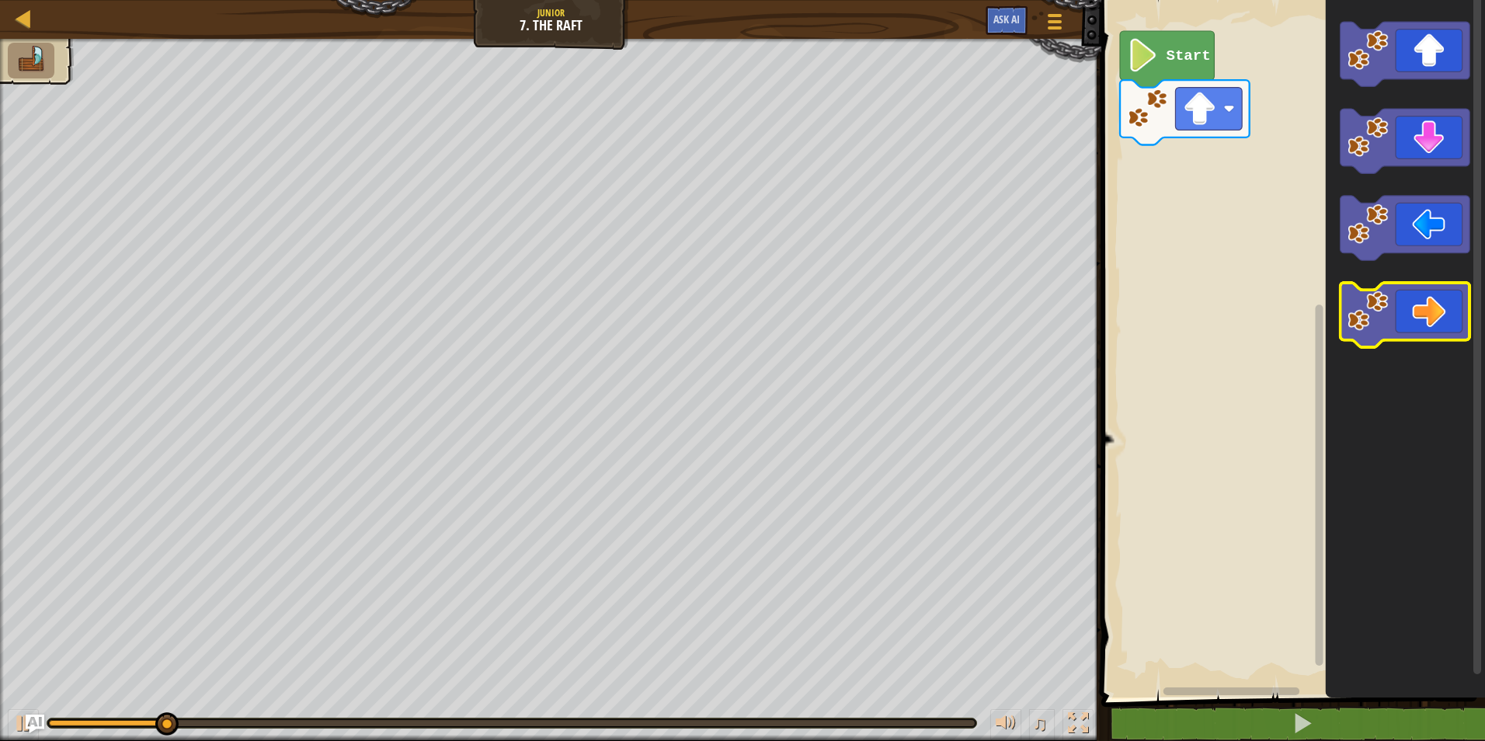
click at [1420, 294] on icon "Blockly Workspace" at bounding box center [1406, 315] width 130 height 64
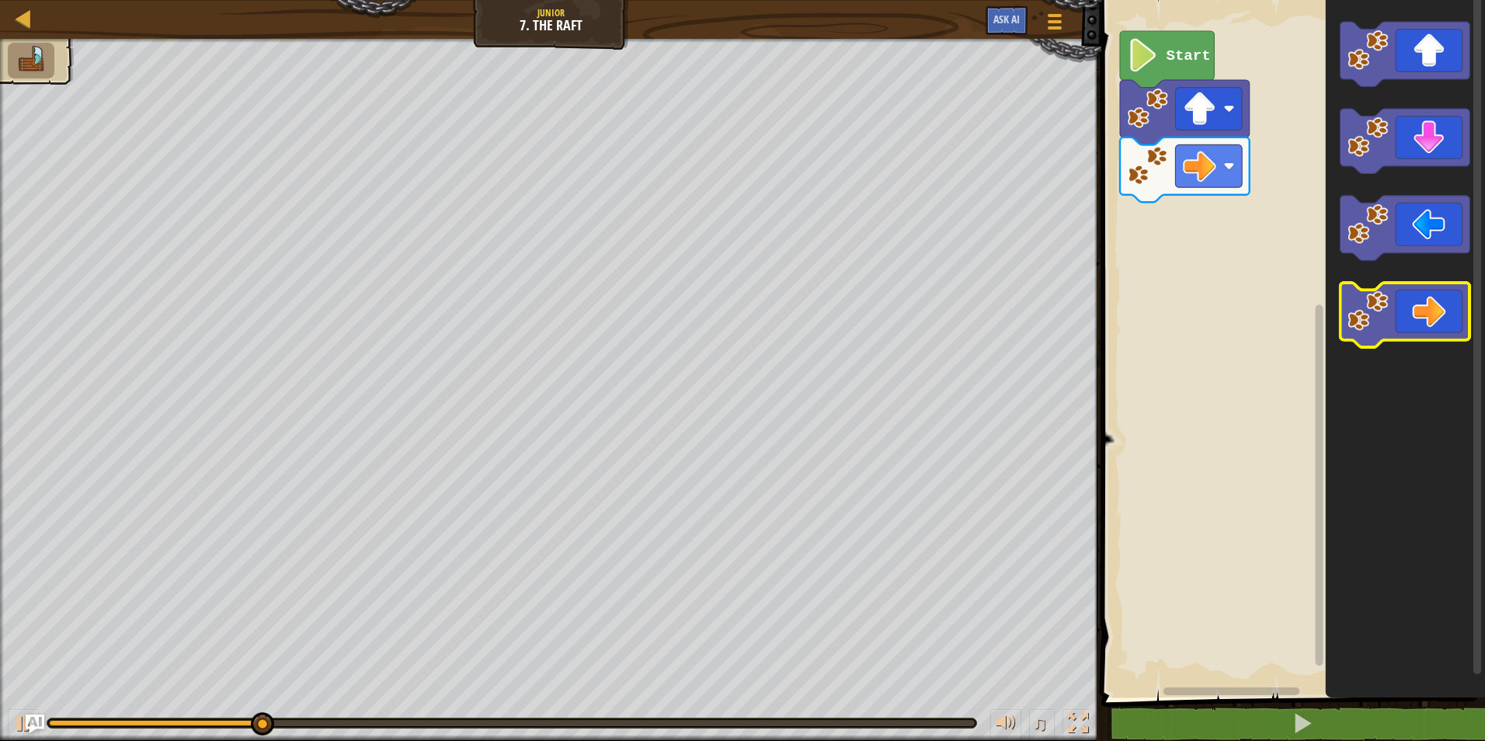
click at [1420, 305] on icon "Blockly Workspace" at bounding box center [1406, 315] width 130 height 64
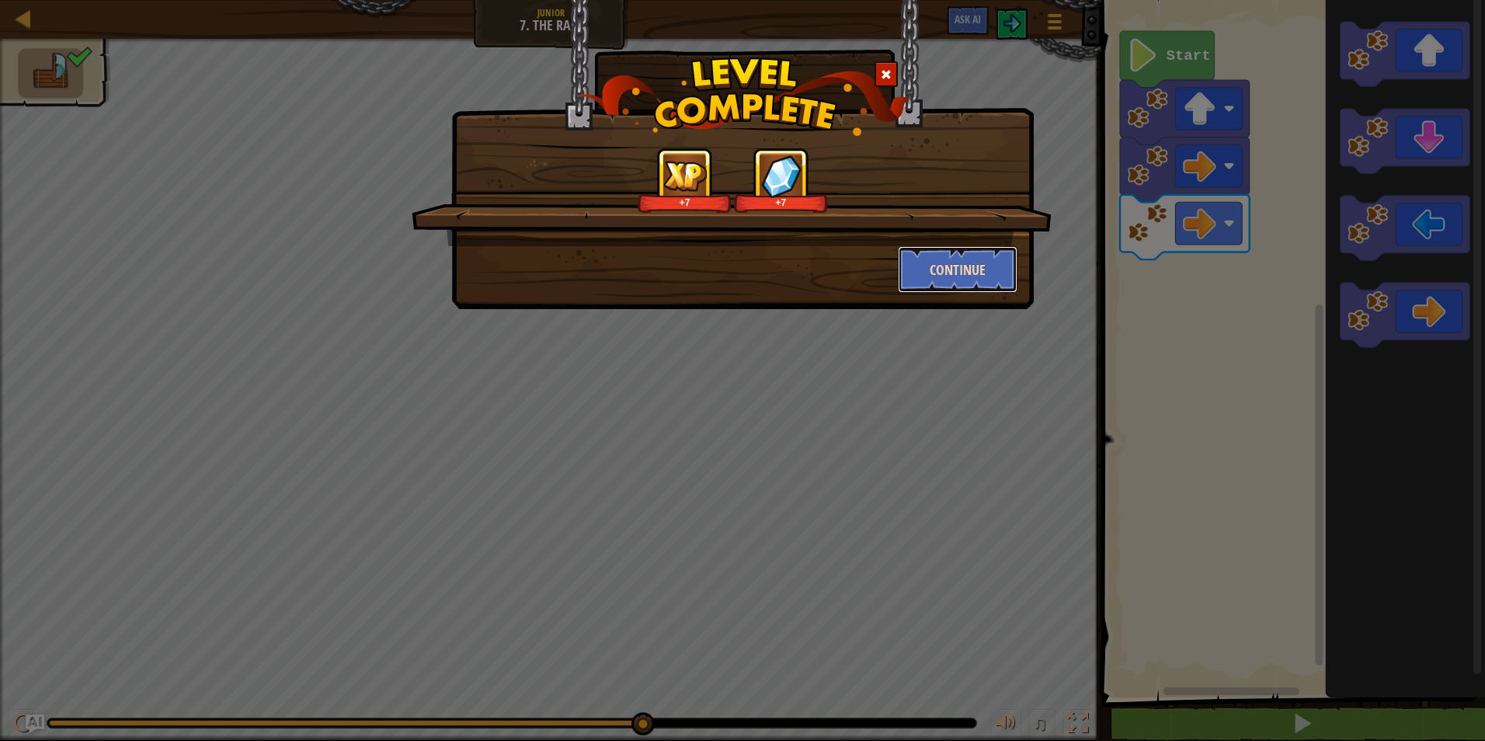
click at [987, 266] on button "Continue" at bounding box center [958, 269] width 120 height 47
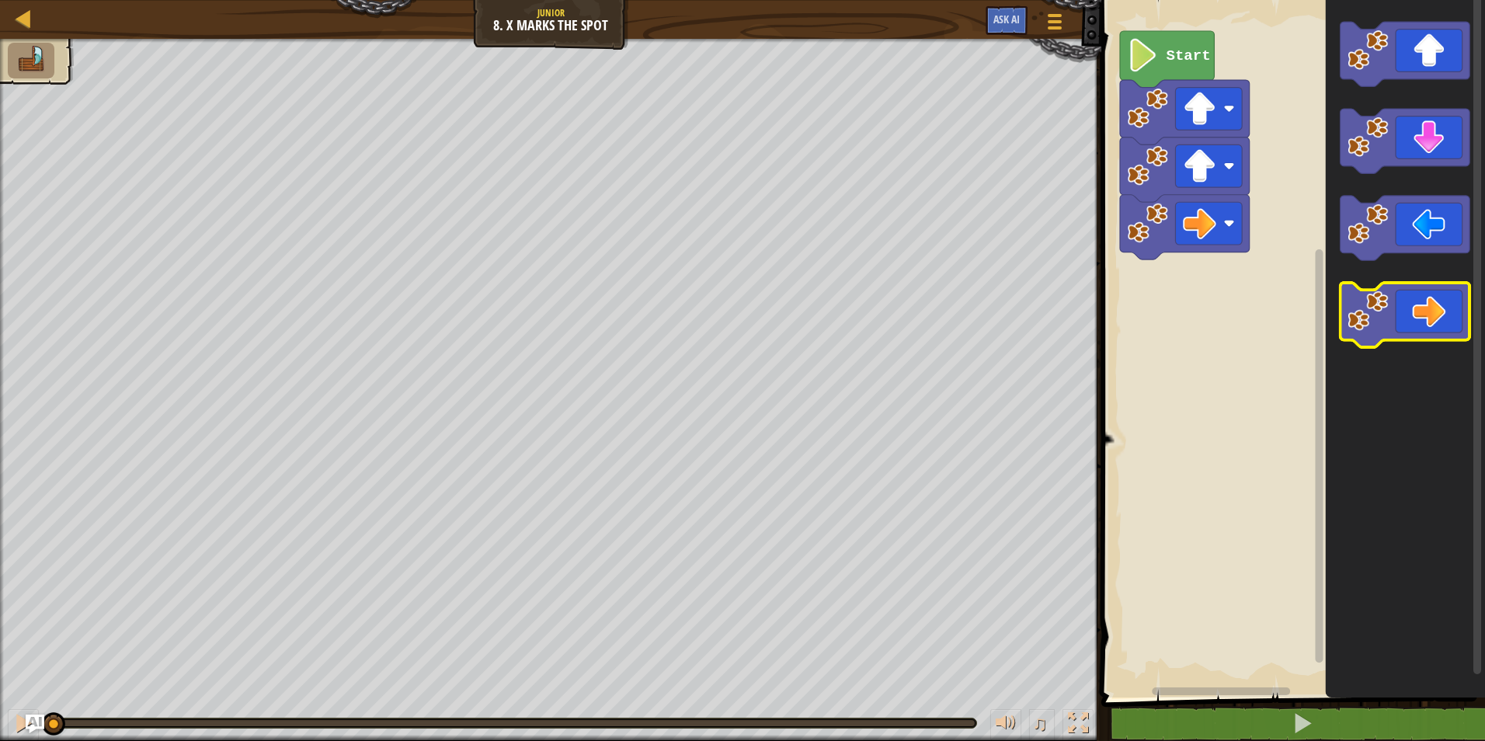
click at [1393, 301] on icon "Blockly Workspace" at bounding box center [1406, 315] width 130 height 64
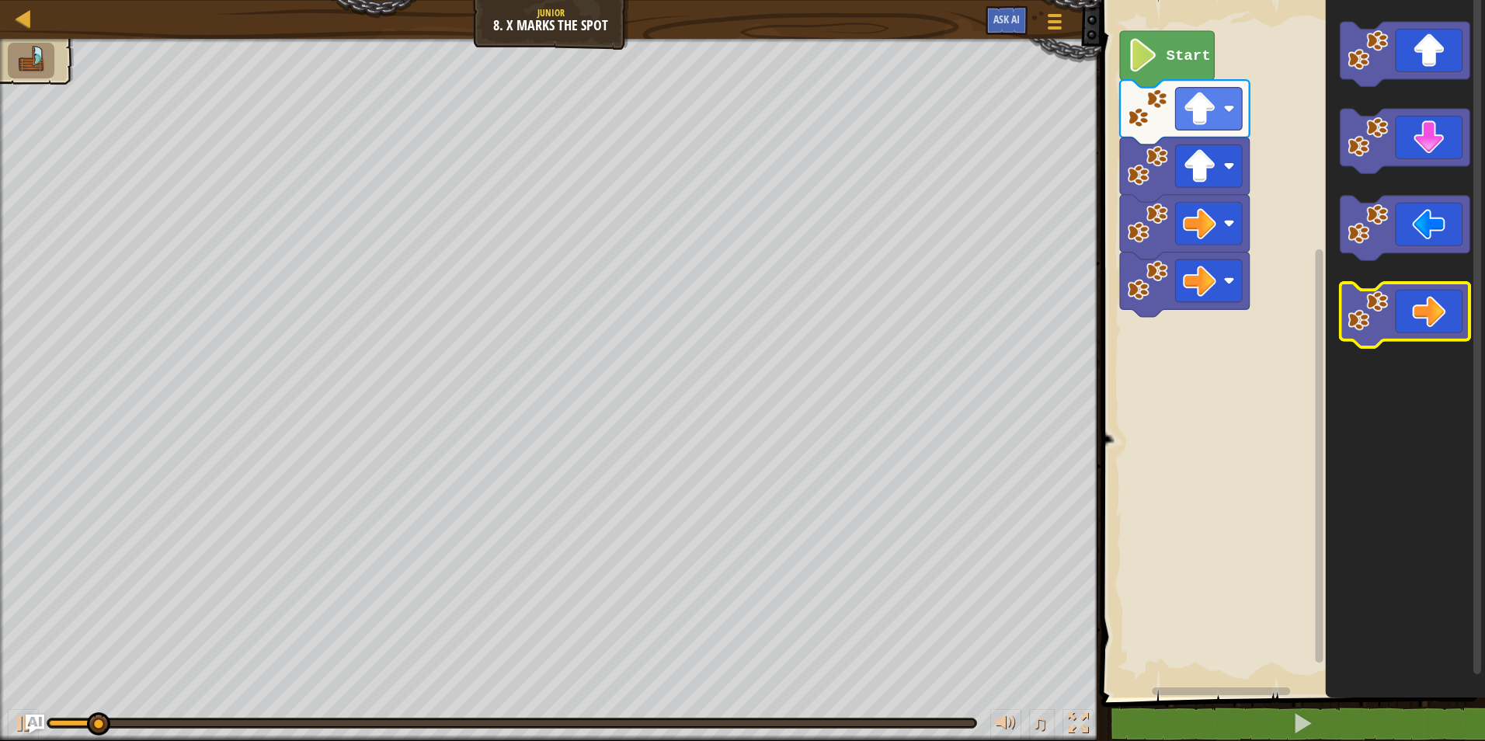
click at [1394, 302] on icon "Blockly Workspace" at bounding box center [1406, 315] width 130 height 64
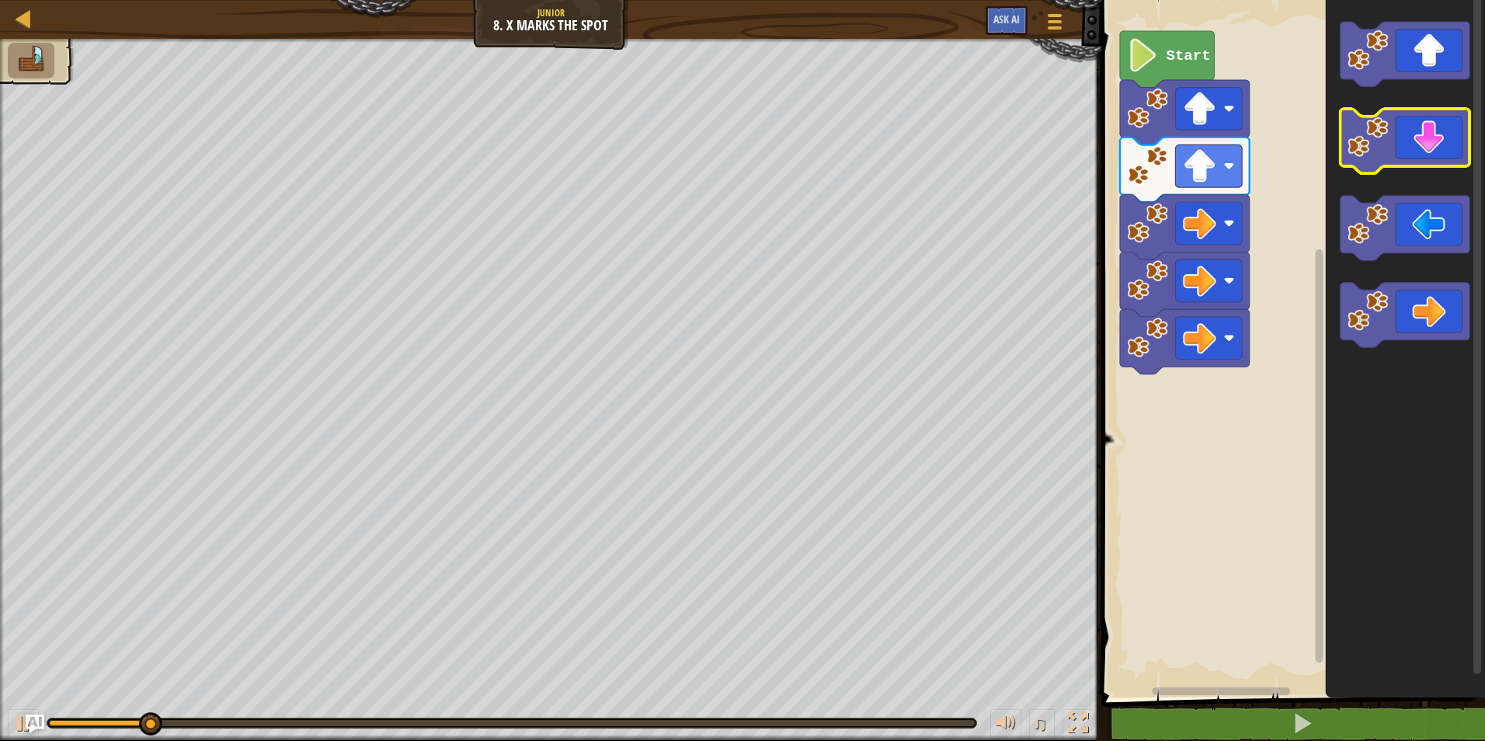
click at [1420, 155] on icon "Blockly Workspace" at bounding box center [1406, 141] width 130 height 64
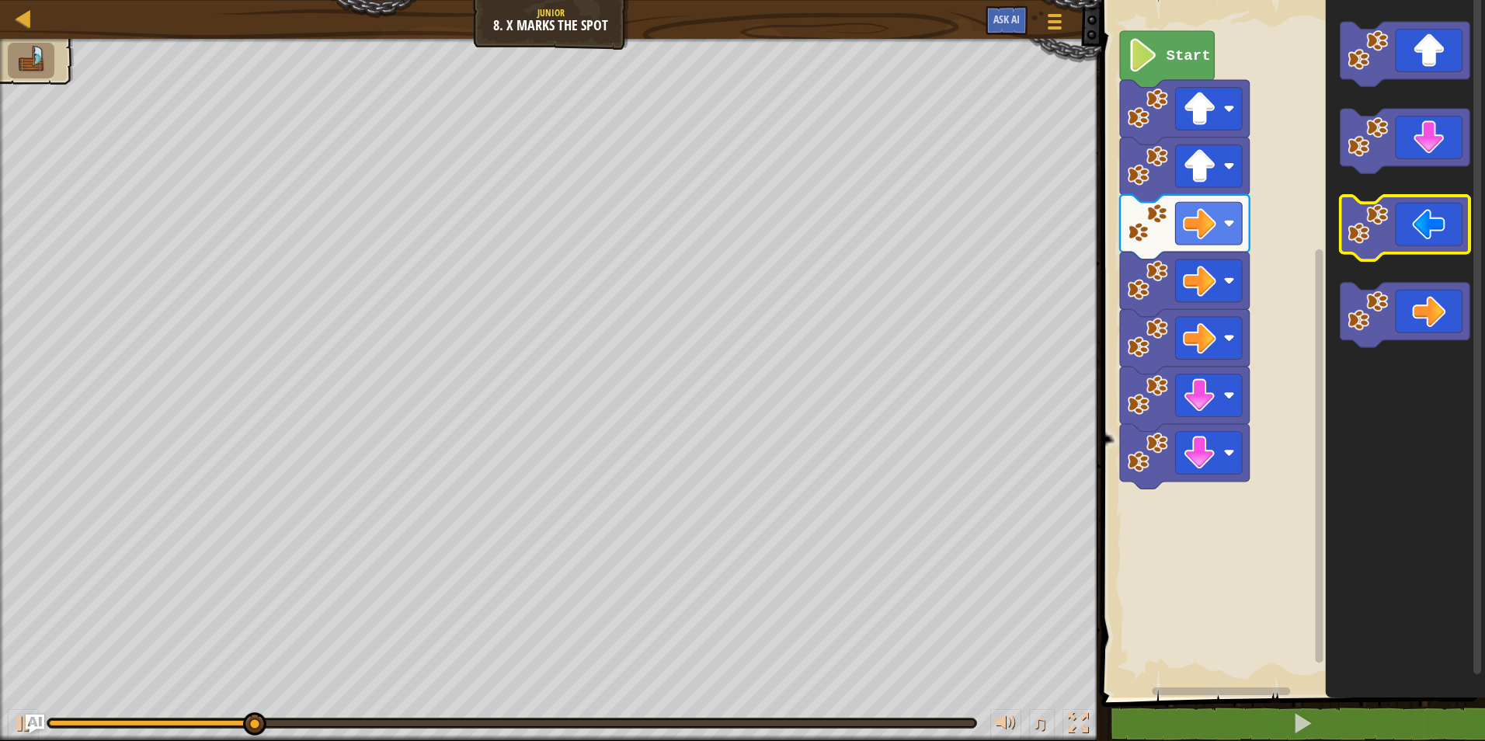
click at [1399, 220] on icon "Blockly Workspace" at bounding box center [1406, 228] width 130 height 64
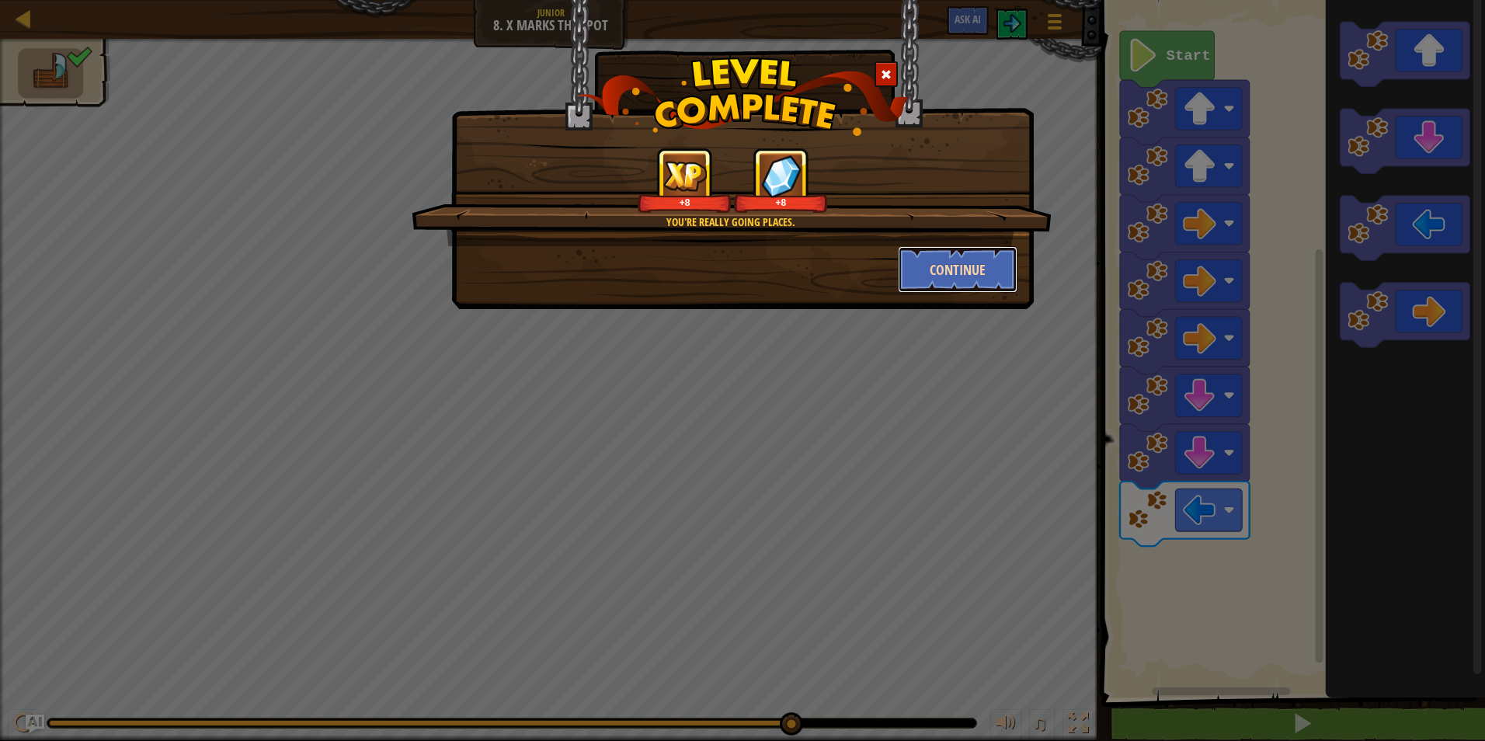
click at [954, 263] on button "Continue" at bounding box center [958, 269] width 120 height 47
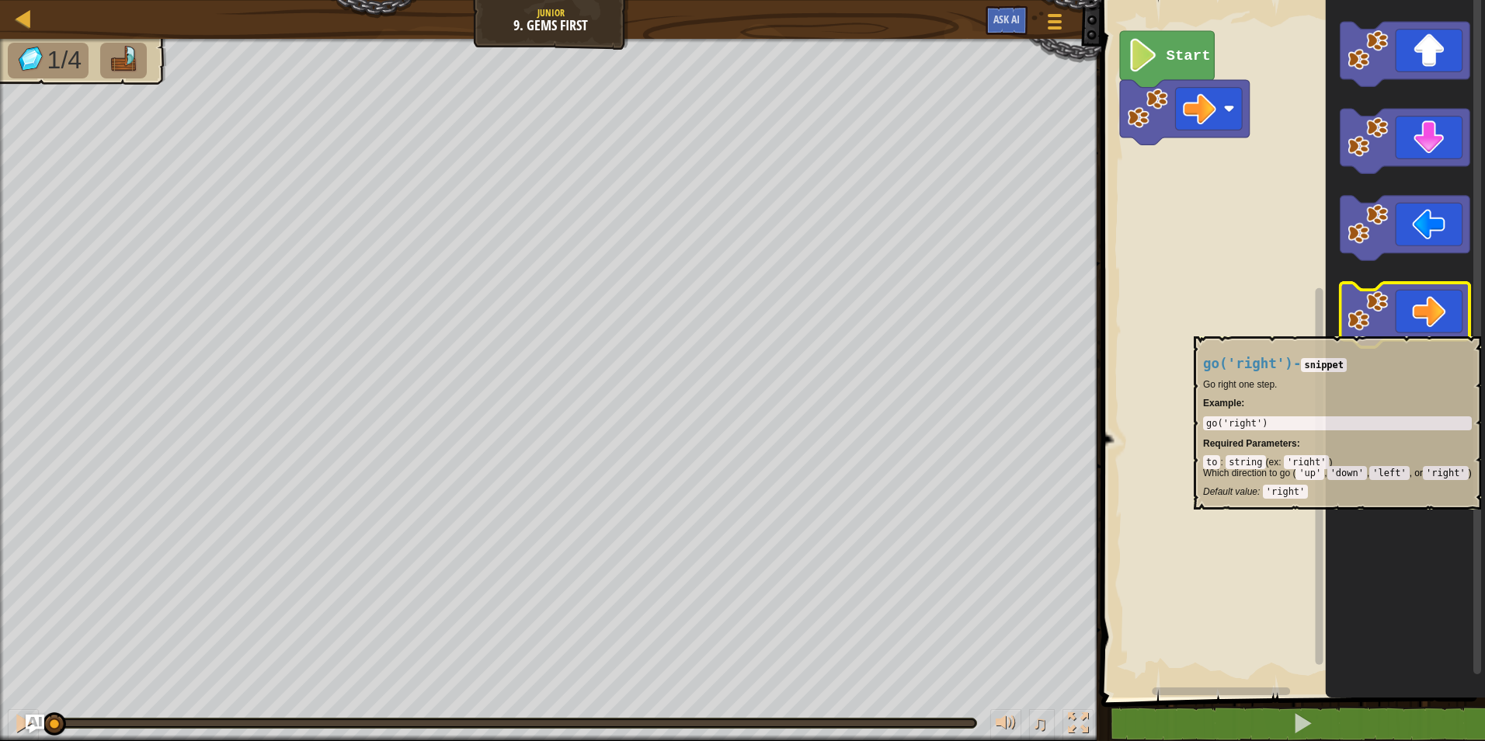
click at [1373, 329] on image "Blockly Workspace" at bounding box center [1368, 311] width 40 height 40
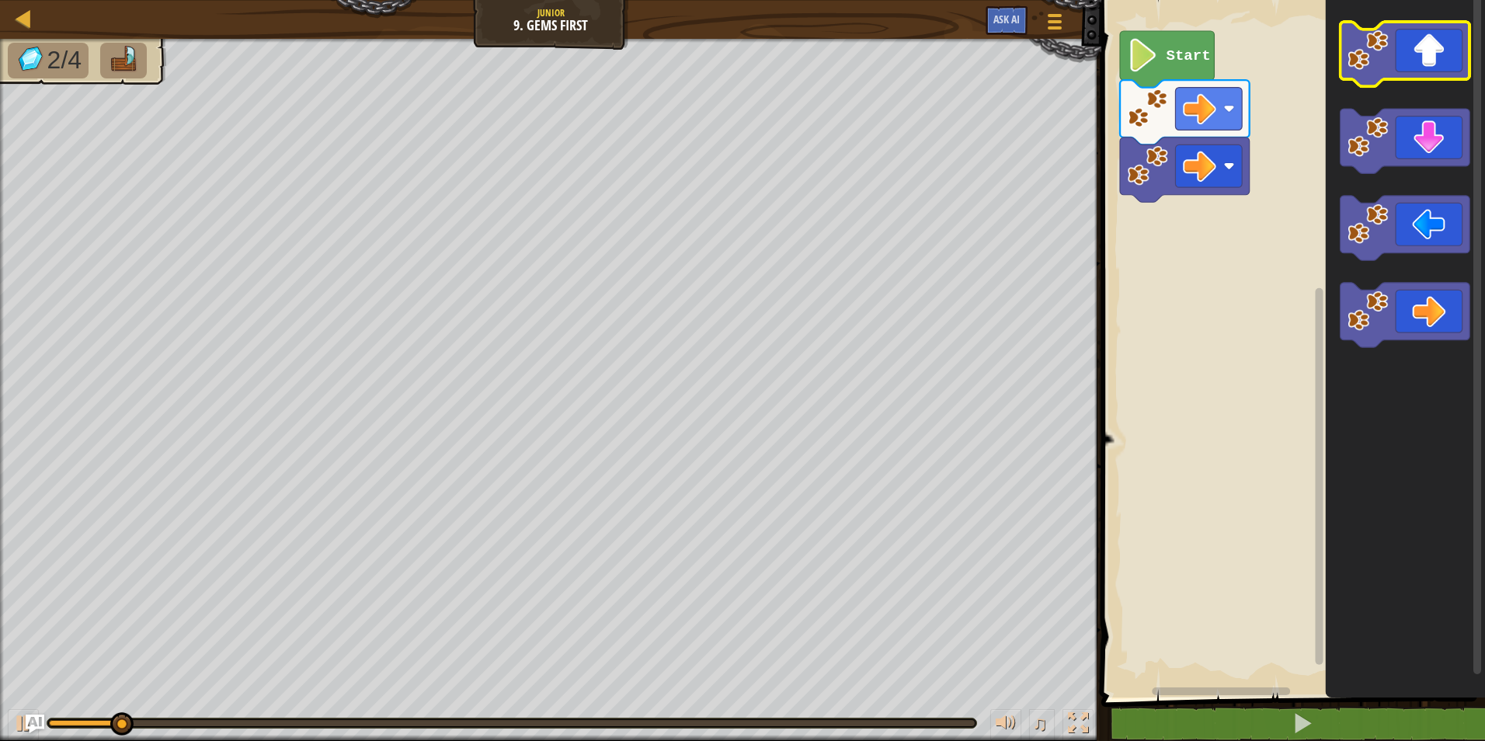
click at [1424, 65] on icon "Blockly Workspace" at bounding box center [1406, 54] width 130 height 64
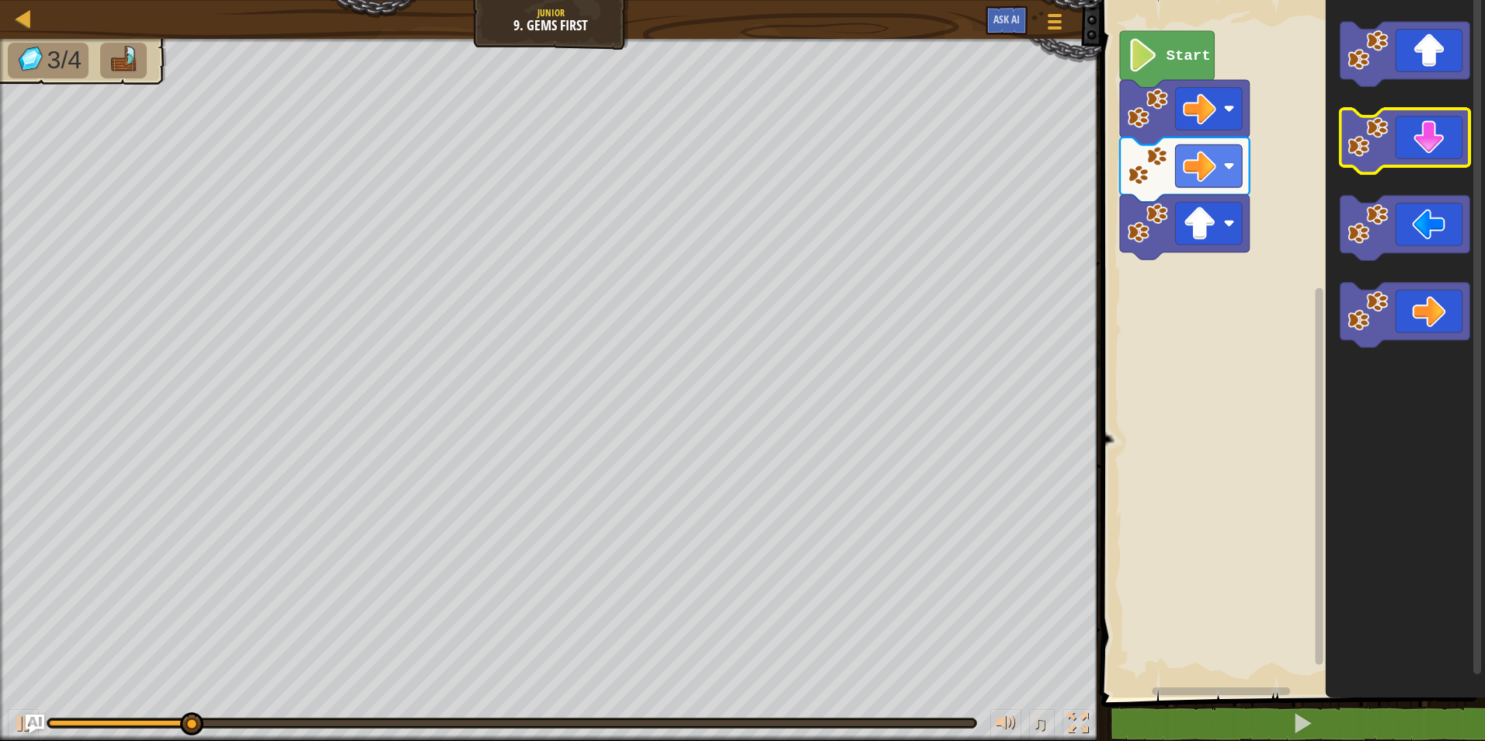
click at [1403, 155] on icon "Blockly Workspace" at bounding box center [1406, 141] width 130 height 64
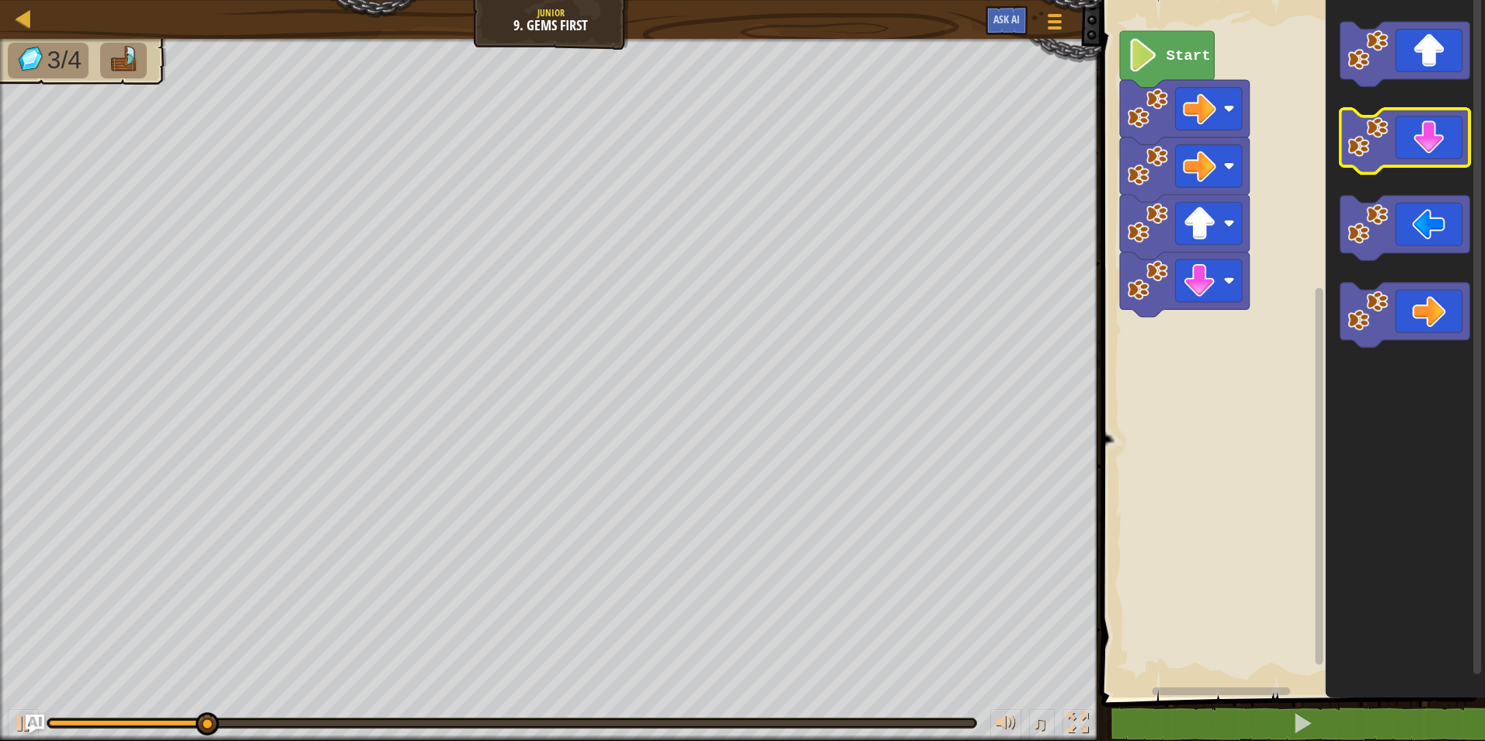
click at [1403, 154] on icon "Blockly Workspace" at bounding box center [1406, 141] width 130 height 64
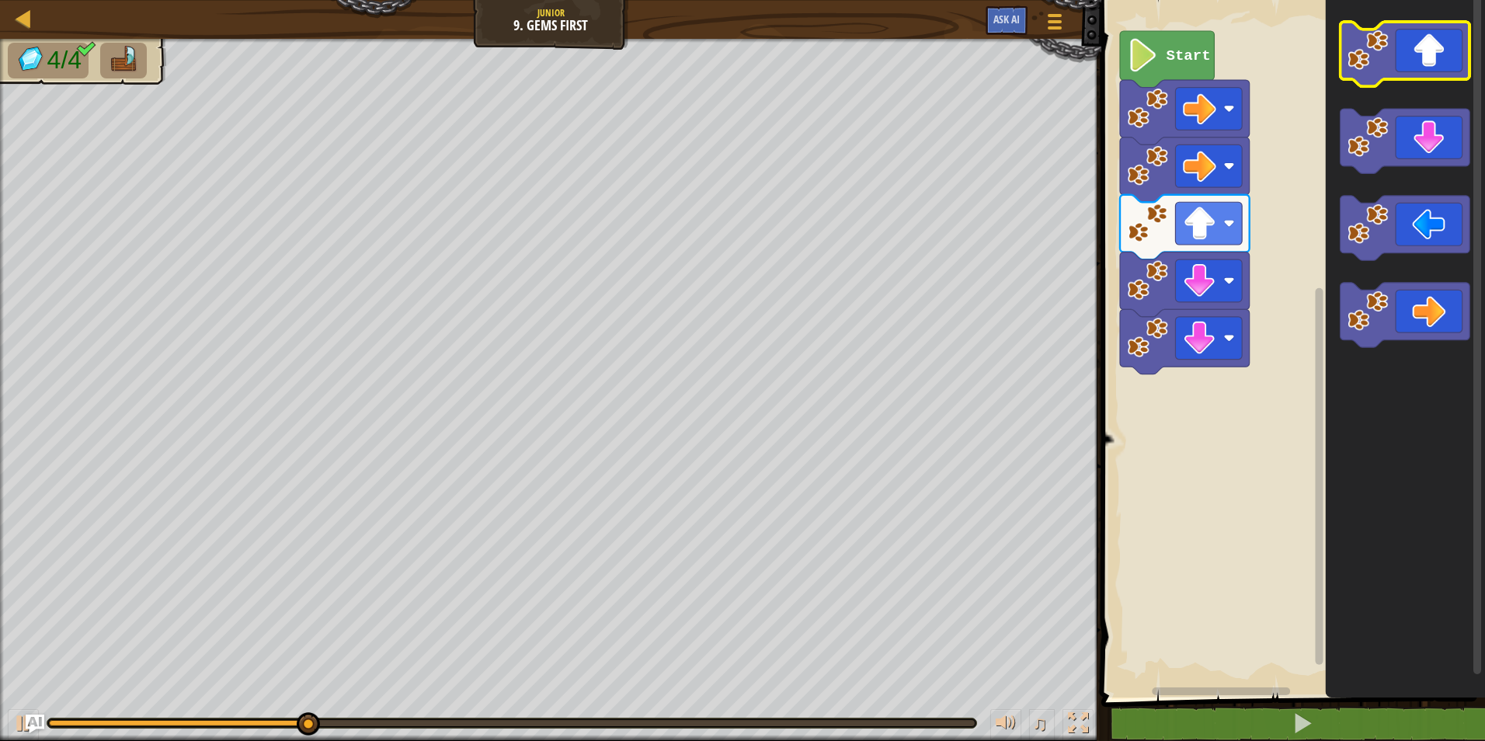
click at [1446, 54] on icon "Blockly Workspace" at bounding box center [1406, 54] width 130 height 64
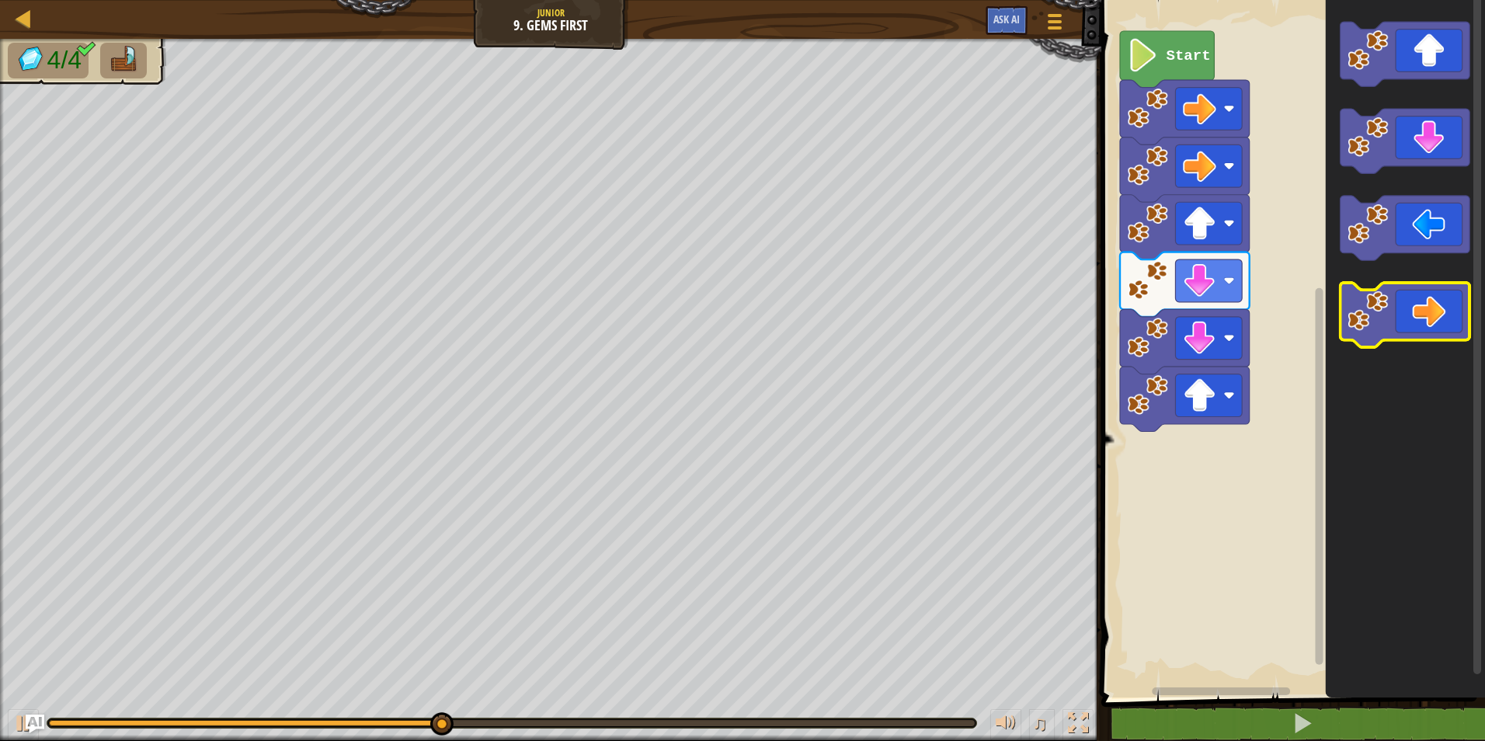
click at [1412, 326] on icon "Blockly Workspace" at bounding box center [1406, 315] width 130 height 64
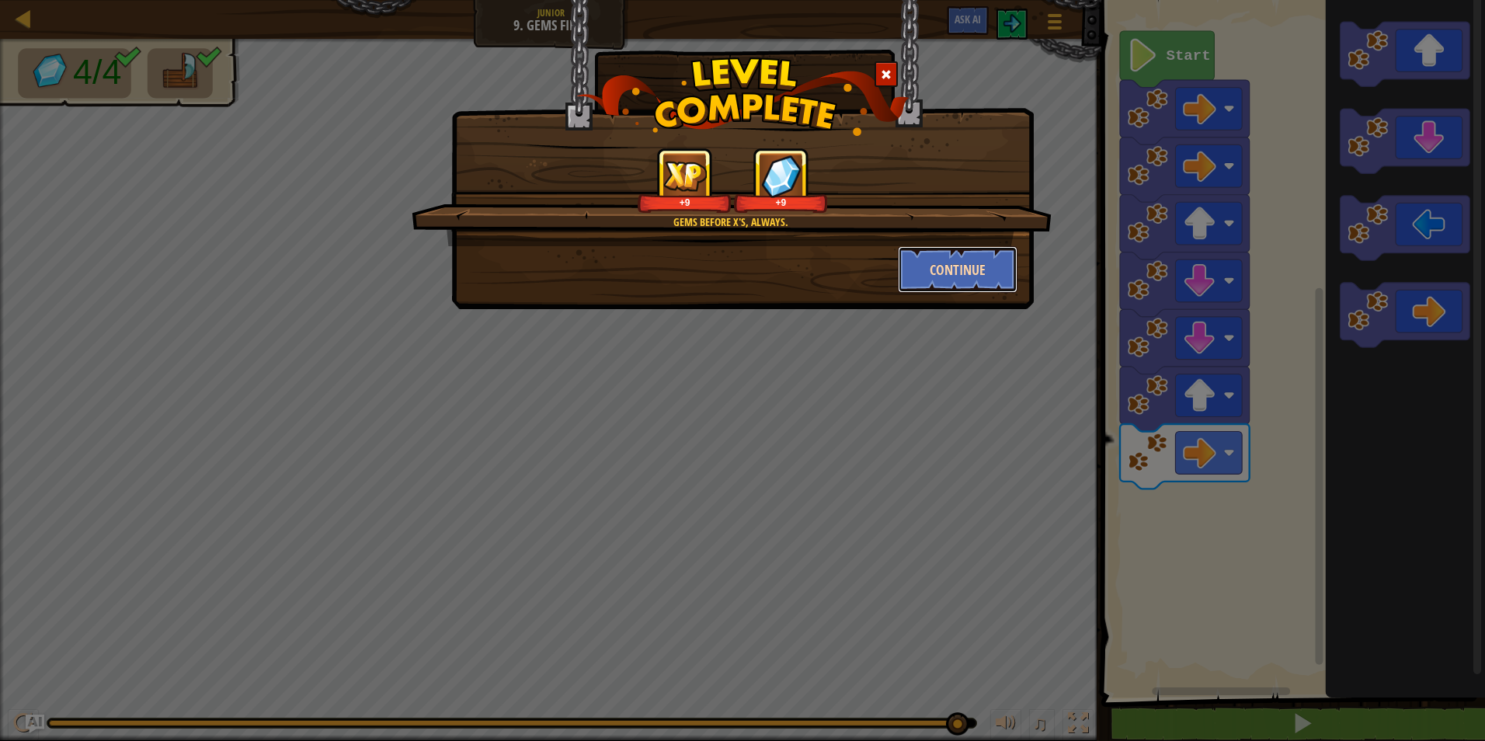
click at [937, 269] on button "Continue" at bounding box center [958, 269] width 120 height 47
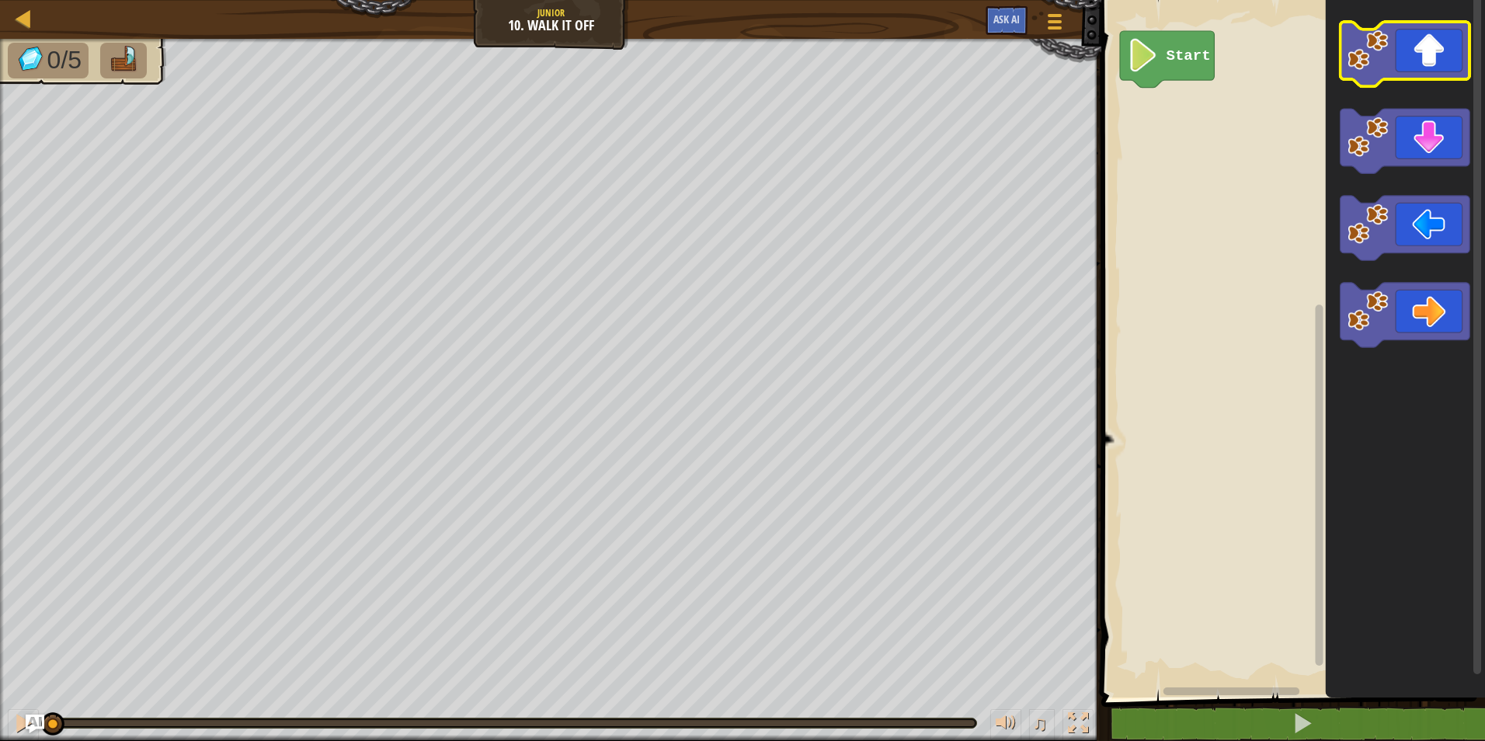
click at [1427, 65] on icon "Blockly Workspace" at bounding box center [1406, 54] width 130 height 64
click at [1426, 64] on icon "Blockly Workspace" at bounding box center [1406, 54] width 130 height 64
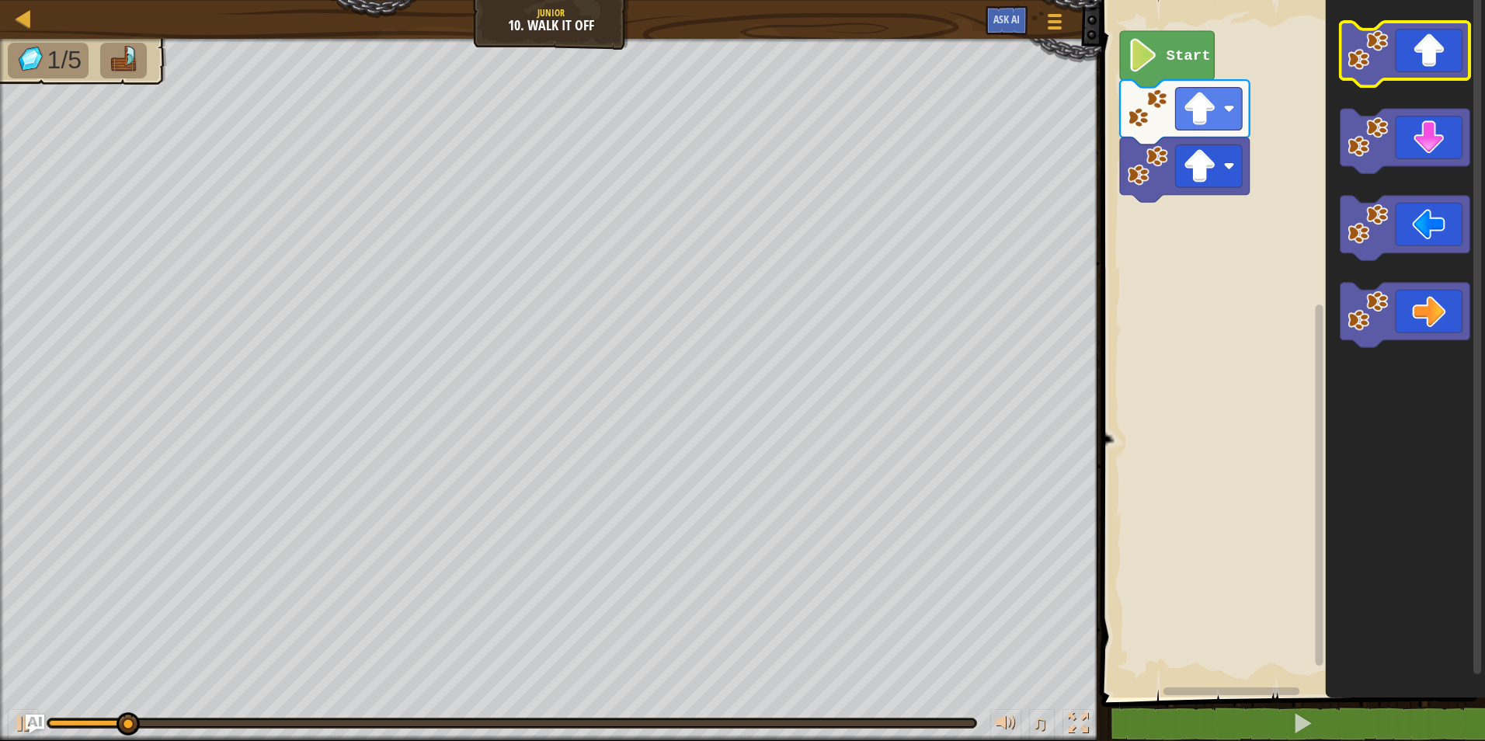
click at [1430, 64] on icon "Blockly Workspace" at bounding box center [1406, 54] width 130 height 64
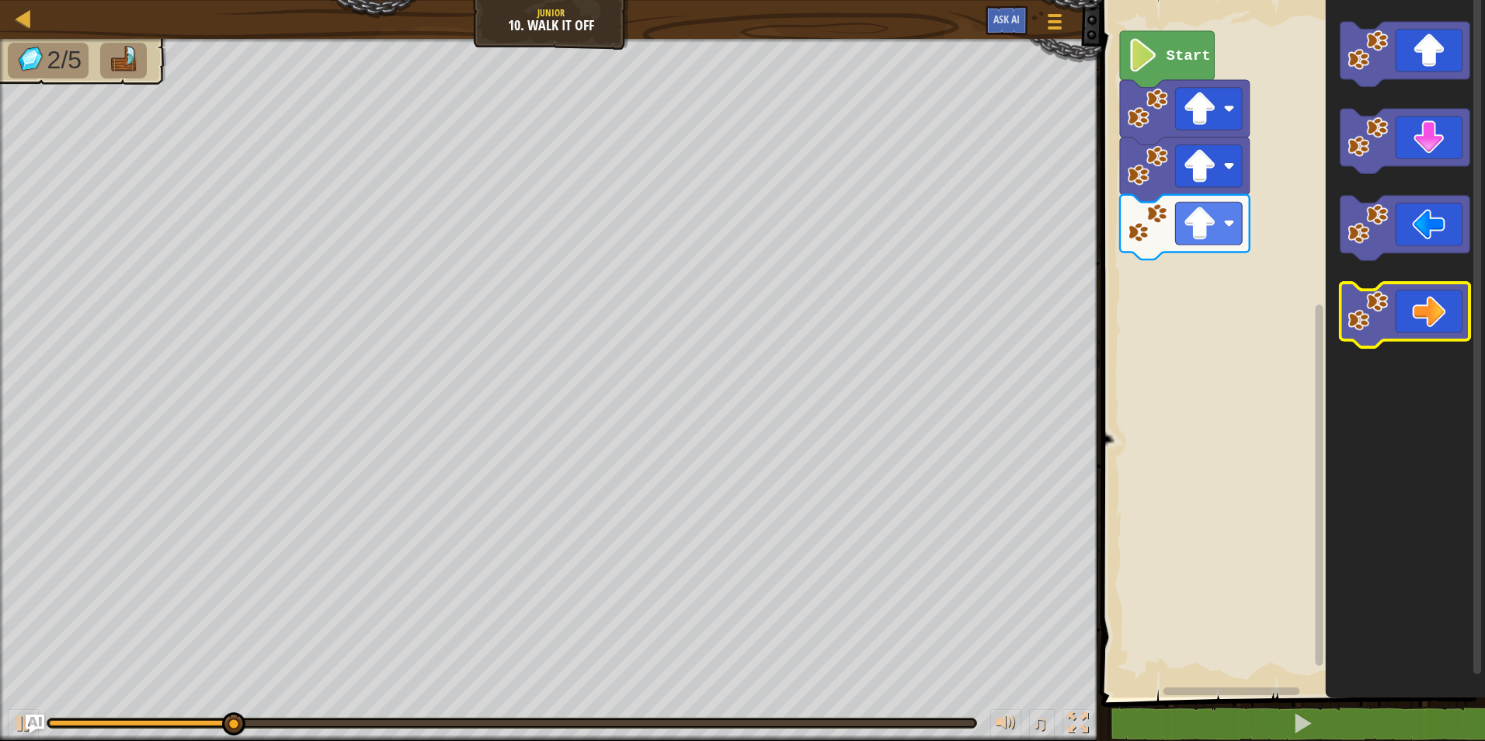
click at [1404, 298] on icon "Blockly Workspace" at bounding box center [1406, 315] width 130 height 64
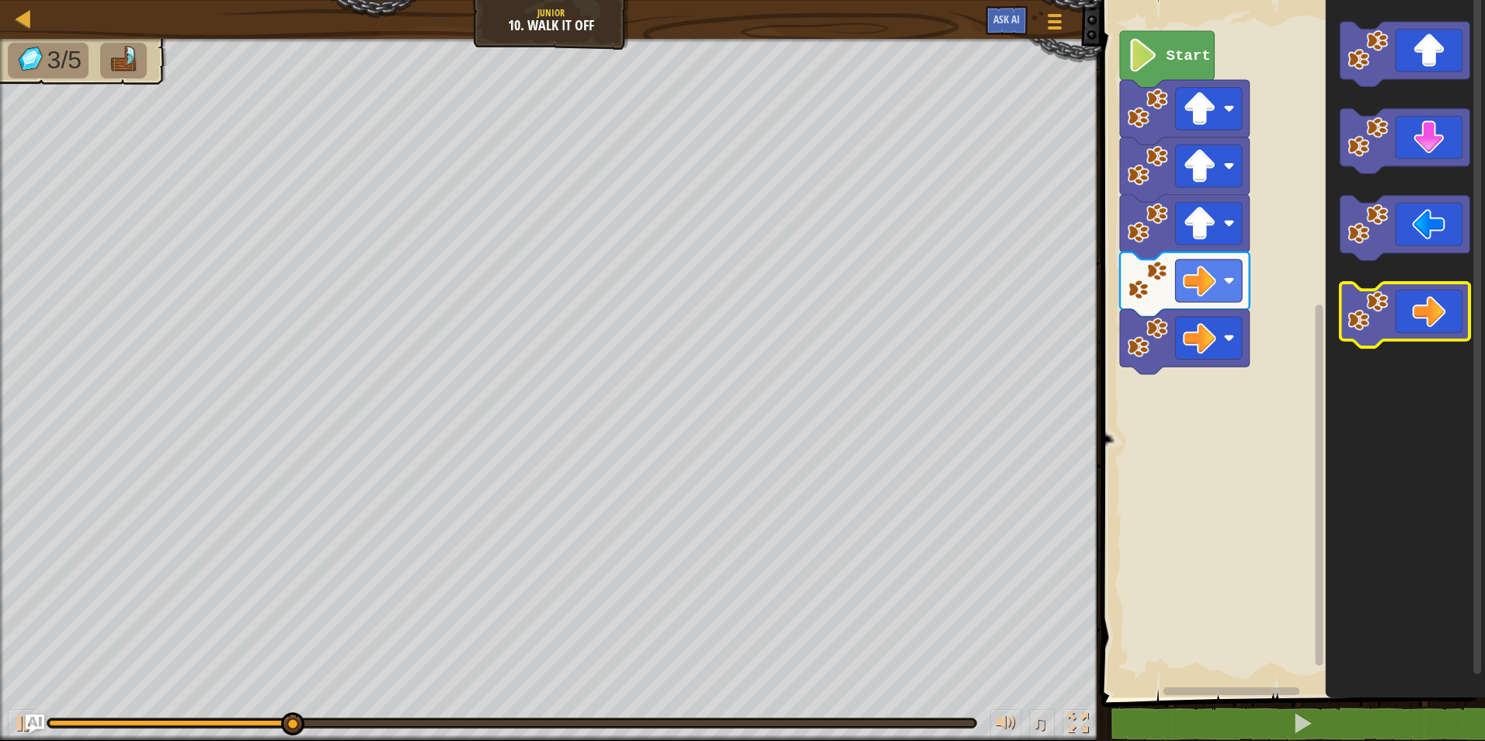
click at [1402, 304] on icon "Blockly Workspace" at bounding box center [1406, 315] width 130 height 64
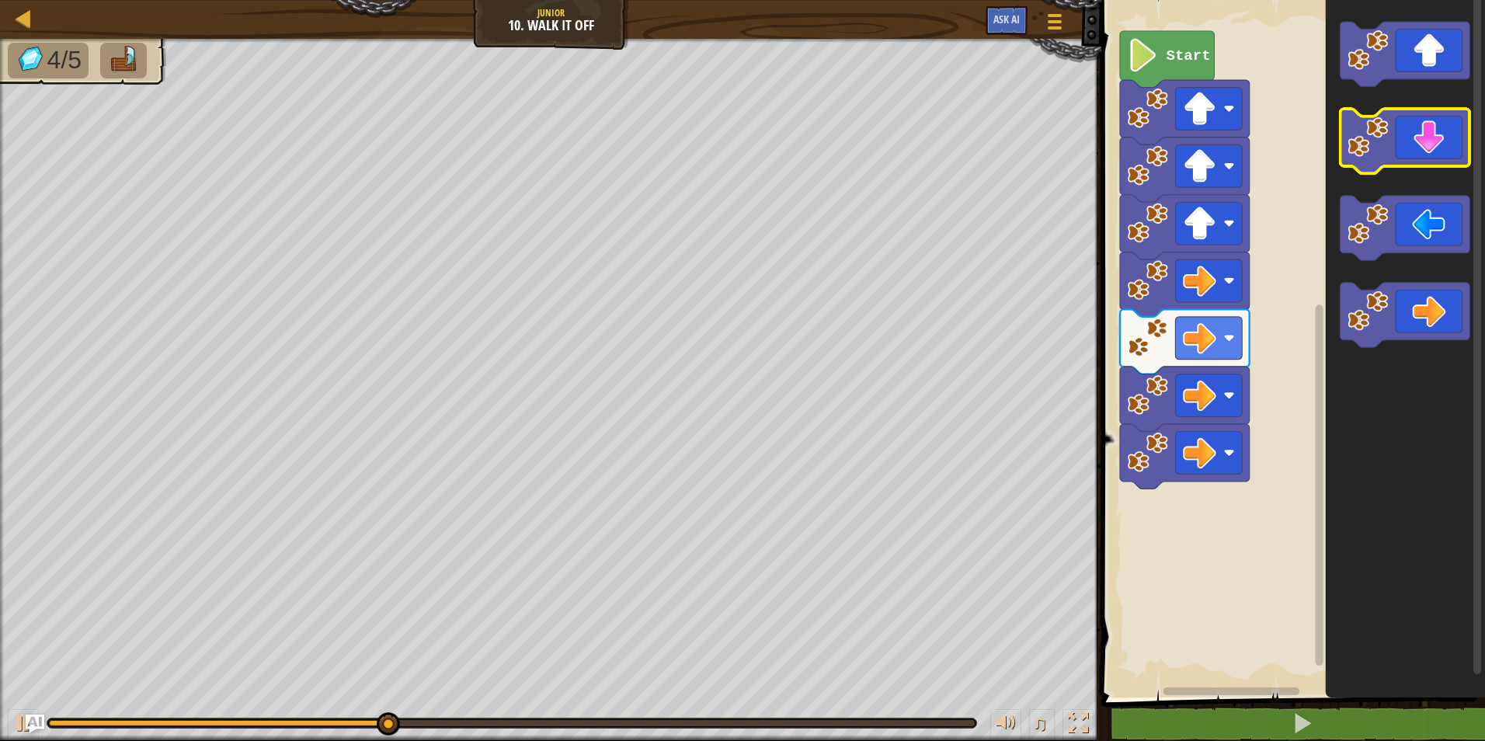
click at [1421, 155] on icon "Blockly Workspace" at bounding box center [1406, 141] width 130 height 64
click at [1422, 151] on icon "Blockly Workspace" at bounding box center [1406, 141] width 130 height 64
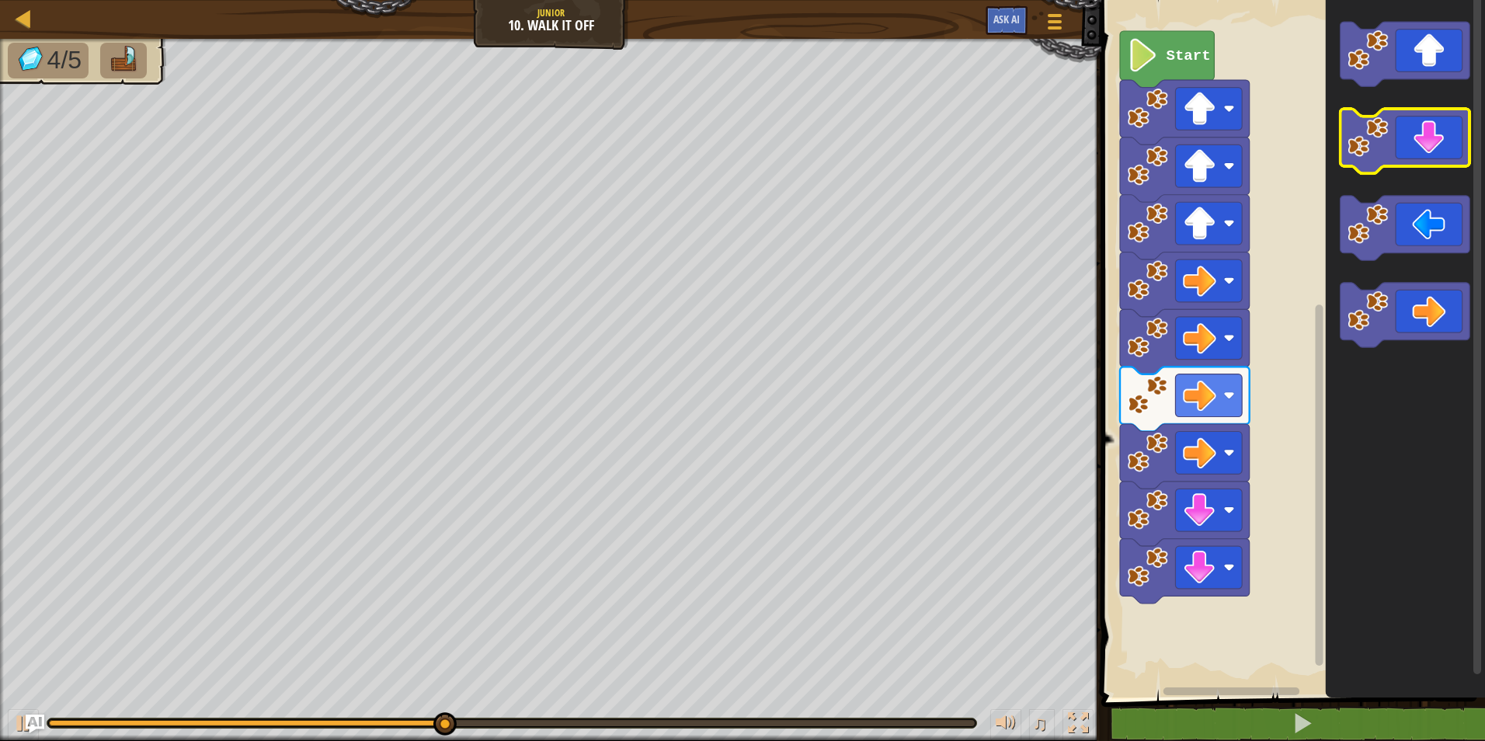
click at [1422, 151] on icon "Blockly Workspace" at bounding box center [1406, 141] width 130 height 64
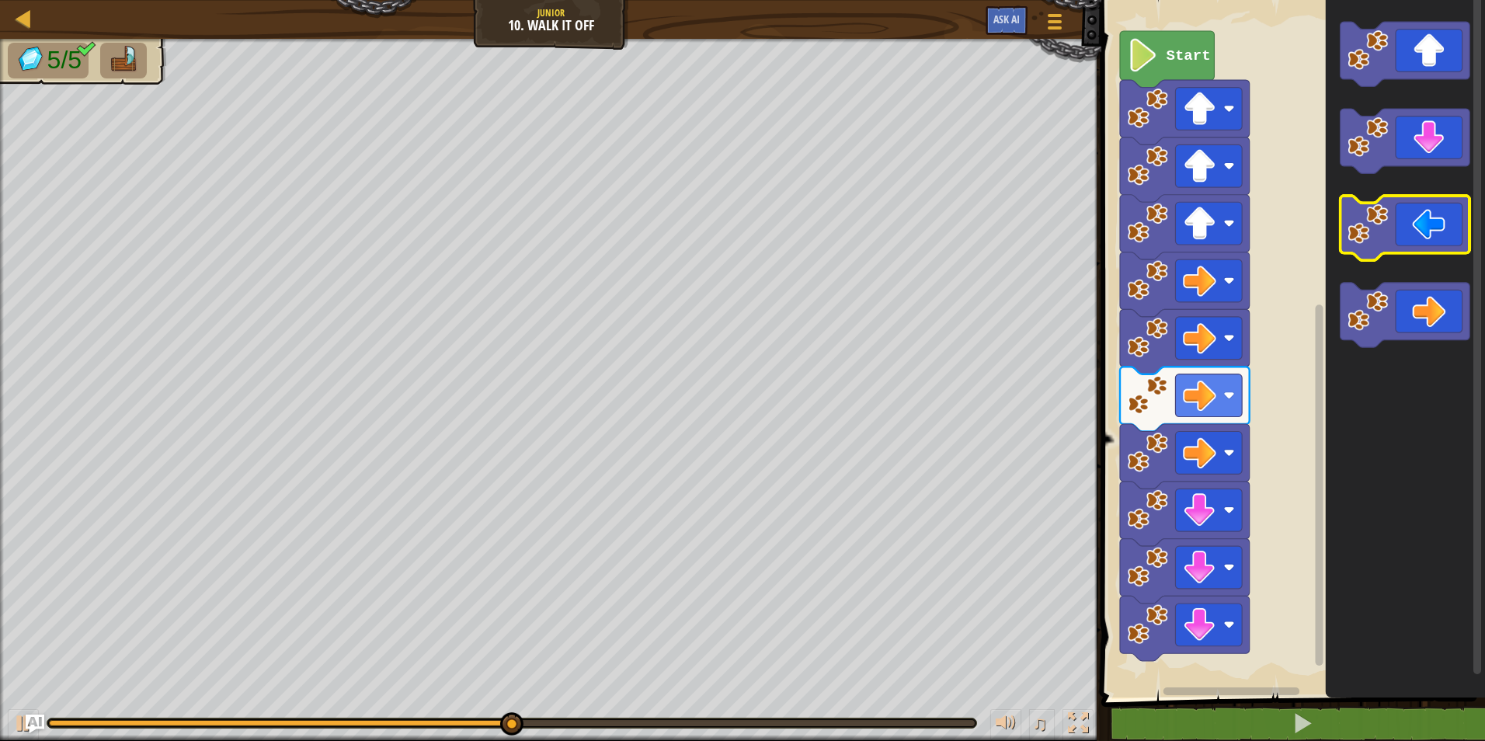
click at [1437, 224] on icon "Blockly Workspace" at bounding box center [1406, 228] width 130 height 64
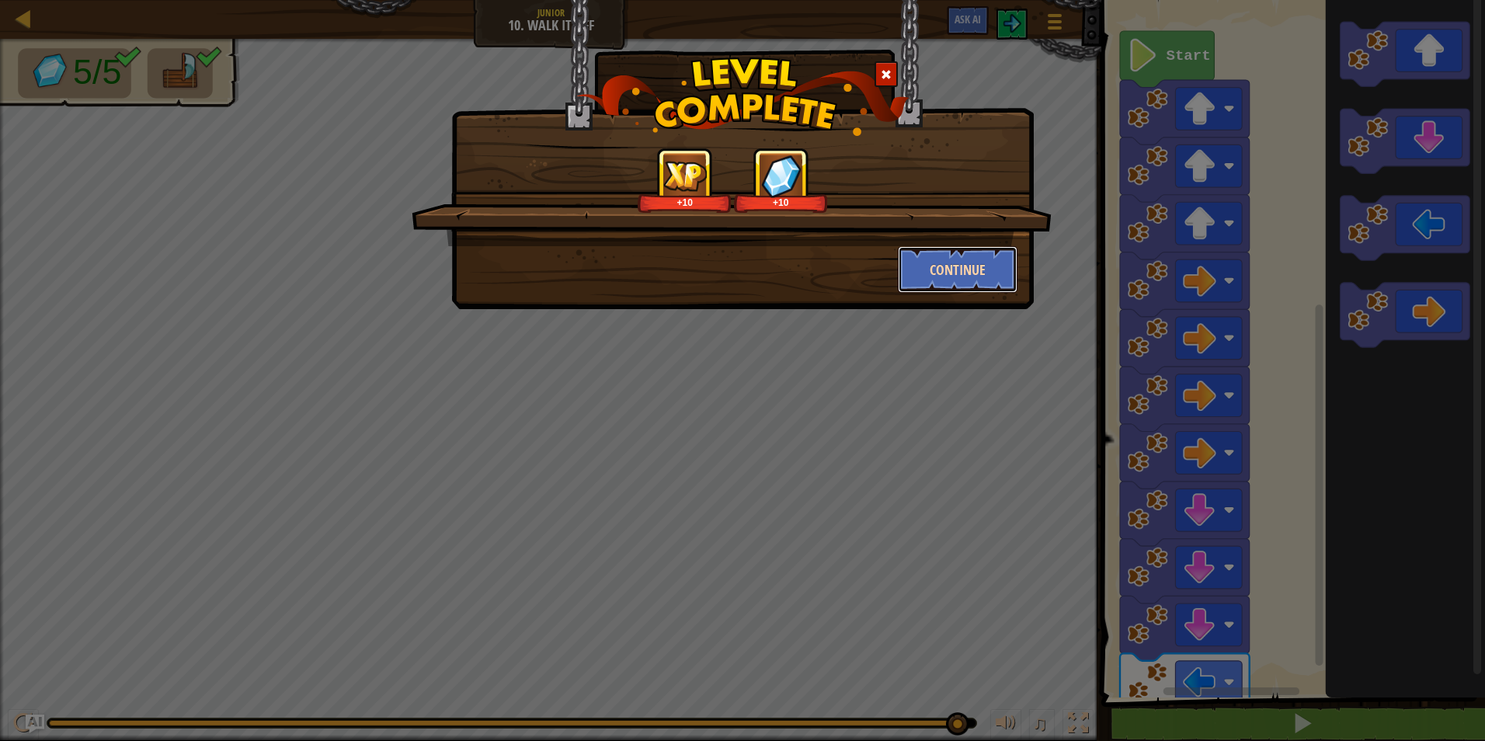
click at [970, 266] on button "Continue" at bounding box center [958, 269] width 120 height 47
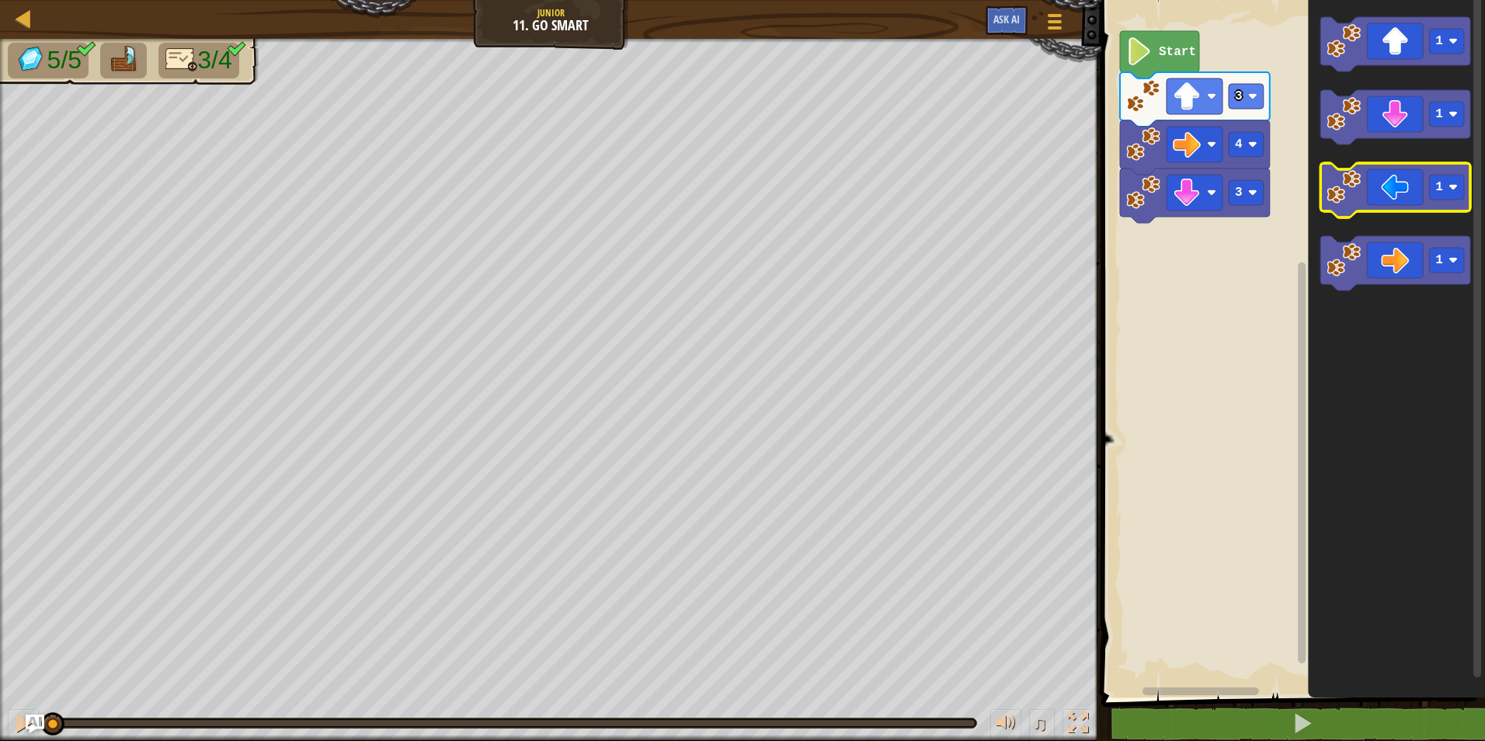
click at [1396, 209] on icon "Blockly Workspace" at bounding box center [1396, 190] width 150 height 54
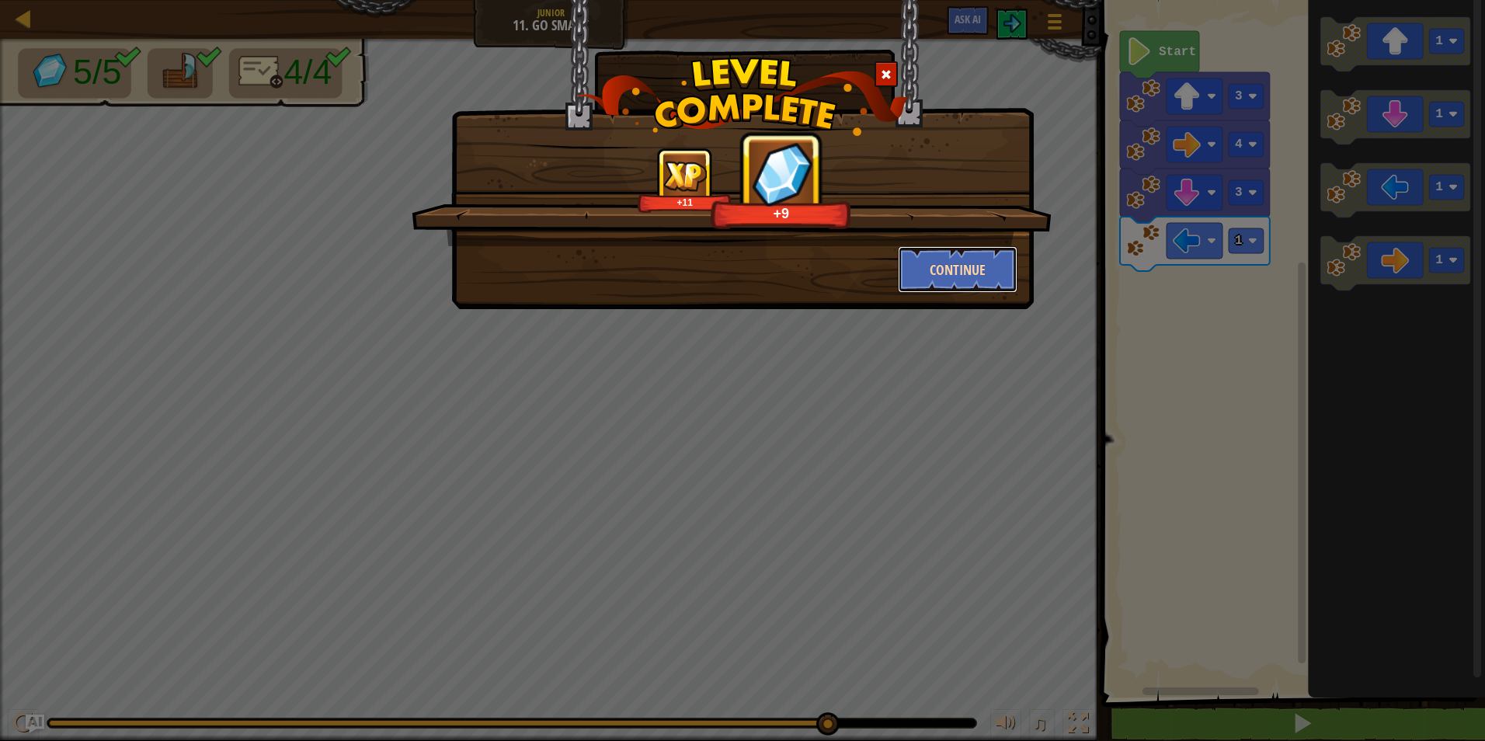
click at [974, 264] on button "Continue" at bounding box center [958, 269] width 120 height 47
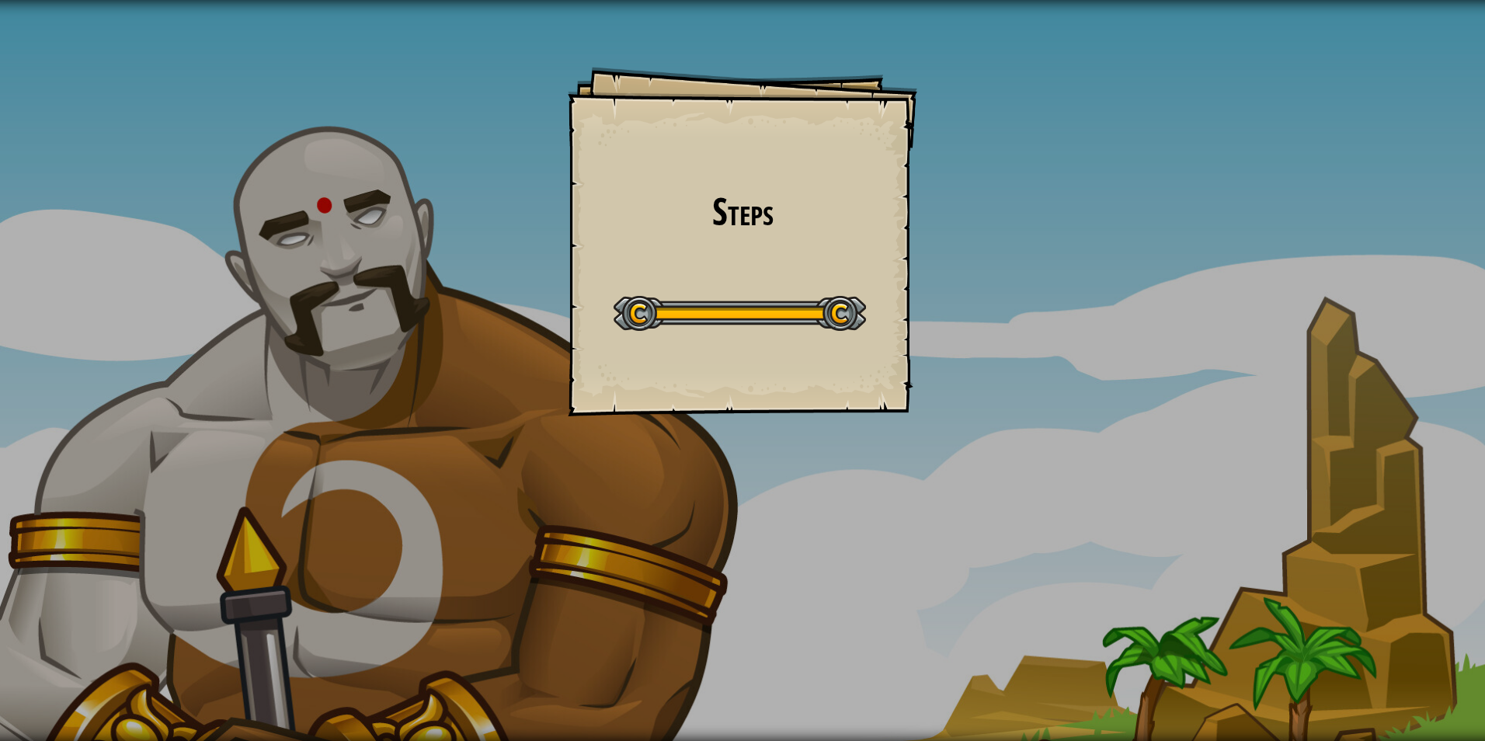
drag, startPoint x: 819, startPoint y: 228, endPoint x: 817, endPoint y: 218, distance: 10.4
click at [820, 229] on h1 "Steps" at bounding box center [742, 211] width 319 height 41
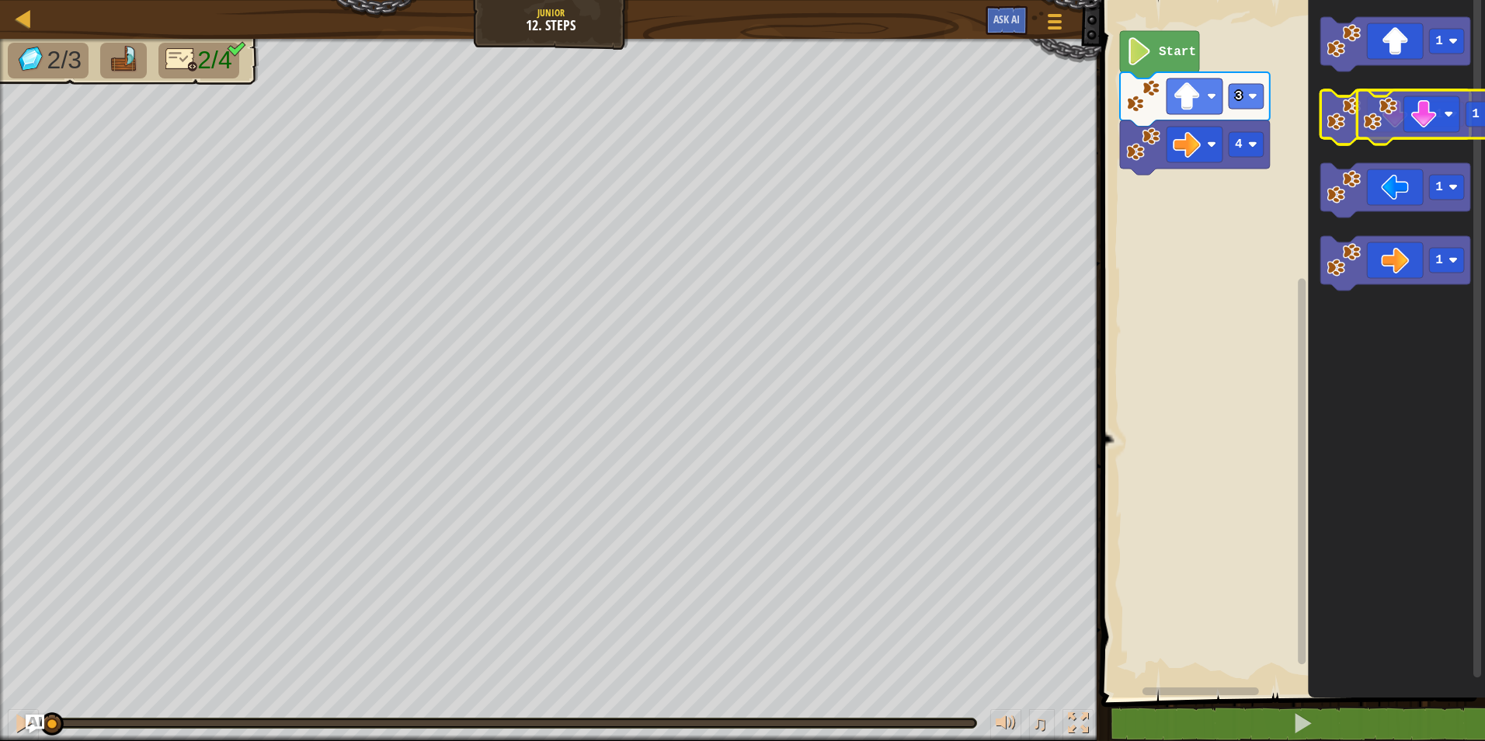
click at [1429, 119] on g "1" at bounding box center [1396, 117] width 150 height 54
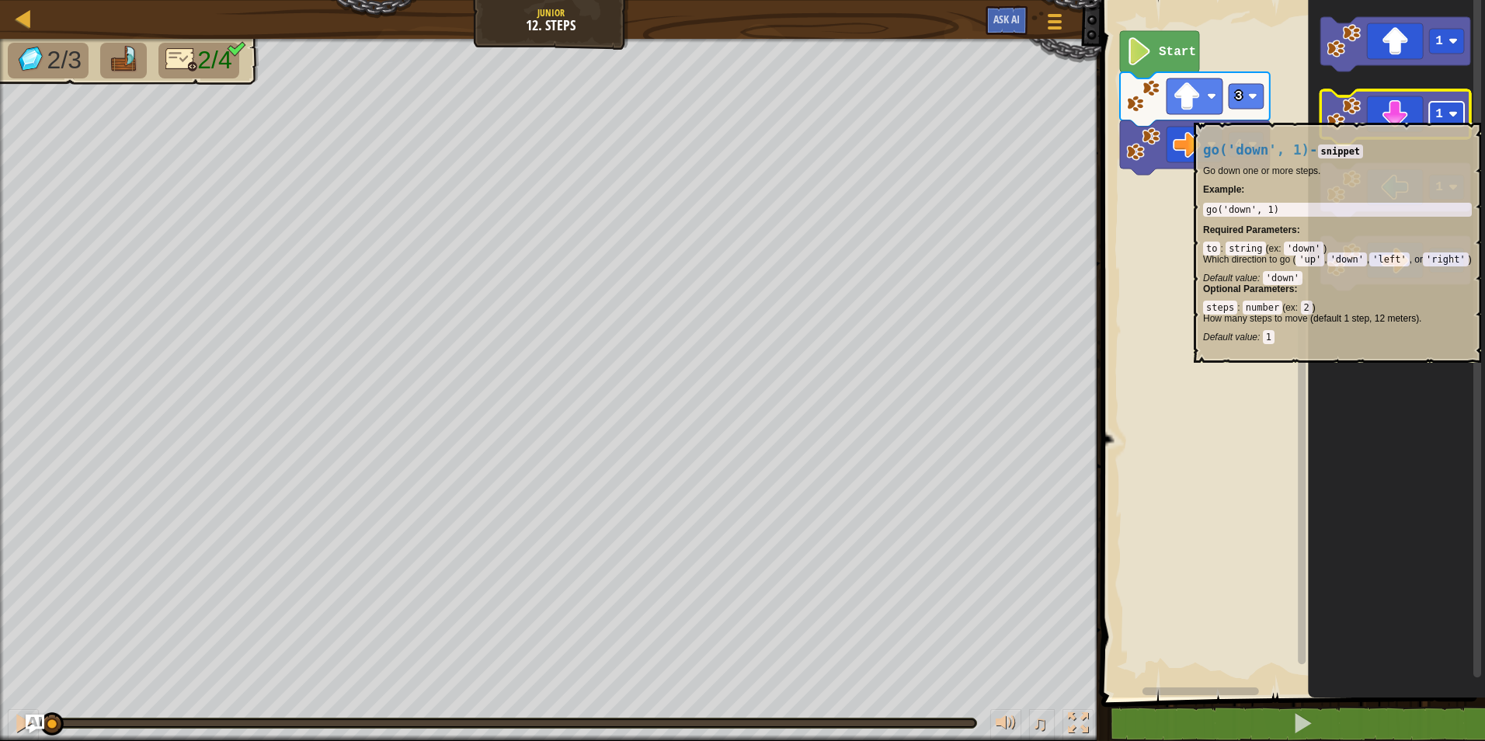
click at [1446, 115] on rect "Blockly Workspace" at bounding box center [1446, 114] width 35 height 25
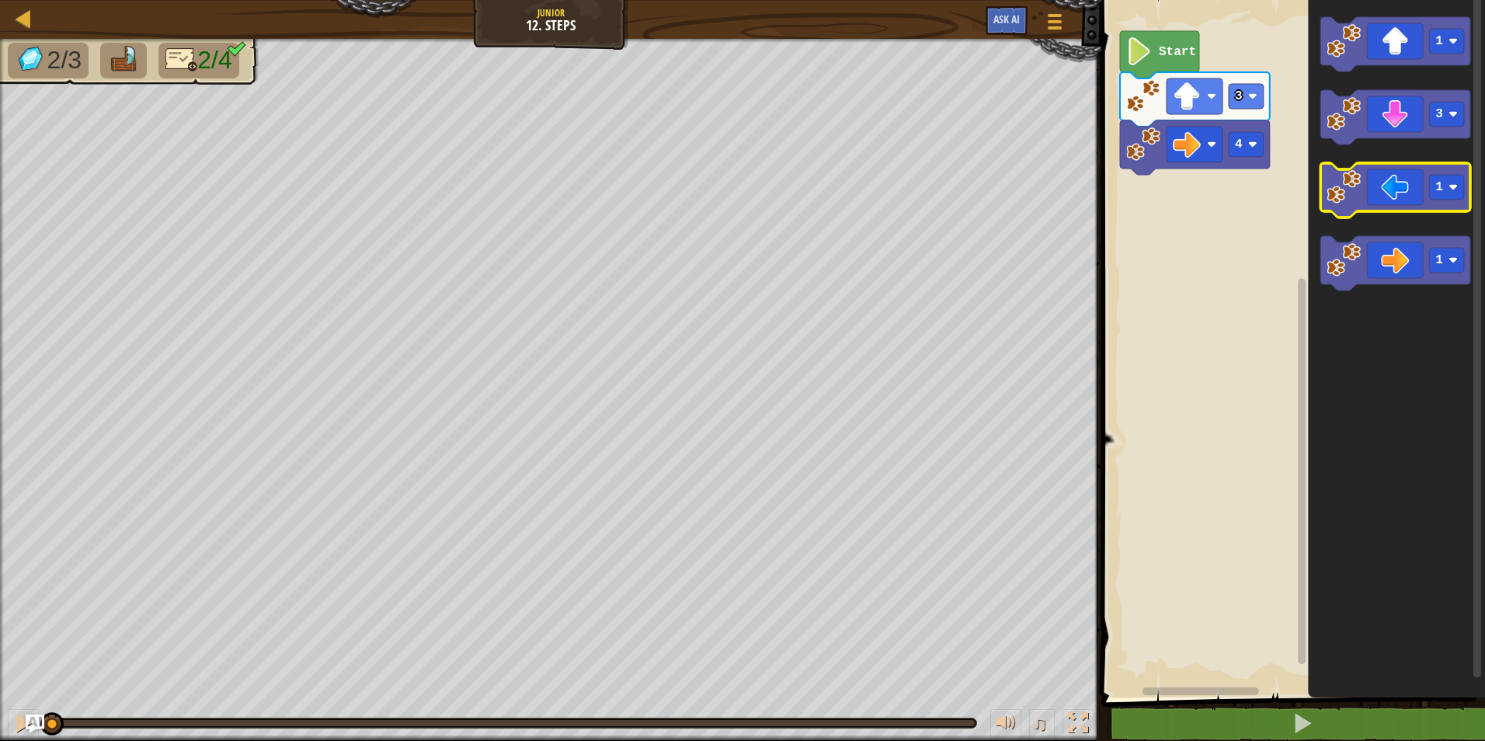
click at [1408, 193] on icon "Blockly Workspace" at bounding box center [1396, 190] width 150 height 54
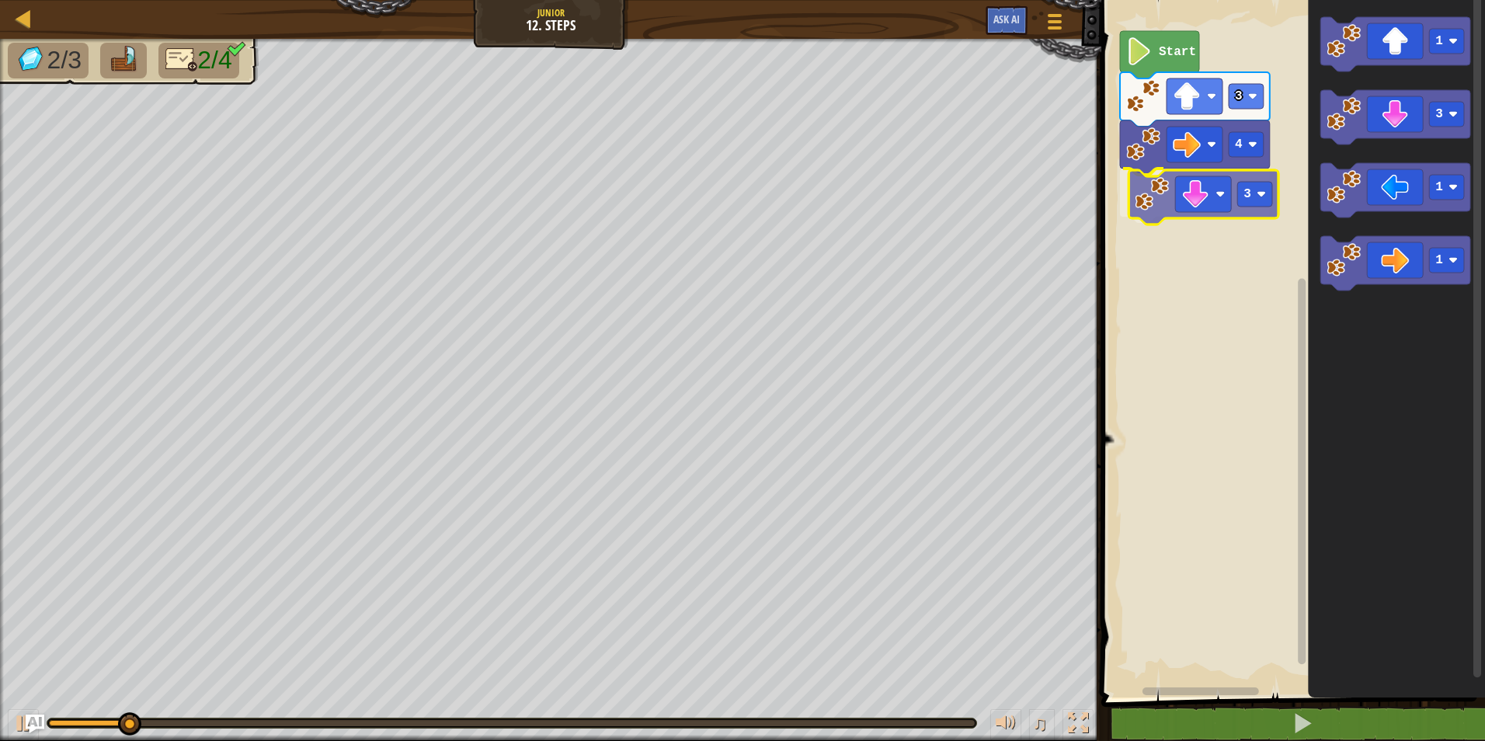
click at [1178, 190] on div "4 3 3 Start 1 3 1 1 3" at bounding box center [1291, 344] width 388 height 705
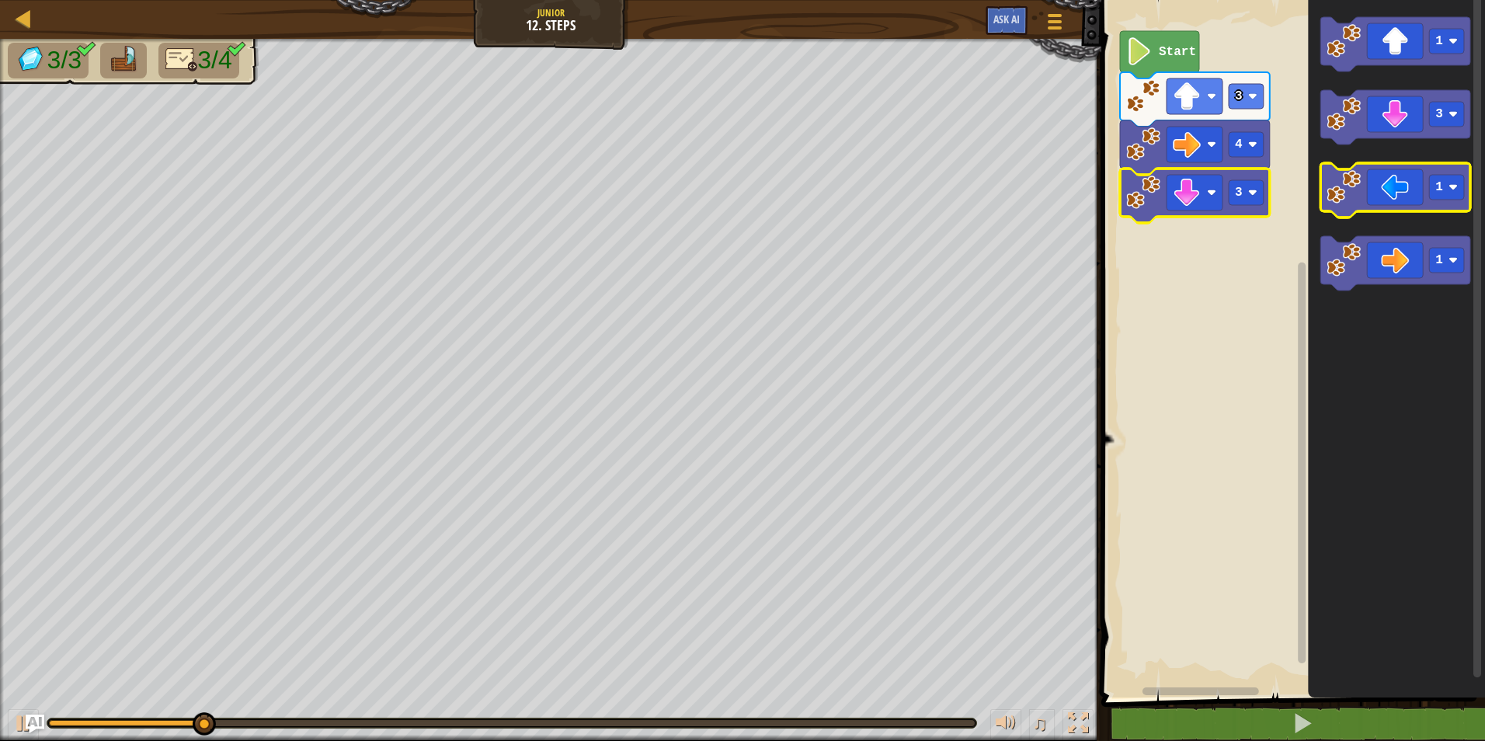
click at [1369, 185] on icon "Blockly Workspace" at bounding box center [1396, 190] width 150 height 54
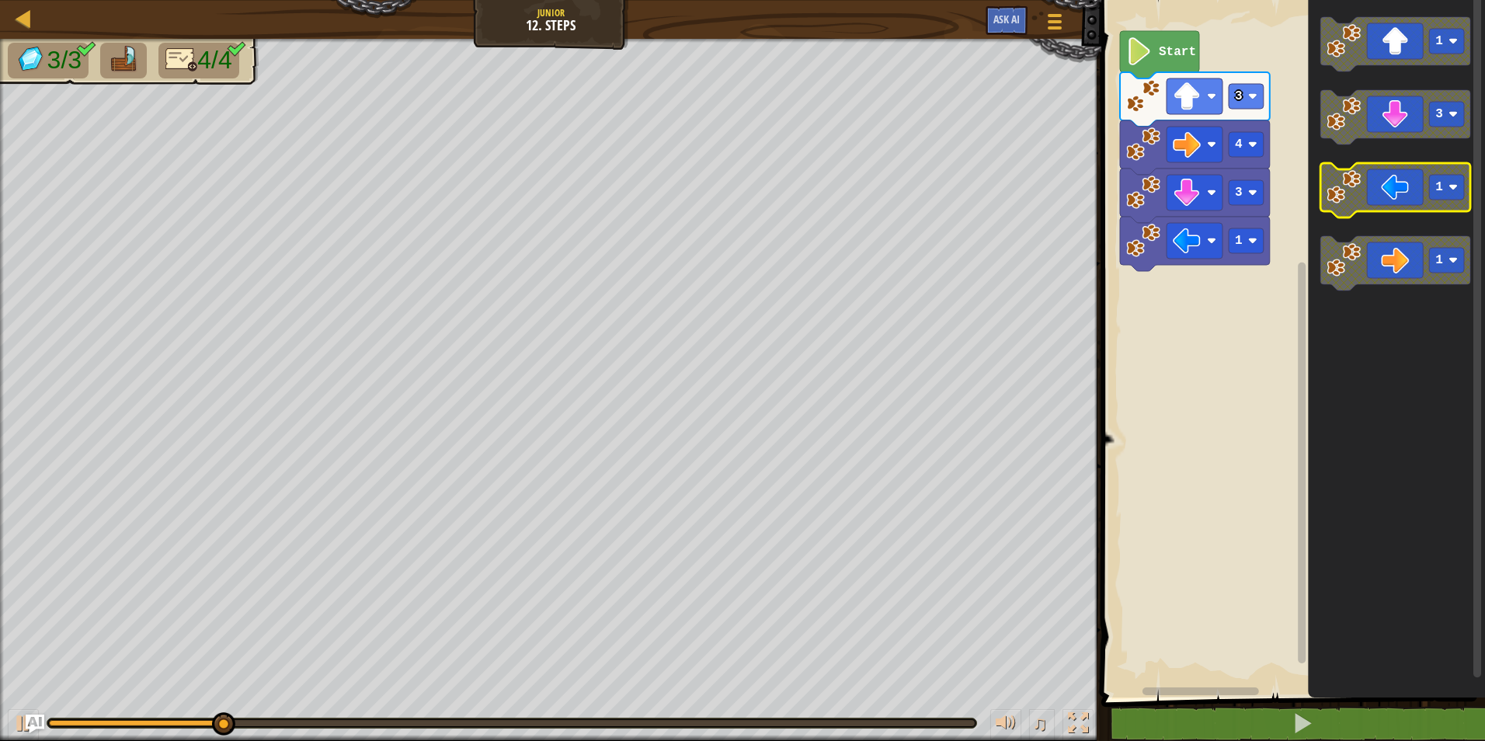
click at [1369, 185] on icon "Blockly Workspace" at bounding box center [1396, 190] width 150 height 54
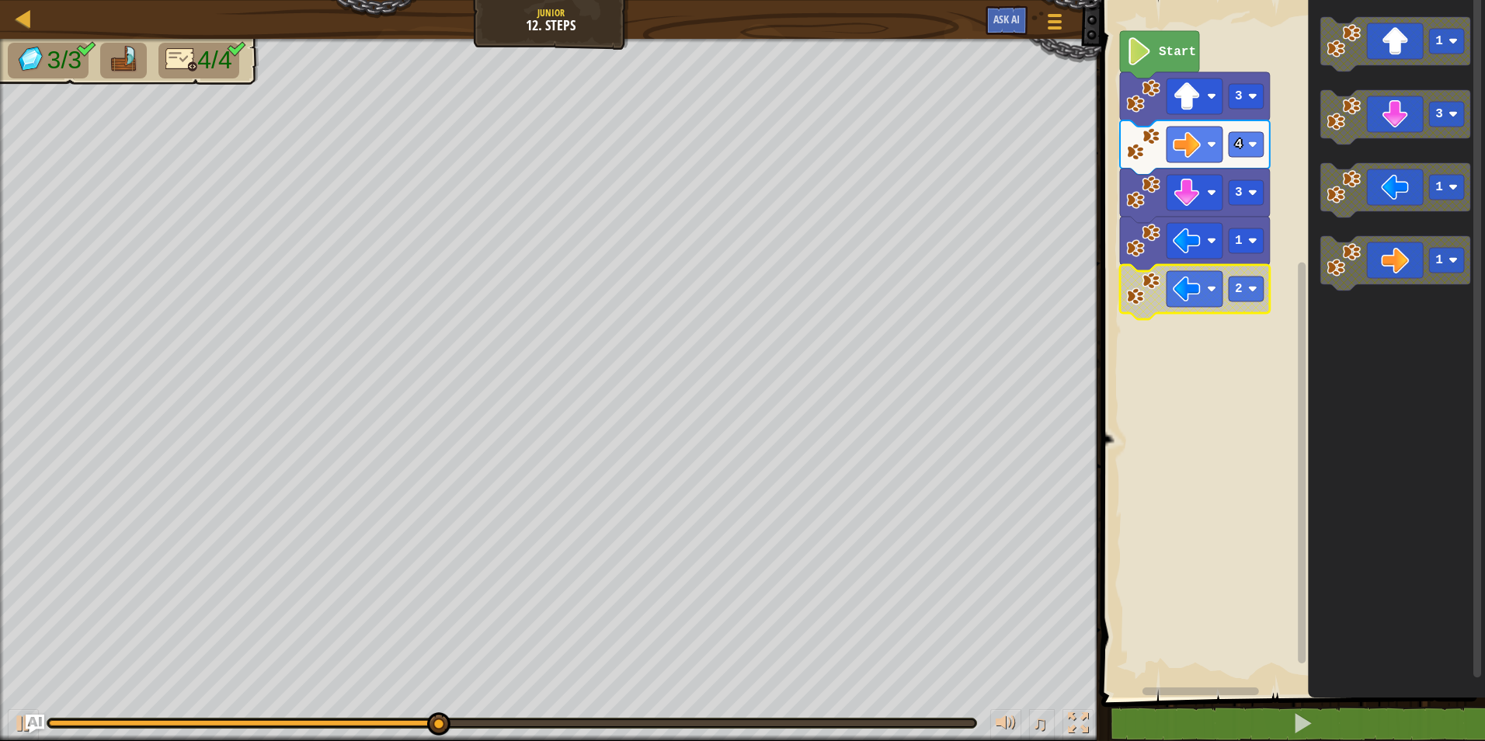
click at [1353, 353] on icon "Blockly Workspace" at bounding box center [1396, 344] width 177 height 705
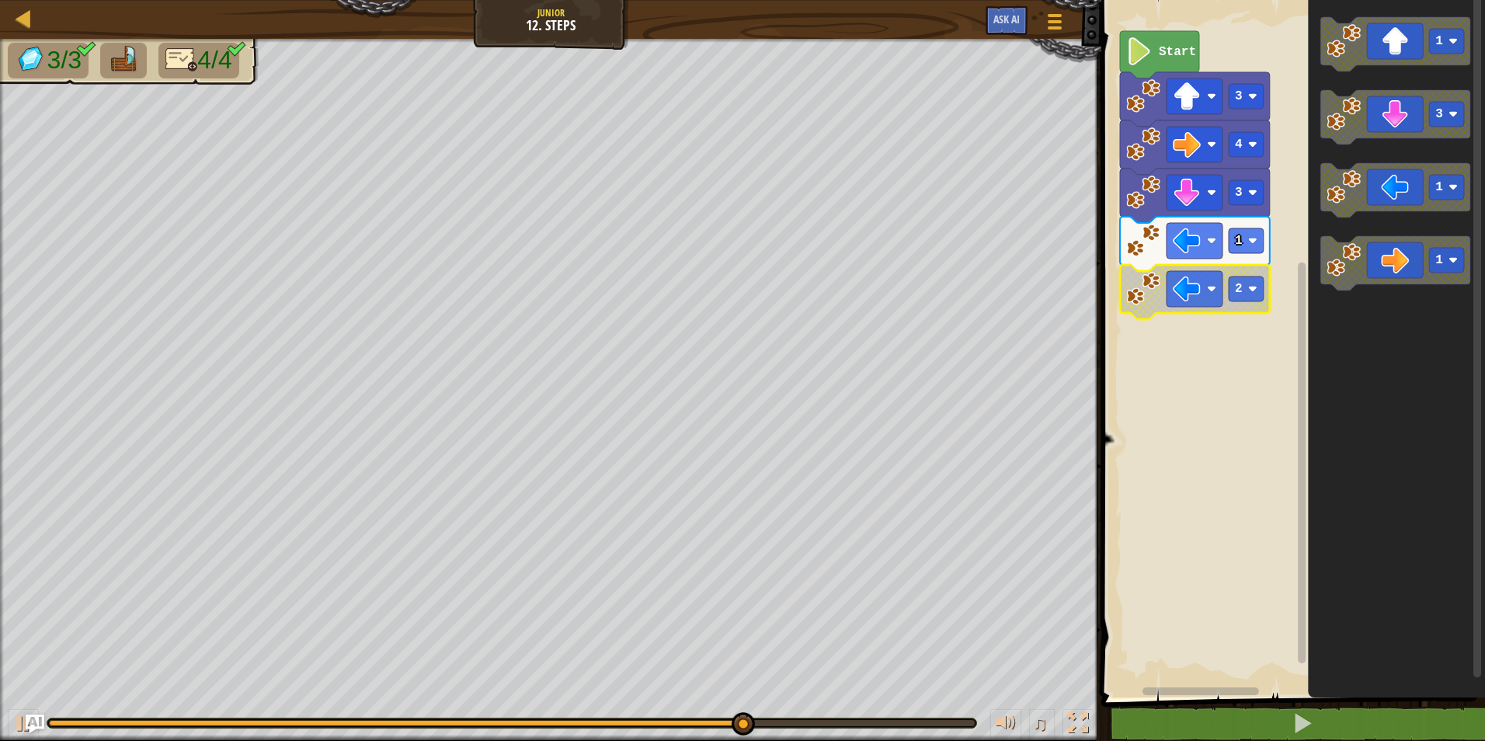
click at [1165, 299] on icon "Blockly Workspace" at bounding box center [1195, 292] width 150 height 54
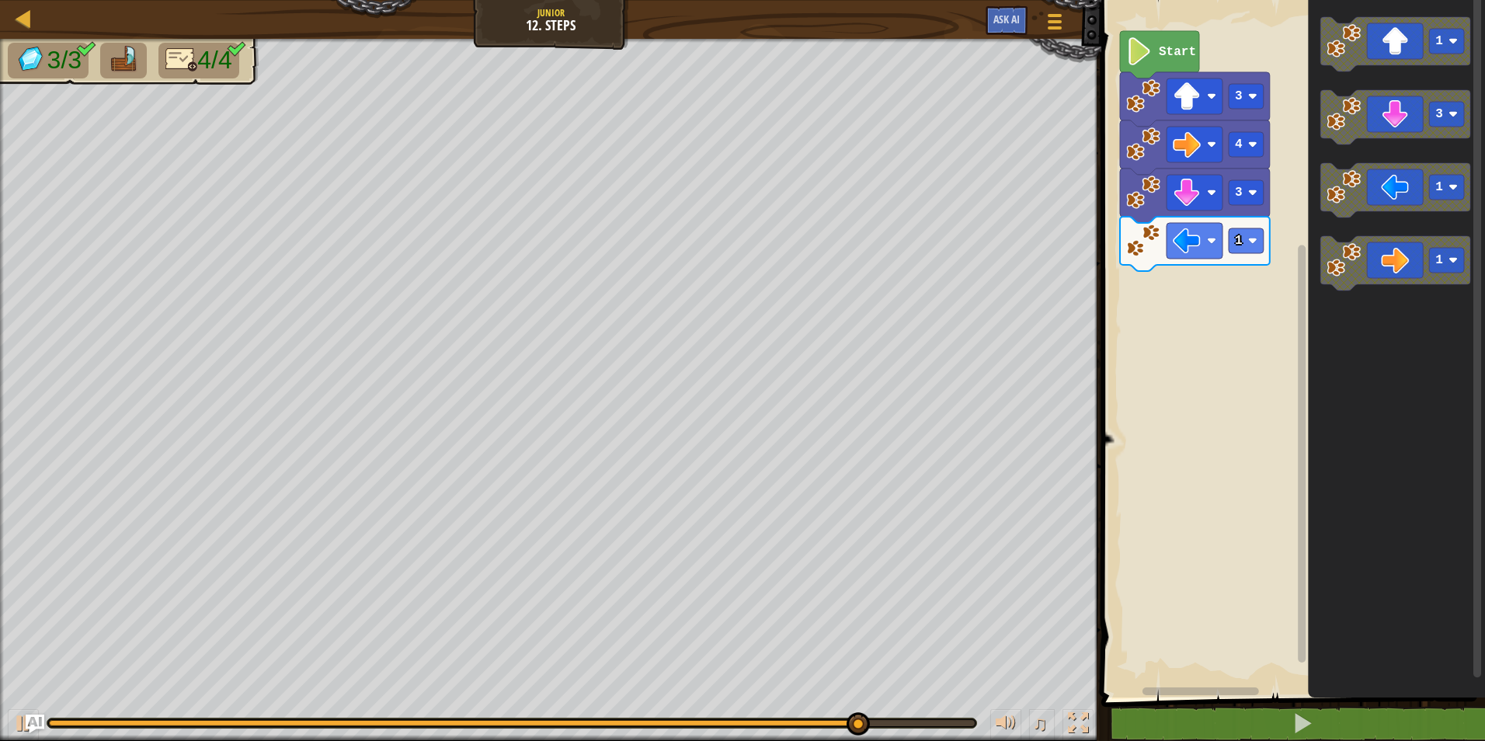
click at [1209, 282] on rect "Blockly Workspace" at bounding box center [1291, 344] width 388 height 705
click at [1238, 246] on text "1" at bounding box center [1239, 241] width 8 height 14
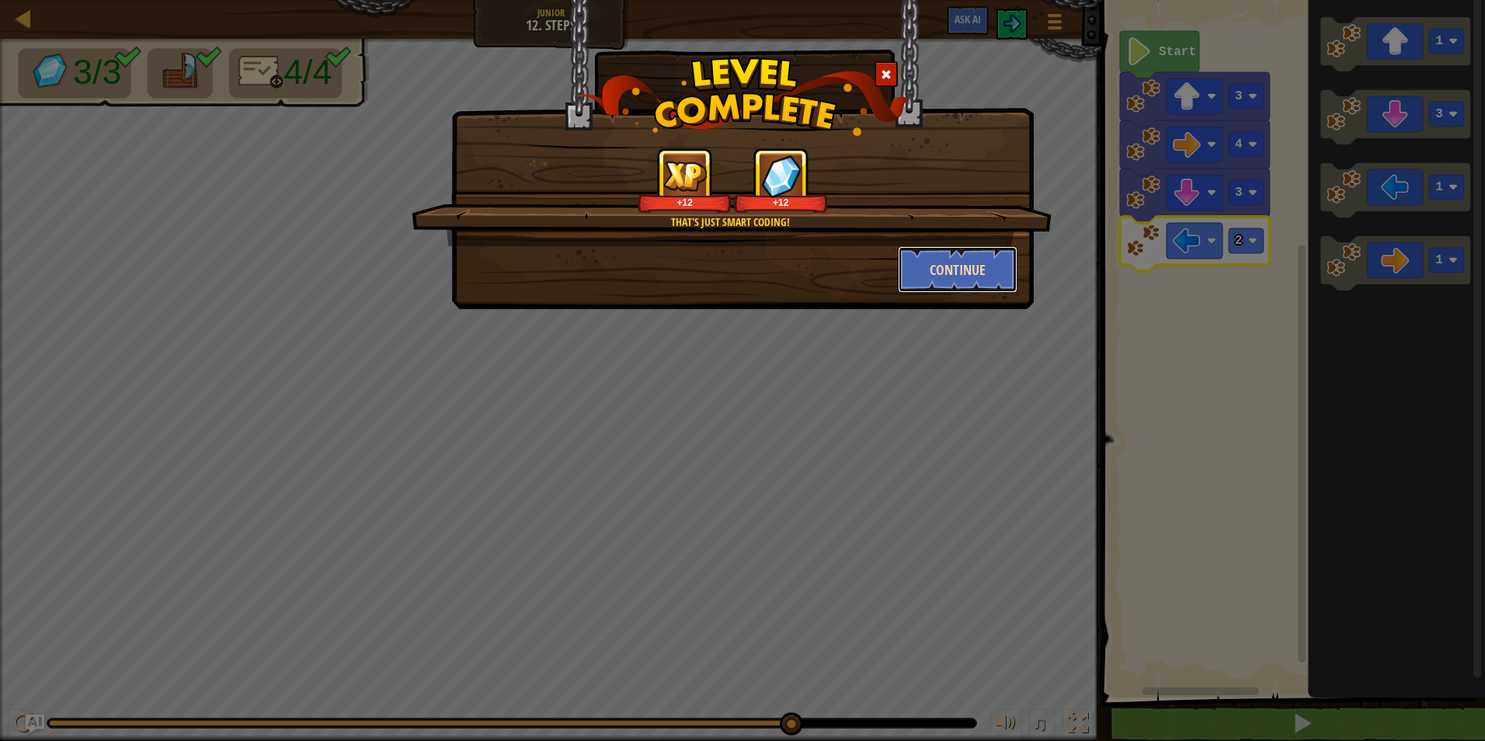
drag, startPoint x: 956, startPoint y: 269, endPoint x: 968, endPoint y: 251, distance: 21.3
click at [968, 251] on button "Continue" at bounding box center [958, 269] width 120 height 47
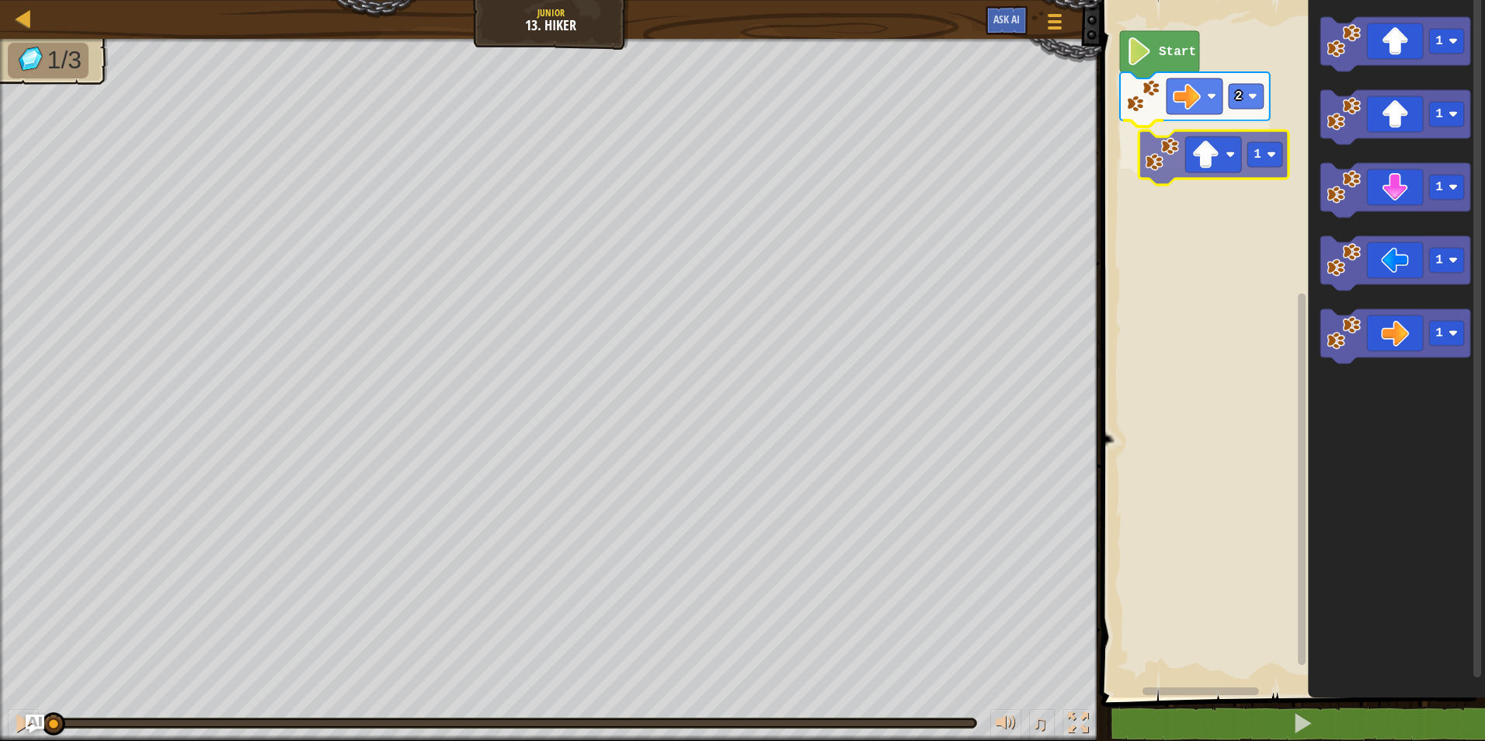
click at [1210, 174] on div "2 1 Start 1 1 1 1 1 1" at bounding box center [1291, 344] width 388 height 705
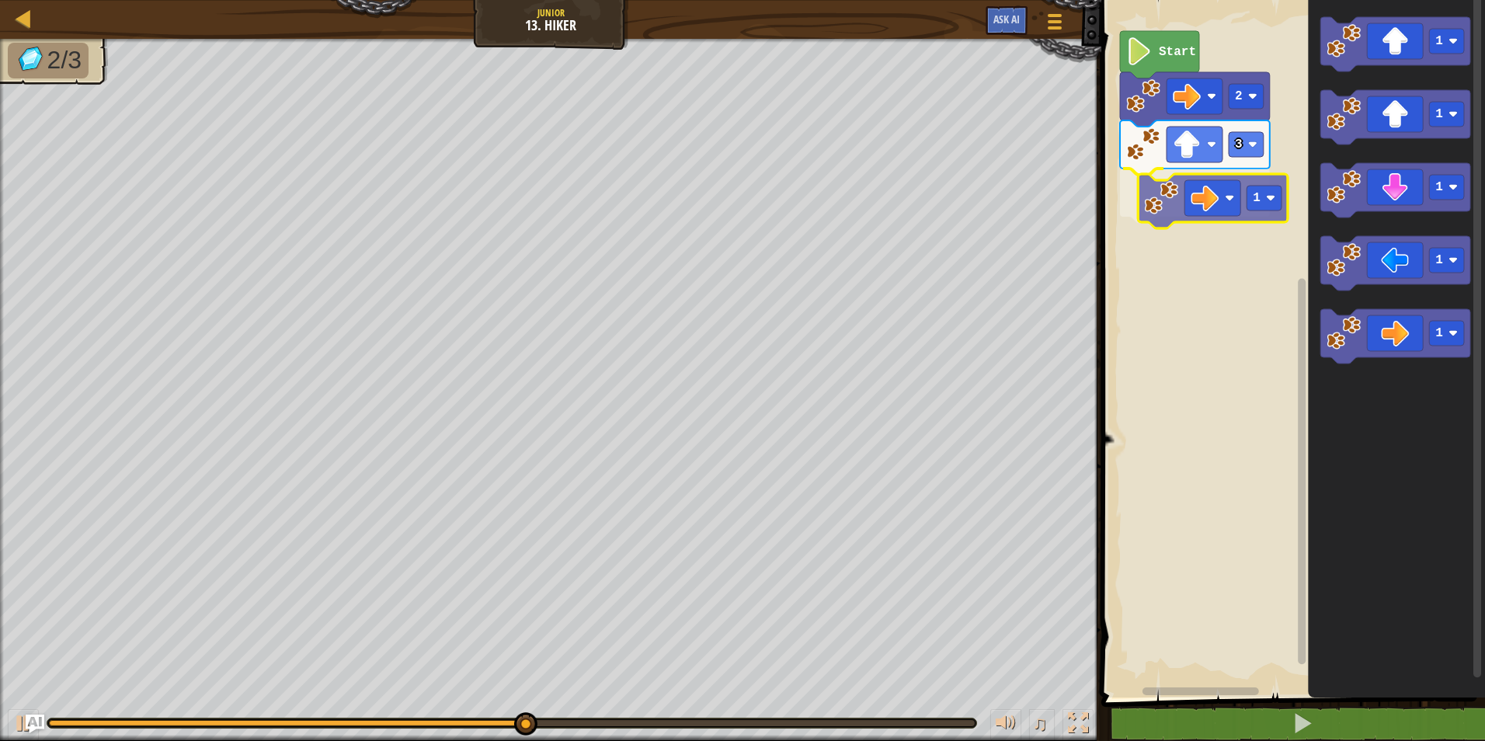
click at [1191, 217] on div "Start 2 3 1 1 1 1 1 1 1" at bounding box center [1291, 344] width 388 height 705
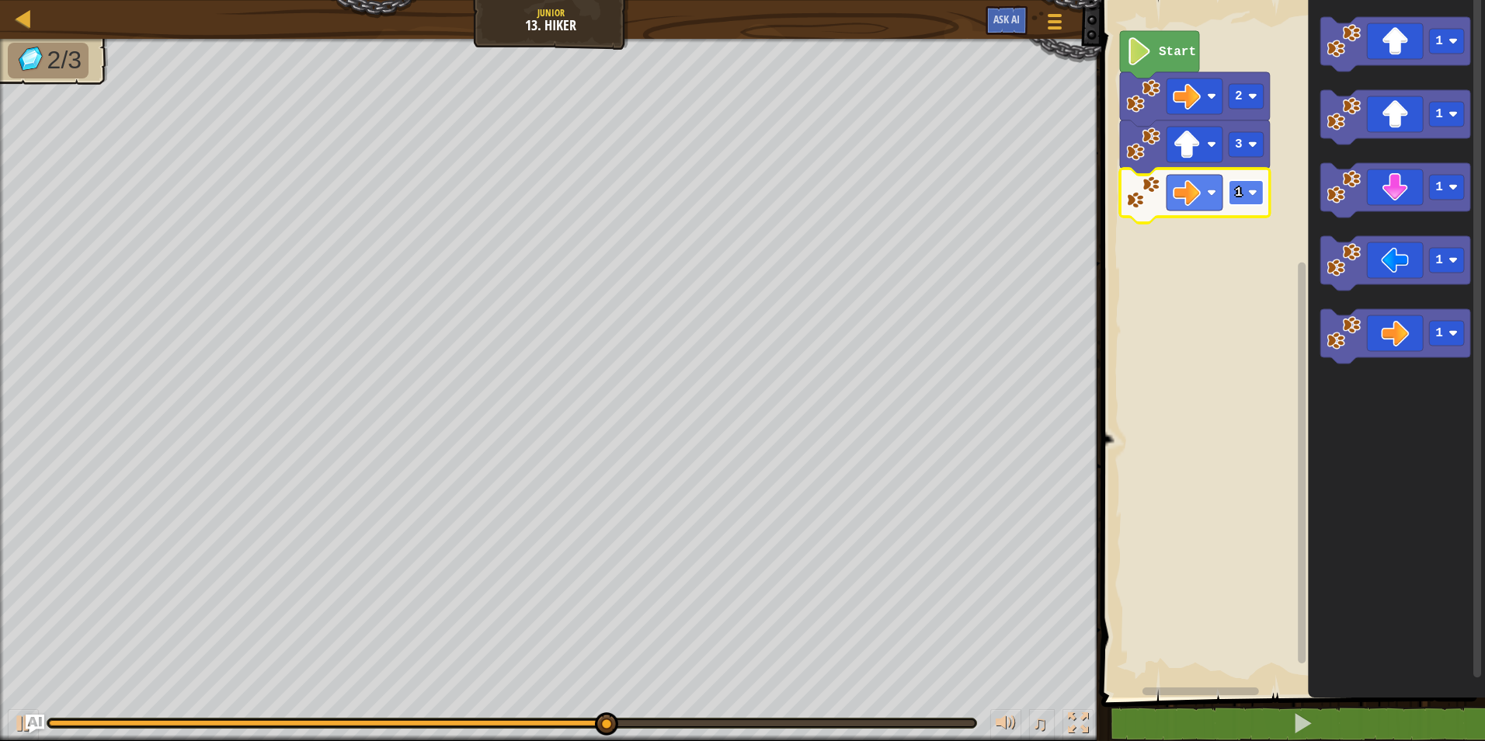
click at [1252, 200] on rect "Blockly Workspace" at bounding box center [1246, 192] width 35 height 25
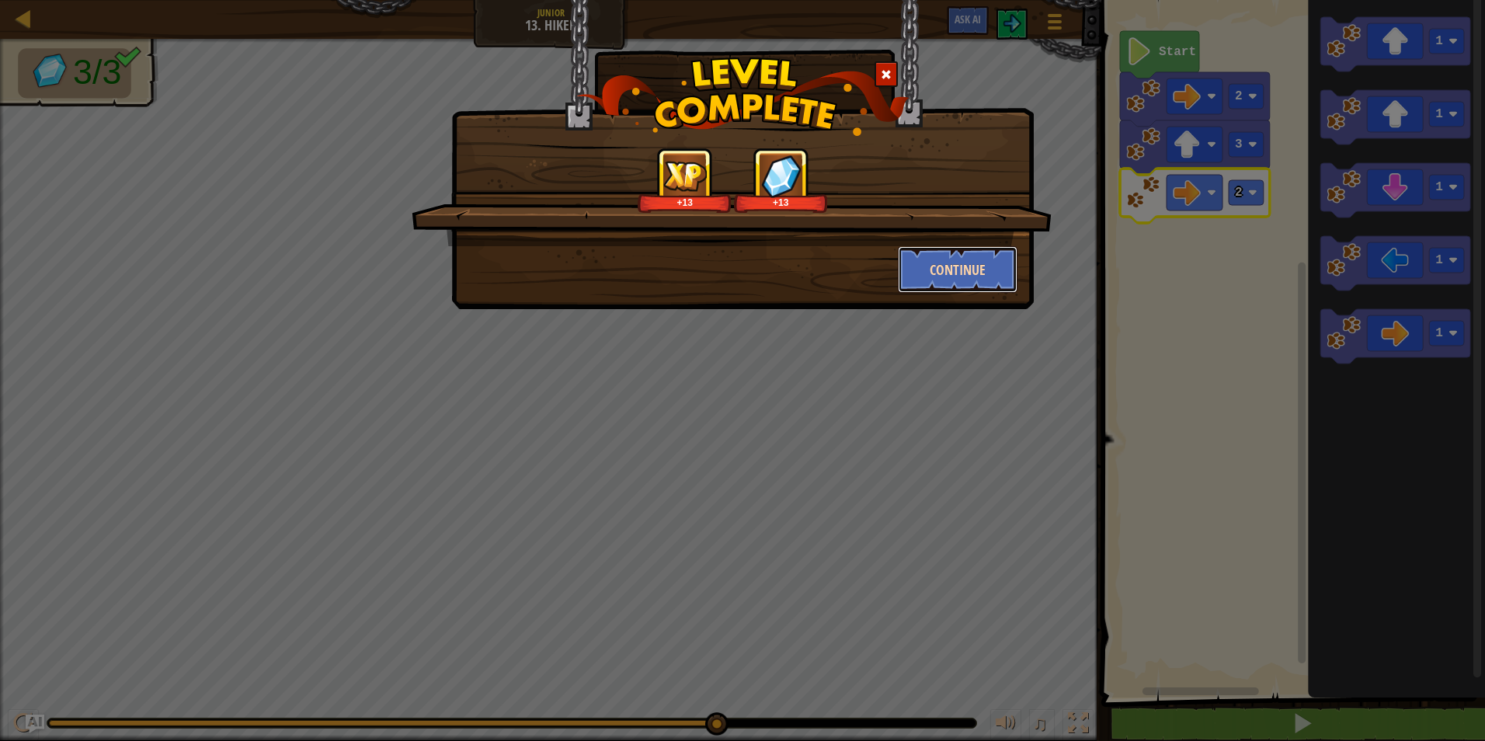
click at [945, 270] on button "Continue" at bounding box center [958, 269] width 120 height 47
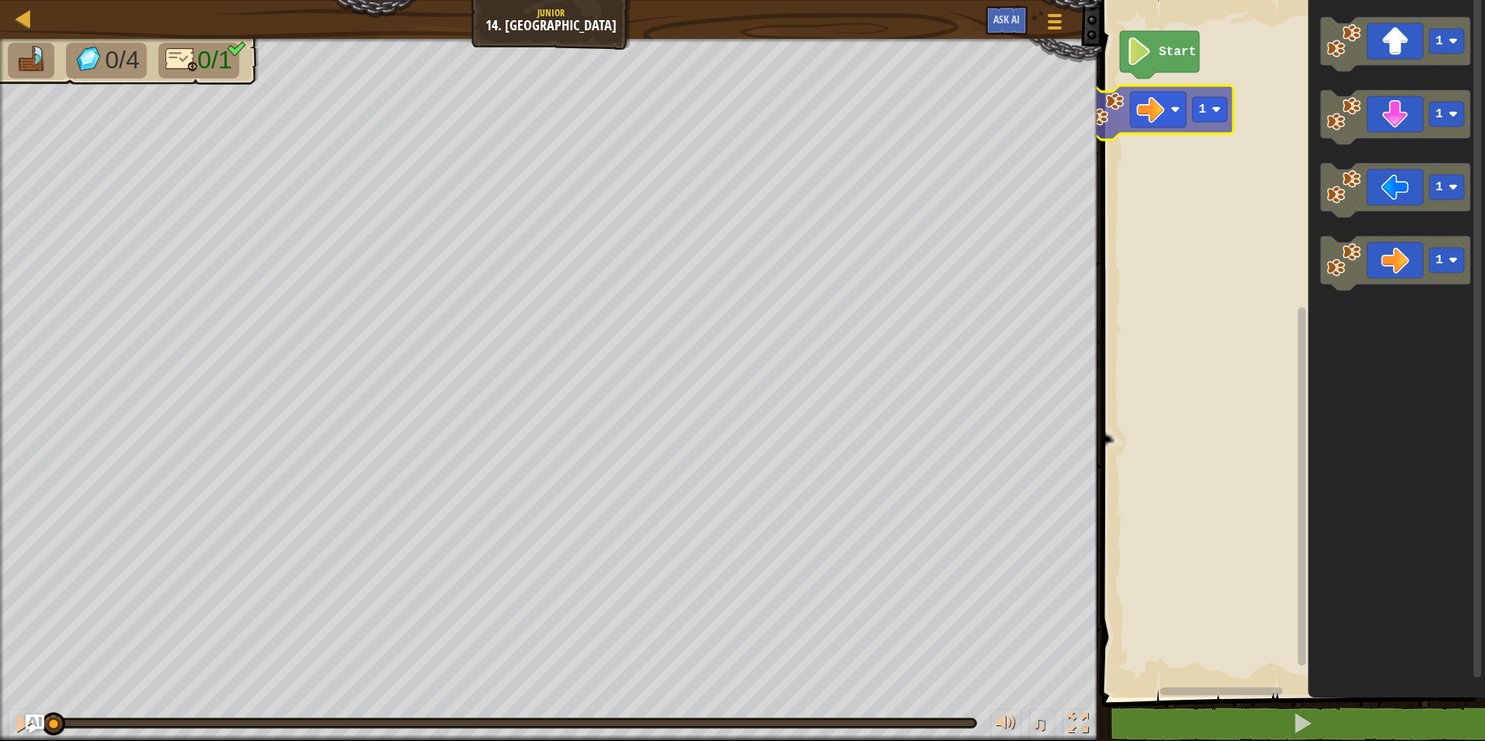
click at [1160, 120] on div "Start 1 1 1 1 1" at bounding box center [1291, 344] width 388 height 705
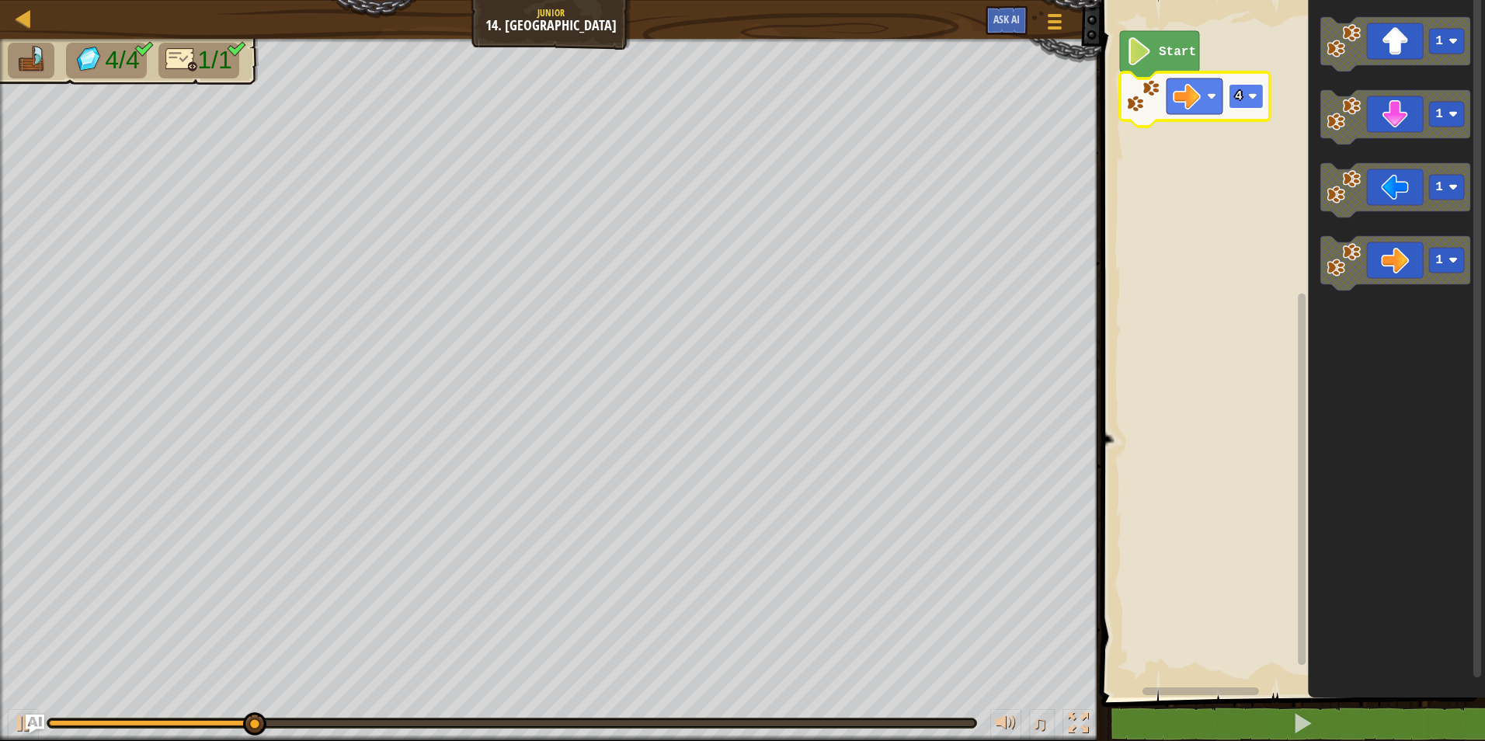
click at [1238, 103] on text "4" at bounding box center [1239, 96] width 8 height 14
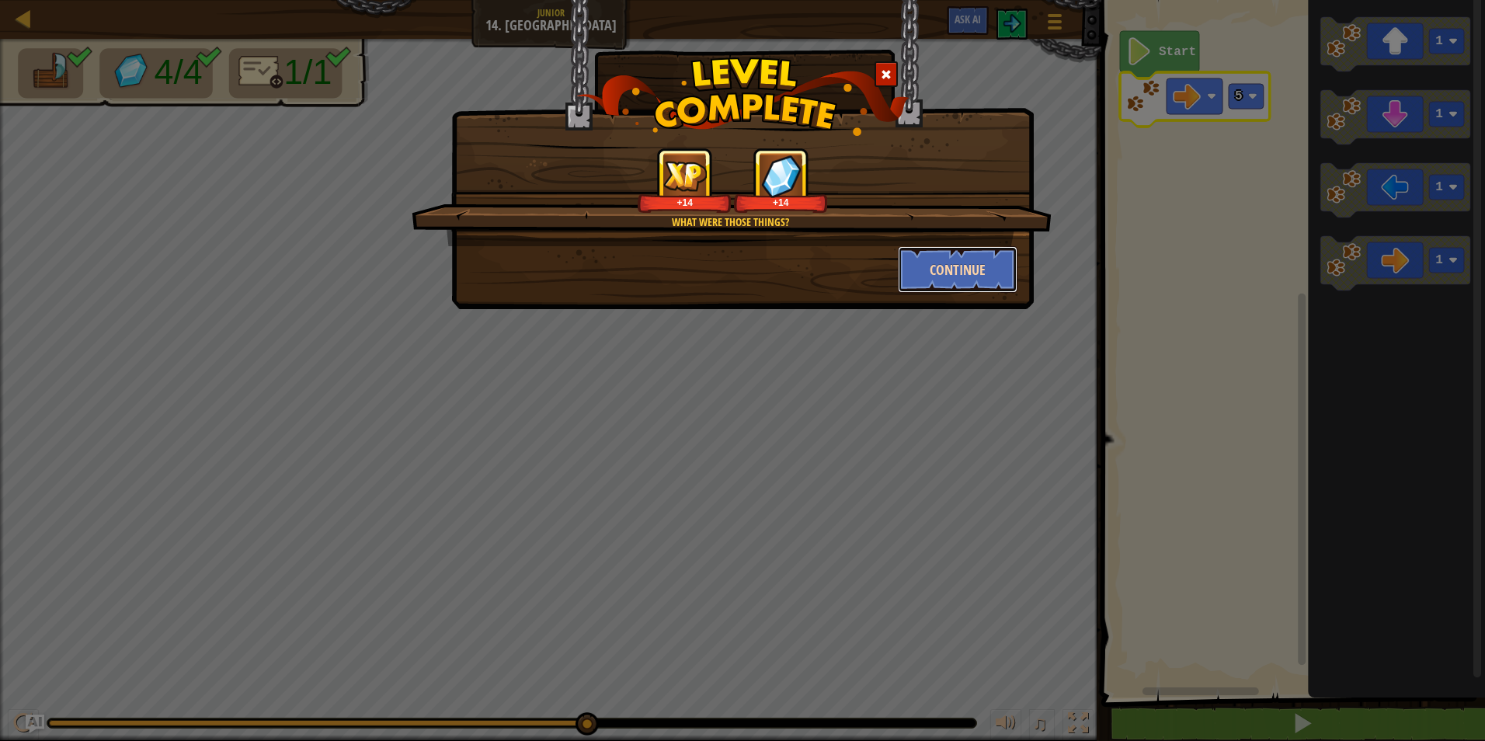
click at [925, 256] on button "Continue" at bounding box center [958, 269] width 120 height 47
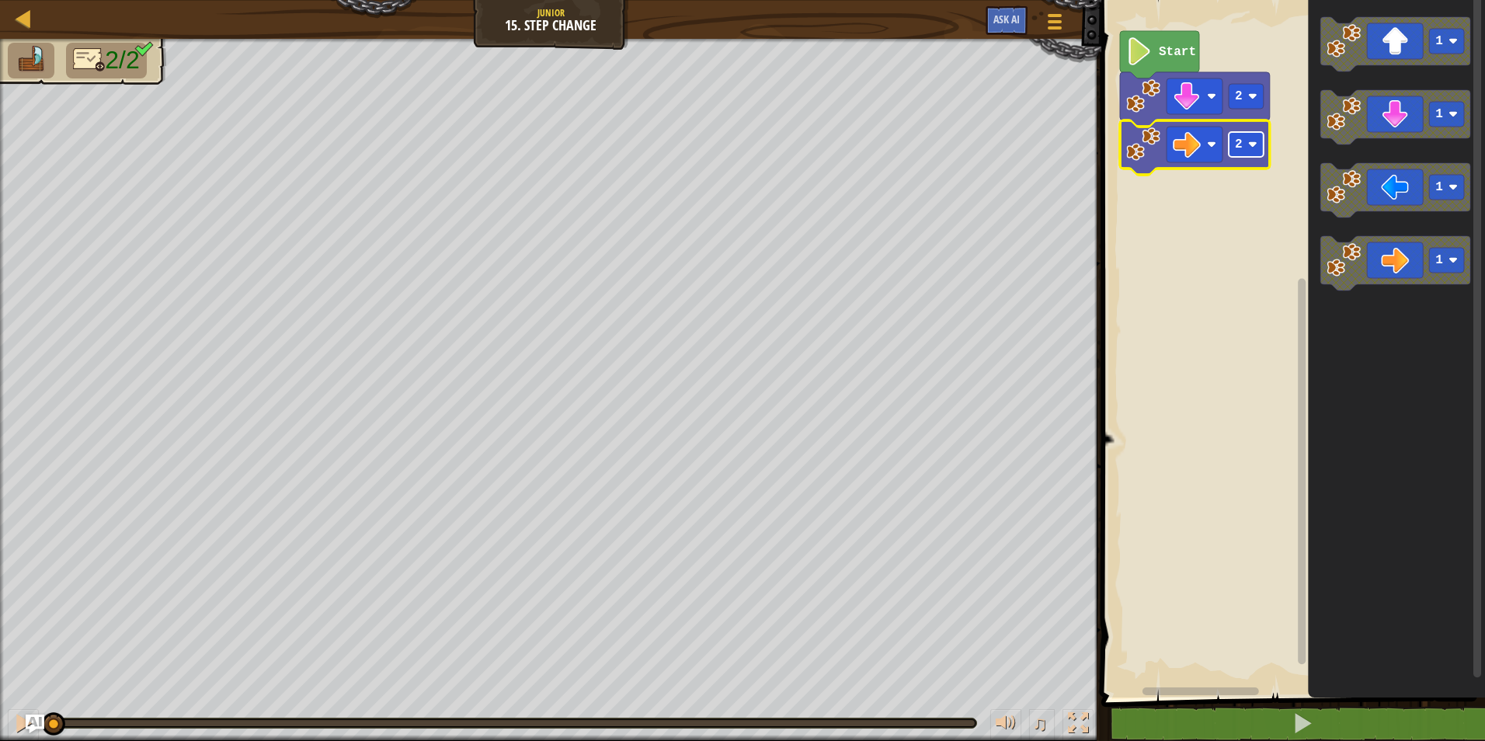
click at [1241, 154] on rect "Blockly Workspace" at bounding box center [1246, 144] width 35 height 25
click at [1247, 158] on icon "Blockly Workspace" at bounding box center [1195, 147] width 150 height 54
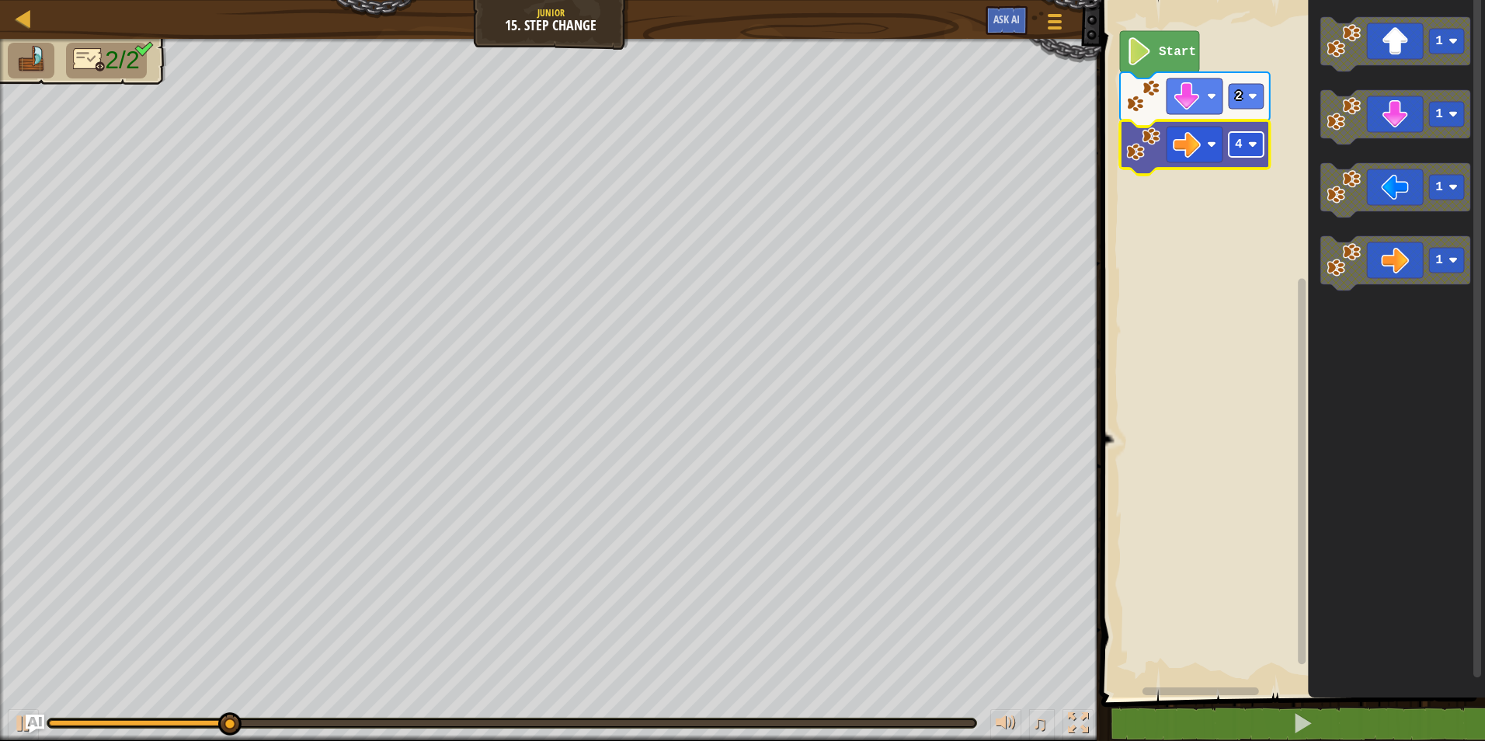
click at [1245, 156] on rect "Blockly Workspace" at bounding box center [1246, 144] width 35 height 25
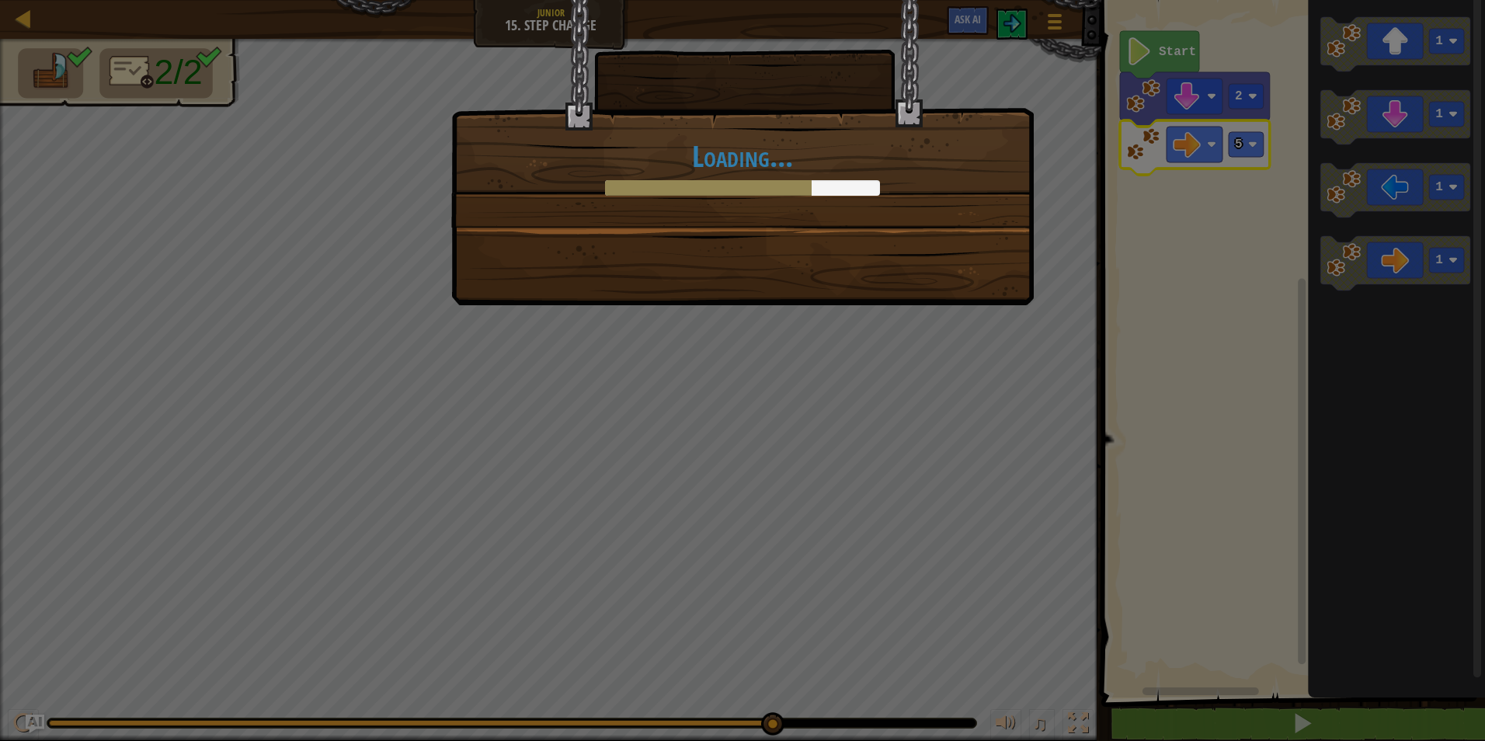
click at [671, 339] on div "Loading..." at bounding box center [742, 370] width 1485 height 741
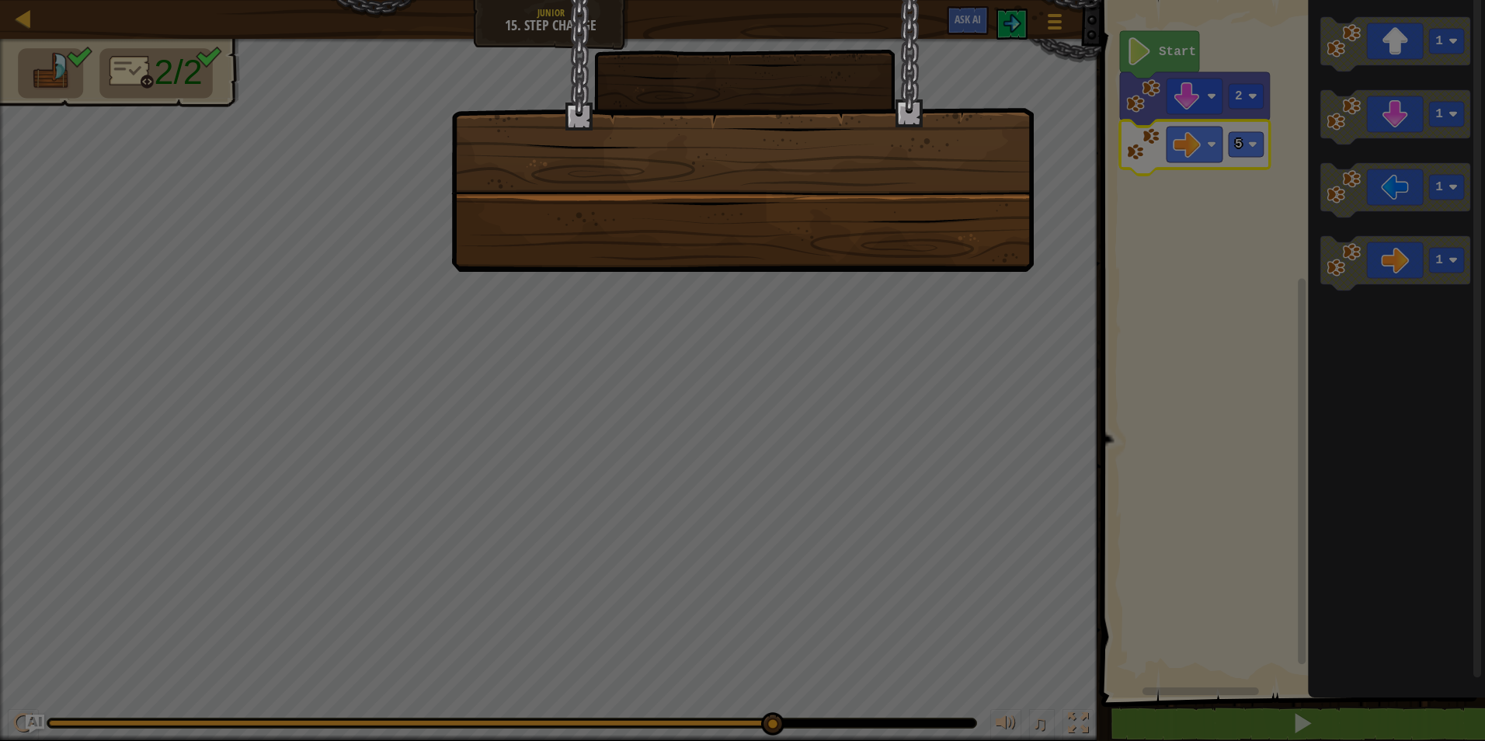
click at [1020, 272] on div at bounding box center [742, 370] width 1485 height 741
click at [876, 238] on div at bounding box center [742, 136] width 583 height 272
click at [848, 262] on div at bounding box center [742, 136] width 583 height 272
drag, startPoint x: 976, startPoint y: 377, endPoint x: 968, endPoint y: 400, distance: 24.6
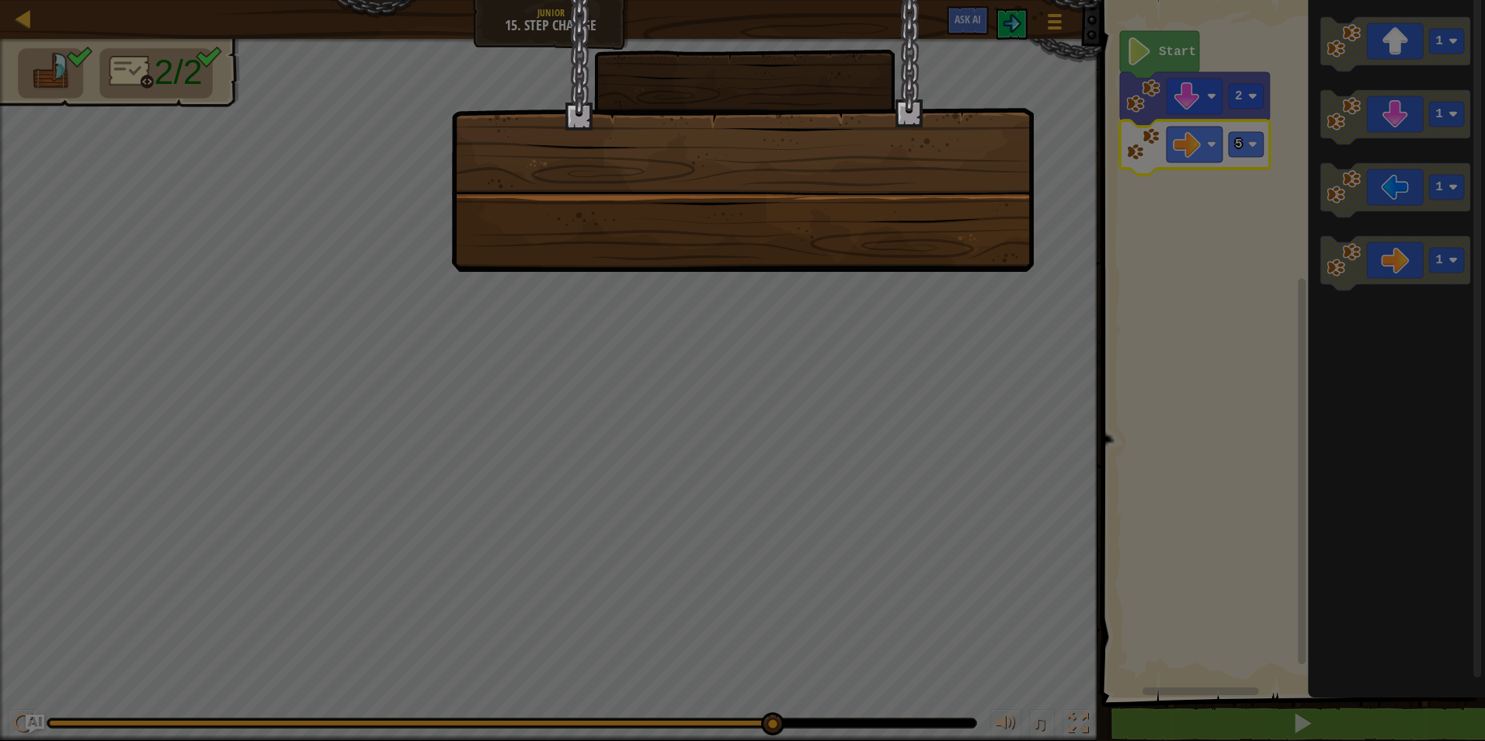
click at [968, 399] on div at bounding box center [742, 370] width 1485 height 741
drag, startPoint x: 892, startPoint y: 503, endPoint x: 855, endPoint y: 483, distance: 42.0
click at [856, 485] on div at bounding box center [742, 370] width 1485 height 741
drag, startPoint x: 869, startPoint y: 429, endPoint x: 918, endPoint y: 400, distance: 56.8
click at [904, 406] on div at bounding box center [742, 370] width 1485 height 741
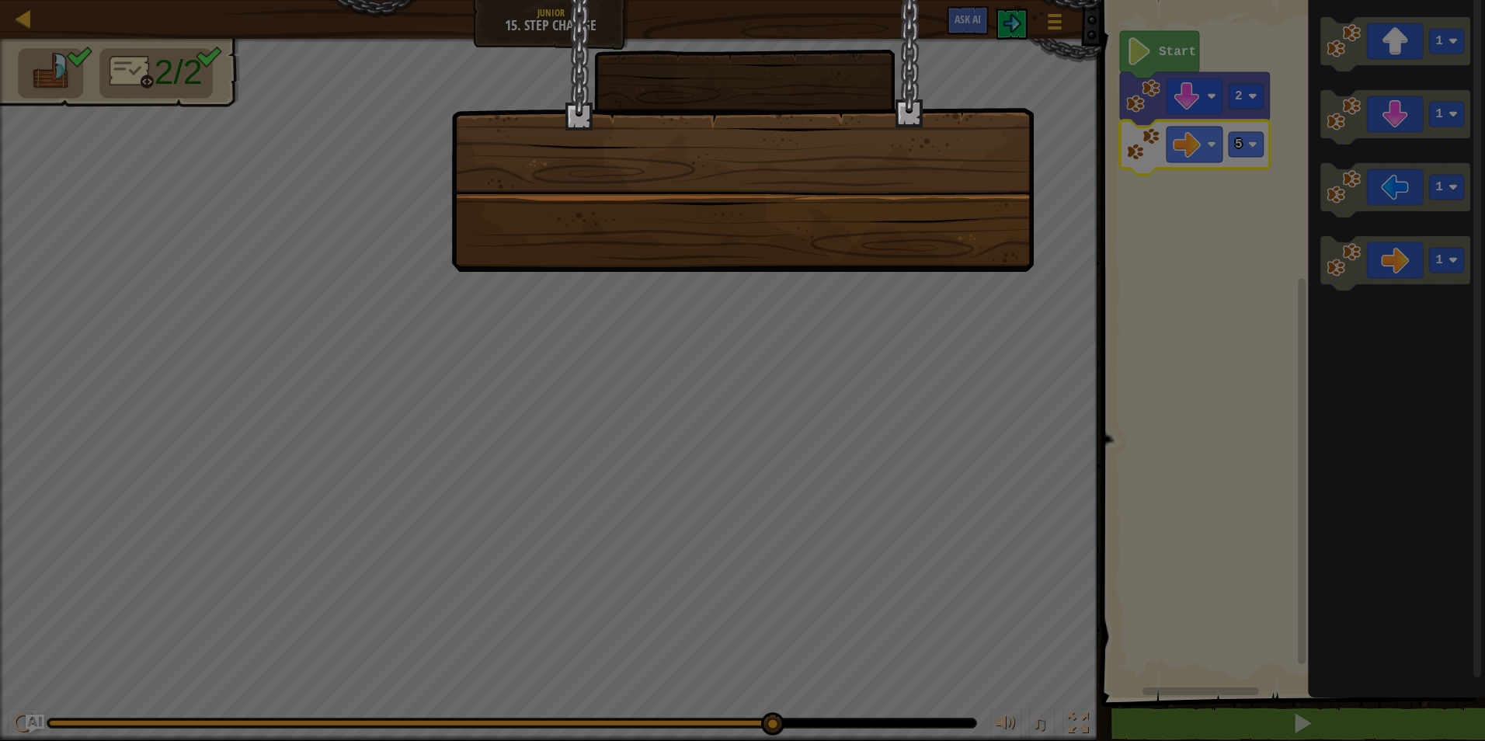
drag, startPoint x: 960, startPoint y: 392, endPoint x: 686, endPoint y: 457, distance: 281.7
click at [711, 448] on div at bounding box center [742, 370] width 1485 height 741
drag, startPoint x: 689, startPoint y: 444, endPoint x: 928, endPoint y: 402, distance: 242.3
click at [909, 402] on div at bounding box center [742, 370] width 1485 height 741
click at [987, 356] on div at bounding box center [742, 370] width 1485 height 741
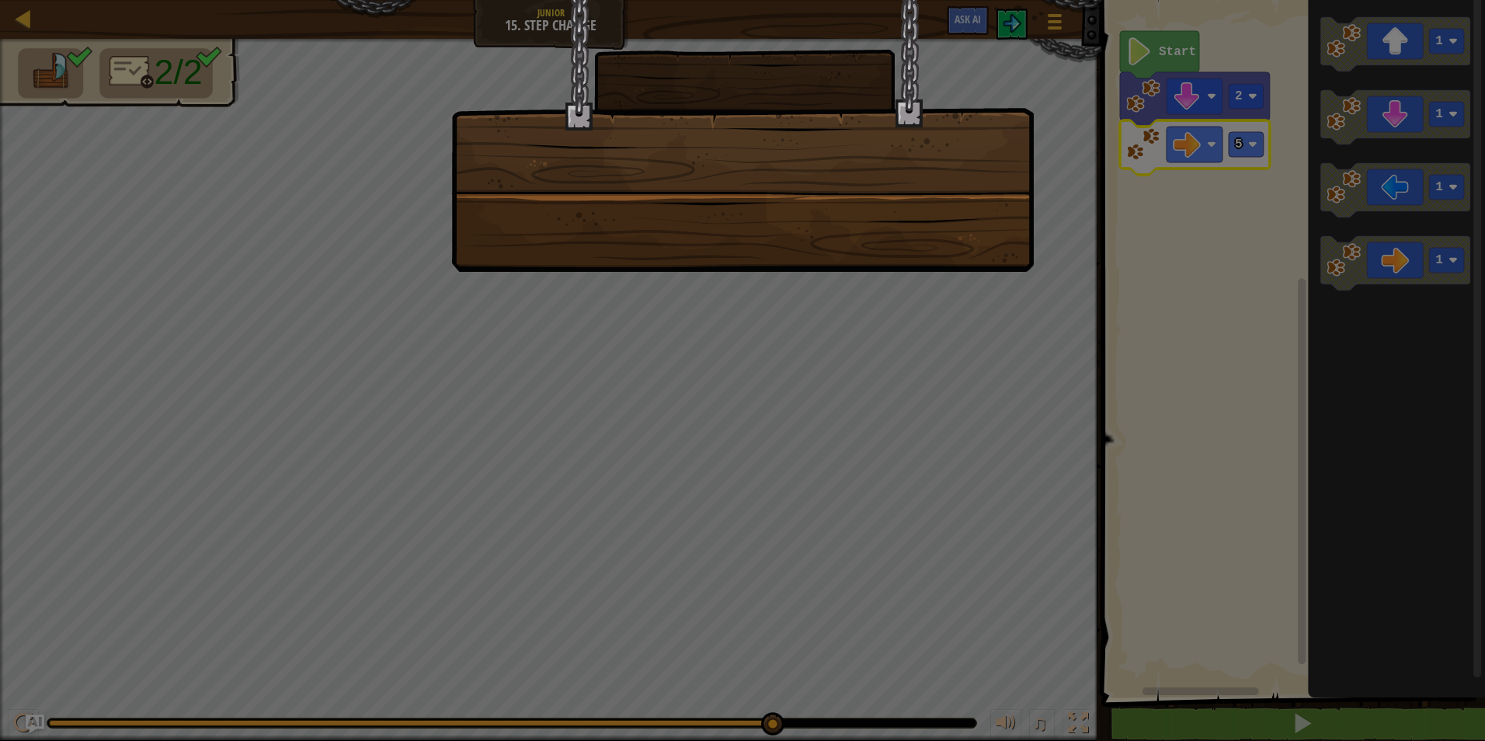
drag, startPoint x: 879, startPoint y: 449, endPoint x: 631, endPoint y: 436, distance: 248.2
click at [620, 442] on div at bounding box center [742, 370] width 1485 height 741
click at [930, 405] on div at bounding box center [742, 370] width 1485 height 741
click at [962, 381] on div at bounding box center [742, 370] width 1485 height 741
drag, startPoint x: 966, startPoint y: 377, endPoint x: 991, endPoint y: 368, distance: 26.3
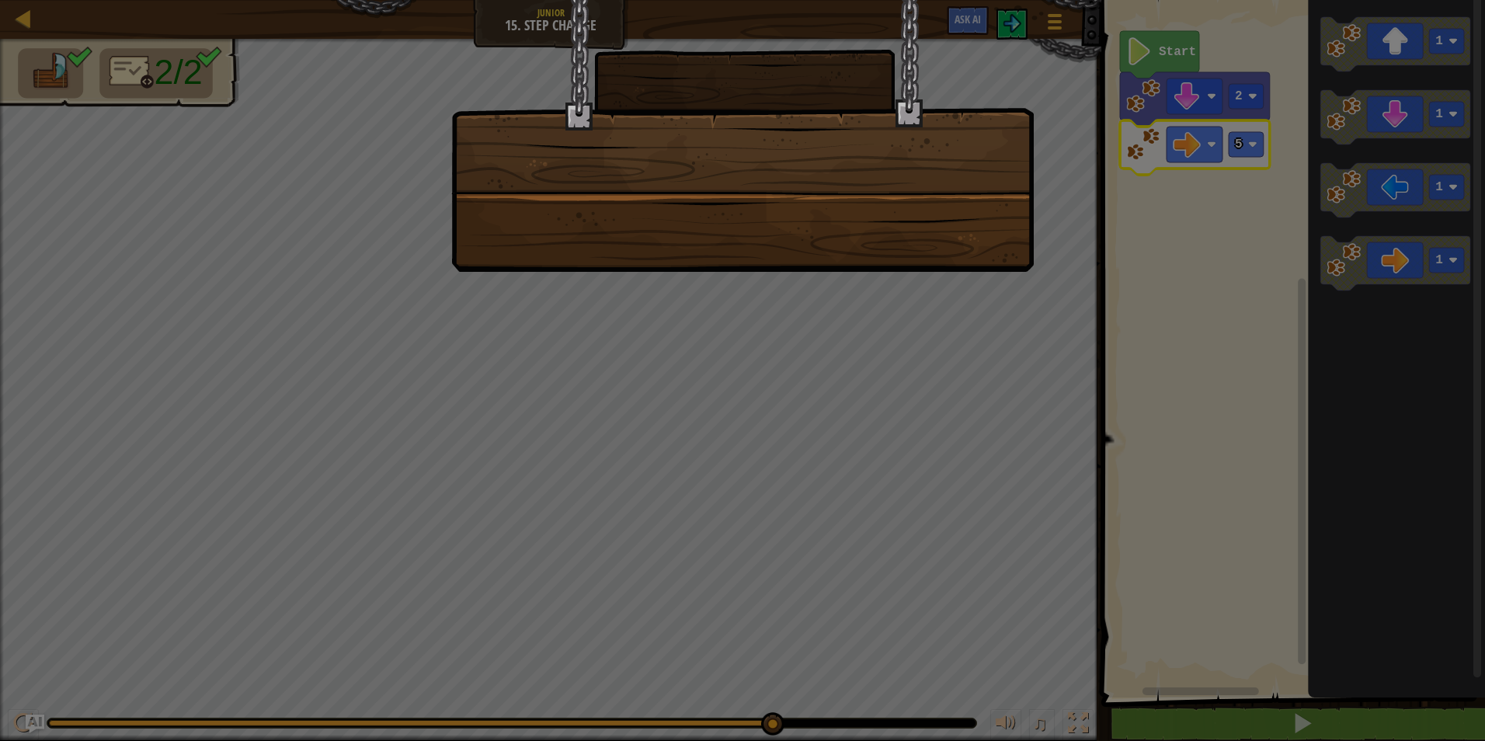
click at [992, 366] on div at bounding box center [742, 370] width 1485 height 741
drag, startPoint x: 991, startPoint y: 368, endPoint x: 984, endPoint y: 316, distance: 52.5
click at [984, 316] on div at bounding box center [742, 370] width 1485 height 741
click at [980, 312] on div at bounding box center [742, 370] width 1485 height 741
drag, startPoint x: 978, startPoint y: 316, endPoint x: 1043, endPoint y: 236, distance: 102.8
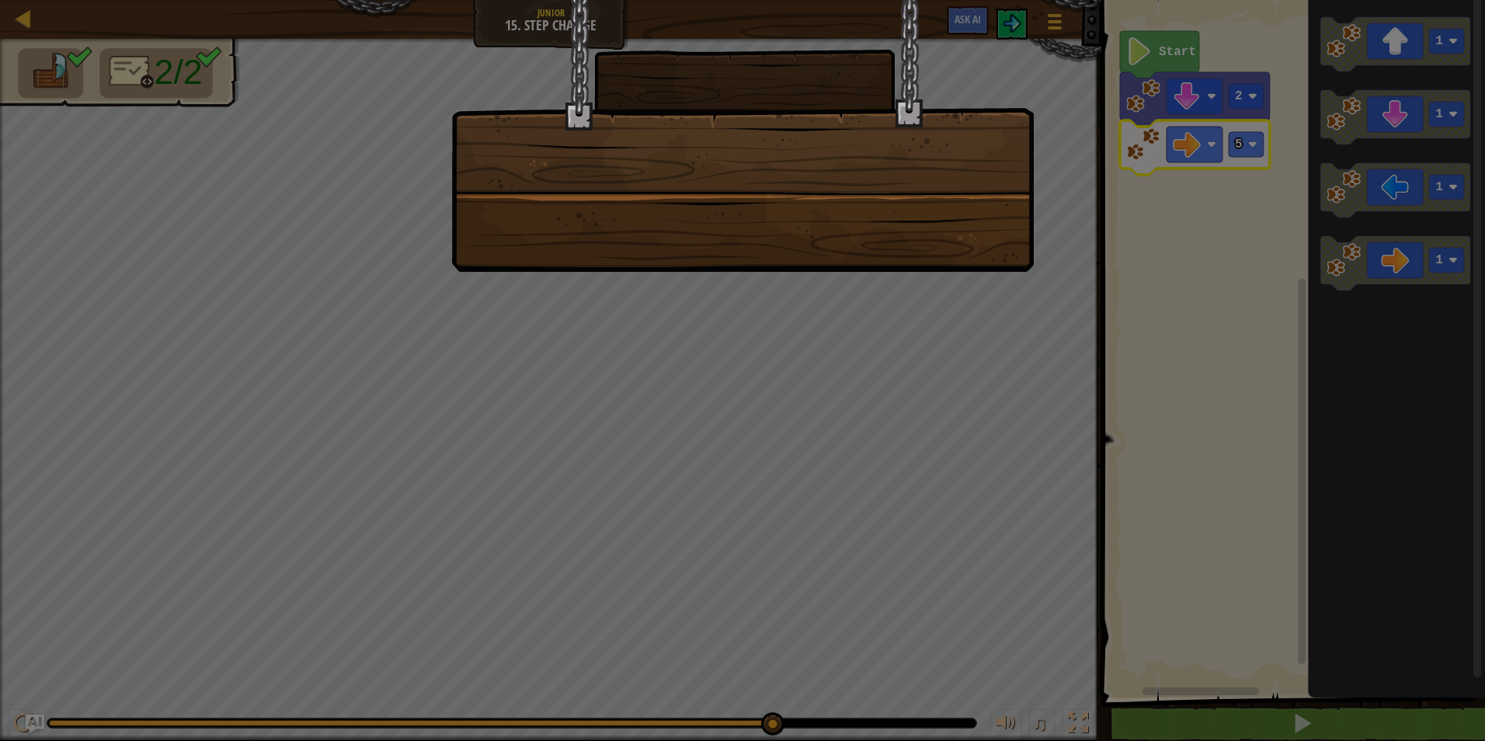
click at [980, 313] on div at bounding box center [742, 370] width 1485 height 741
click at [1040, 234] on div at bounding box center [742, 370] width 1485 height 741
drag, startPoint x: 704, startPoint y: 112, endPoint x: 763, endPoint y: 325, distance: 220.9
click at [757, 329] on div at bounding box center [742, 370] width 1485 height 741
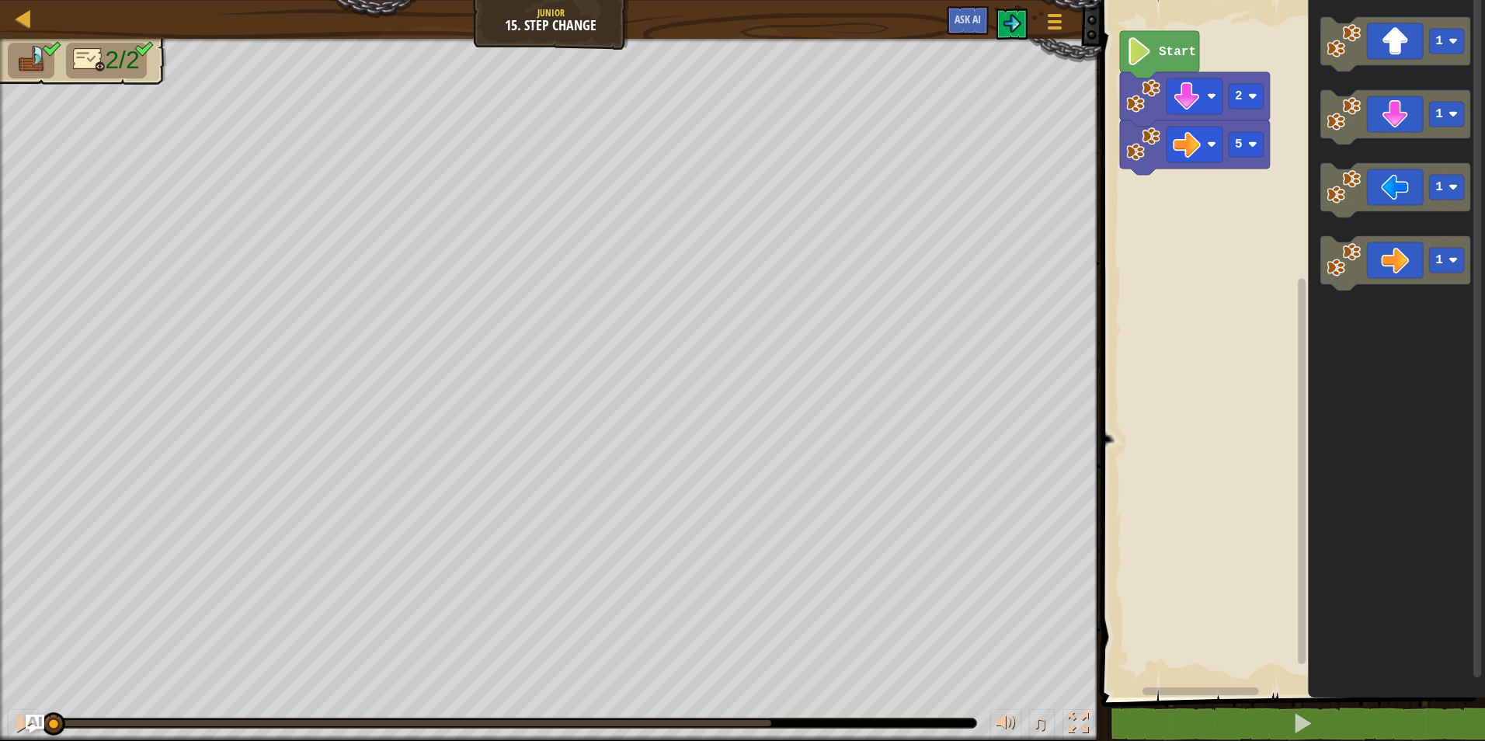
click at [1159, 54] on text "Start" at bounding box center [1177, 52] width 37 height 14
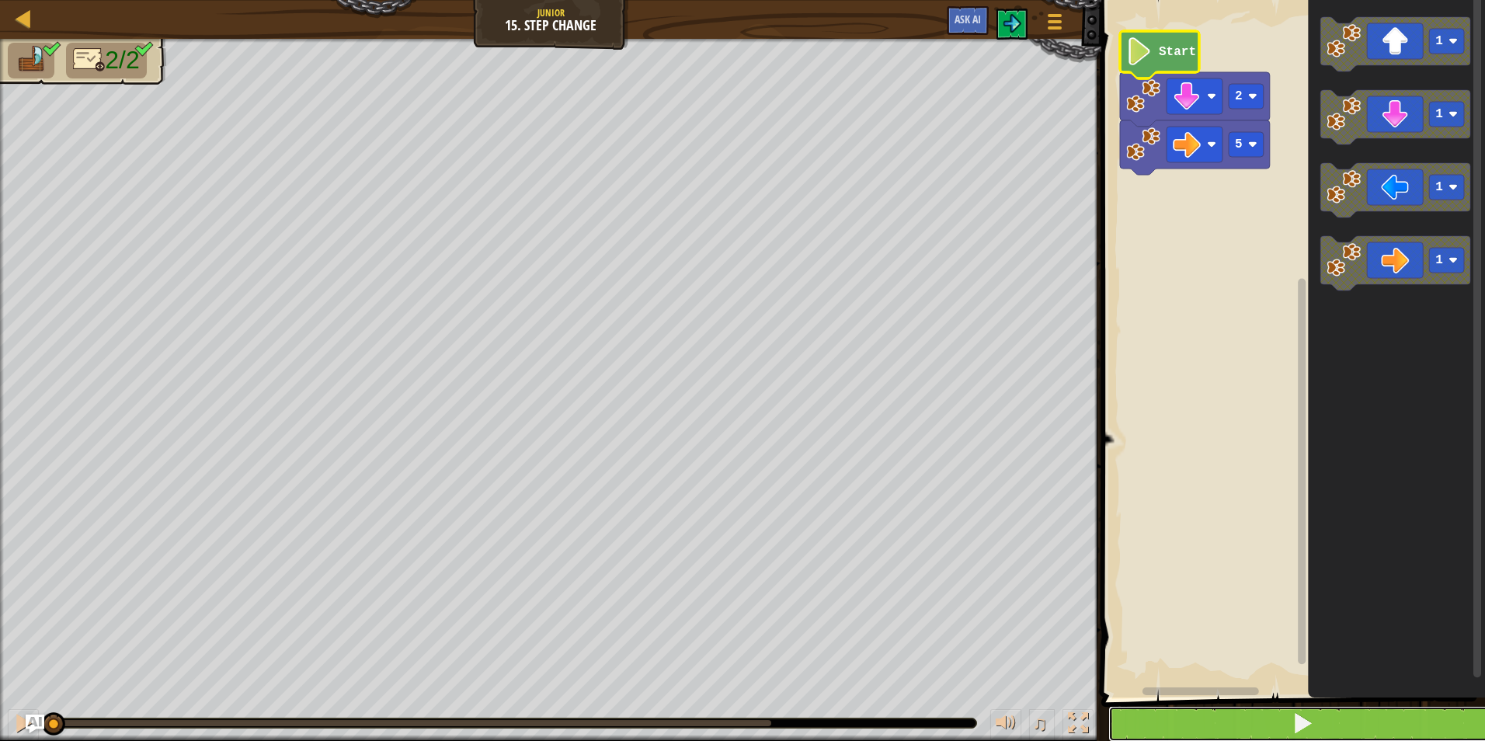
click at [1327, 712] on button at bounding box center [1303, 724] width 388 height 36
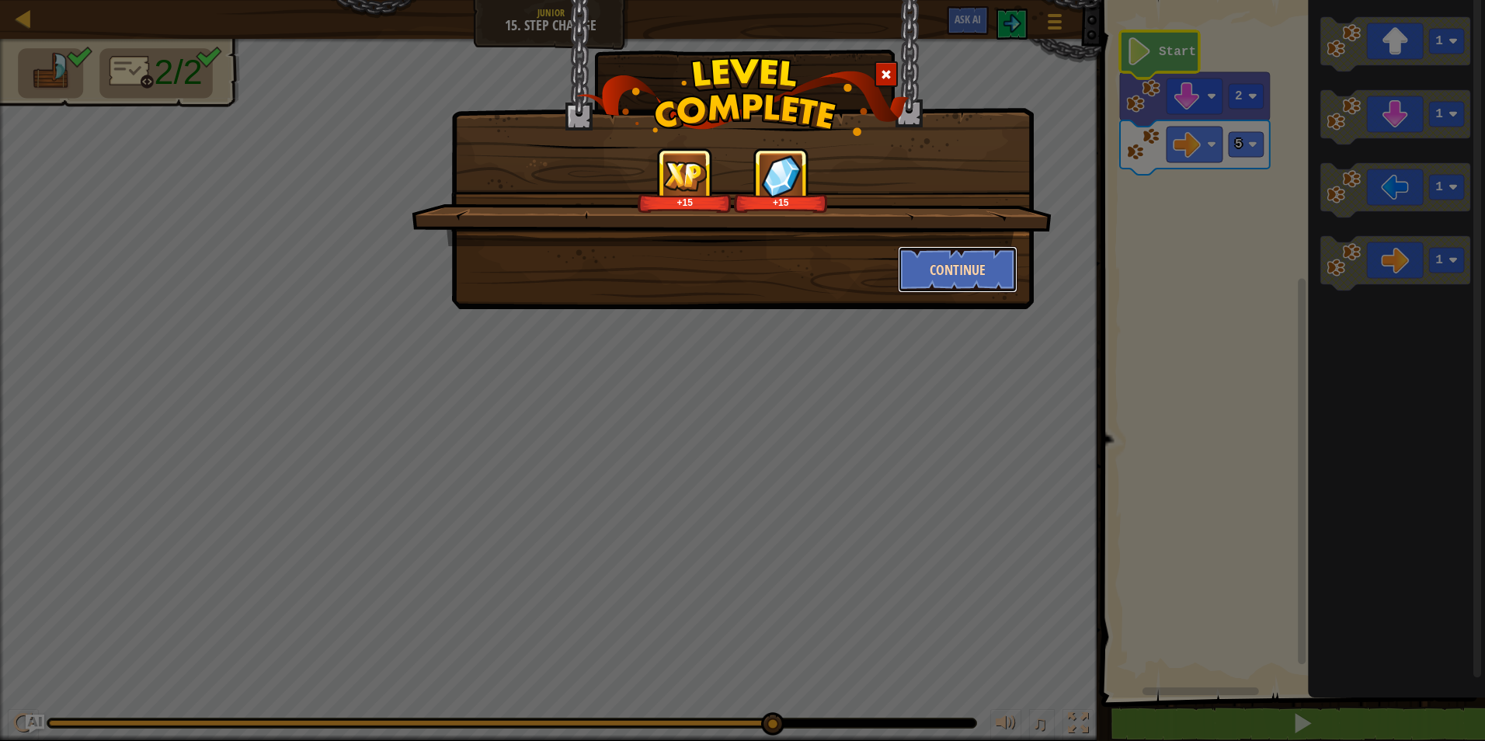
click at [956, 268] on button "Continue" at bounding box center [958, 269] width 120 height 47
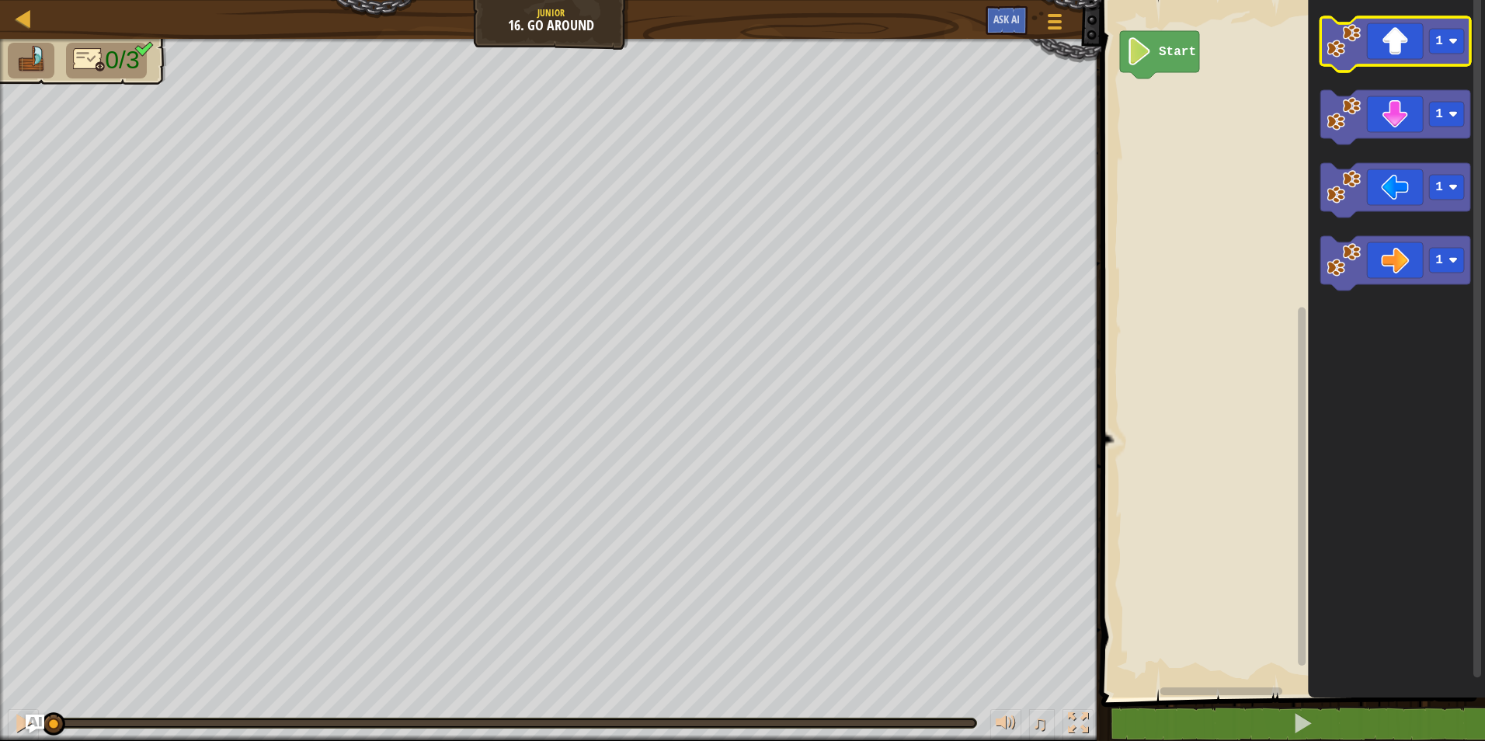
click at [1417, 54] on icon "Blockly Workspace" at bounding box center [1396, 44] width 150 height 54
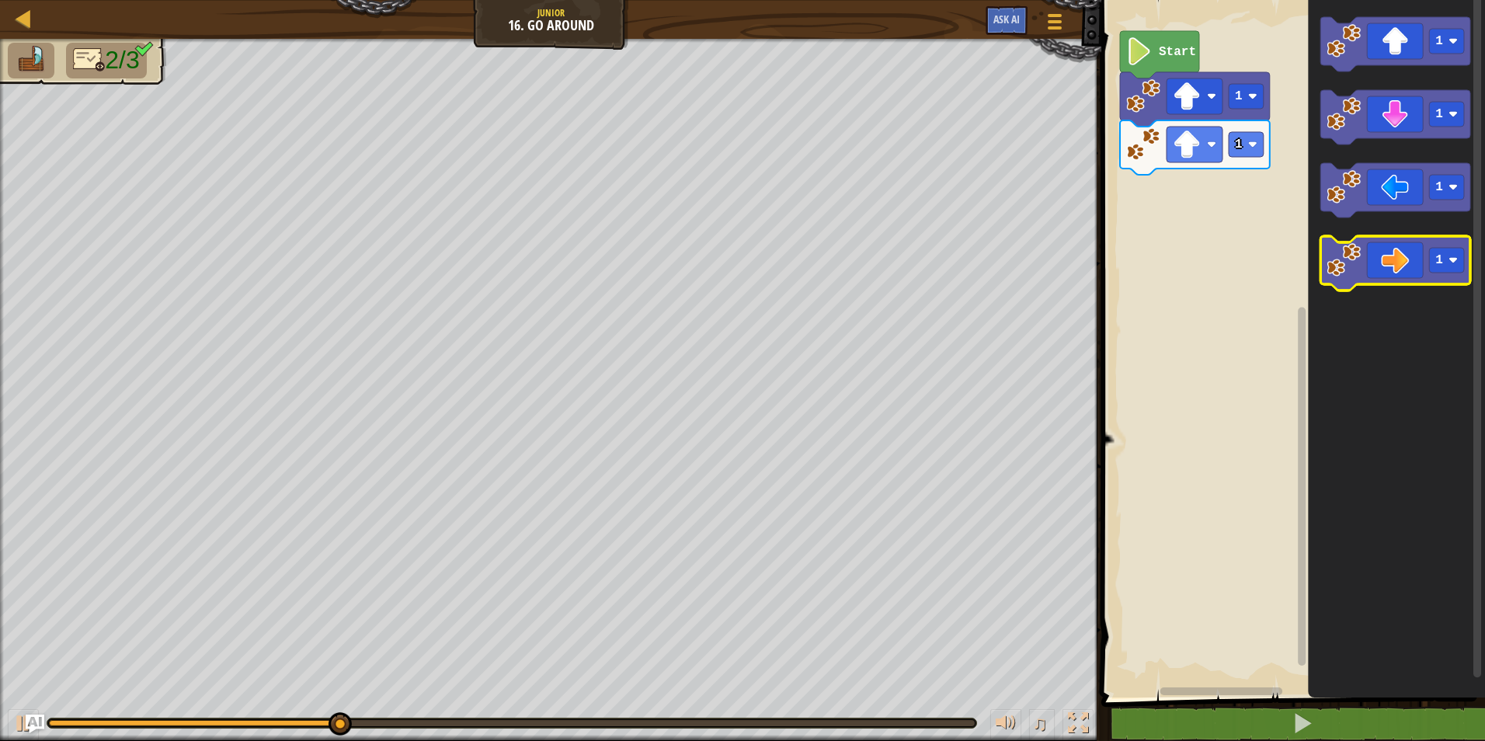
click at [1384, 260] on icon "Blockly Workspace" at bounding box center [1396, 263] width 150 height 54
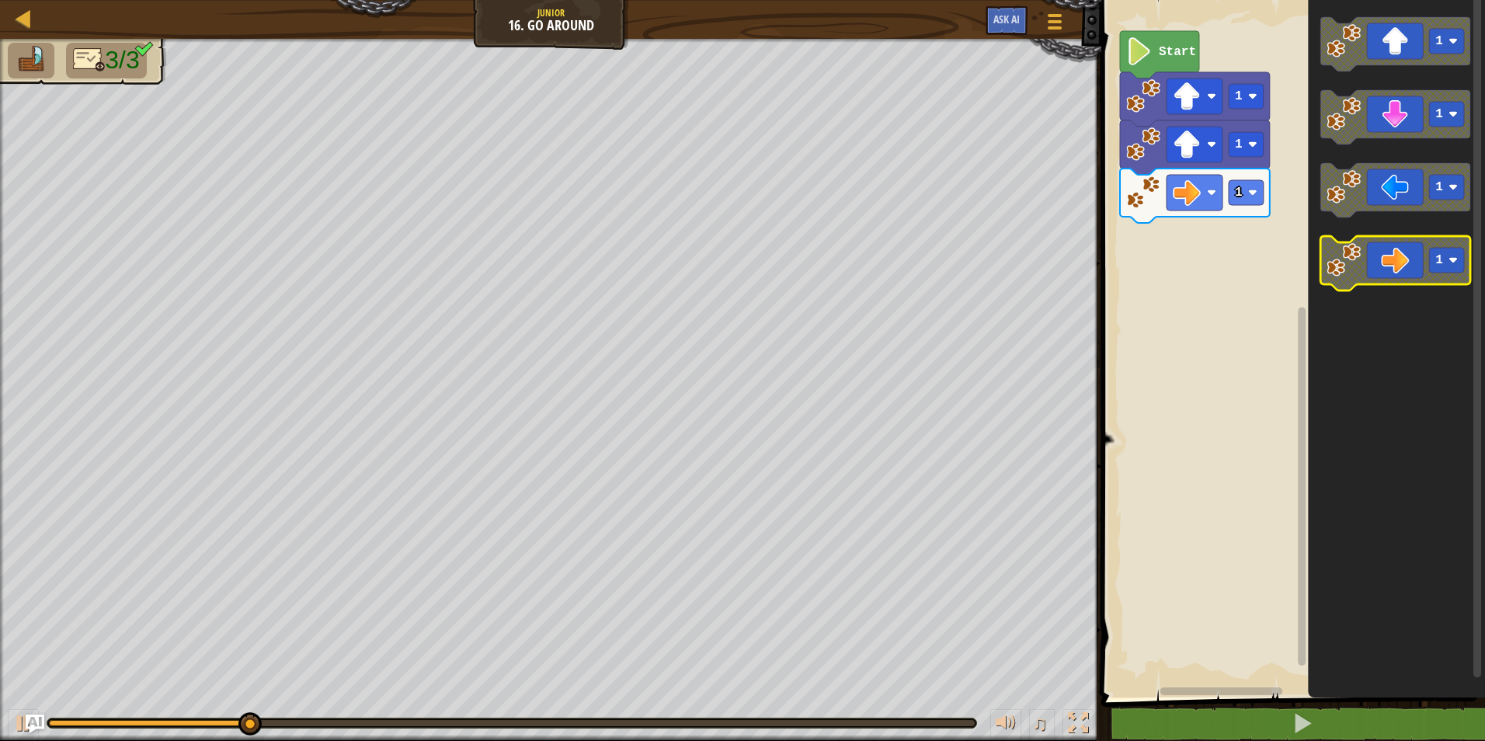
click at [1384, 260] on icon "Blockly Workspace" at bounding box center [1396, 263] width 150 height 54
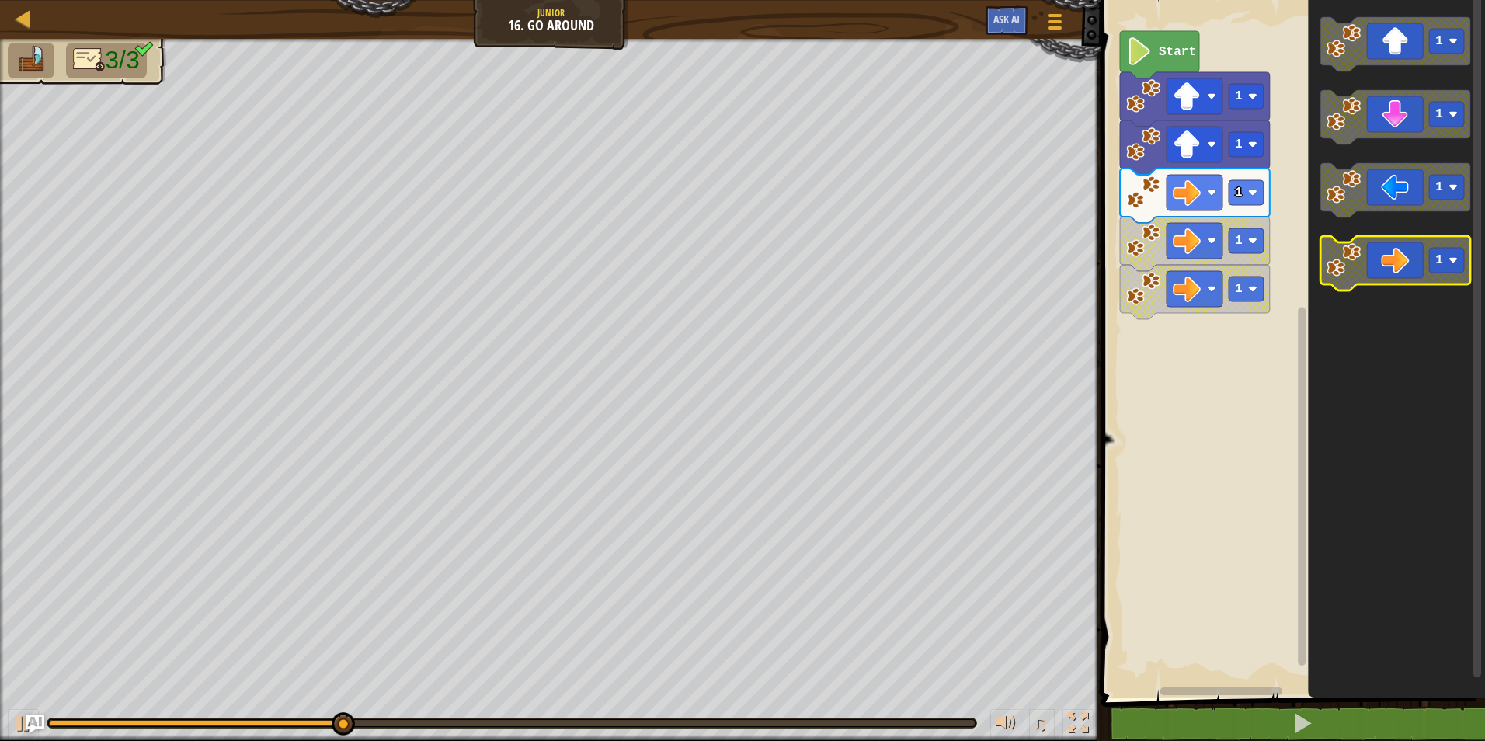
click at [1384, 260] on icon "Blockly Workspace" at bounding box center [1396, 263] width 150 height 54
click at [1383, 261] on icon "Blockly Workspace" at bounding box center [1396, 263] width 150 height 54
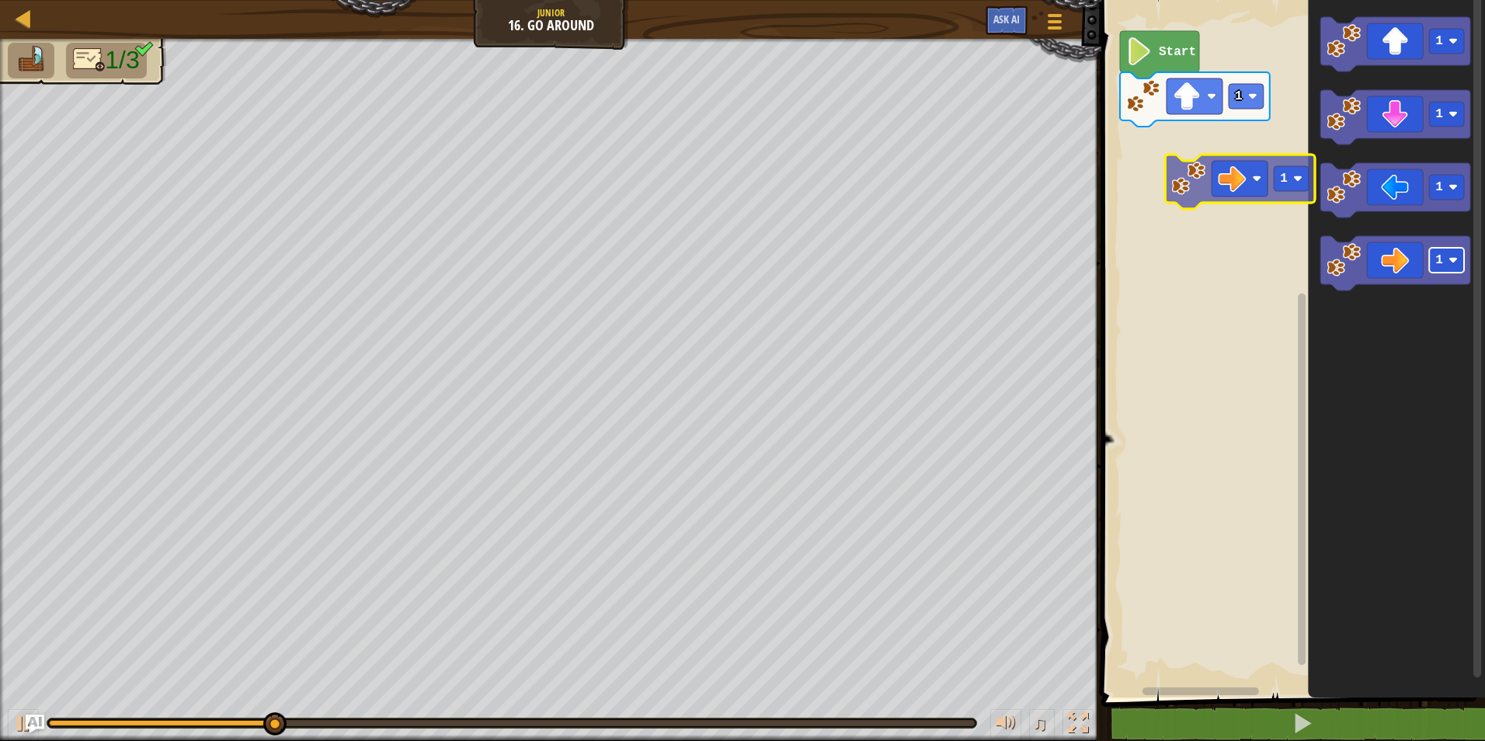
click at [1212, 162] on div "Start 1 1 1 1 1 1" at bounding box center [1291, 344] width 388 height 705
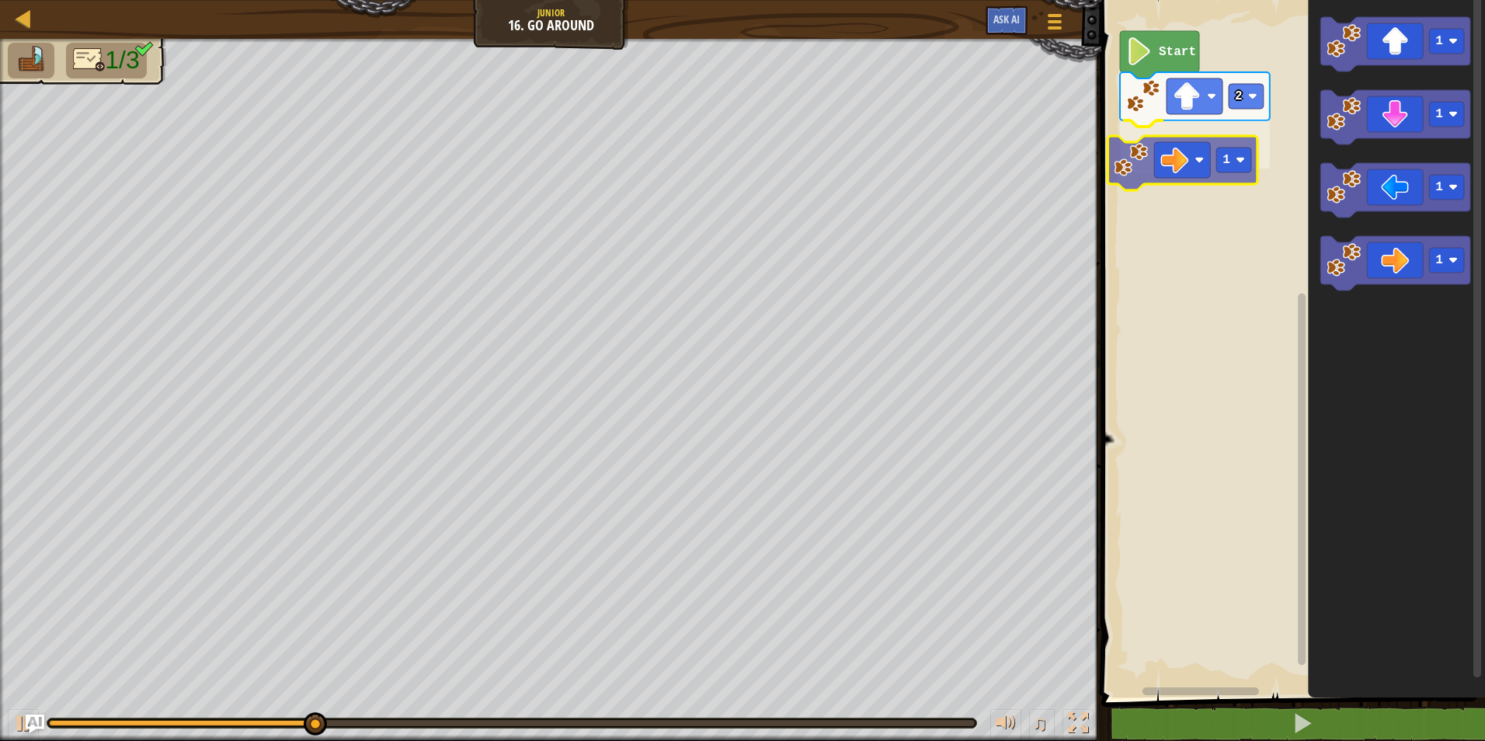
click at [1173, 157] on div "Start 2 1 1 1 1 1 1" at bounding box center [1291, 344] width 388 height 705
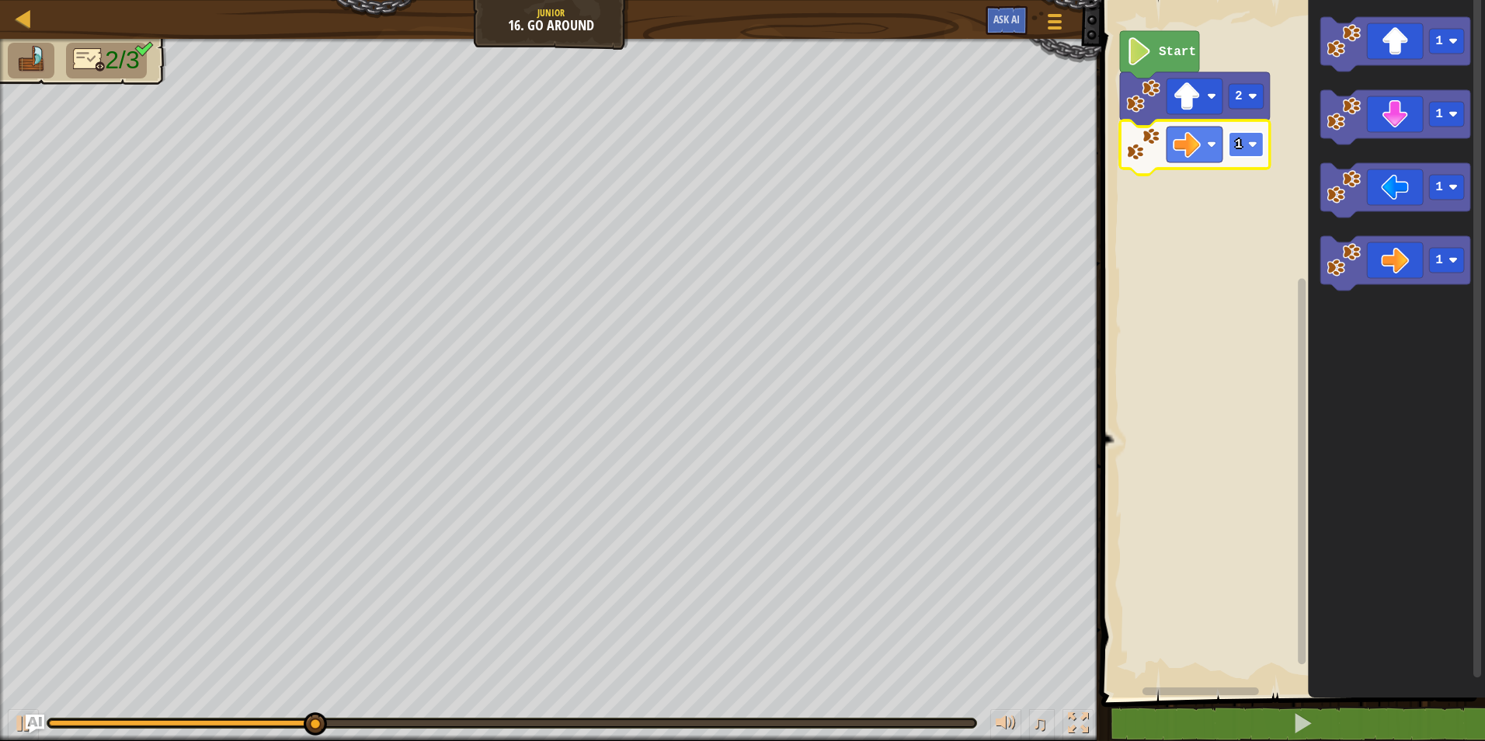
click at [1238, 155] on rect "Blockly Workspace" at bounding box center [1246, 144] width 35 height 25
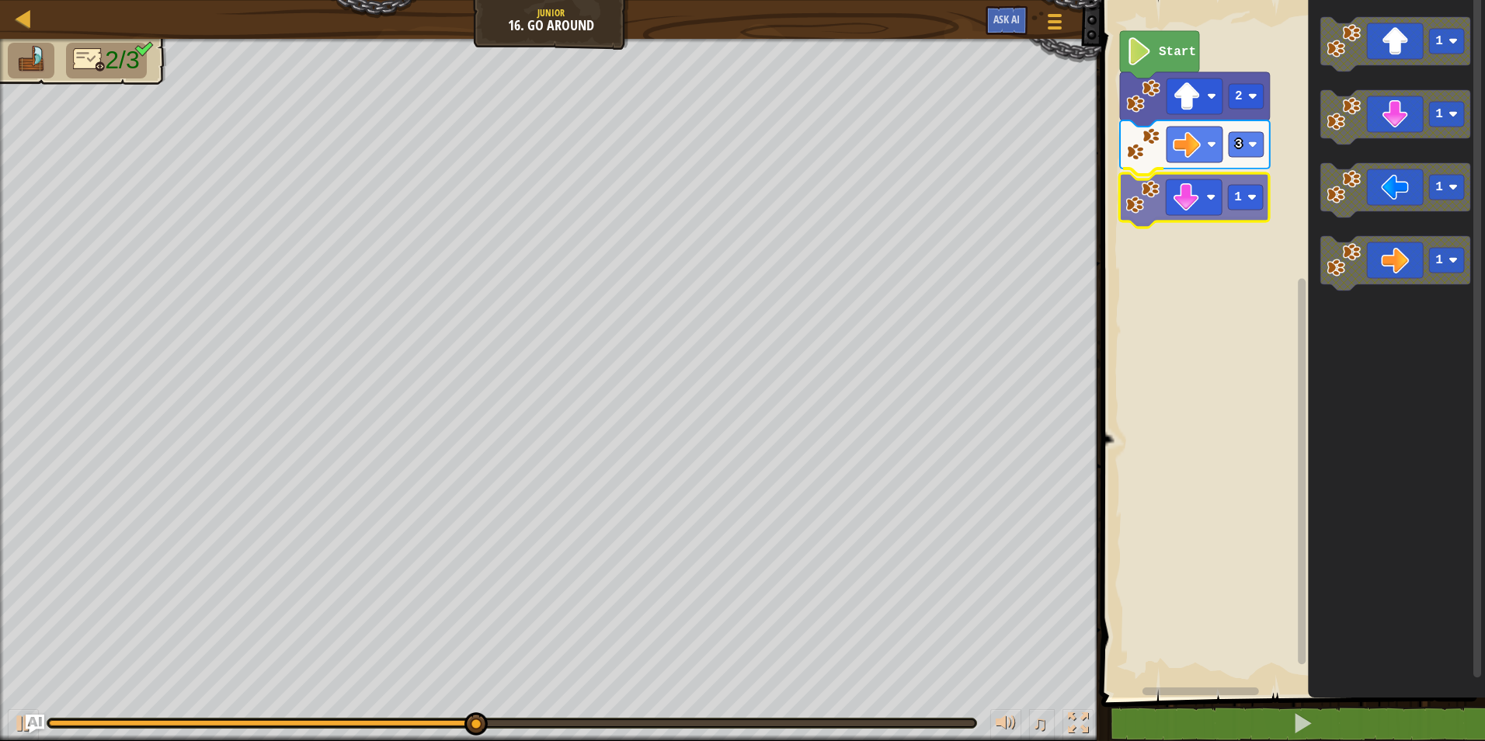
click at [1200, 196] on div "Start 2 3 1 1 1 1 1 1" at bounding box center [1291, 344] width 388 height 705
click at [1245, 191] on rect "Blockly Workspace" at bounding box center [1246, 192] width 35 height 25
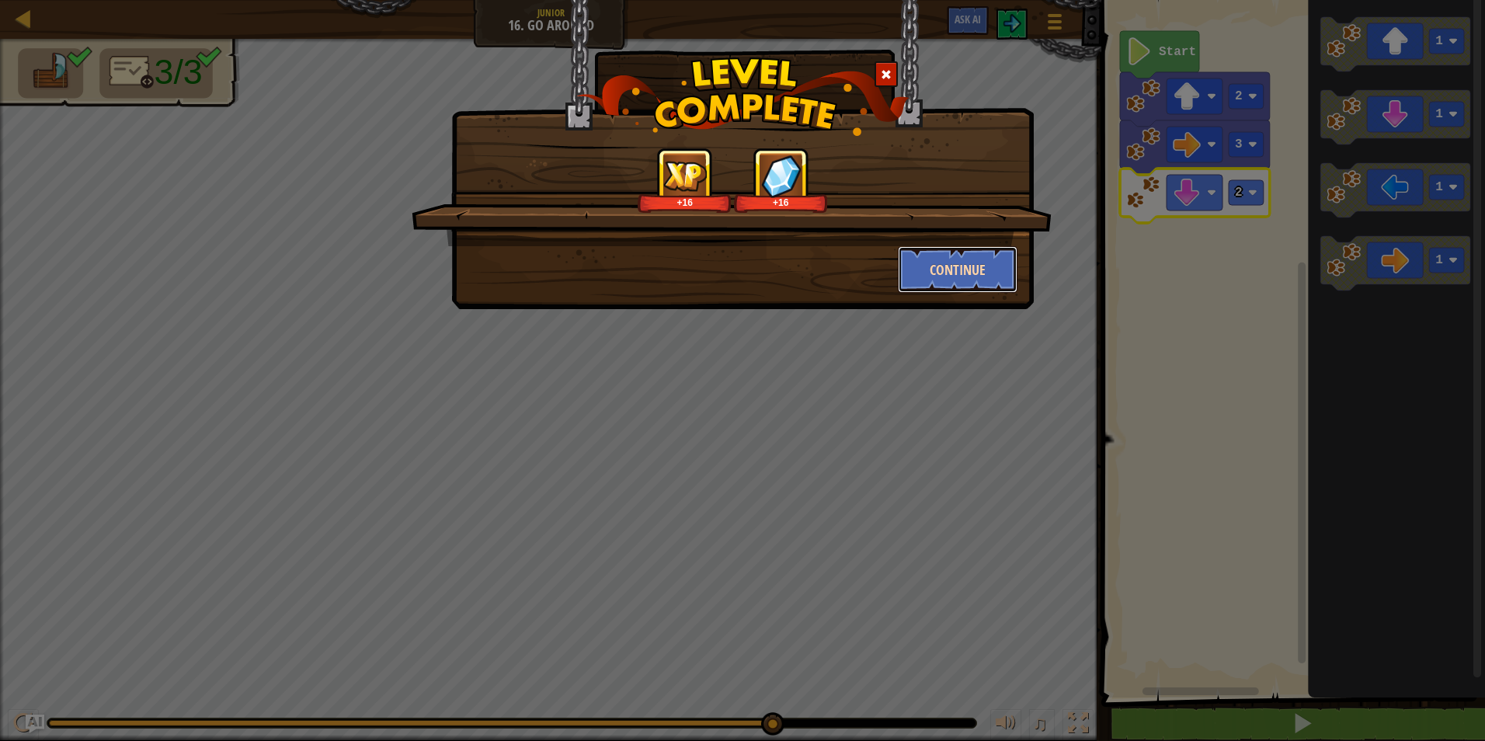
click at [962, 281] on button "Continue" at bounding box center [958, 269] width 120 height 47
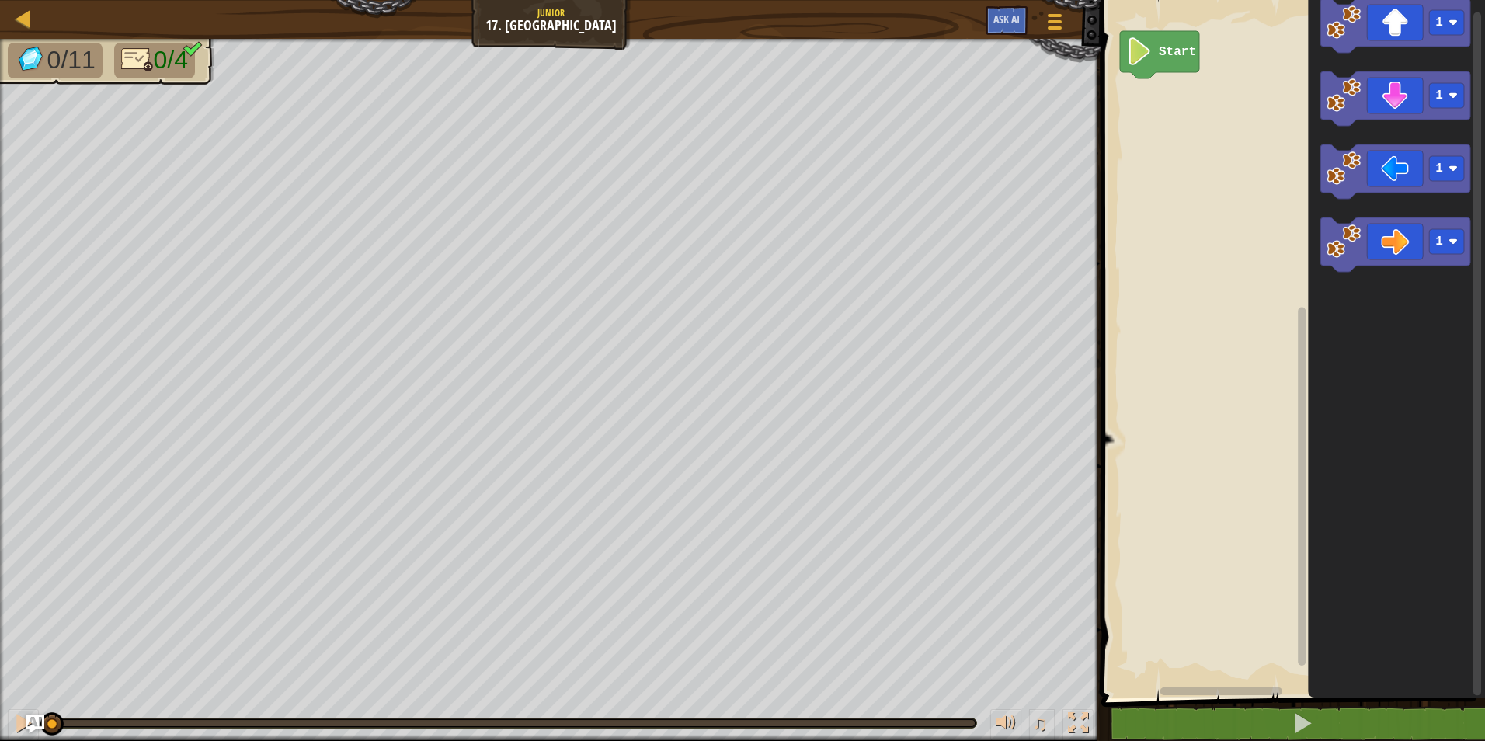
click at [1265, 192] on div "Start 1 1 1 1" at bounding box center [1291, 344] width 388 height 705
click at [1370, 249] on icon "Blockly Workspace" at bounding box center [1396, 245] width 150 height 54
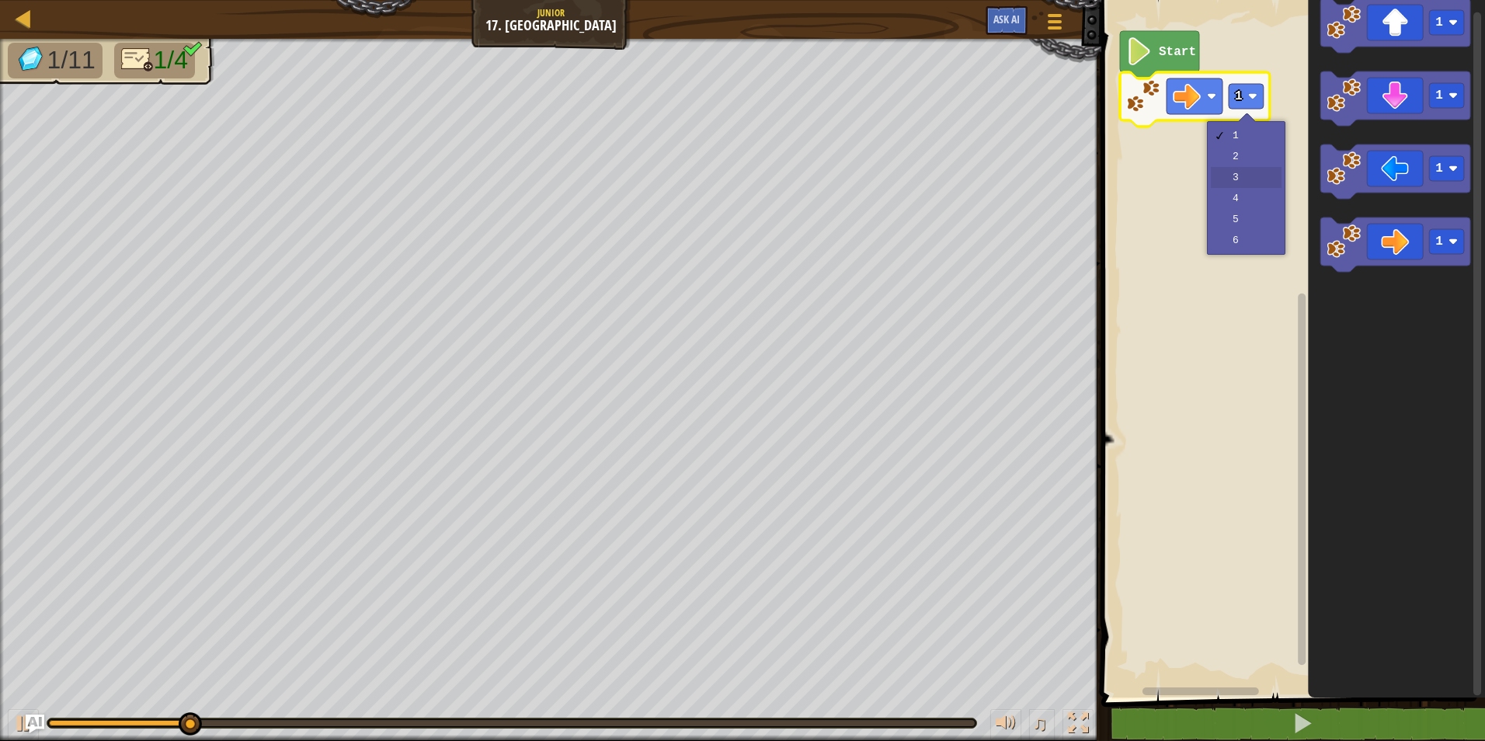
drag, startPoint x: 1261, startPoint y: 169, endPoint x: 1261, endPoint y: 179, distance: 10.1
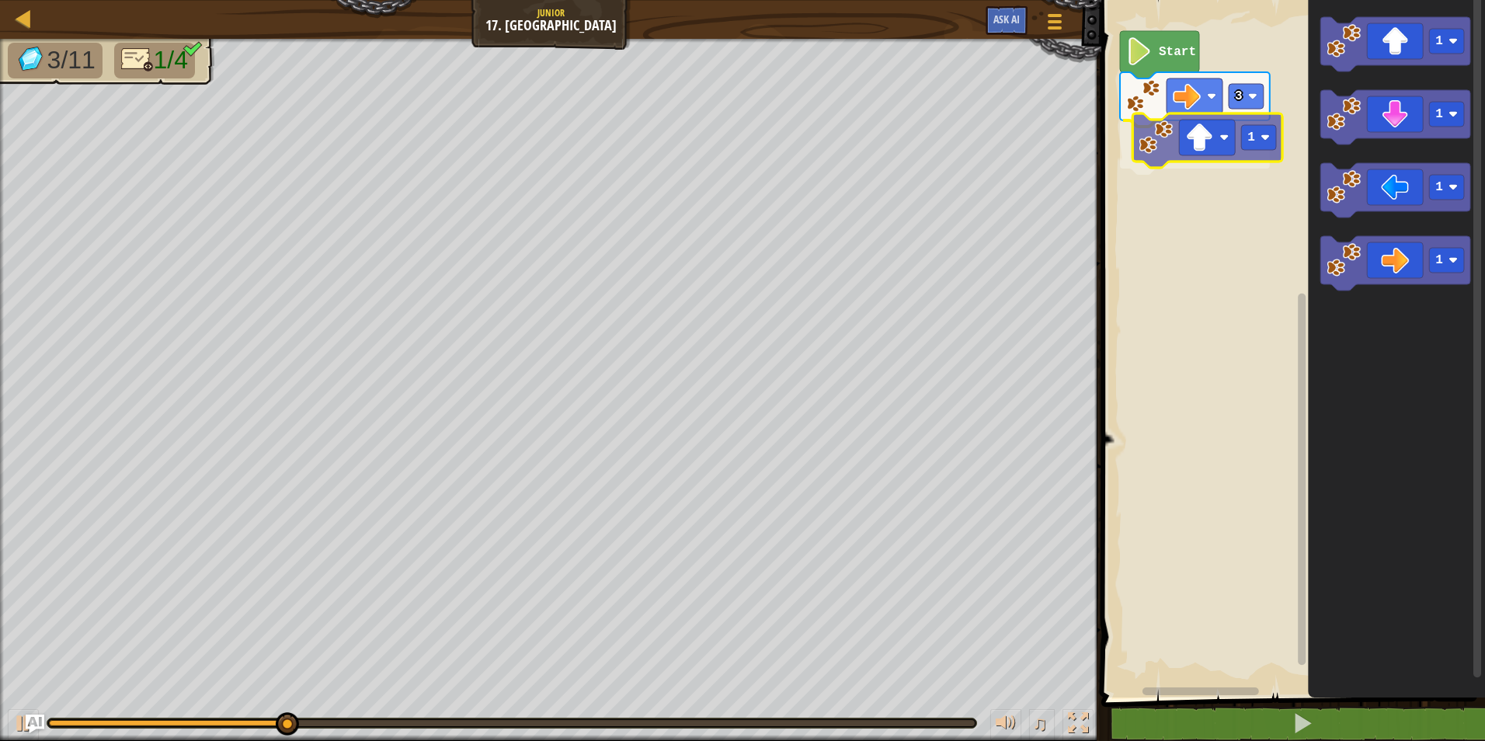
click at [1161, 161] on div "Start 3 1 1 1 1 1 1" at bounding box center [1291, 344] width 388 height 705
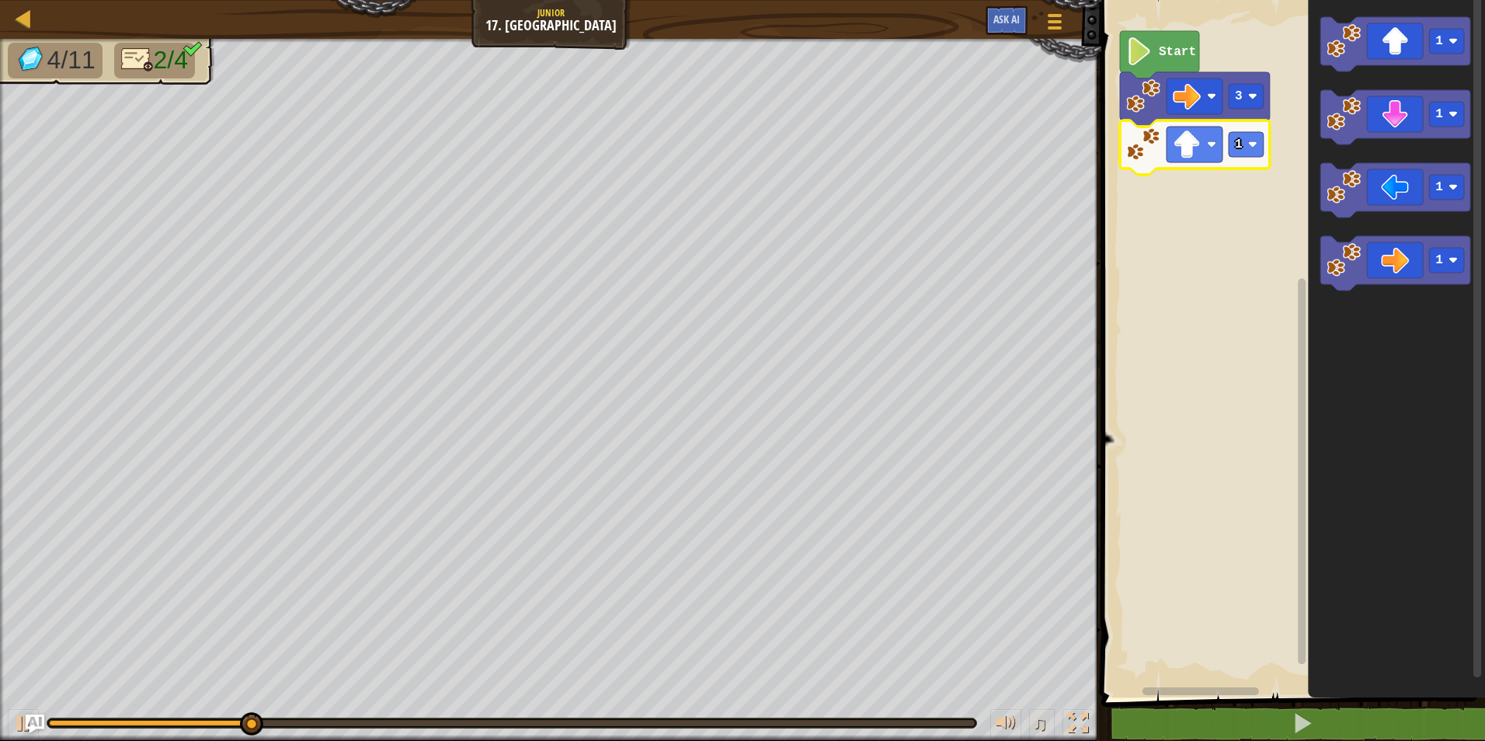
click at [1246, 158] on icon "Blockly Workspace" at bounding box center [1195, 147] width 150 height 54
click at [1244, 141] on rect "Blockly Workspace" at bounding box center [1246, 144] width 35 height 25
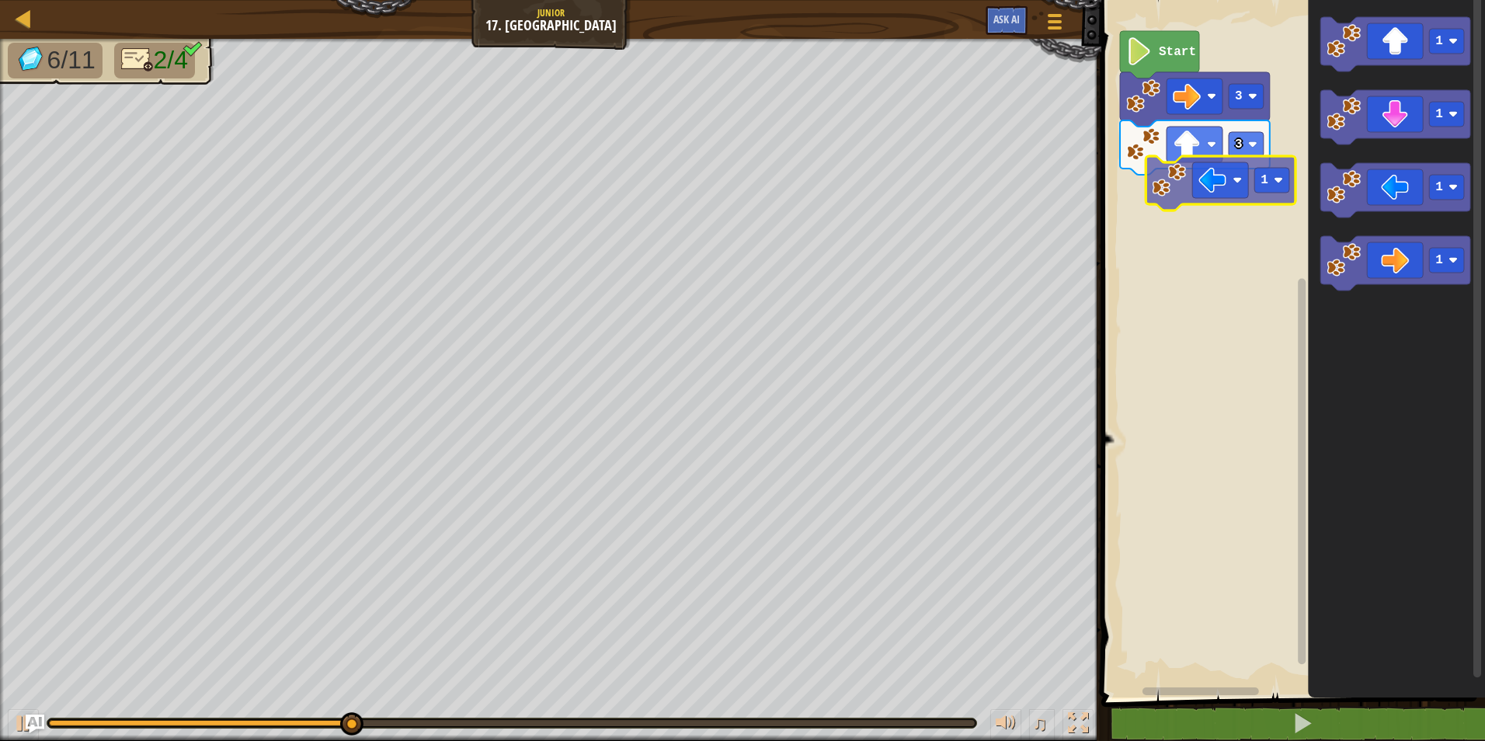
click at [1191, 180] on div "Start 3 3 1 1 1 1 1" at bounding box center [1291, 344] width 388 height 705
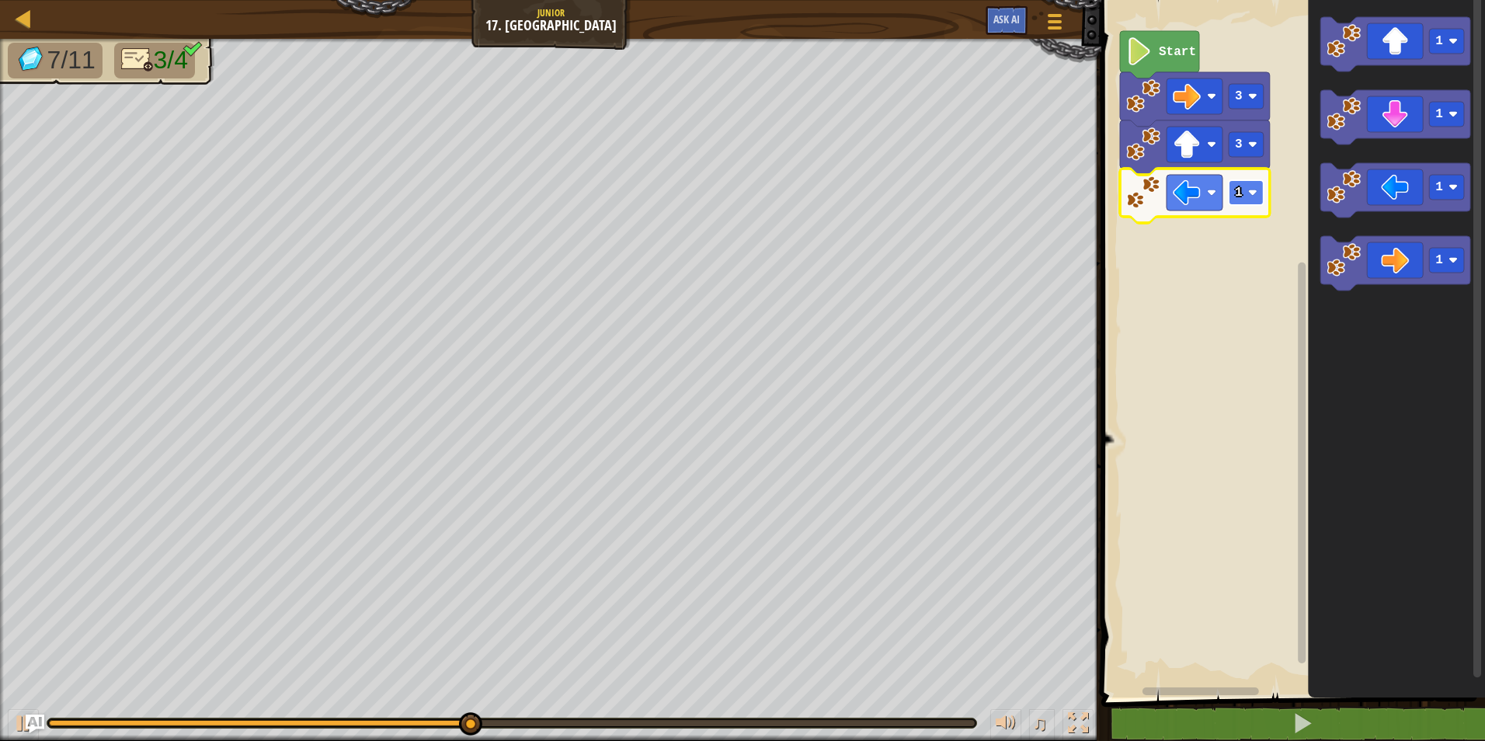
click at [1249, 193] on image "Blockly Workspace" at bounding box center [1252, 192] width 9 height 9
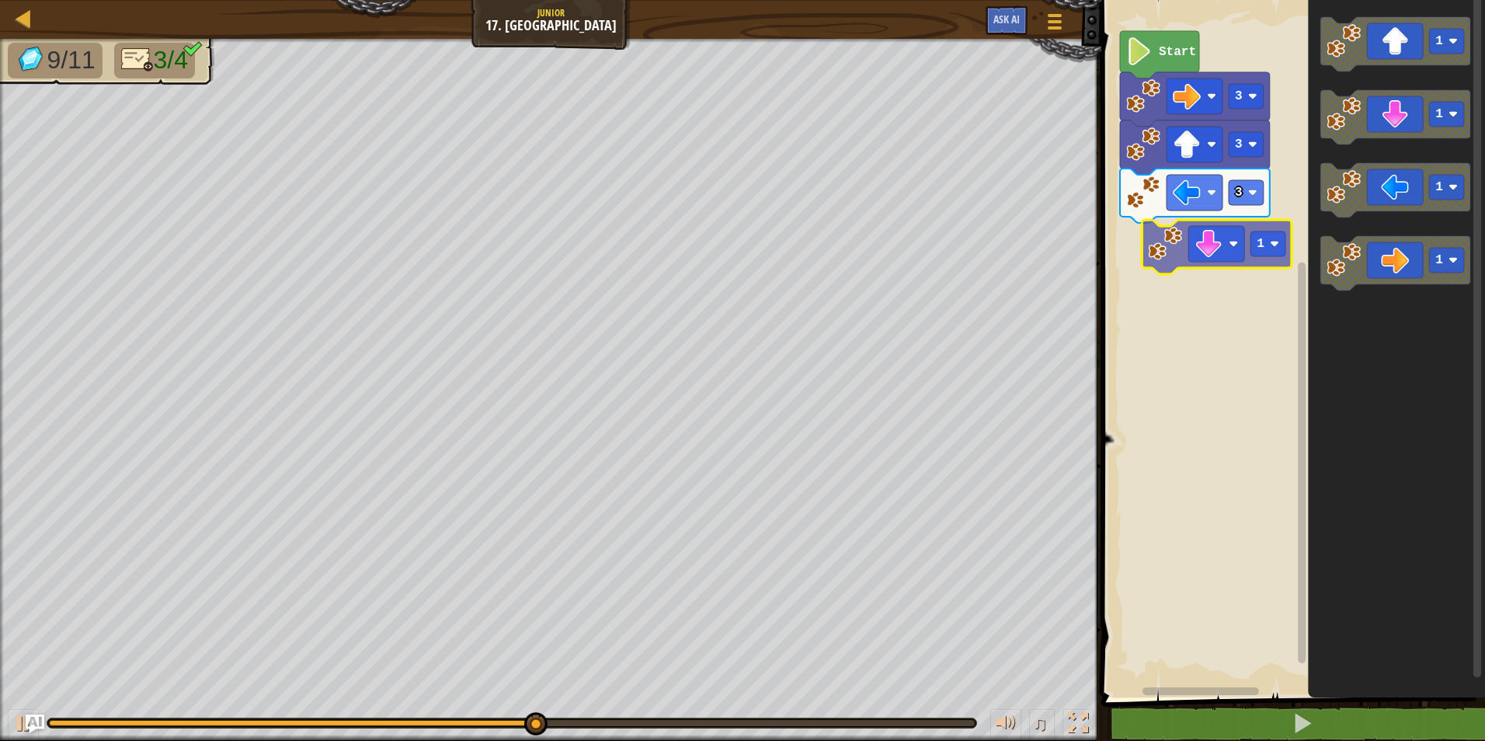
click at [1185, 264] on div "Start 3 3 3 1 1 1 1 1" at bounding box center [1291, 344] width 388 height 705
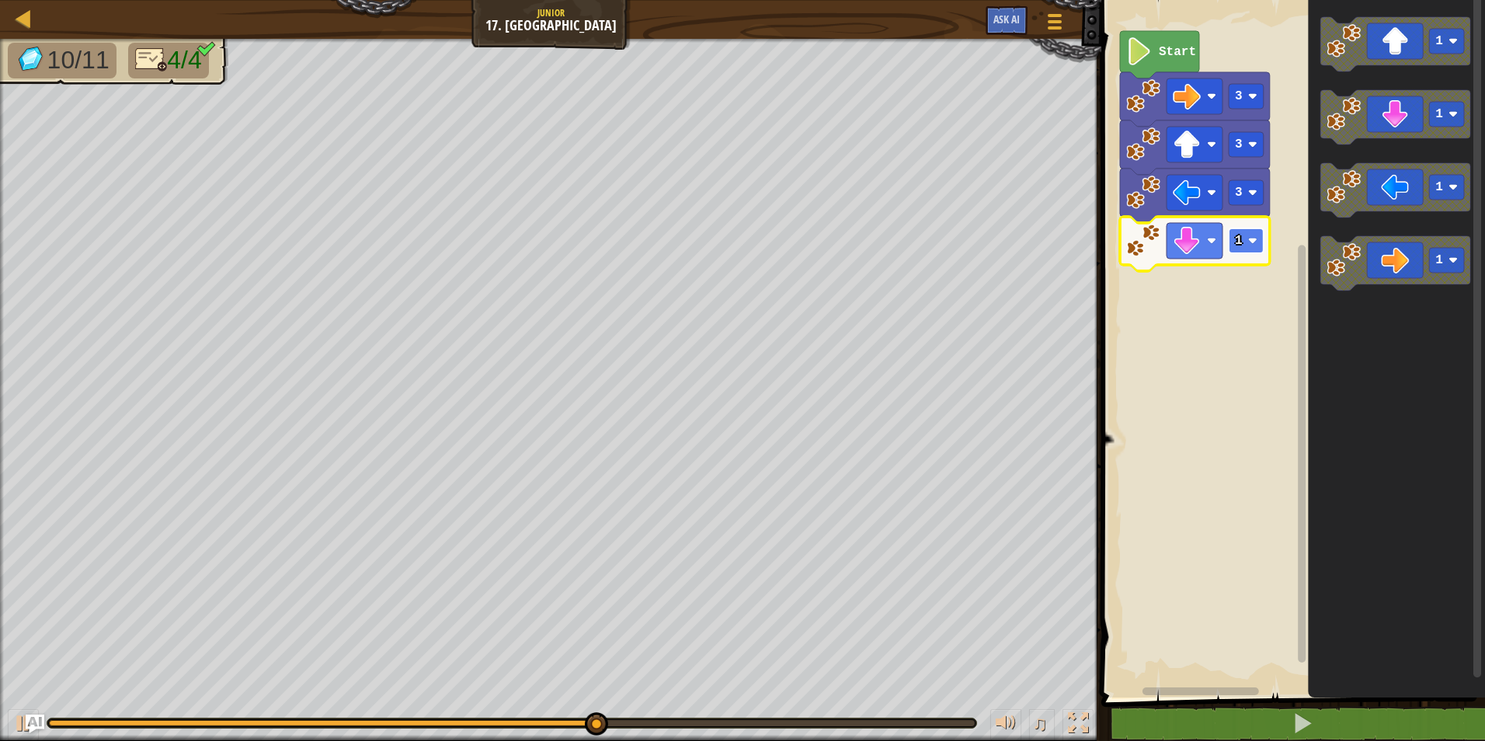
click at [1231, 245] on rect "Blockly Workspace" at bounding box center [1246, 240] width 35 height 25
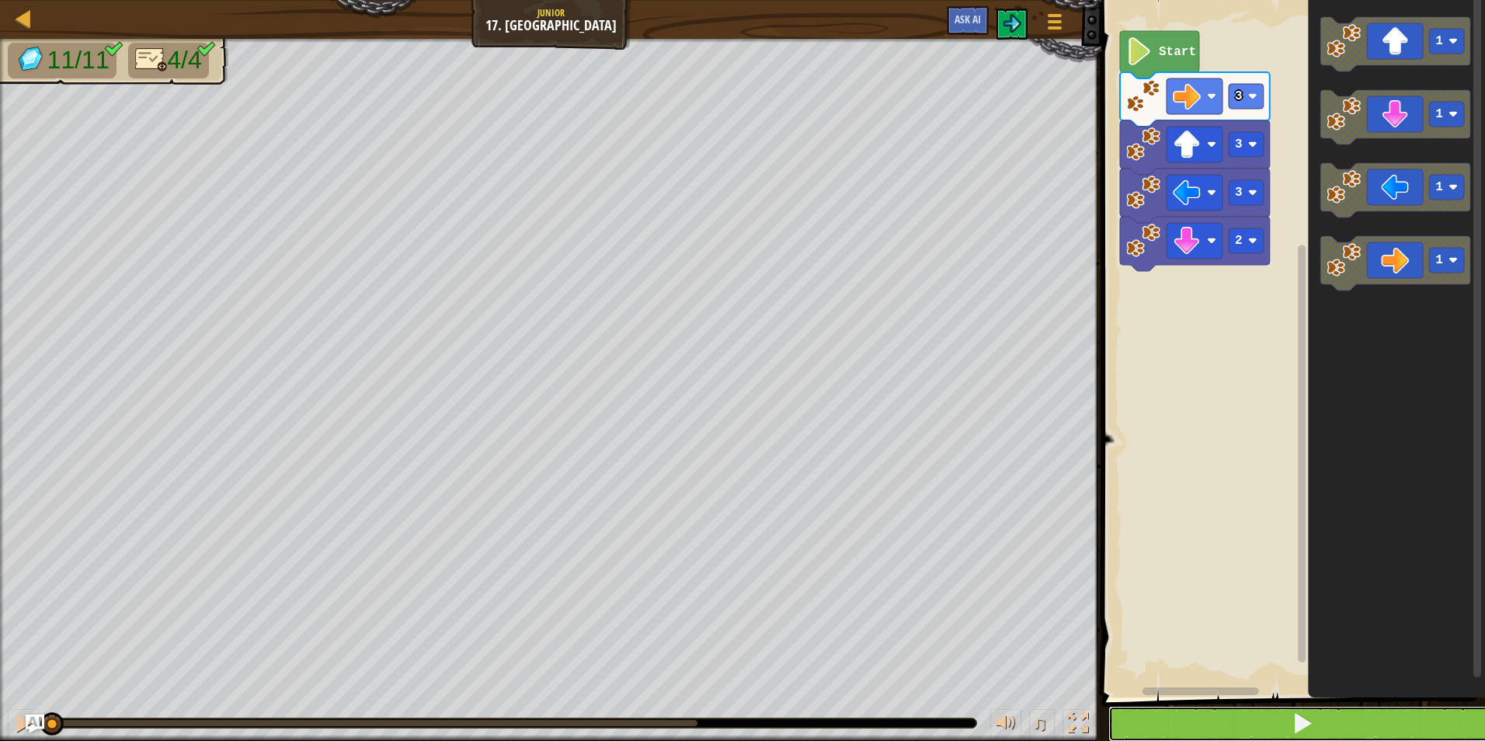
click at [1196, 731] on button at bounding box center [1303, 724] width 388 height 36
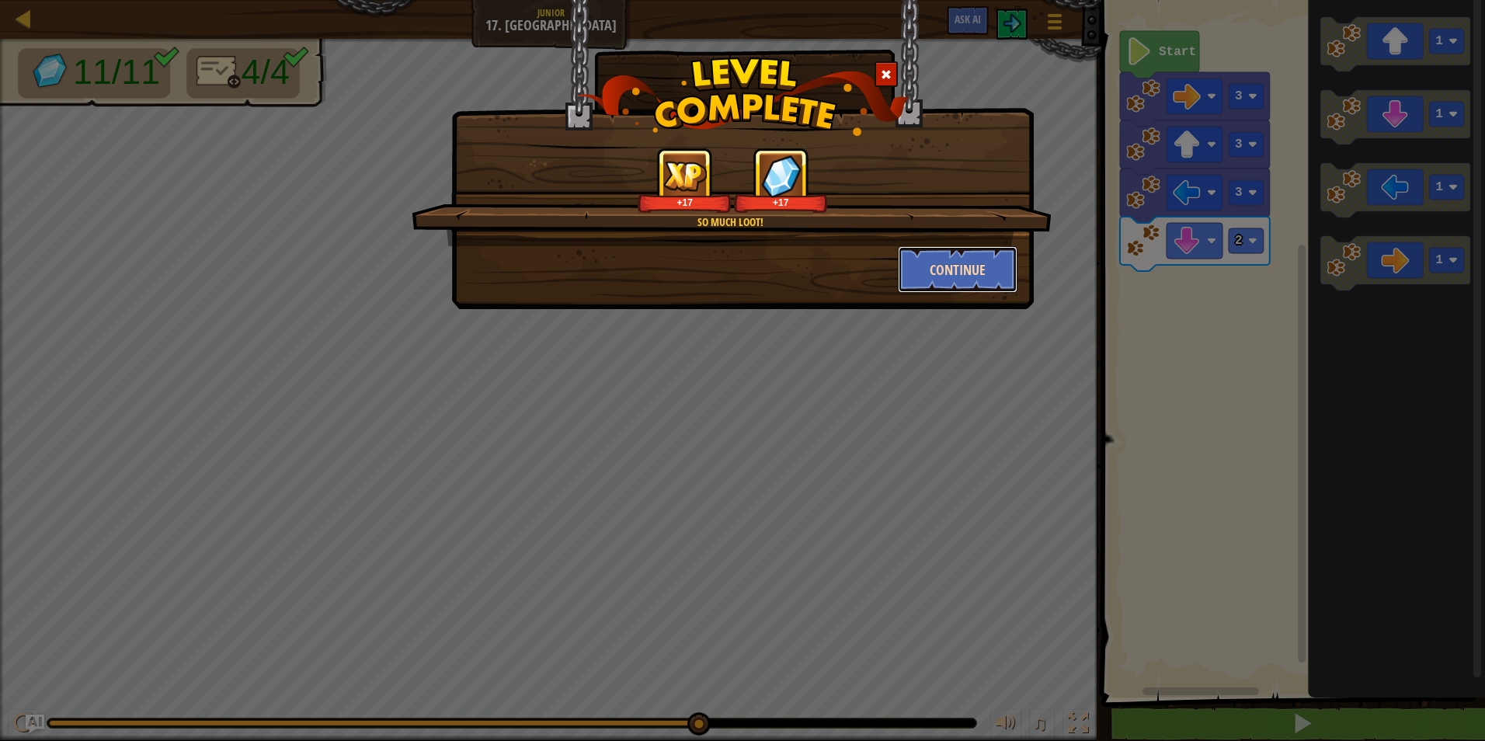
click at [933, 263] on button "Continue" at bounding box center [958, 269] width 120 height 47
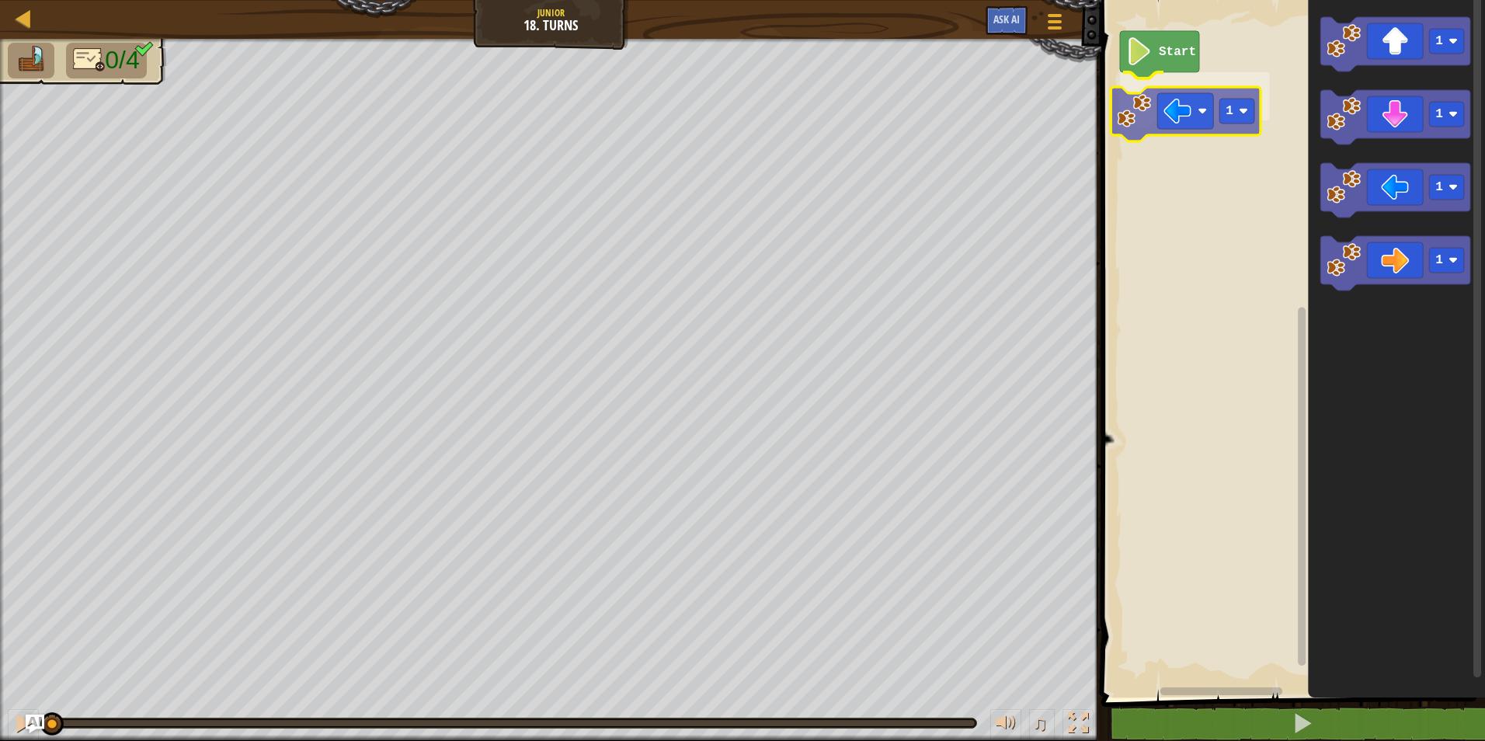
click at [1161, 121] on div "Start 1 1 1 1 1 1" at bounding box center [1291, 344] width 388 height 705
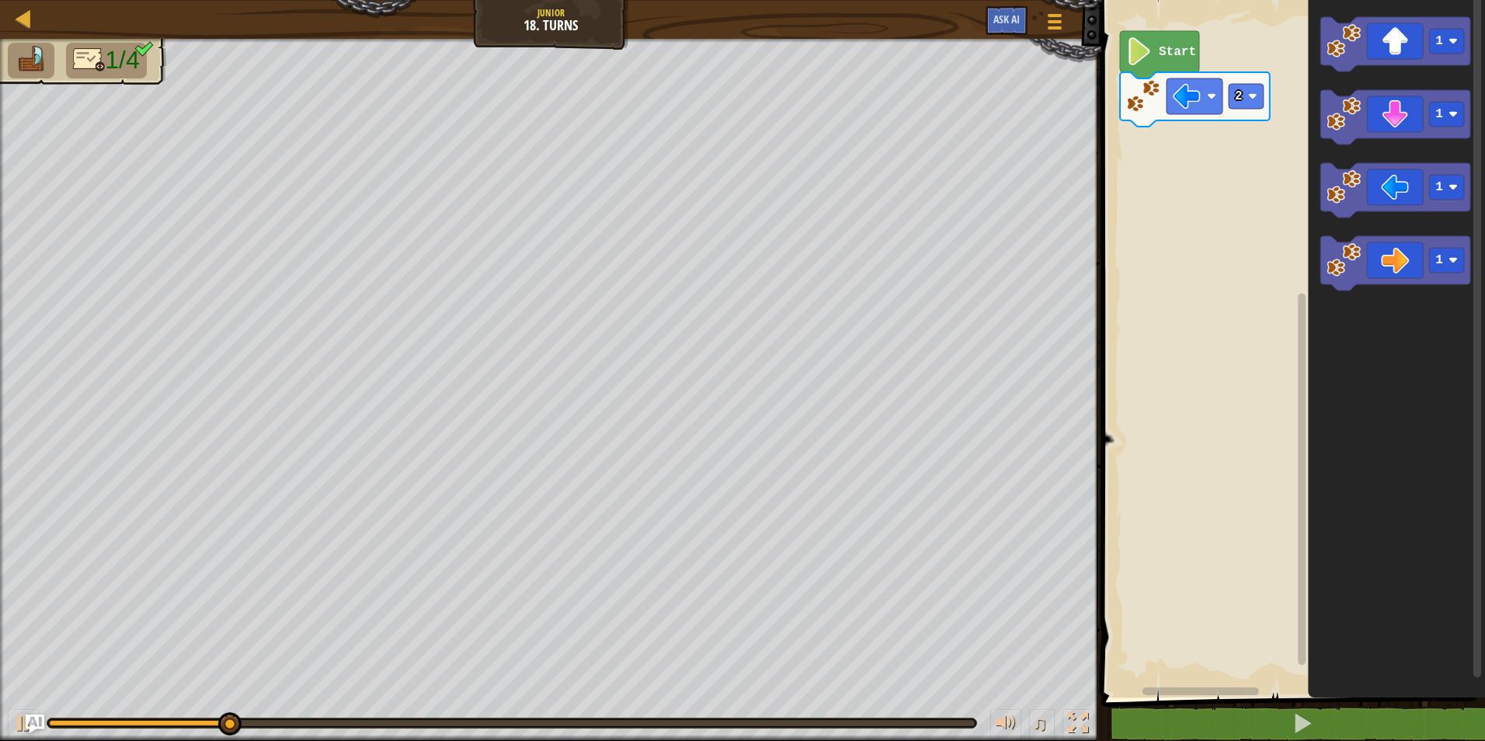
click at [1248, 141] on div "Start 2 1 1 1 1" at bounding box center [1291, 344] width 388 height 705
click at [1335, 130] on image "Blockly Workspace" at bounding box center [1344, 114] width 34 height 34
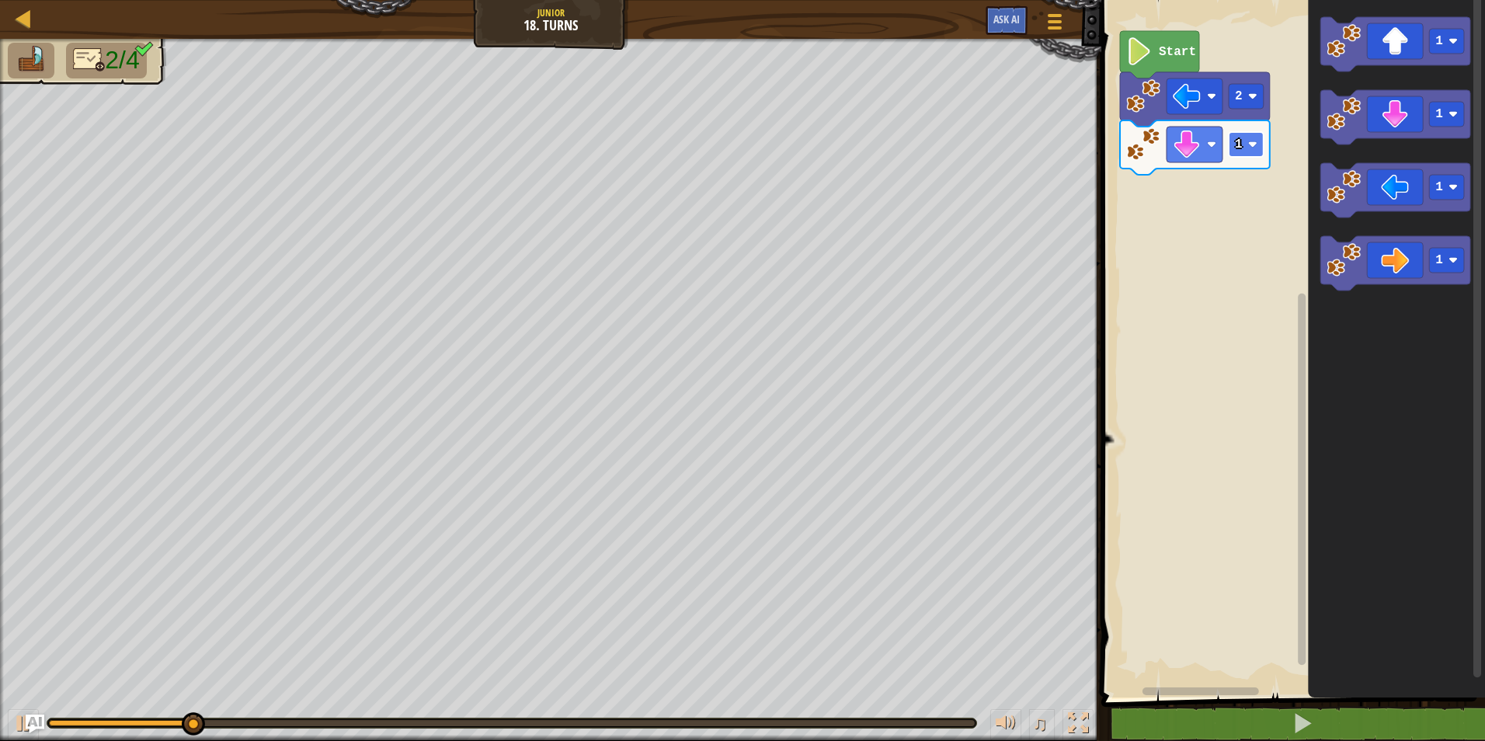
click at [1248, 155] on rect "Blockly Workspace" at bounding box center [1246, 144] width 35 height 25
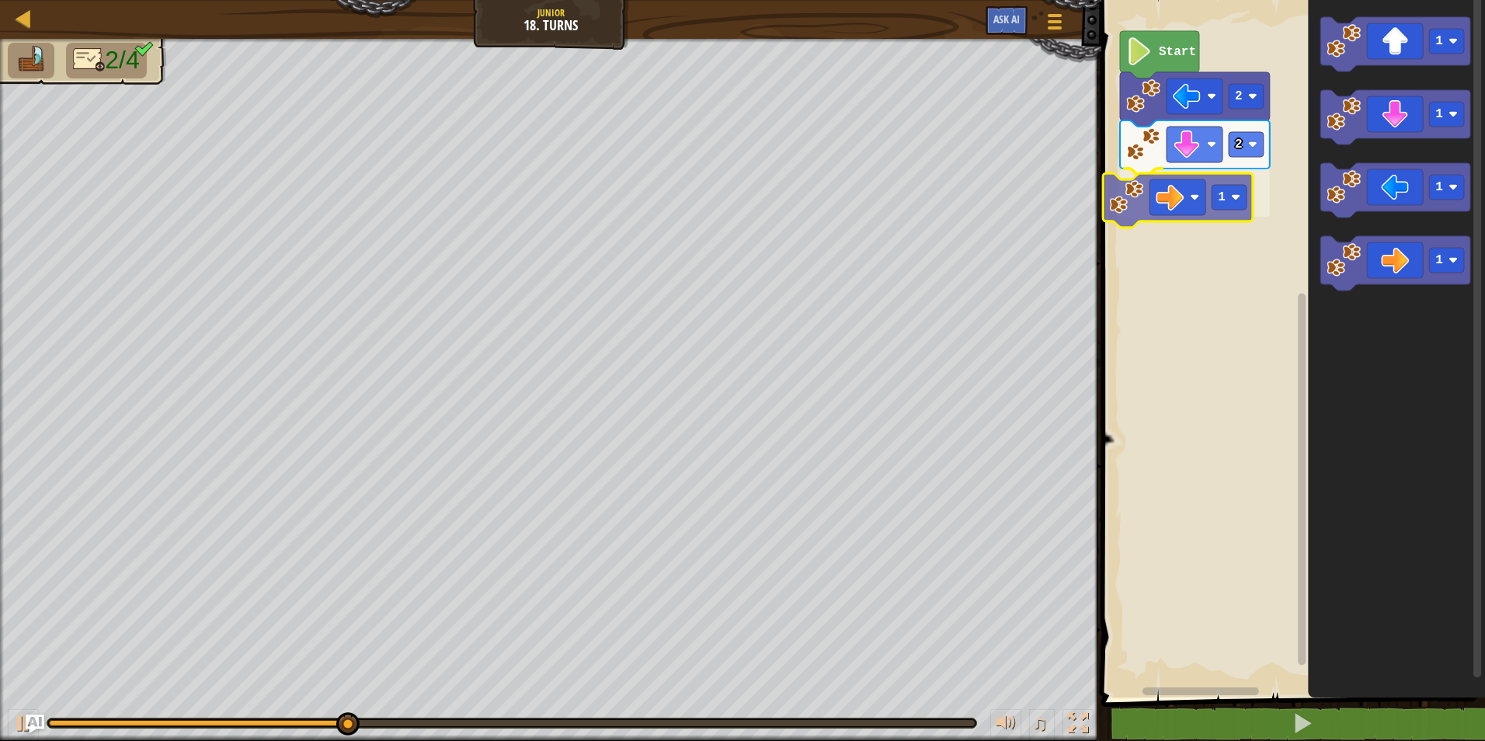
click at [1147, 198] on div "Start 2 2 1 1 1 1 1 1" at bounding box center [1291, 344] width 388 height 705
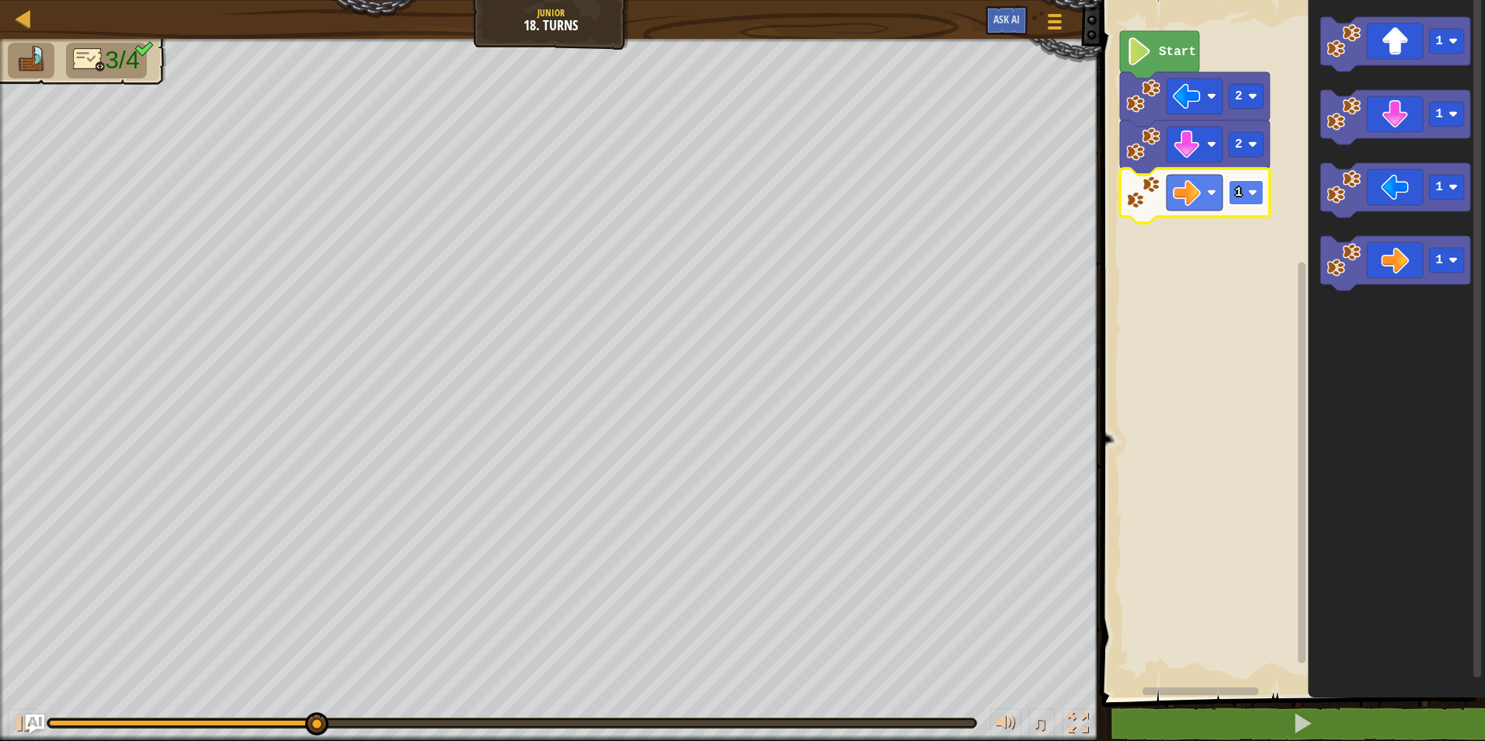
click at [1239, 200] on text "1" at bounding box center [1239, 193] width 8 height 14
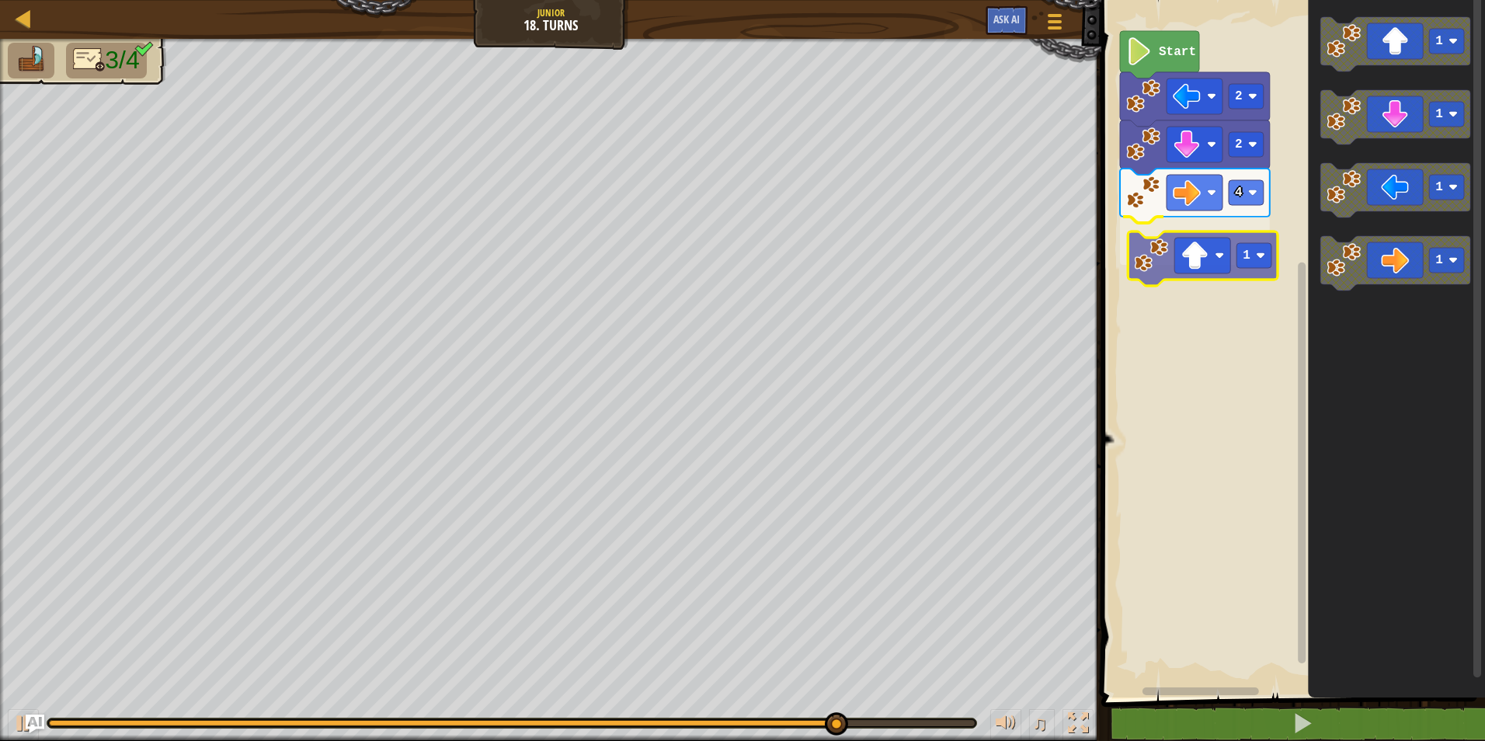
click at [1150, 260] on div "Start 2 2 4 1 1 1 1 1 1" at bounding box center [1291, 344] width 388 height 705
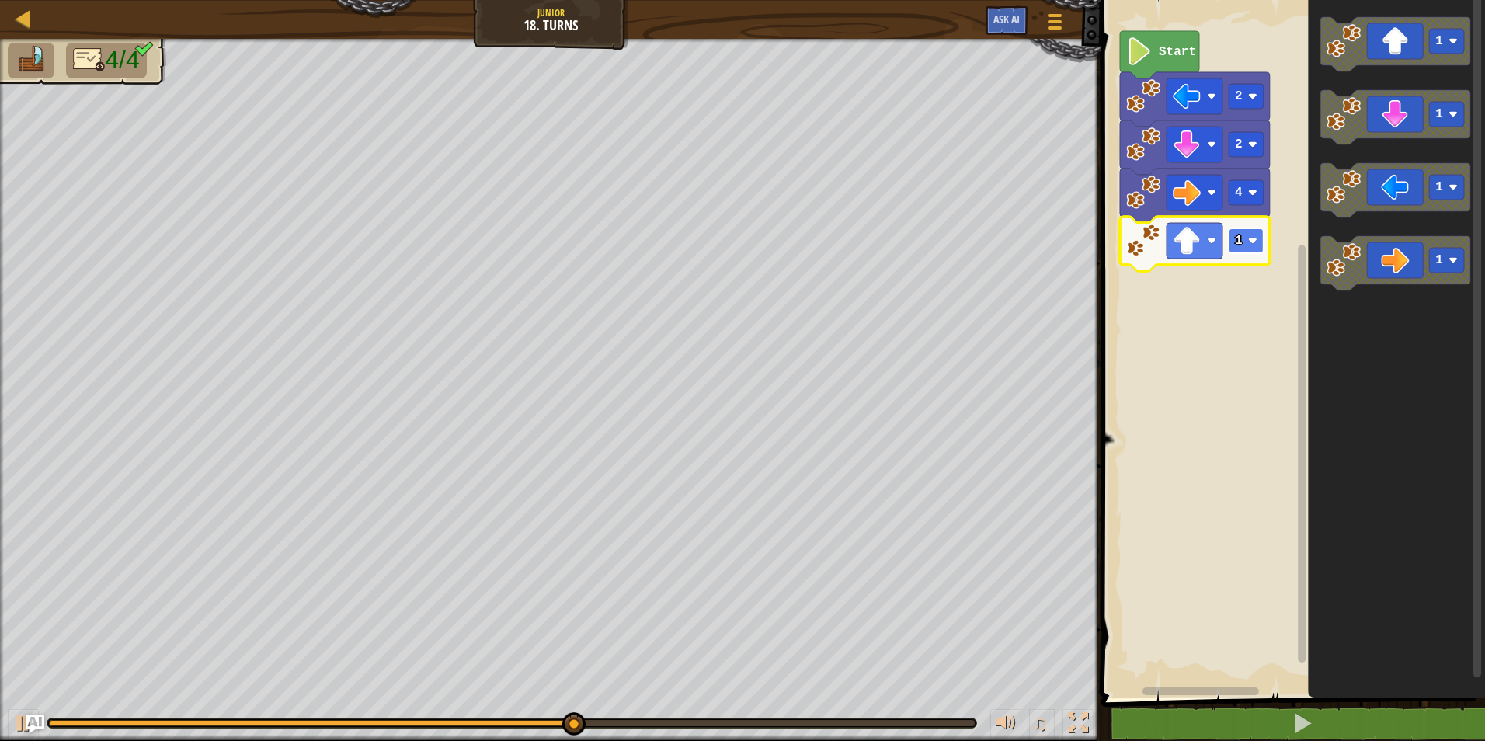
click at [1238, 242] on text "1" at bounding box center [1239, 241] width 8 height 14
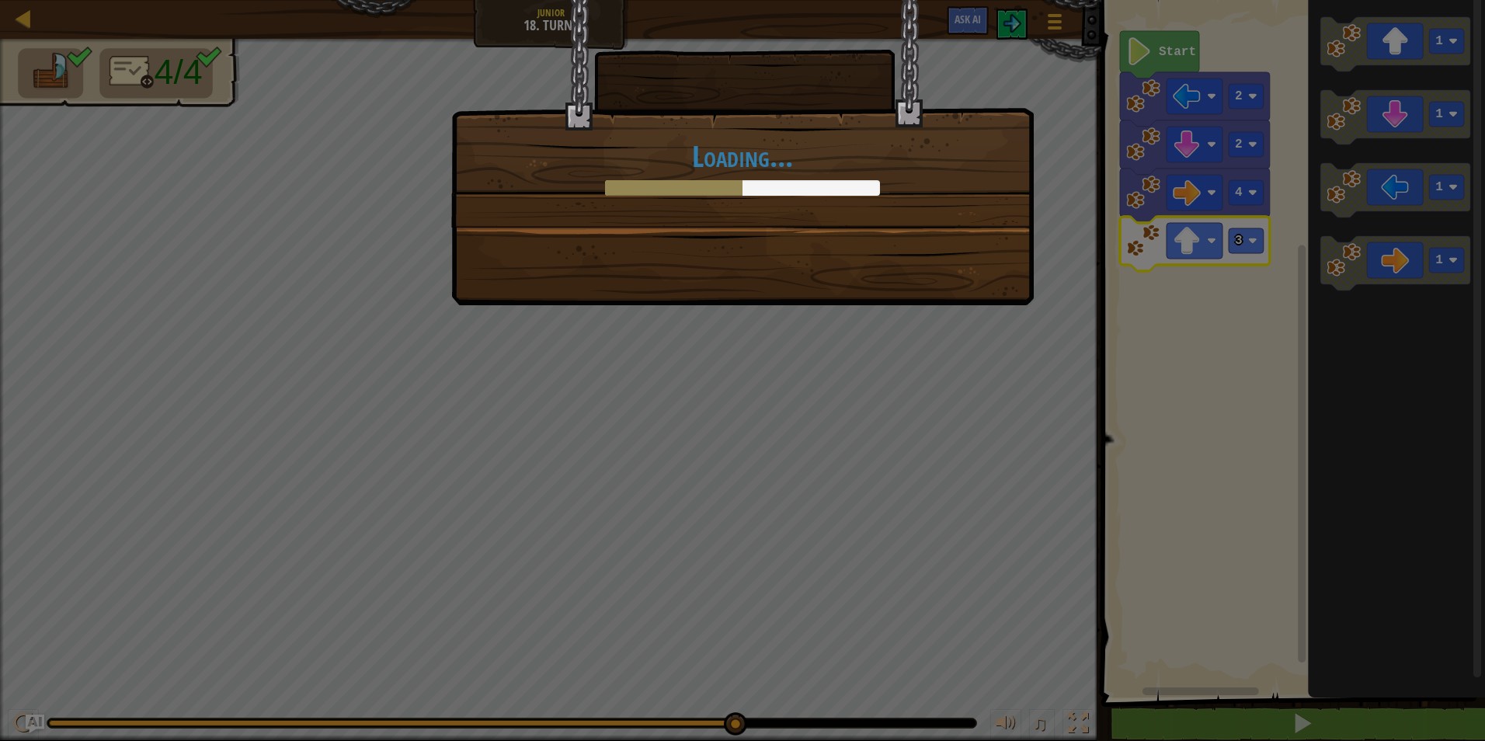
drag, startPoint x: 1067, startPoint y: 381, endPoint x: 1082, endPoint y: 374, distance: 16.7
click at [1081, 382] on div "Loading..." at bounding box center [742, 370] width 1485 height 741
drag, startPoint x: 1116, startPoint y: 374, endPoint x: 1108, endPoint y: 438, distance: 65.0
click at [1132, 397] on div "Loading..." at bounding box center [742, 370] width 1485 height 741
click at [1121, 444] on div "Loading..." at bounding box center [742, 370] width 1485 height 741
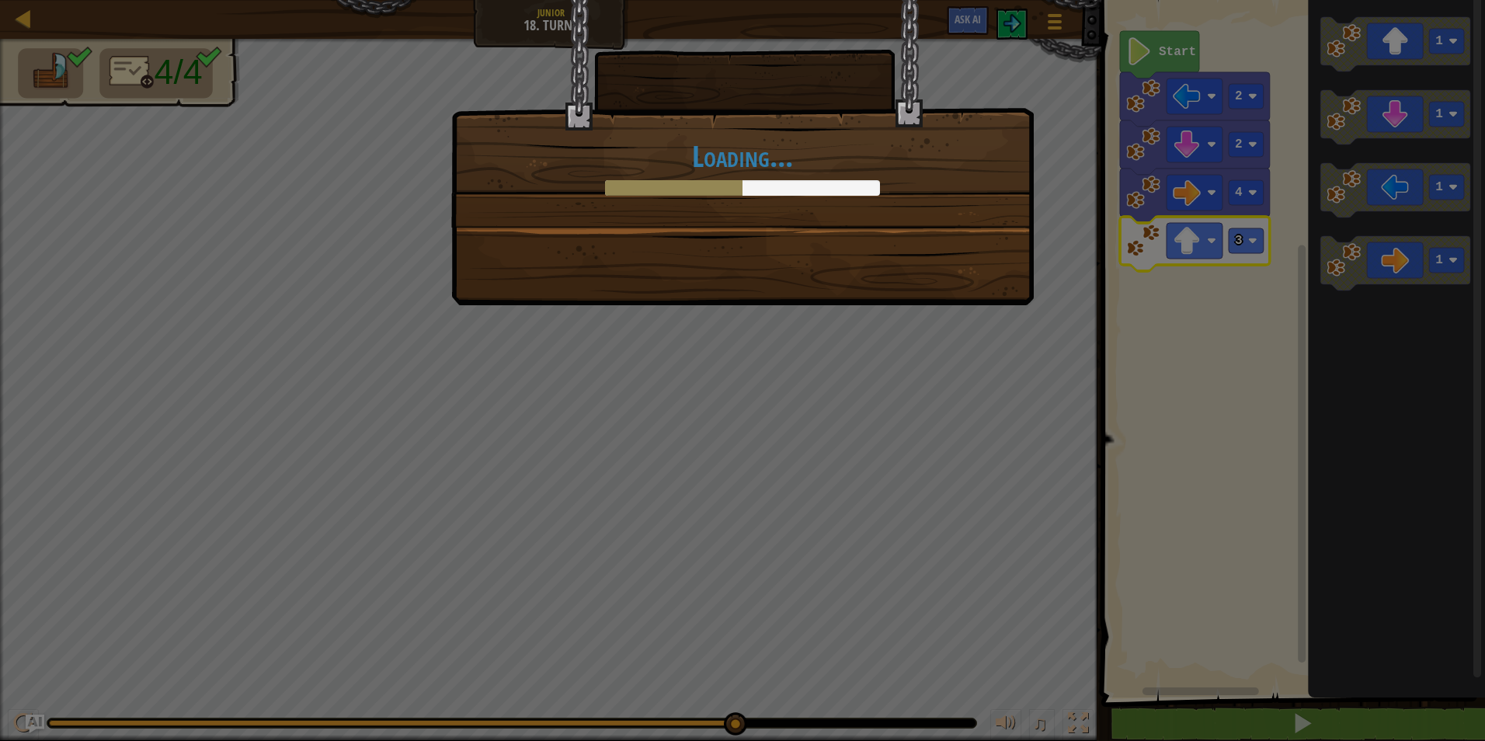
click at [1121, 444] on div "Loading..." at bounding box center [742, 370] width 1485 height 741
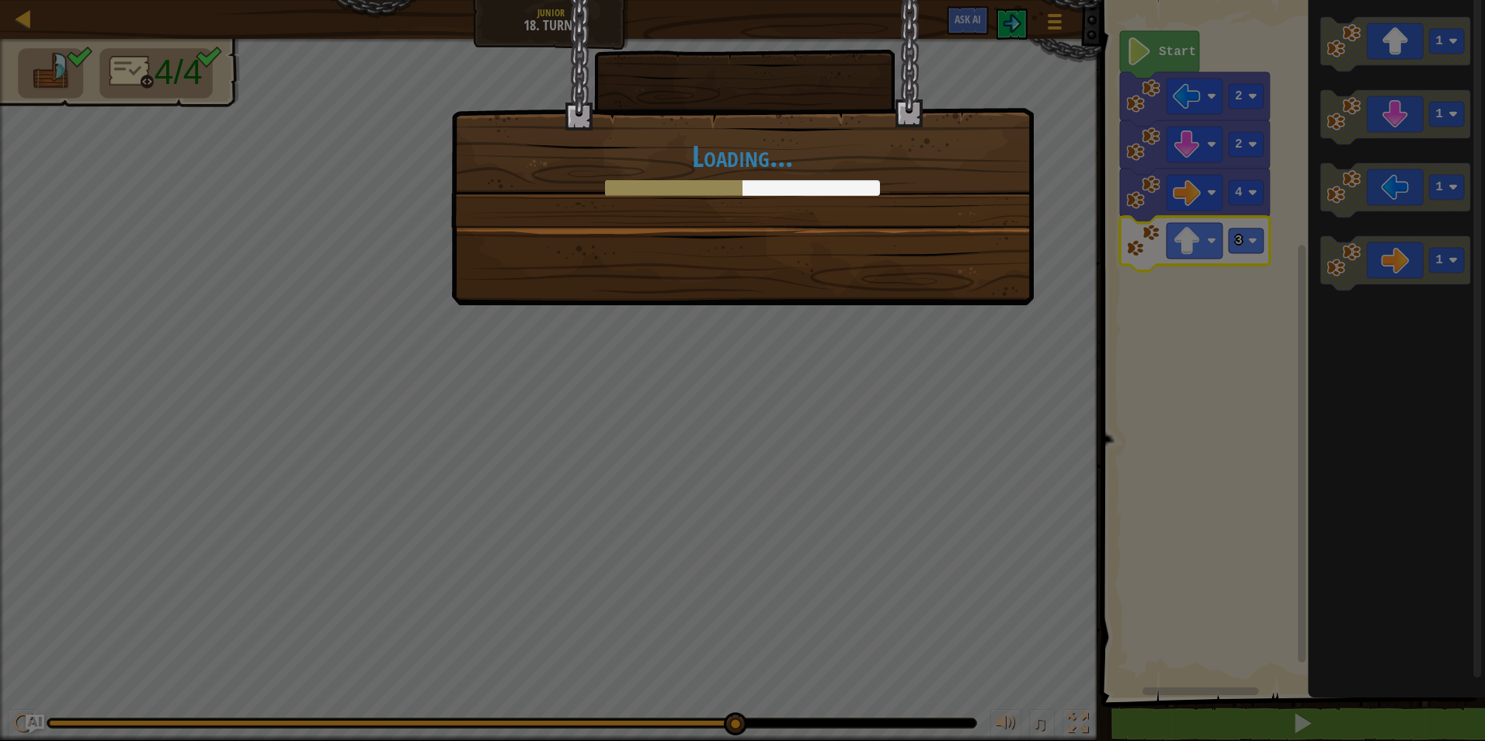
click at [1124, 443] on div "Loading..." at bounding box center [742, 370] width 1485 height 741
click at [1123, 444] on div "Loading..." at bounding box center [742, 370] width 1485 height 741
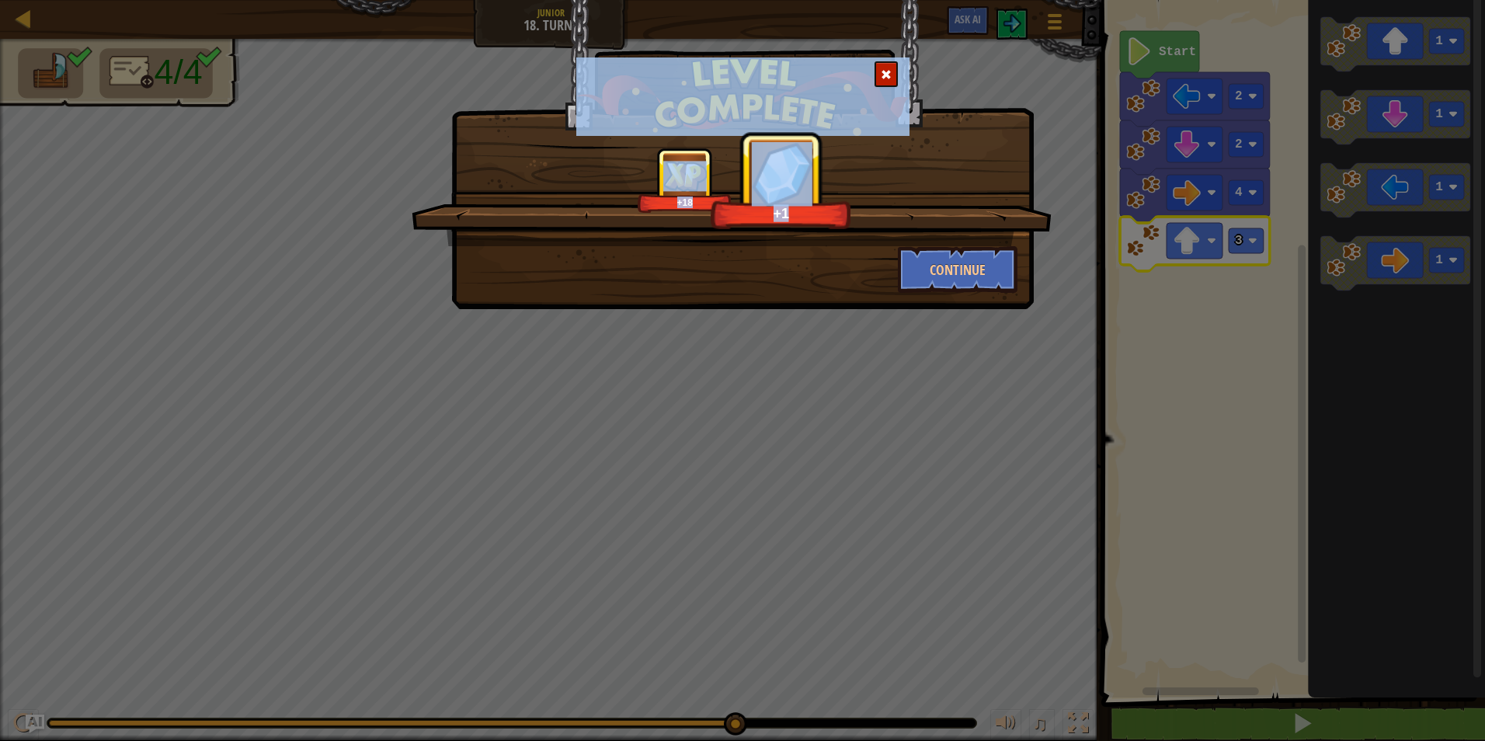
click at [838, 165] on div "+1" at bounding box center [781, 180] width 140 height 97
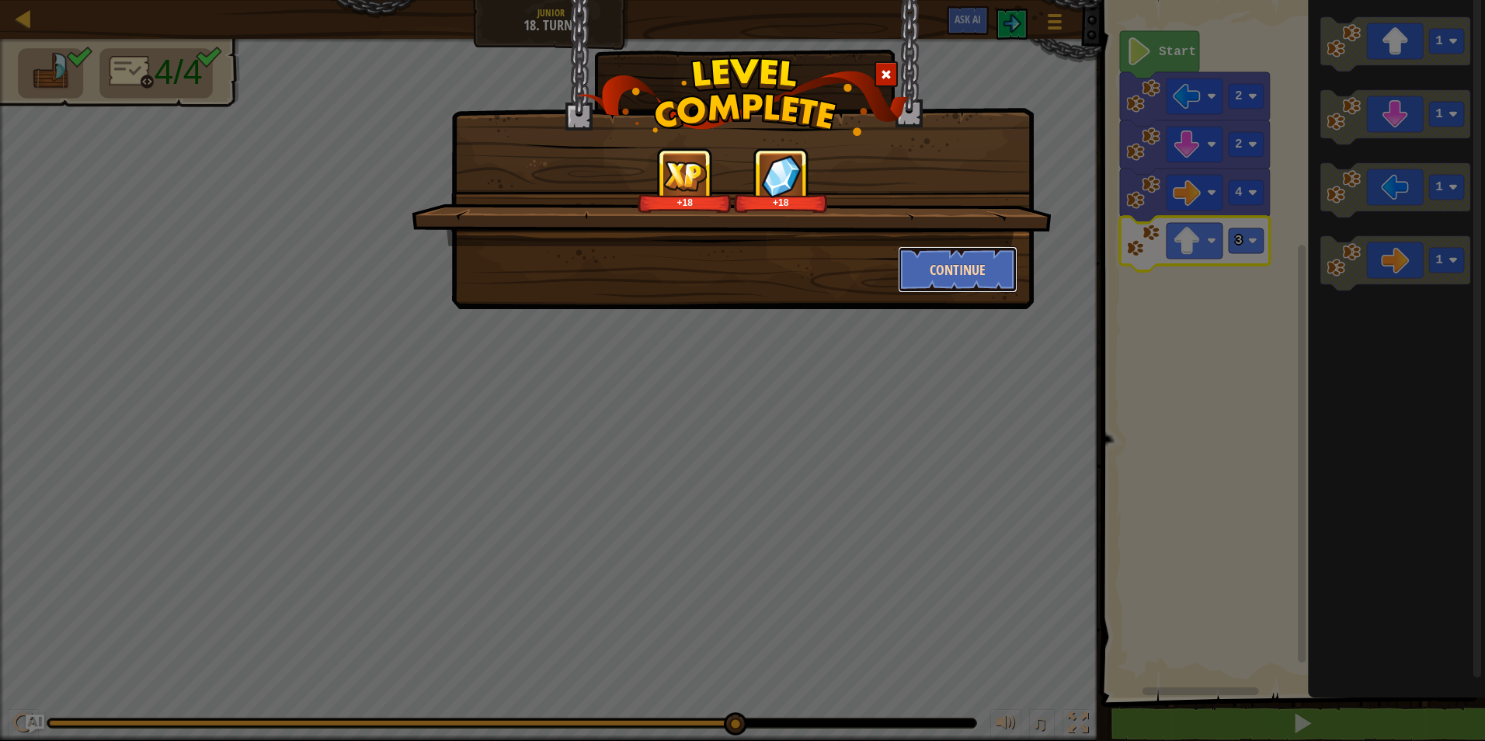
click at [949, 256] on button "Continue" at bounding box center [958, 269] width 120 height 47
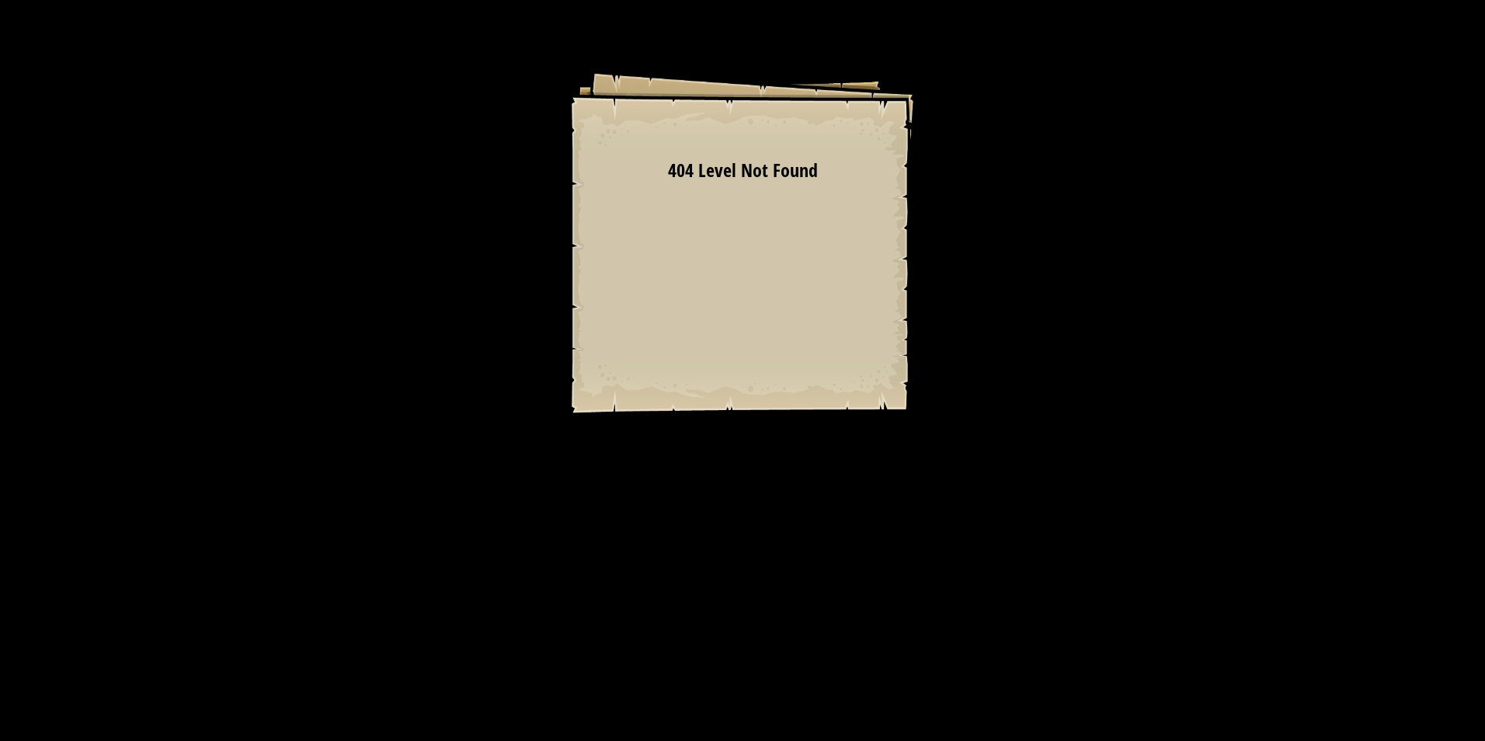
drag, startPoint x: 728, startPoint y: 186, endPoint x: 283, endPoint y: 55, distance: 464.1
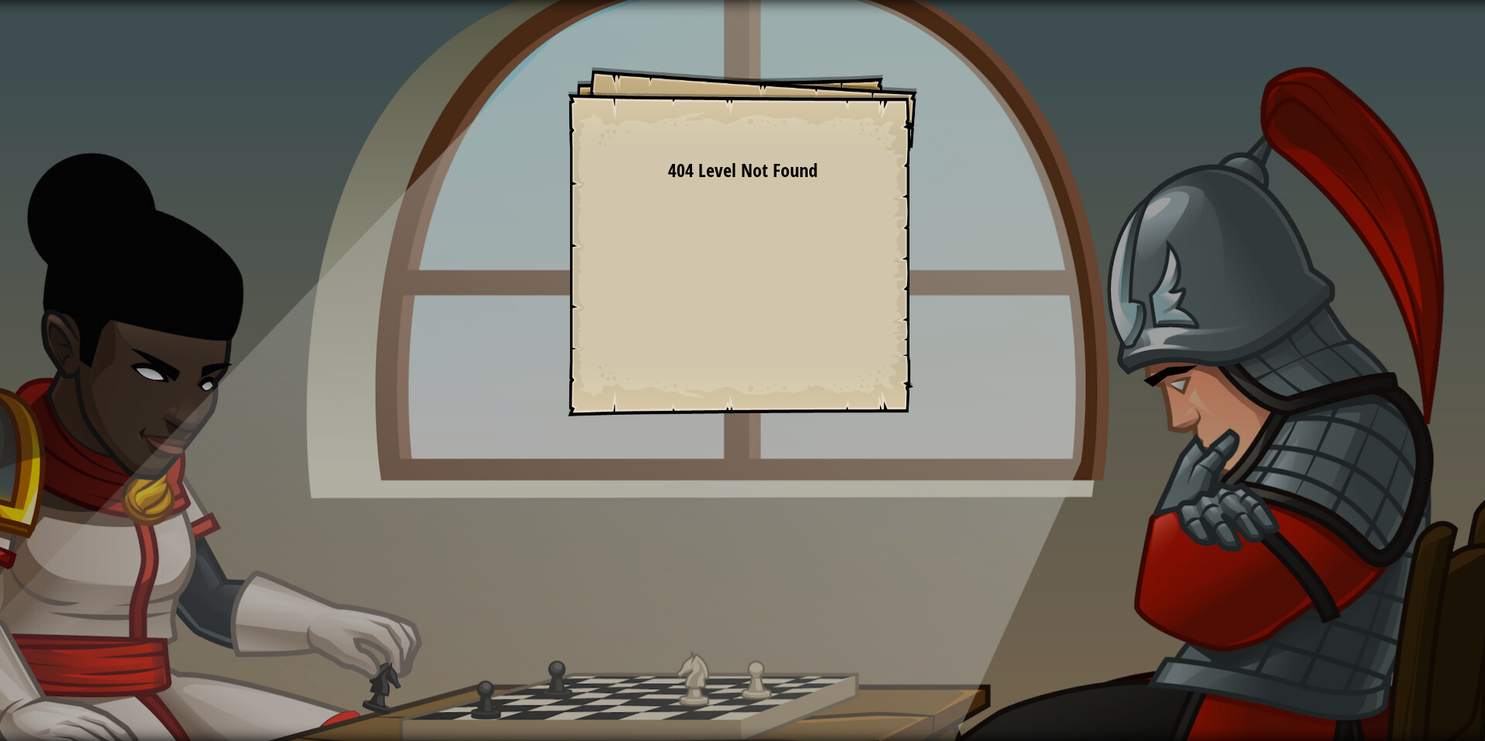
click at [729, 186] on div "Goals Start Level Error loading from server. Try refreshing the page. 404 Level…" at bounding box center [743, 242] width 350 height 350
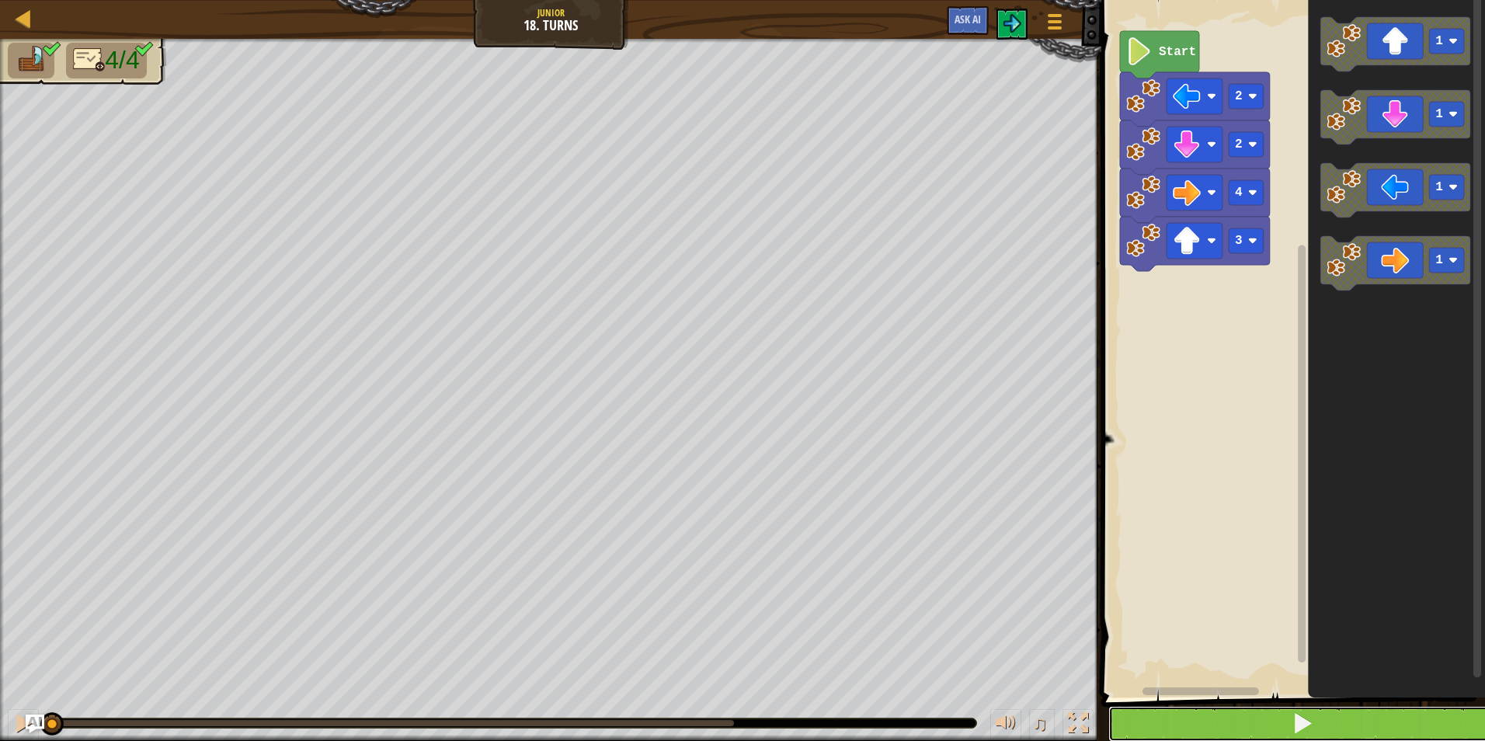
click at [1179, 716] on button at bounding box center [1303, 724] width 388 height 36
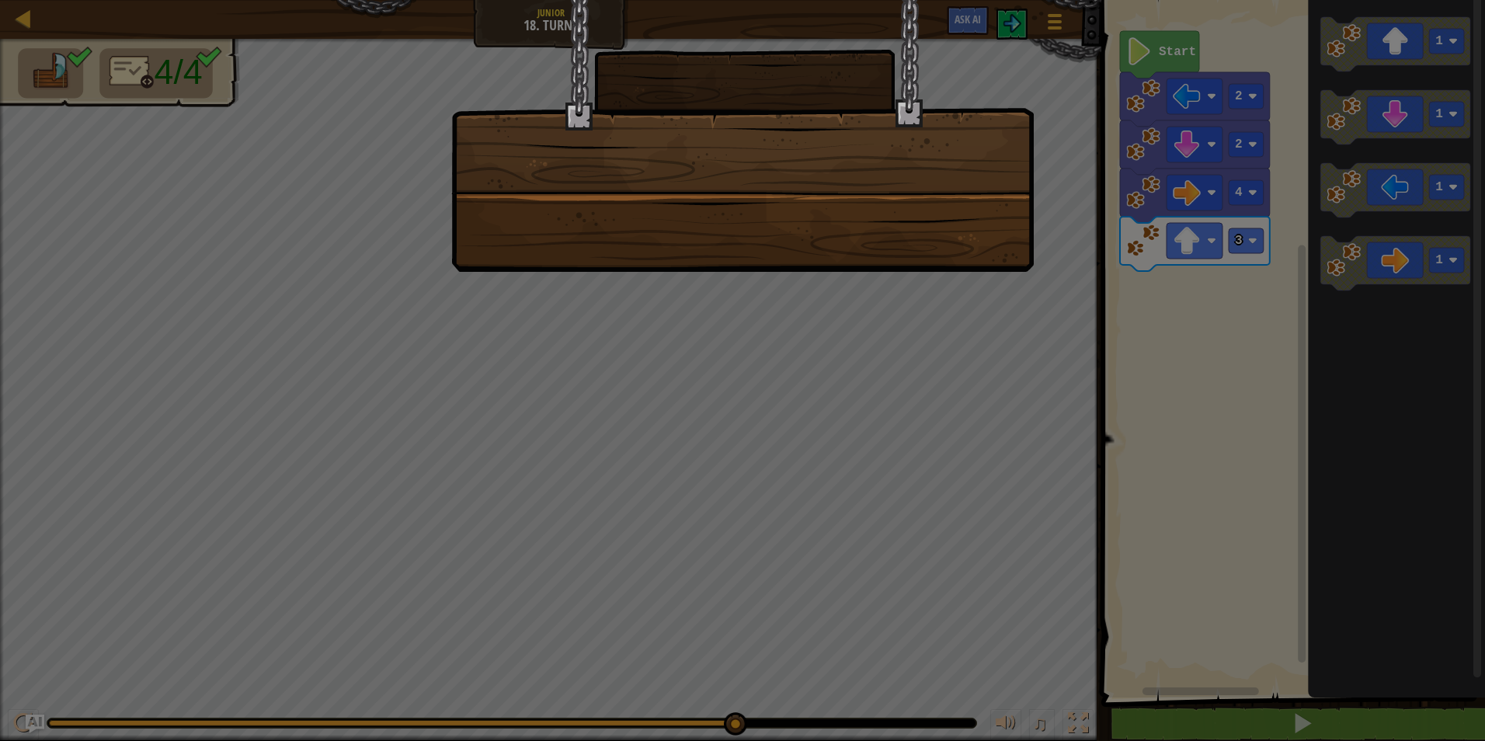
drag, startPoint x: 1154, startPoint y: 358, endPoint x: 944, endPoint y: 339, distance: 210.7
click at [1154, 358] on div at bounding box center [742, 370] width 1485 height 741
drag, startPoint x: 904, startPoint y: 245, endPoint x: 611, endPoint y: 116, distance: 319.6
click at [611, 125] on div at bounding box center [742, 136] width 583 height 272
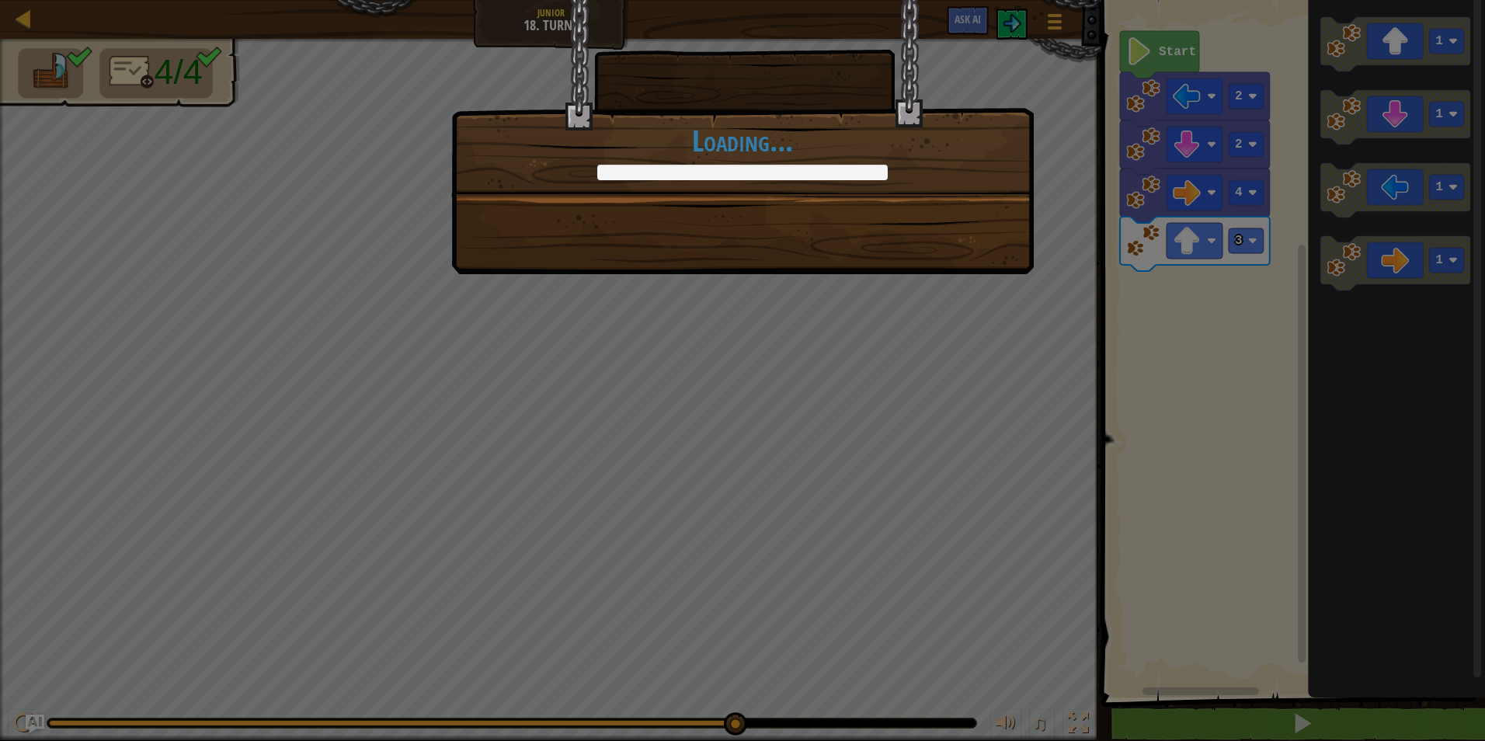
click at [827, 300] on div "+18 +18 Continue Loading..." at bounding box center [742, 370] width 1485 height 741
click at [911, 294] on div "+18 +18 Continue Loading..." at bounding box center [742, 370] width 1485 height 741
